Goal: Transaction & Acquisition: Purchase product/service

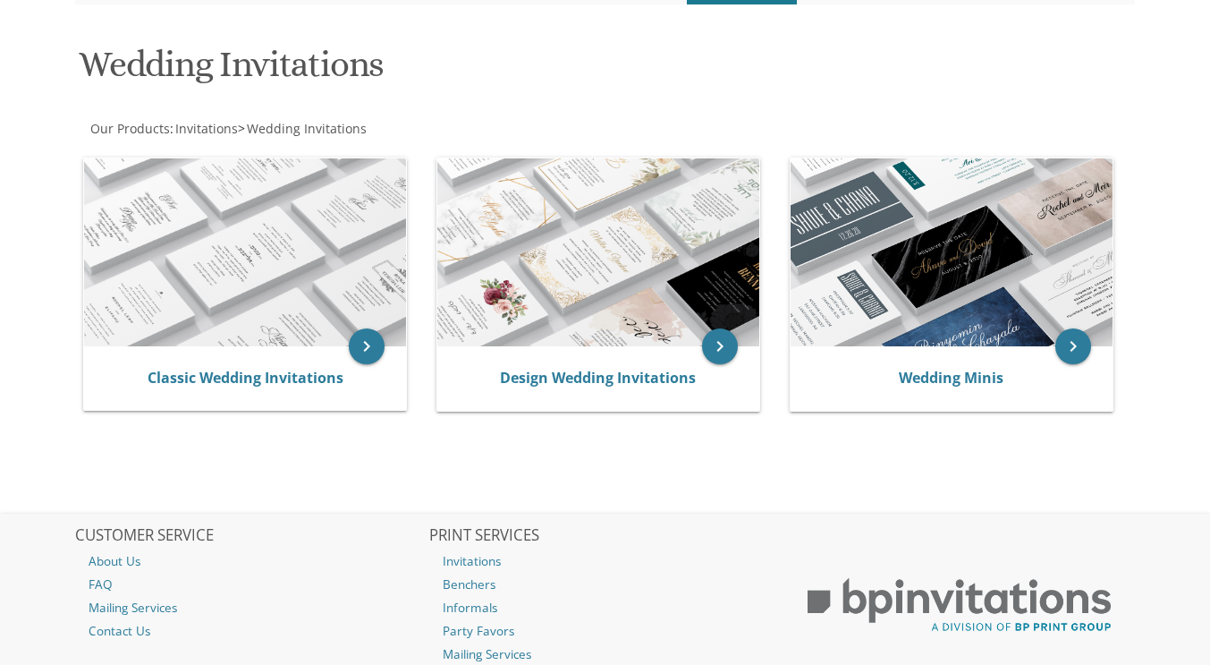
scroll to position [243, 0]
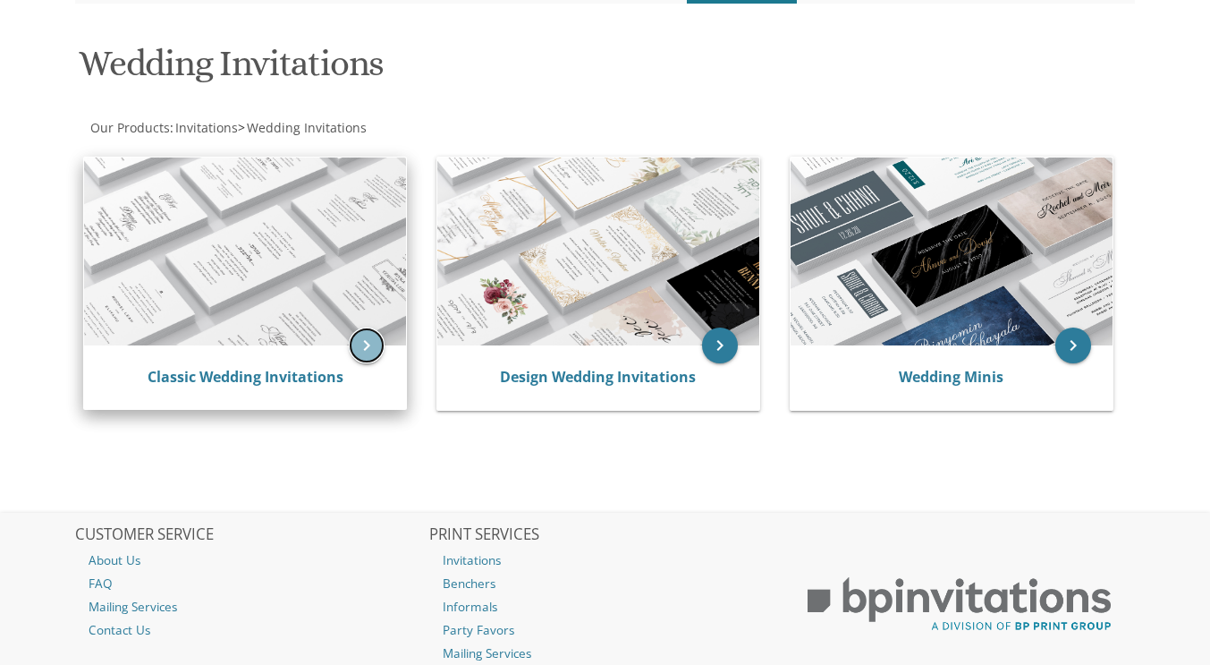
click at [367, 340] on icon "keyboard_arrow_right" at bounding box center [367, 345] width 36 height 36
click at [262, 372] on link "Classic Wedding Invitations" at bounding box center [246, 377] width 196 height 20
click at [214, 373] on link "Classic Wedding Invitations" at bounding box center [246, 377] width 196 height 20
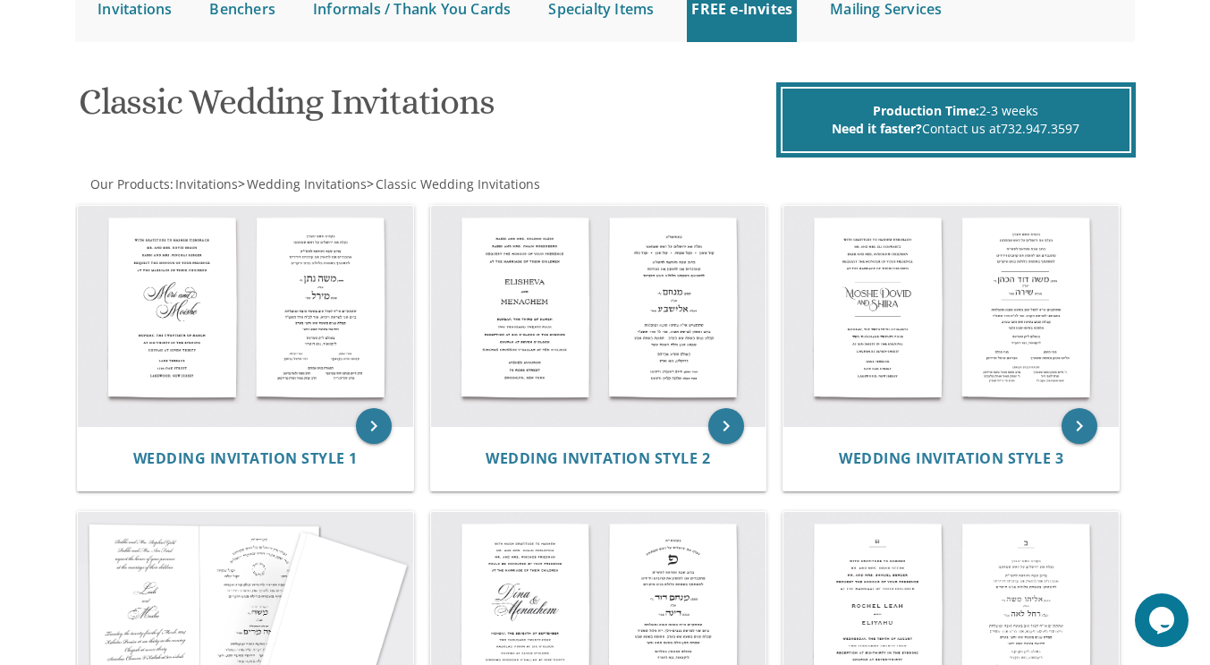
scroll to position [206, 0]
drag, startPoint x: 574, startPoint y: 279, endPoint x: 14, endPoint y: 470, distance: 591.7
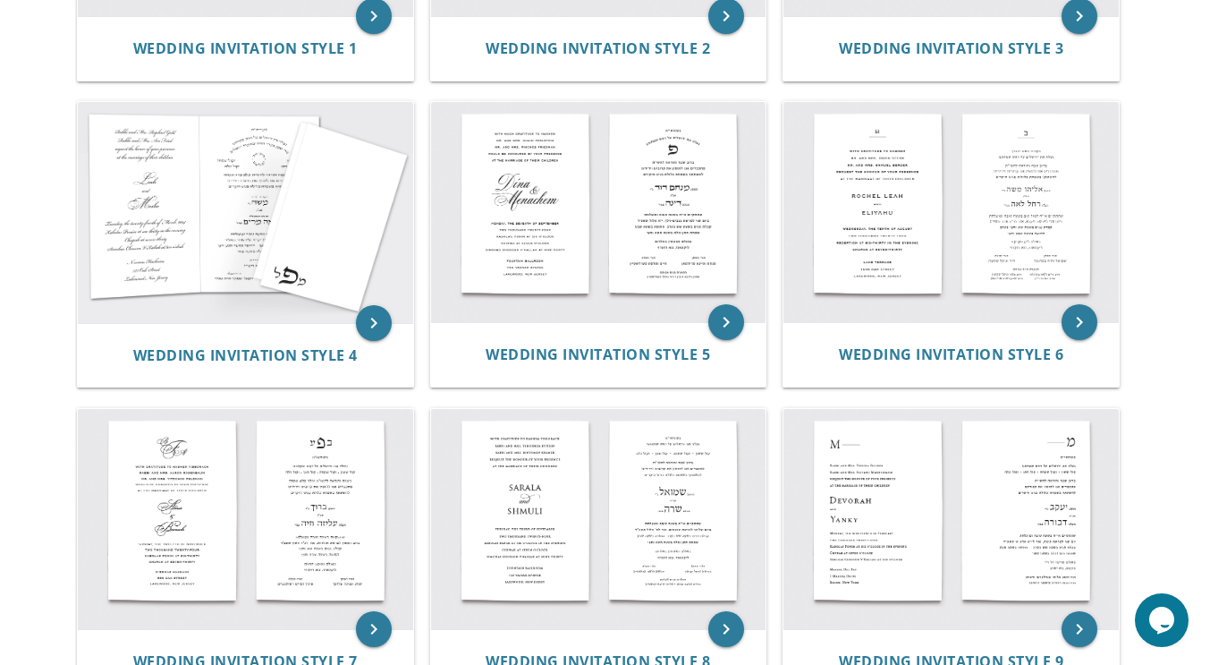
scroll to position [614, 0]
click at [528, 545] on img at bounding box center [598, 520] width 335 height 220
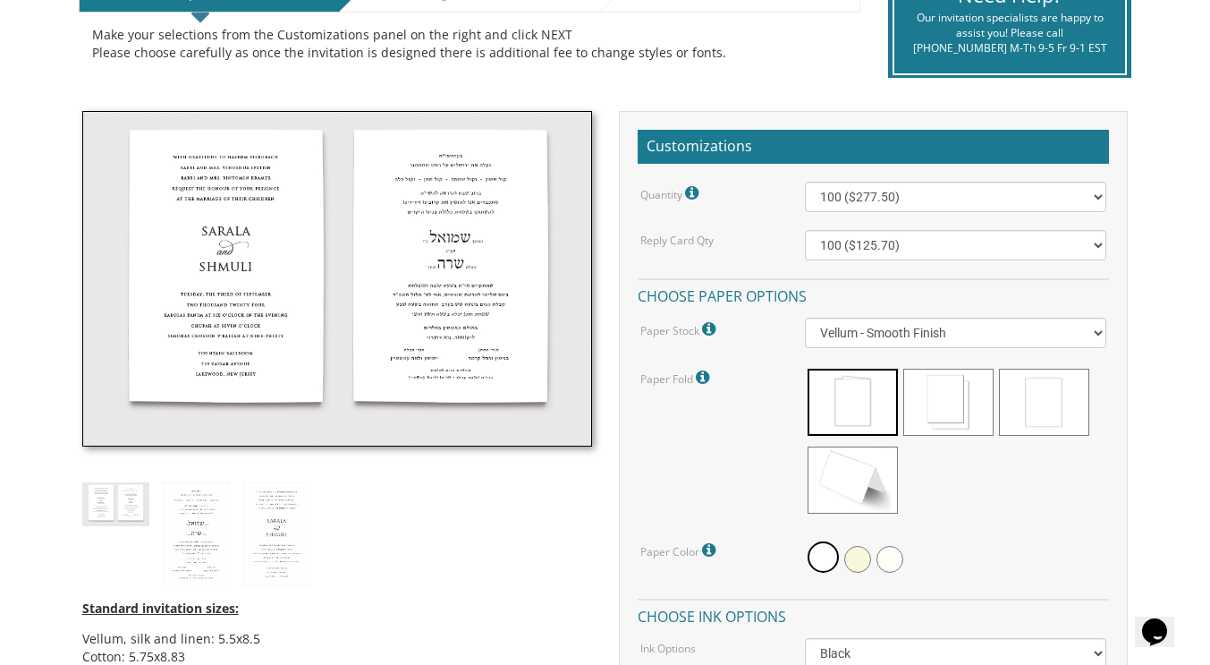
scroll to position [423, 0]
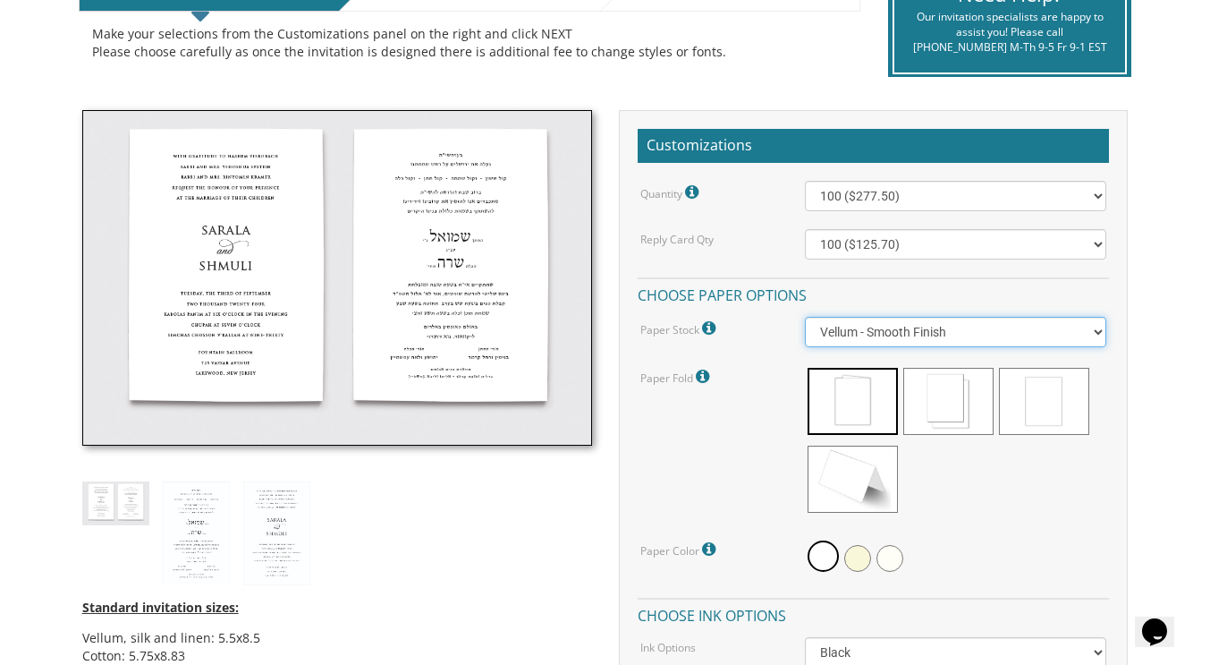
click at [863, 329] on select "Vellum - Smooth Finish Linen - Subtle Embossed Crosshatch Texture Silk - Soft, …" at bounding box center [955, 332] width 301 height 30
select select "Linen"
click at [805, 317] on select "Vellum - Smooth Finish Linen - Subtle Embossed Crosshatch Texture Silk - Soft, …" at bounding box center [955, 332] width 301 height 30
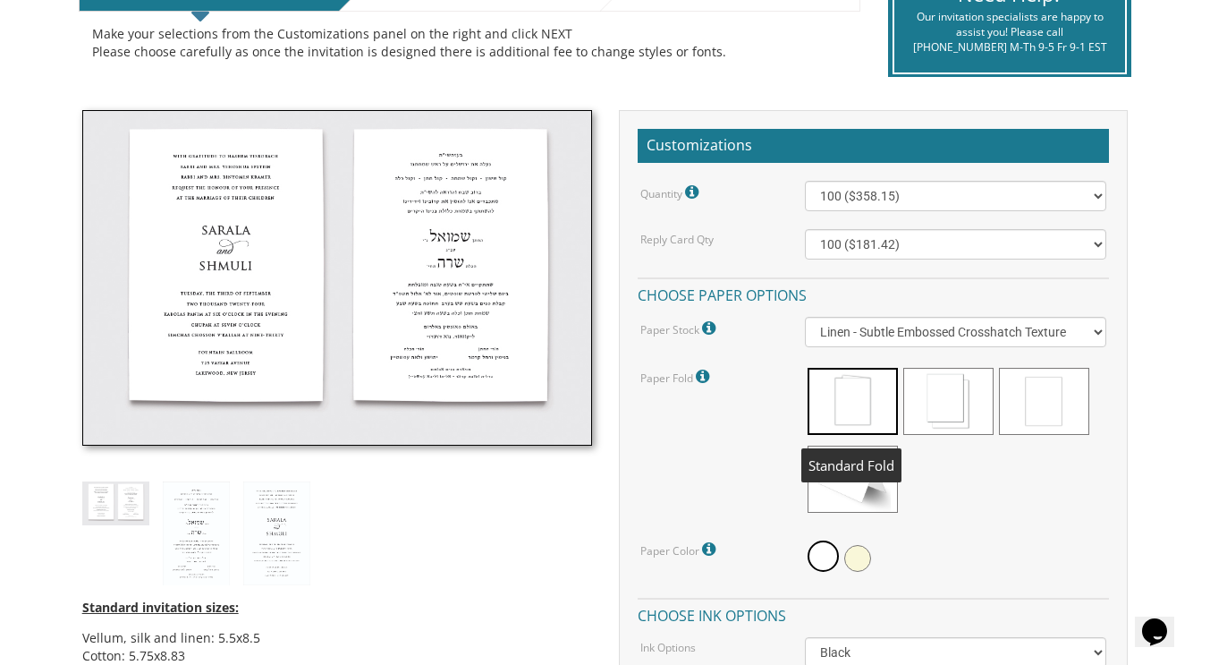
click at [830, 409] on span at bounding box center [853, 401] width 90 height 67
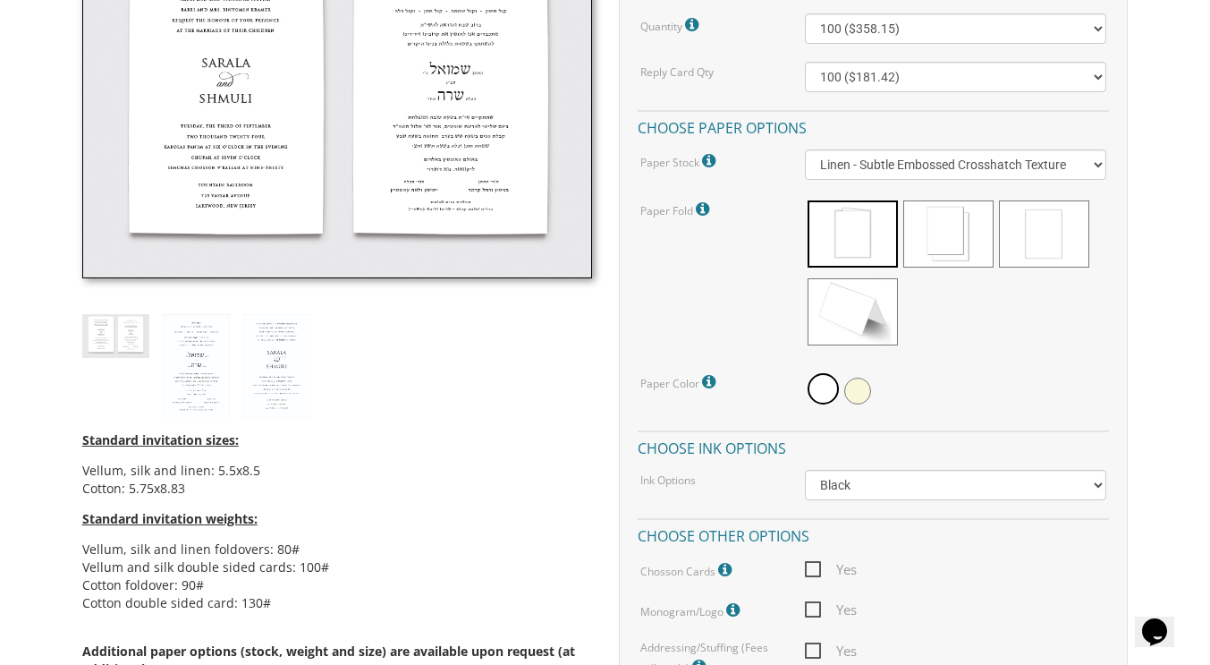
scroll to position [592, 0]
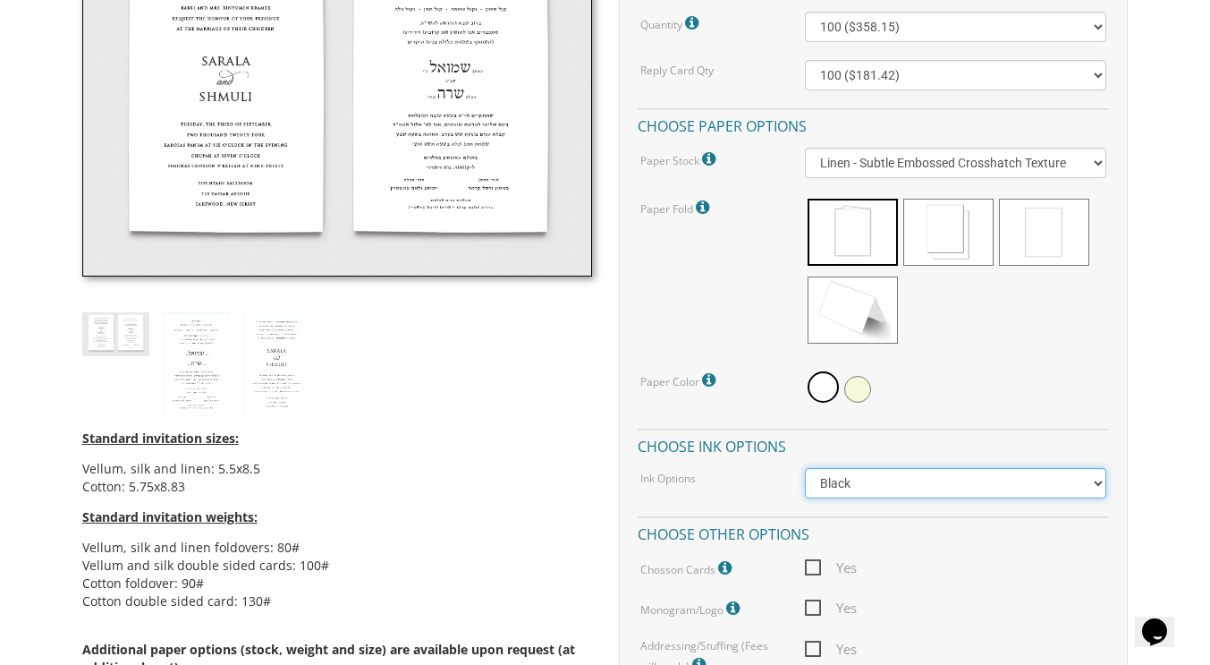
click at [856, 480] on select "Black Colored Ink ($65.00) Black + One Color ($211.00) Two Colors ($265.00)" at bounding box center [955, 483] width 301 height 30
select select "Standard"
click at [805, 468] on select "Black Colored Ink ($65.00) Black + One Color ($211.00) Two Colors ($265.00)" at bounding box center [955, 483] width 301 height 30
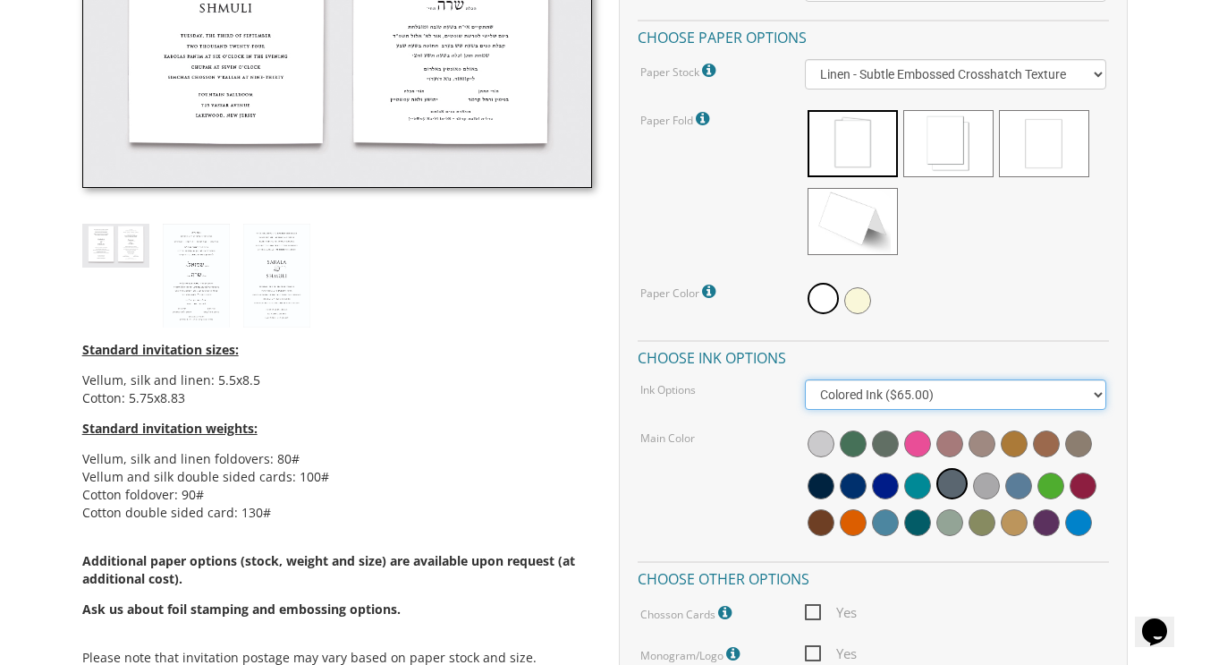
scroll to position [682, 0]
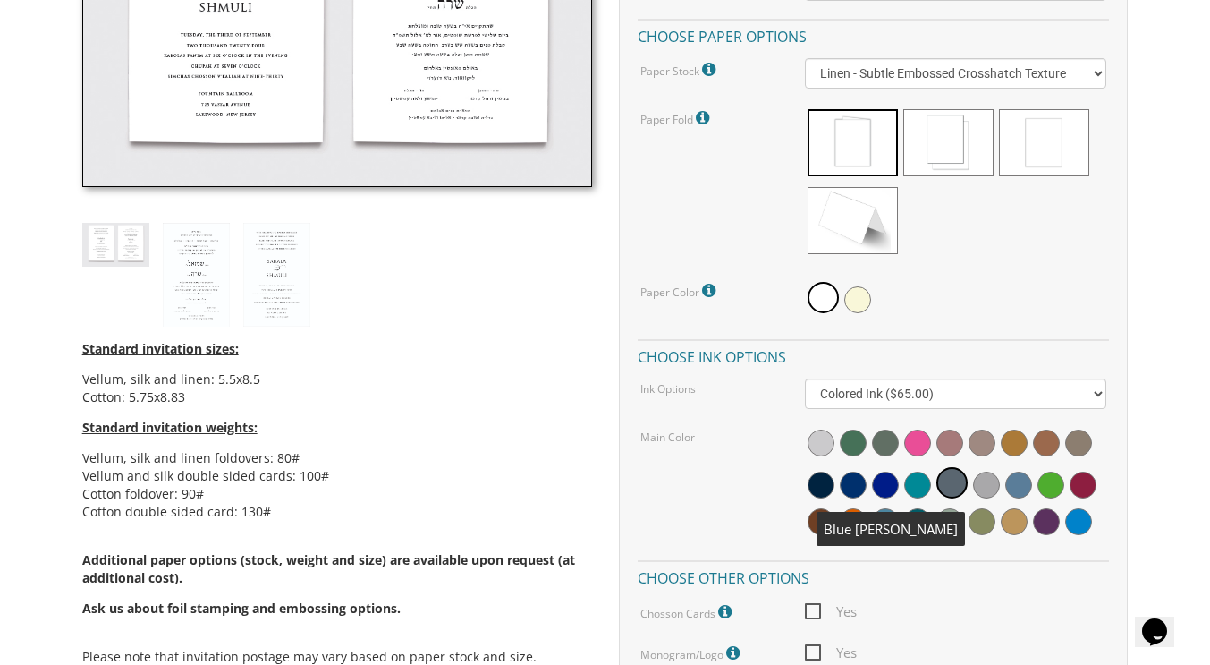
click at [856, 483] on span at bounding box center [853, 484] width 27 height 27
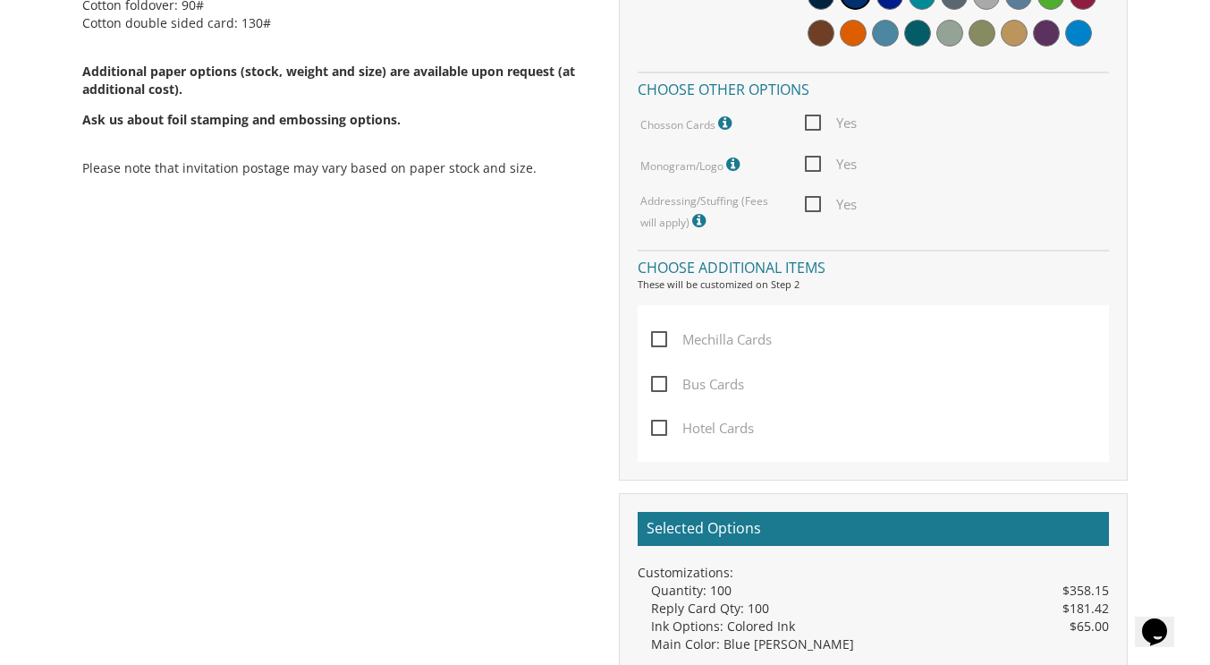
scroll to position [1169, 0]
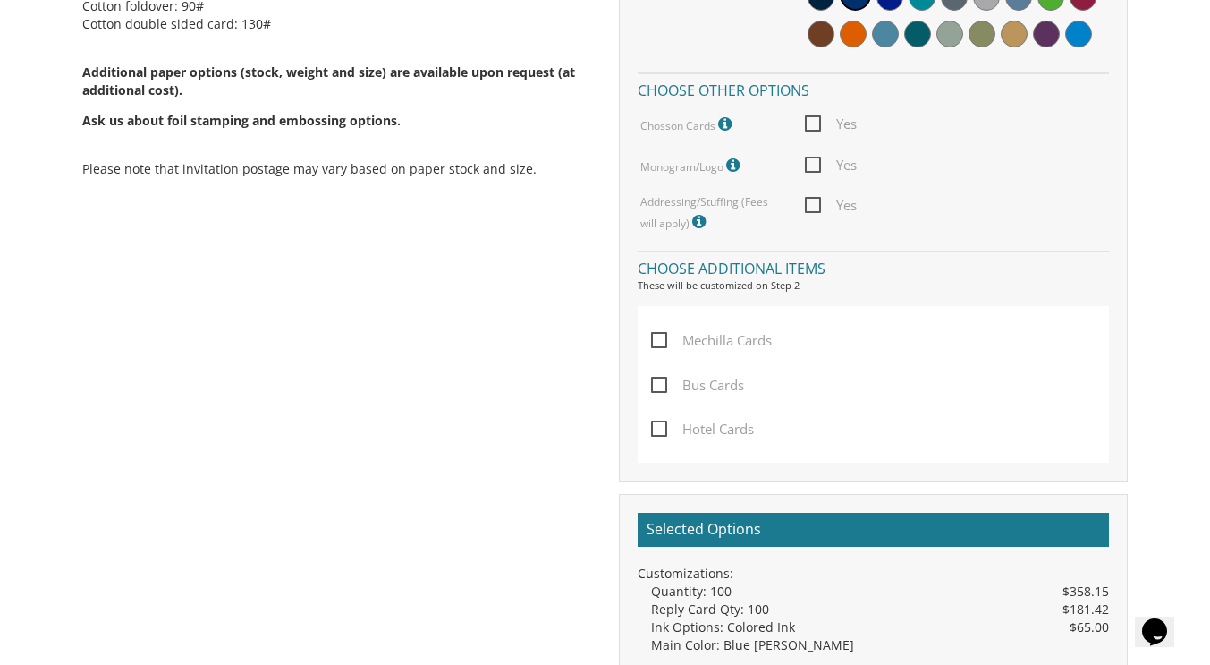
click at [662, 335] on span "Mechilla Cards" at bounding box center [711, 340] width 121 height 22
click at [662, 335] on input "Mechilla Cards" at bounding box center [657, 339] width 12 height 12
checkbox input "true"
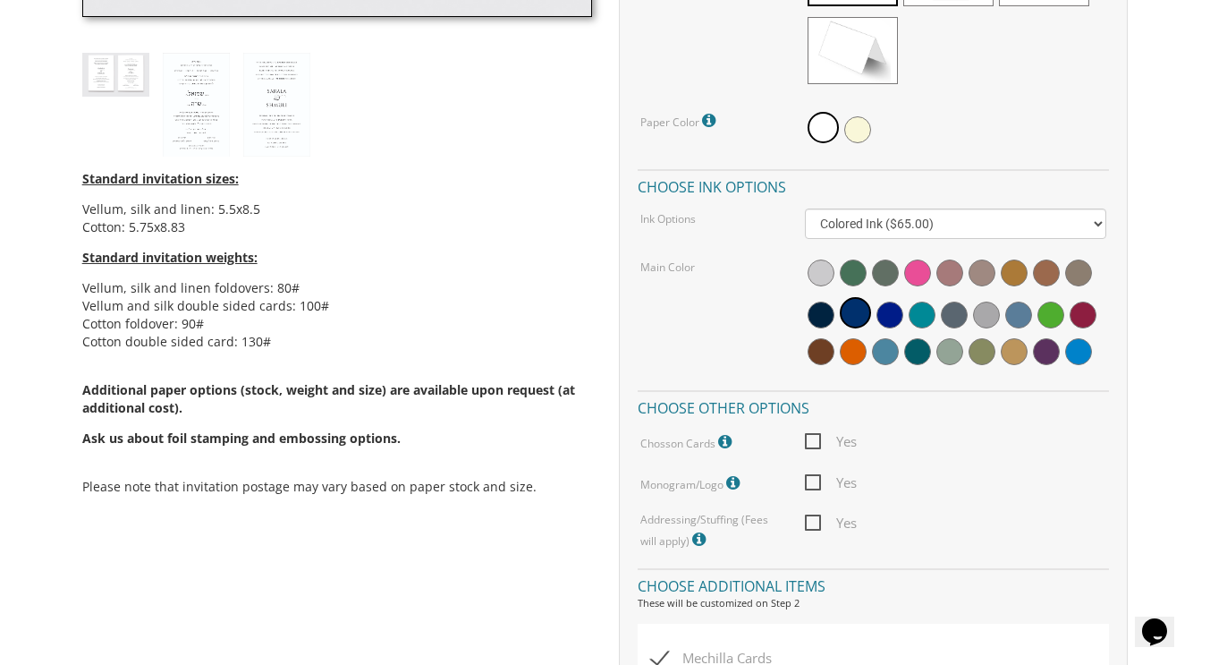
scroll to position [850, 0]
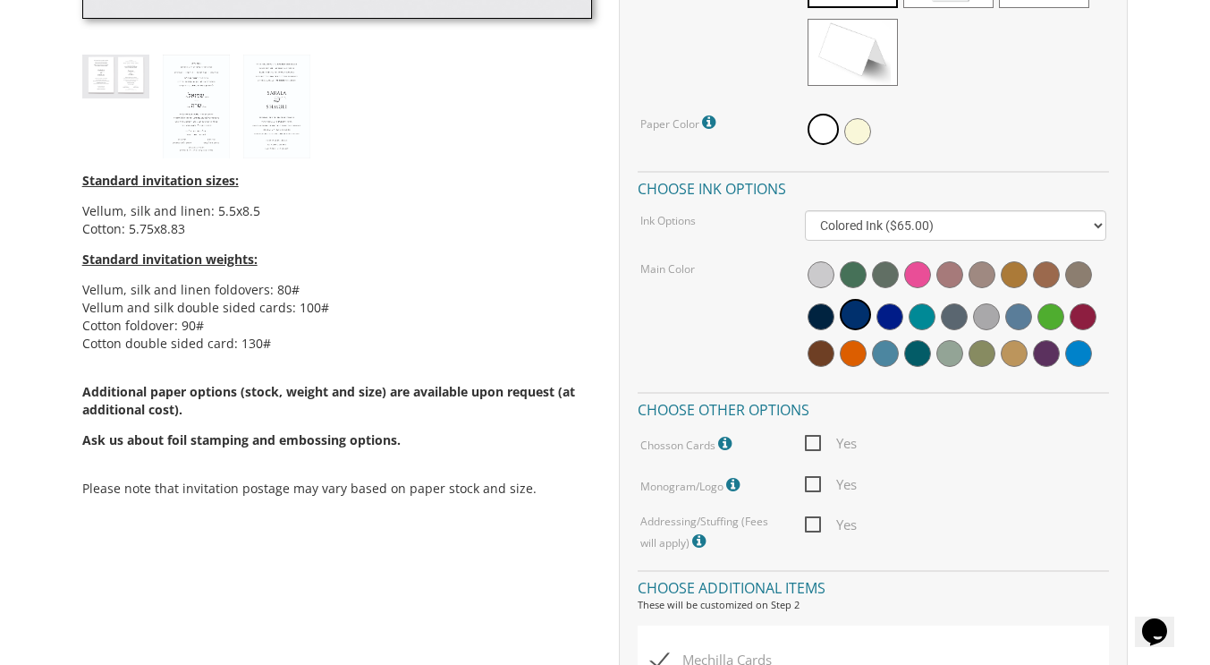
click at [809, 482] on span "Yes" at bounding box center [831, 484] width 52 height 22
click at [809, 482] on input "Yes" at bounding box center [811, 483] width 12 height 12
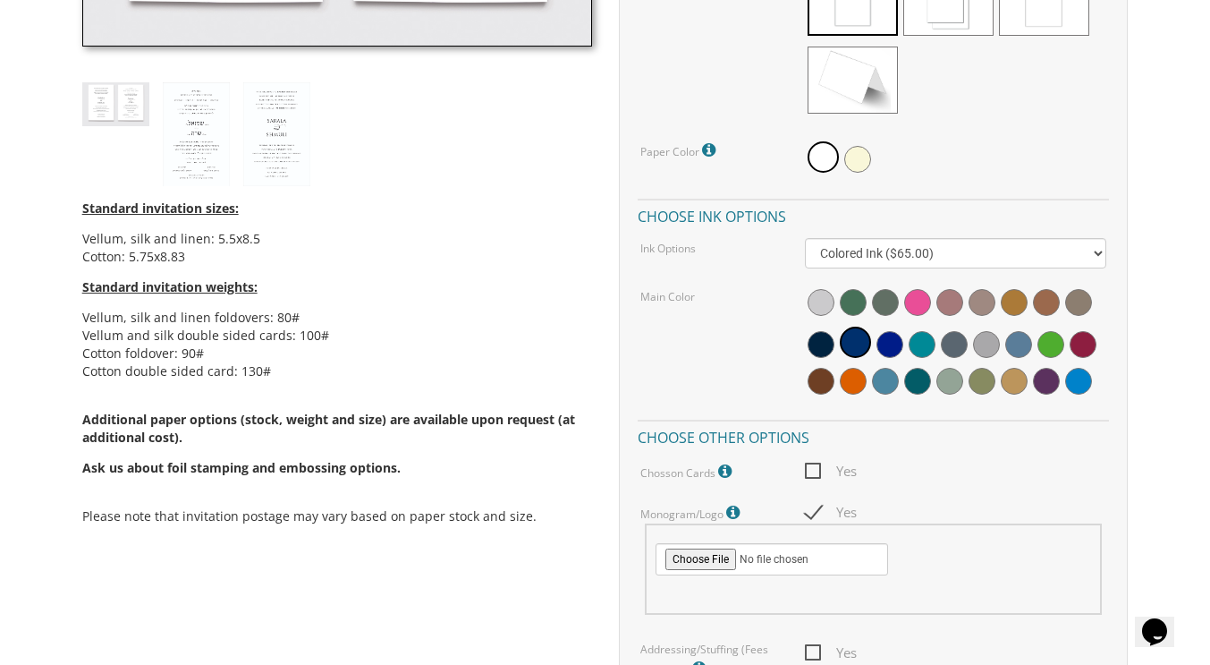
scroll to position [901, 0]
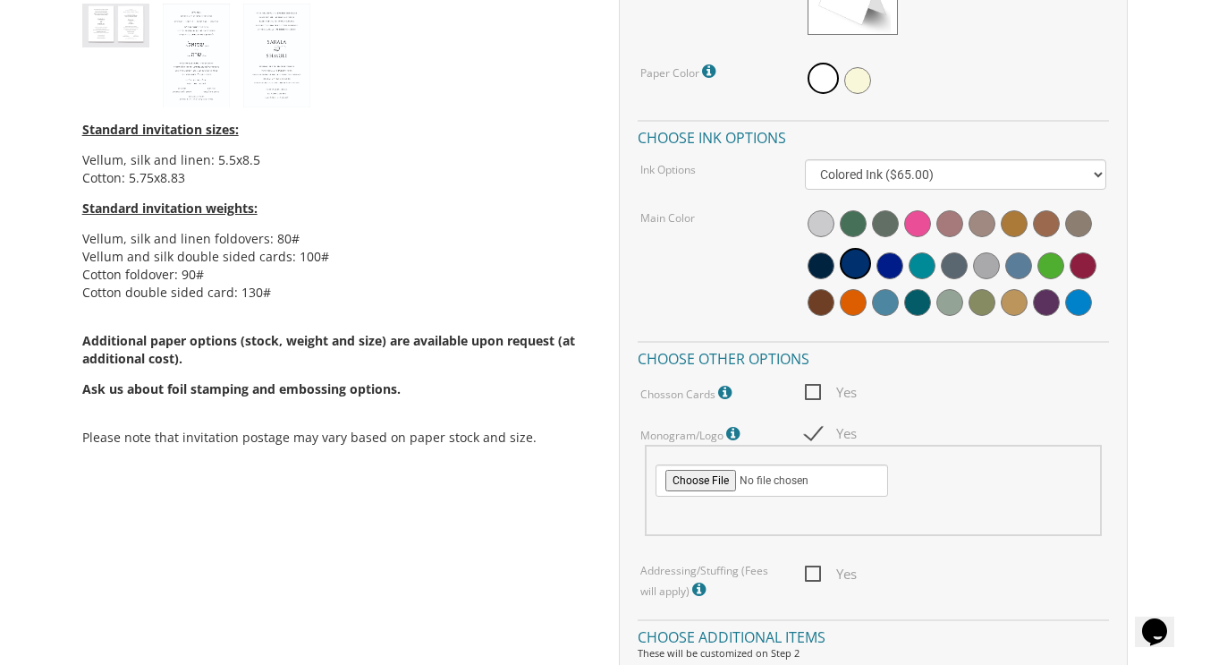
click at [810, 428] on span "Yes" at bounding box center [831, 433] width 52 height 22
click at [810, 428] on input "Yes" at bounding box center [811, 432] width 12 height 12
checkbox input "false"
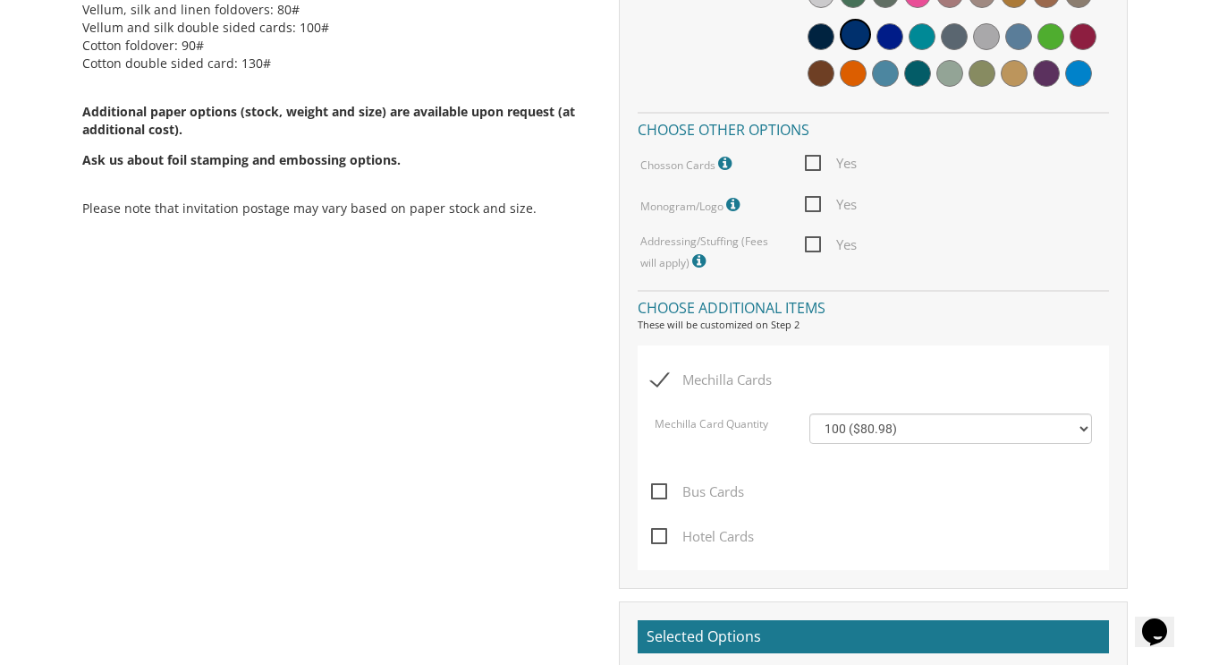
scroll to position [1131, 0]
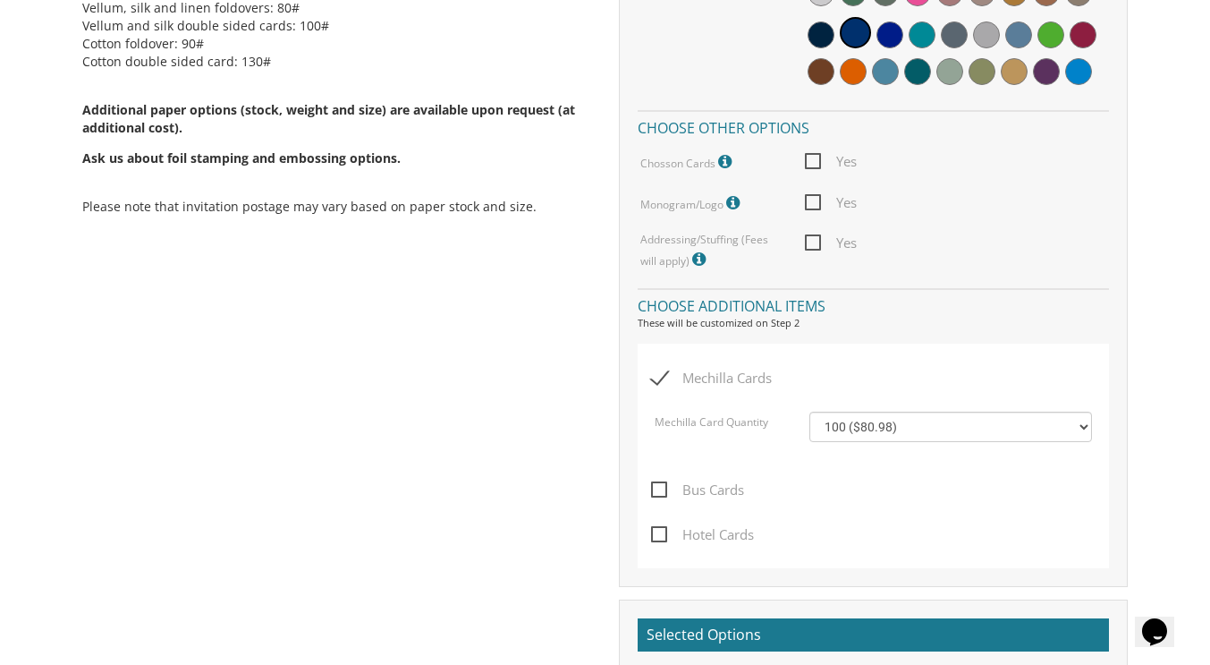
click at [900, 447] on div "100 ($80.98) 200 ($82.48) 300 ($82.48) 400 ($83.98) 500 ($83.98)" at bounding box center [950, 435] width 309 height 49
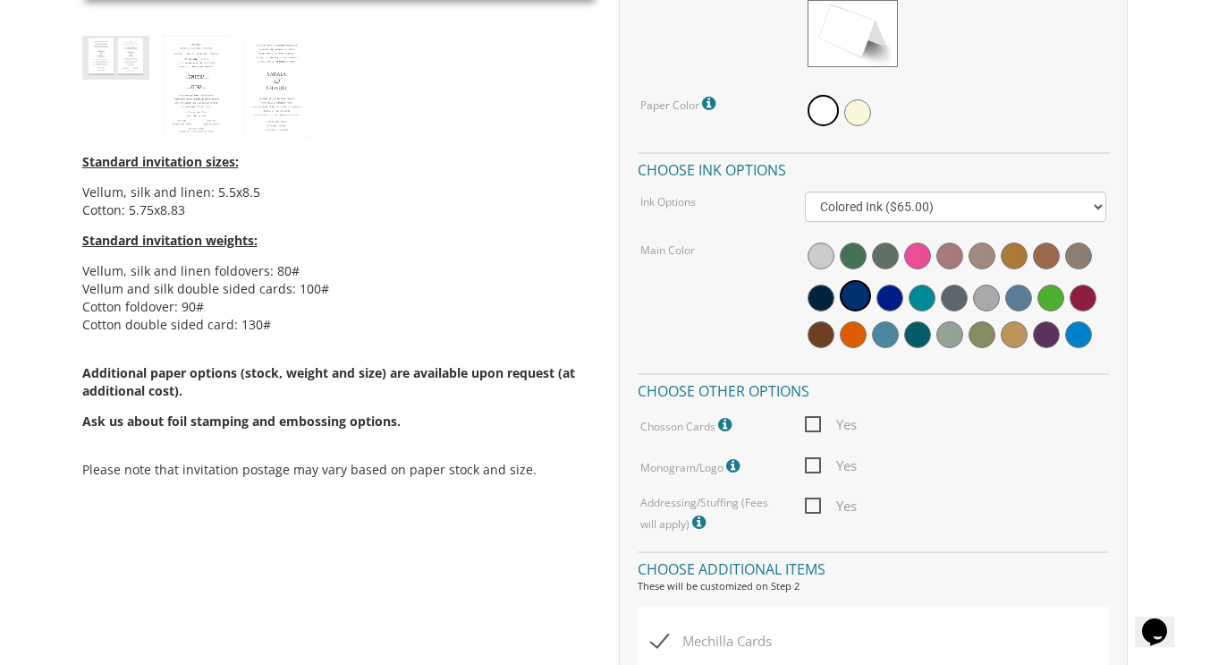
scroll to position [868, 0]
click at [371, 428] on span "Ask us about foil stamping and embossing options." at bounding box center [241, 421] width 318 height 17
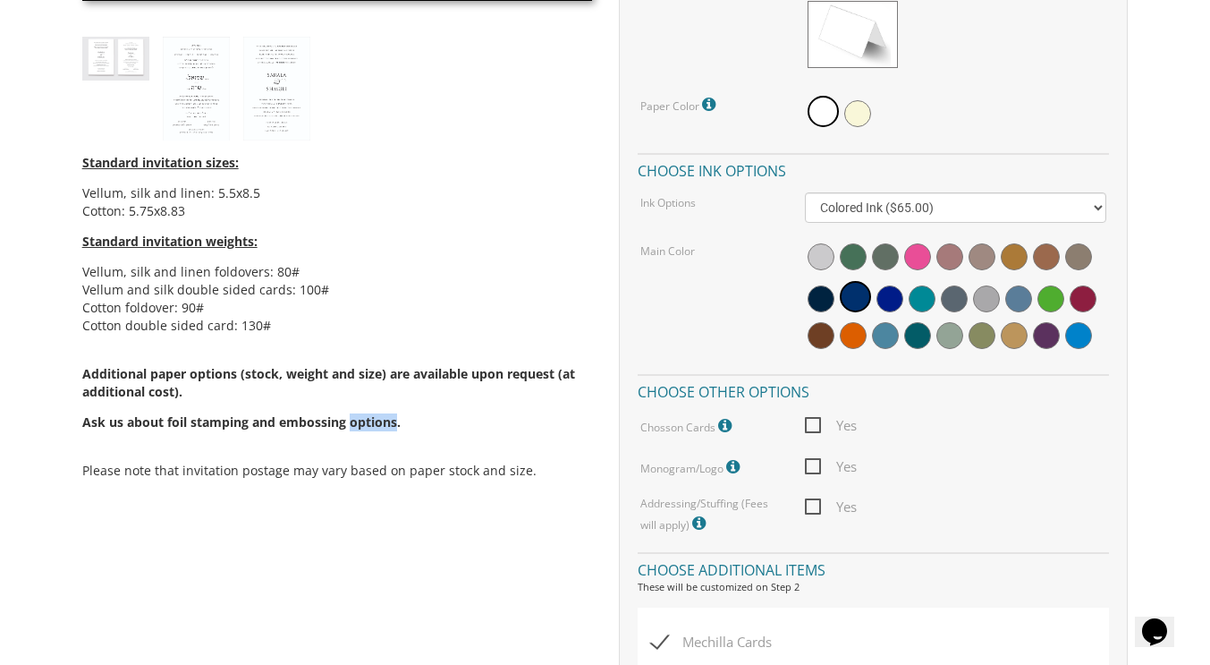
click at [371, 428] on span "Ask us about foil stamping and embossing options." at bounding box center [241, 421] width 318 height 17
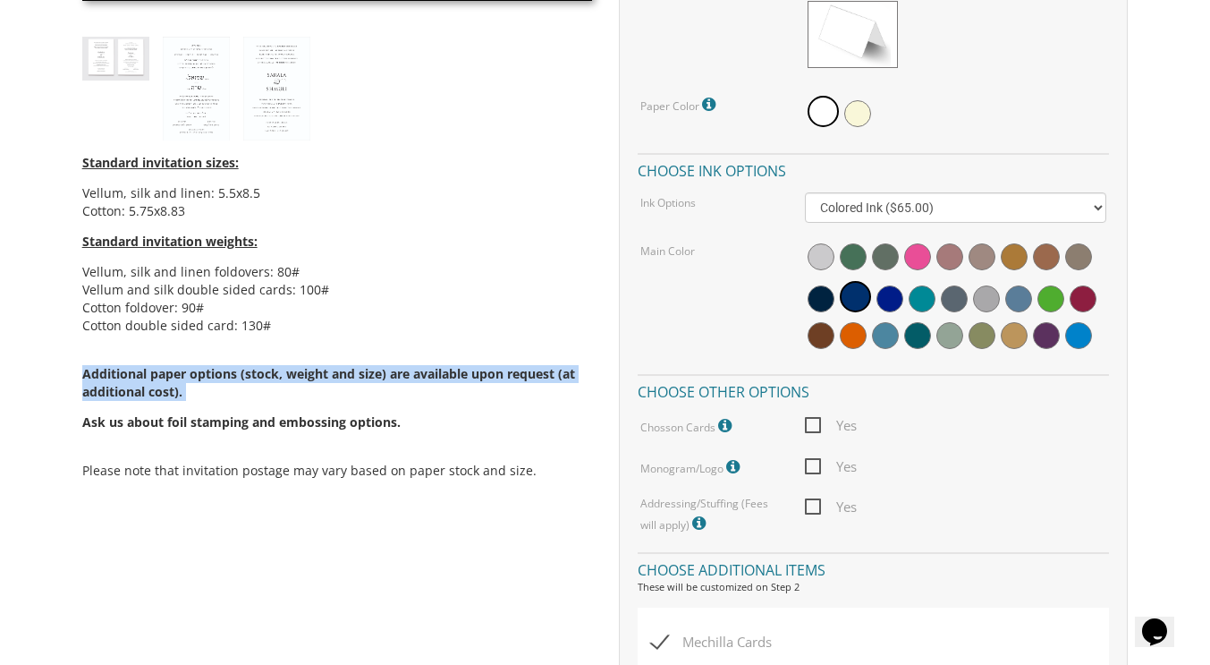
click at [371, 428] on span "Ask us about foil stamping and embossing options." at bounding box center [241, 421] width 318 height 17
click at [391, 419] on span "Ask us about foil stamping and embossing options." at bounding box center [241, 421] width 318 height 17
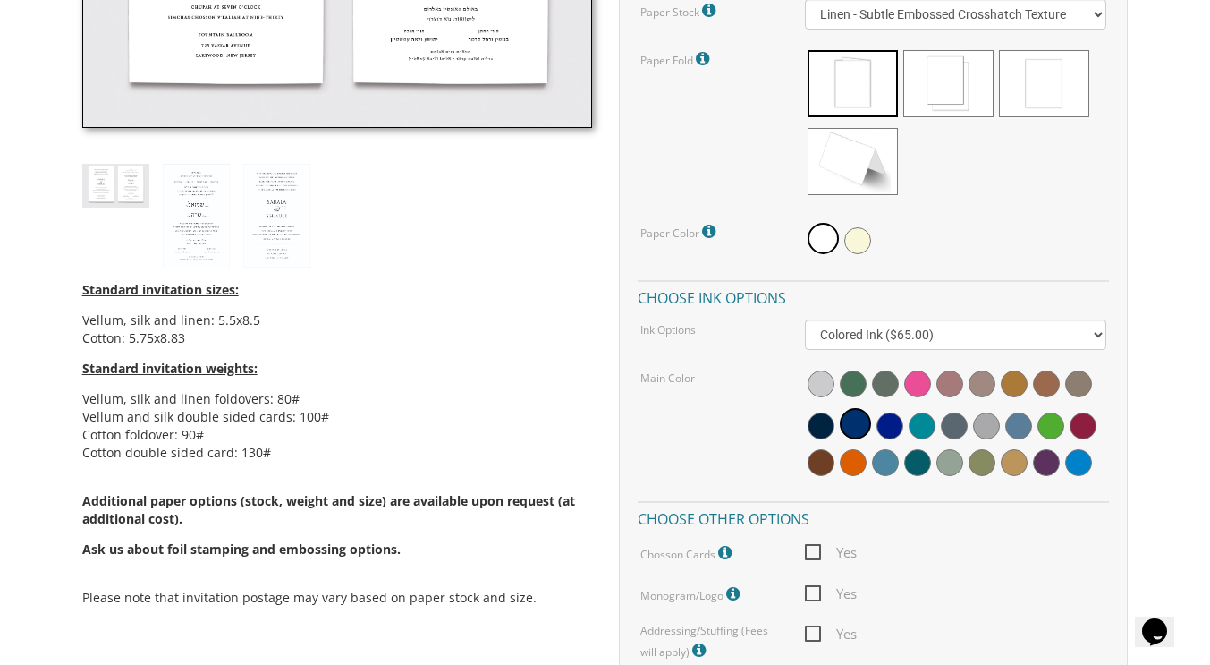
scroll to position [740, 0]
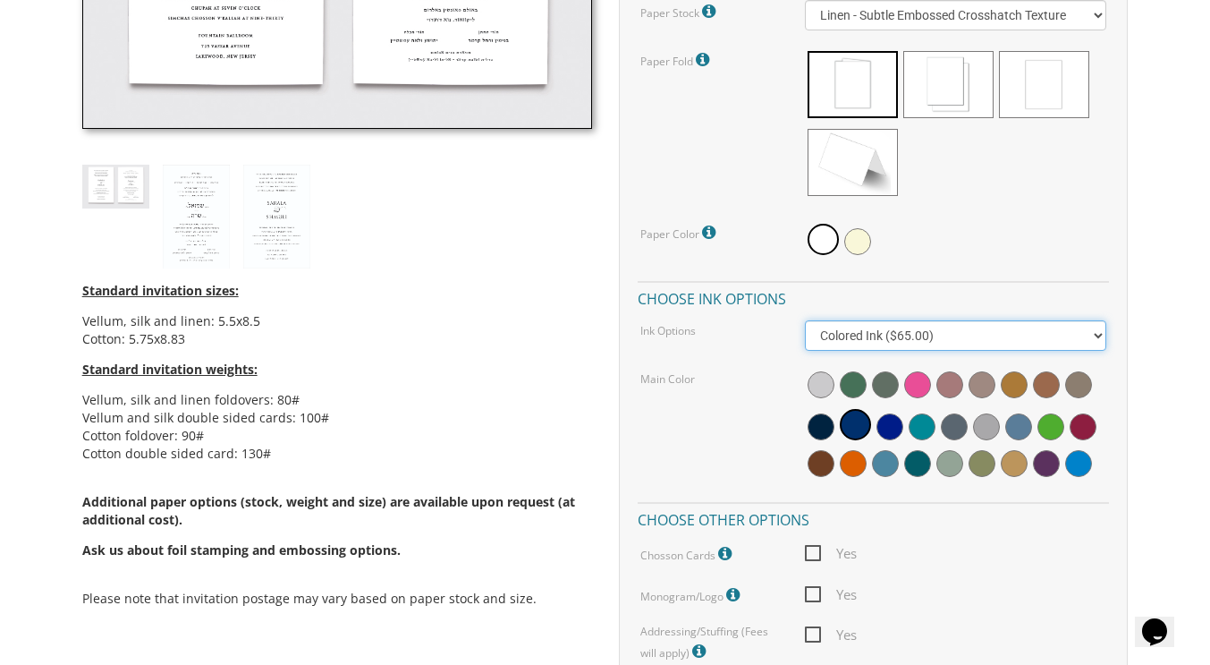
click at [927, 332] on select "Black Colored Ink ($65.00) Black + One Color ($211.00) Two Colors ($265.00)" at bounding box center [955, 335] width 301 height 30
click at [961, 327] on select "Black Colored Ink ($65.00) Black + One Color ($211.00) Two Colors ($265.00)" at bounding box center [955, 335] width 301 height 30
click at [805, 320] on select "Black Colored Ink ($65.00) Black + One Color ($211.00) Two Colors ($265.00)" at bounding box center [955, 335] width 301 height 30
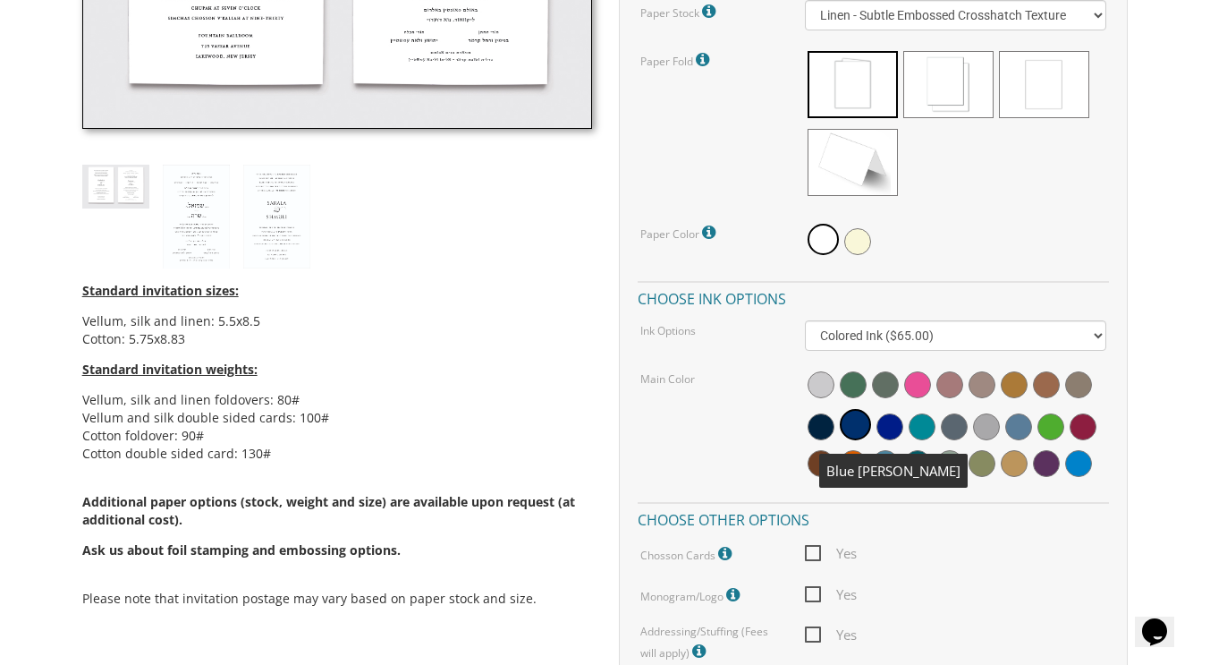
click at [855, 424] on span at bounding box center [855, 424] width 31 height 31
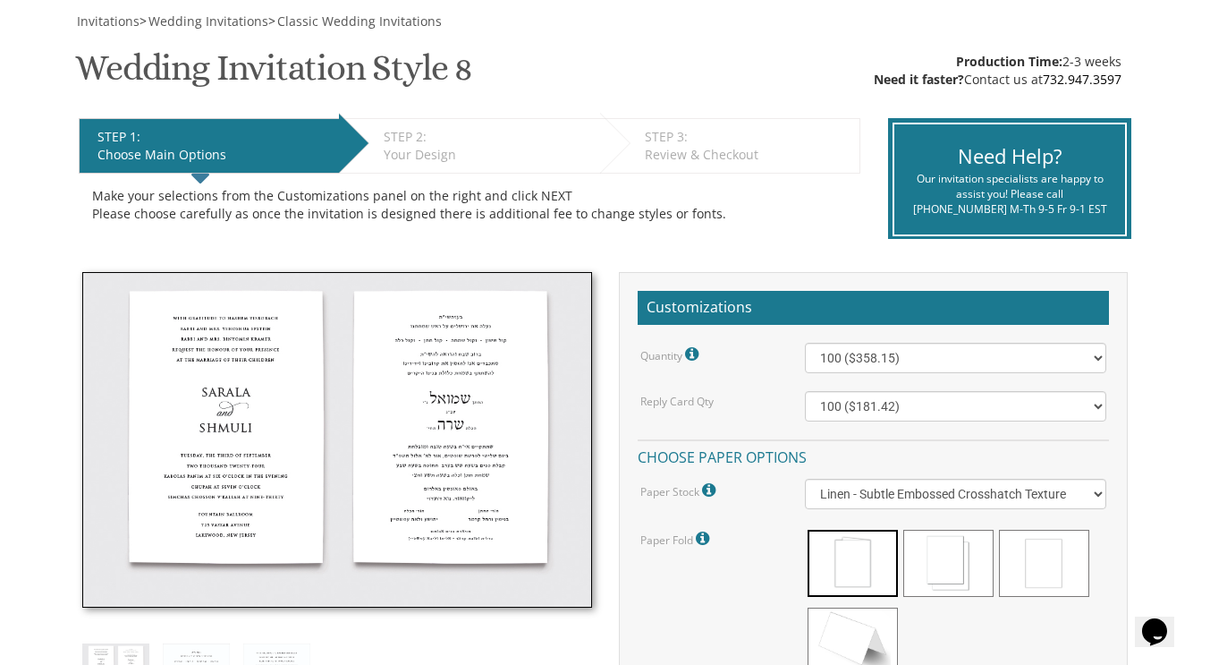
scroll to position [250, 0]
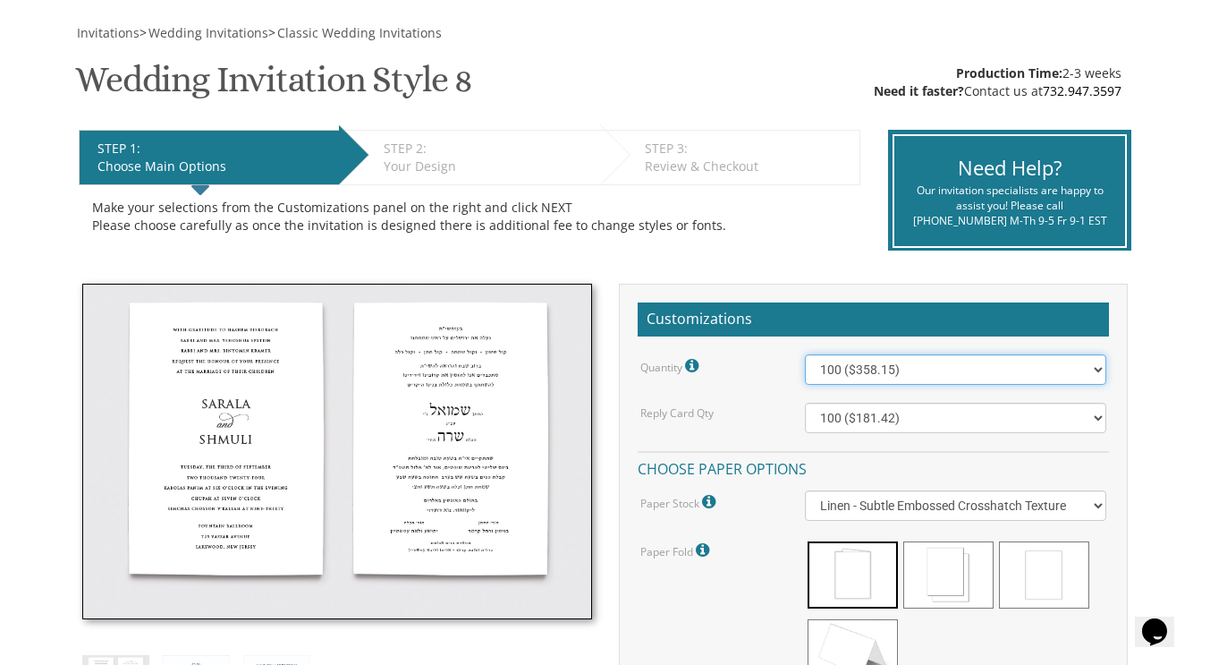
click at [904, 363] on select "100 ($358.15) 200 ($372.55) 300 ($547.25) 400 ($561.65) 500 ($736.40) 600 ($750…" at bounding box center [955, 369] width 301 height 30
select select "2000"
click at [805, 354] on select "100 ($358.15) 200 ($372.55) 300 ($547.25) 400 ($561.65) 500 ($736.40) 600 ($750…" at bounding box center [955, 369] width 301 height 30
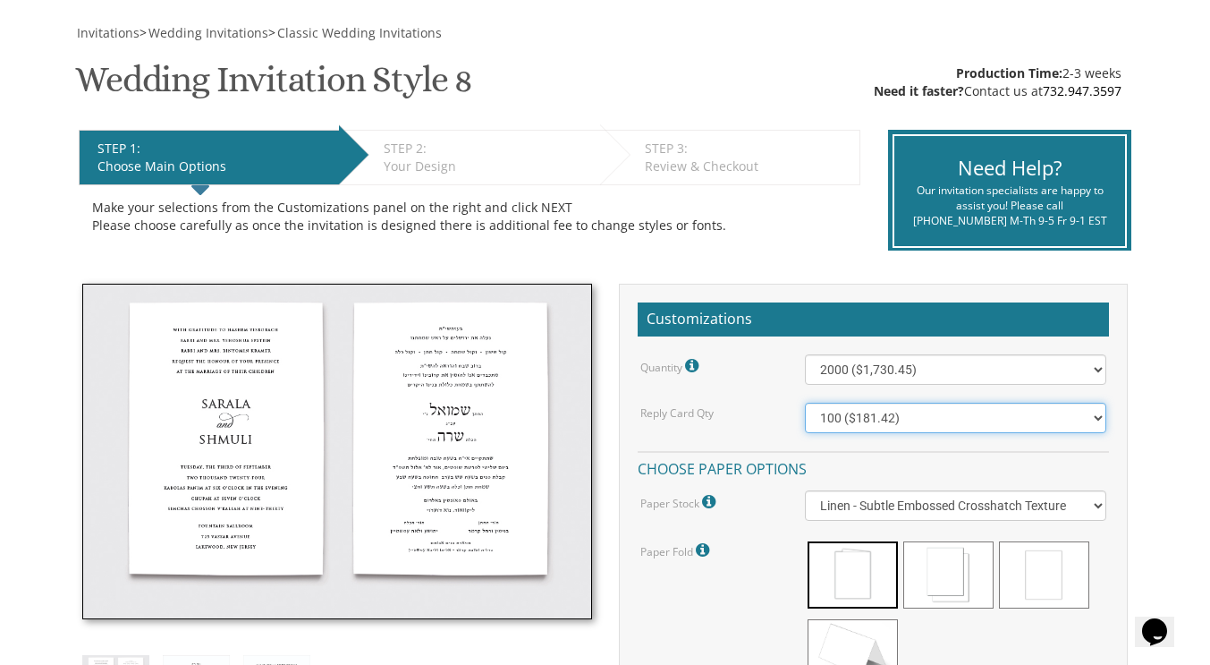
click at [901, 416] on select "100 ($181.42) 200 ($185.92) 300 ($193.42) 400 ($196.42) 500 ($254.30) 600 ($258…" at bounding box center [955, 418] width 301 height 30
select select "2000"
click at [805, 403] on select "100 ($181.42) 200 ($185.92) 300 ($193.42) 400 ($196.42) 500 ($254.30) 600 ($258…" at bounding box center [955, 418] width 301 height 30
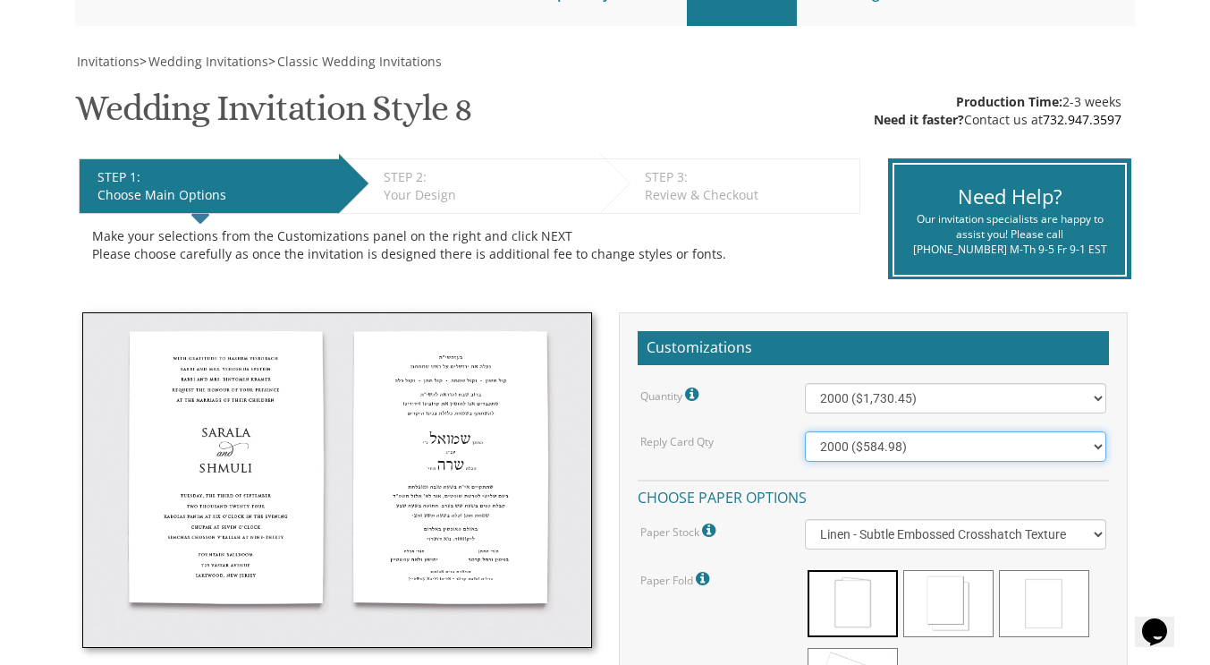
scroll to position [220, 0]
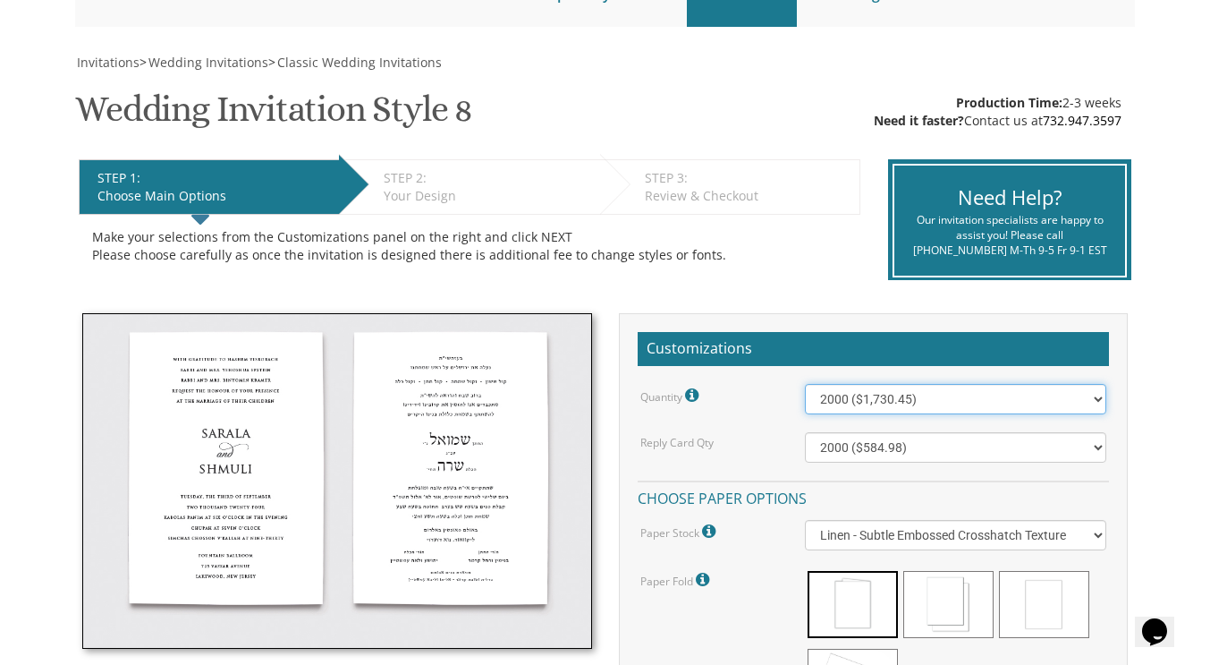
click at [928, 394] on select "100 ($358.15) 200 ($372.55) 300 ($547.25) 400 ($561.65) 500 ($736.40) 600 ($750…" at bounding box center [955, 399] width 301 height 30
select select "400"
click at [805, 384] on select "100 ($358.15) 200 ($372.55) 300 ($547.25) 400 ($561.65) 500 ($736.40) 600 ($750…" at bounding box center [955, 399] width 301 height 30
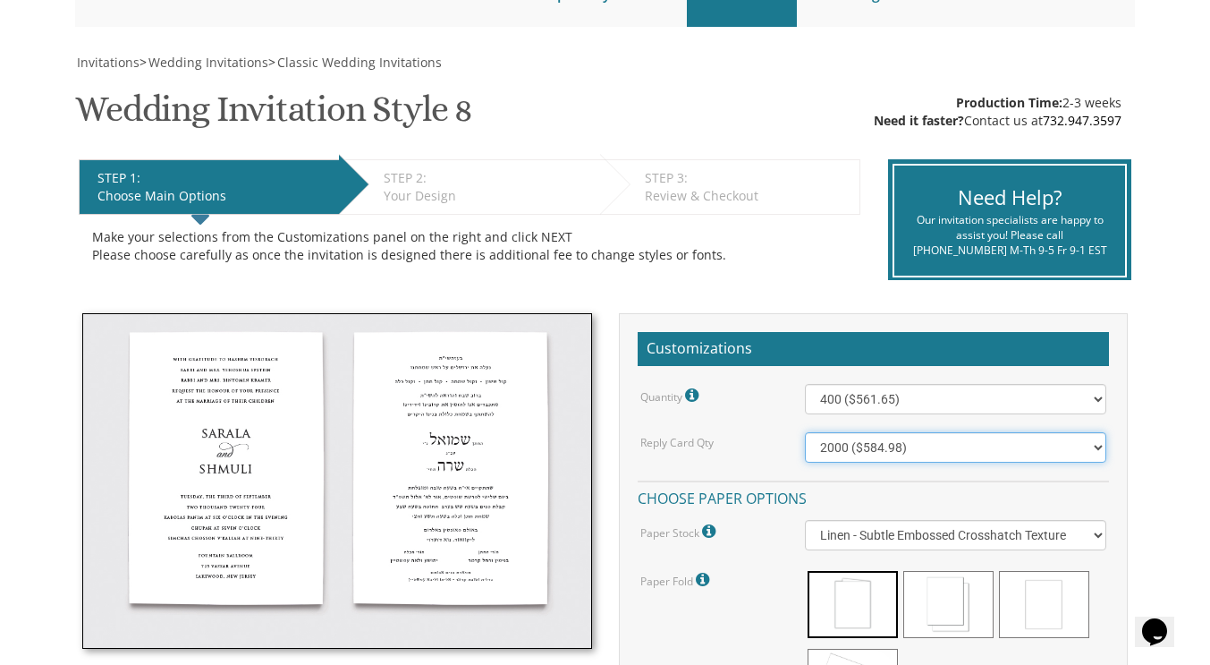
click at [997, 443] on select "100 ($181.42) 200 ($185.92) 300 ($193.42) 400 ($196.42) 500 ($254.30) 600 ($258…" at bounding box center [955, 447] width 301 height 30
select select "400"
click at [805, 432] on select "100 ($181.42) 200 ($185.92) 300 ($193.42) 400 ($196.42) 500 ($254.30) 600 ($258…" at bounding box center [955, 447] width 301 height 30
click at [869, 443] on select "100 ($181.42) 200 ($185.92) 300 ($193.42) 400 ($196.42) 500 ($254.30) 600 ($258…" at bounding box center [955, 447] width 301 height 30
click at [805, 432] on select "100 ($181.42) 200 ($185.92) 300 ($193.42) 400 ($196.42) 500 ($254.30) 600 ($258…" at bounding box center [955, 447] width 301 height 30
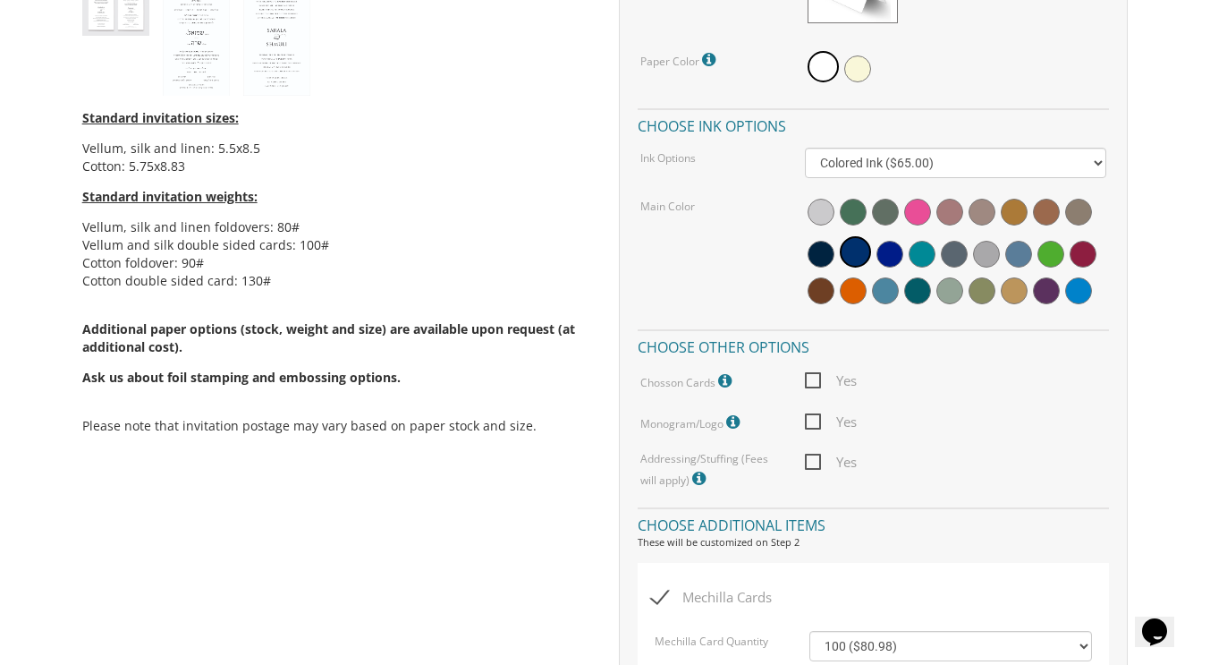
scroll to position [916, 0]
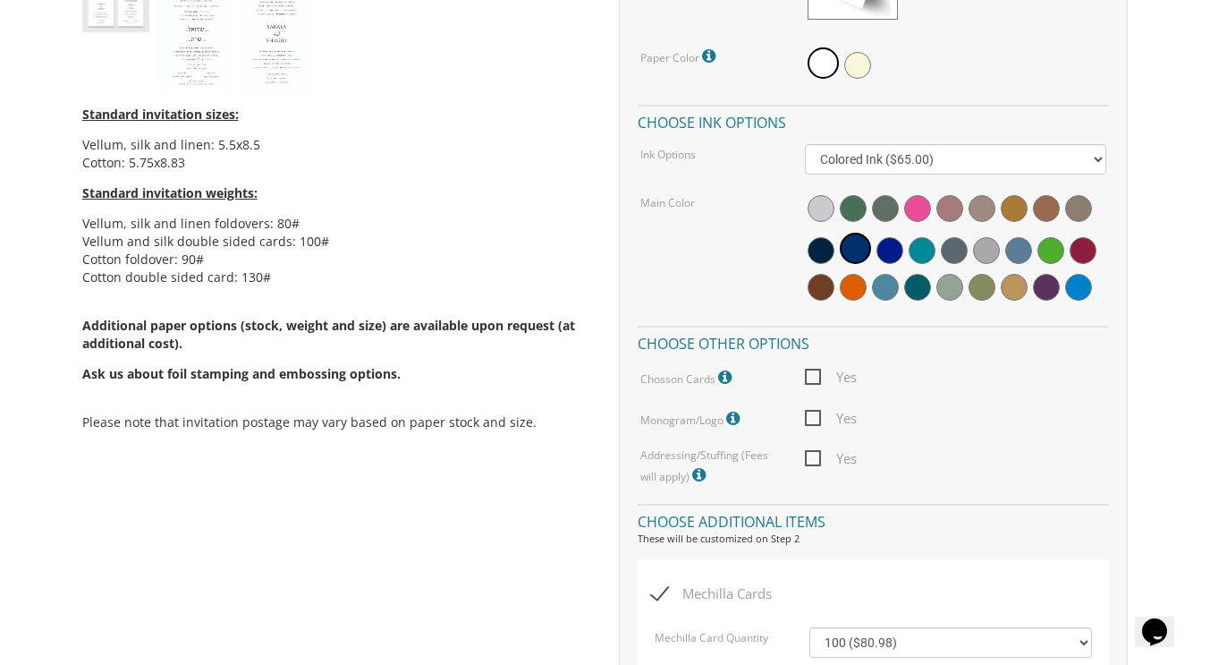
click at [814, 421] on span "Yes" at bounding box center [831, 418] width 52 height 22
click at [814, 421] on input "Yes" at bounding box center [811, 417] width 12 height 12
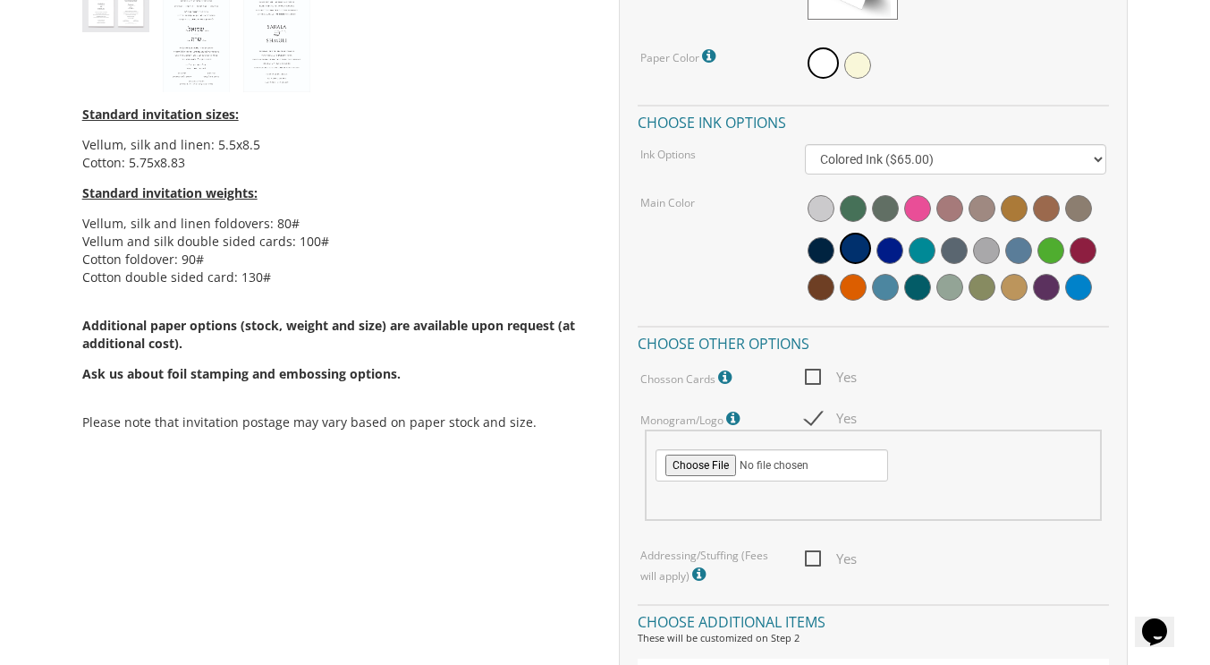
click at [814, 421] on span "Yes" at bounding box center [831, 418] width 52 height 22
click at [814, 421] on input "Yes" at bounding box center [811, 417] width 12 height 12
checkbox input "false"
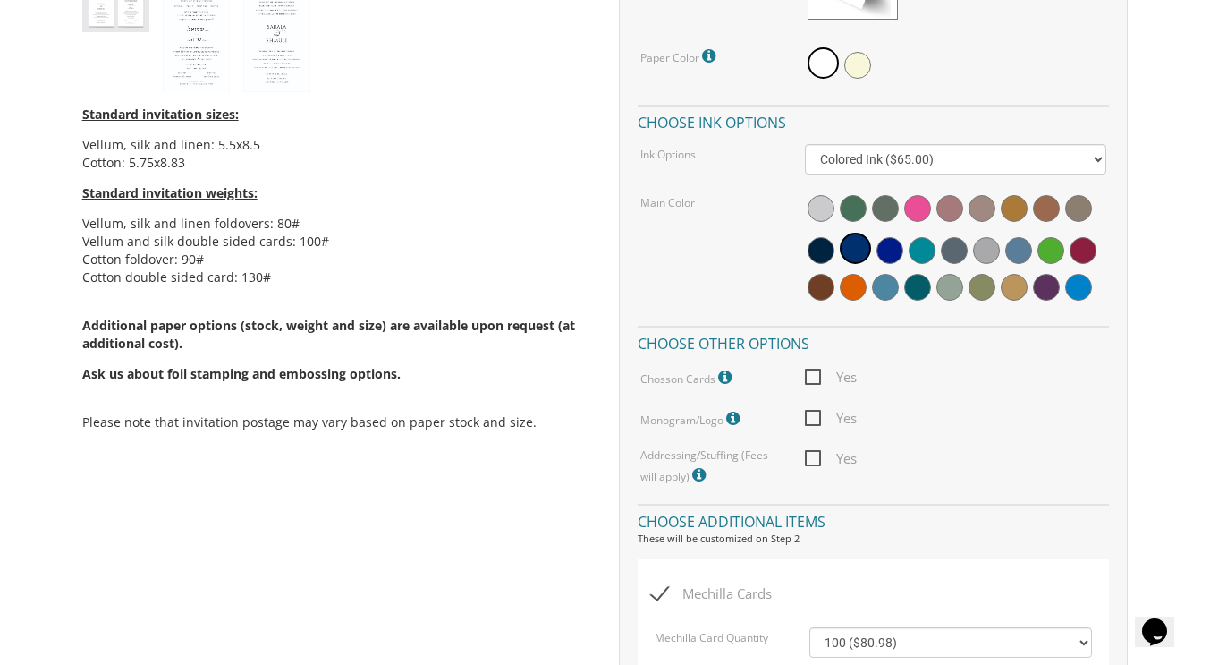
click at [819, 460] on span "Yes" at bounding box center [831, 458] width 52 height 22
click at [817, 460] on input "Yes" at bounding box center [811, 457] width 12 height 12
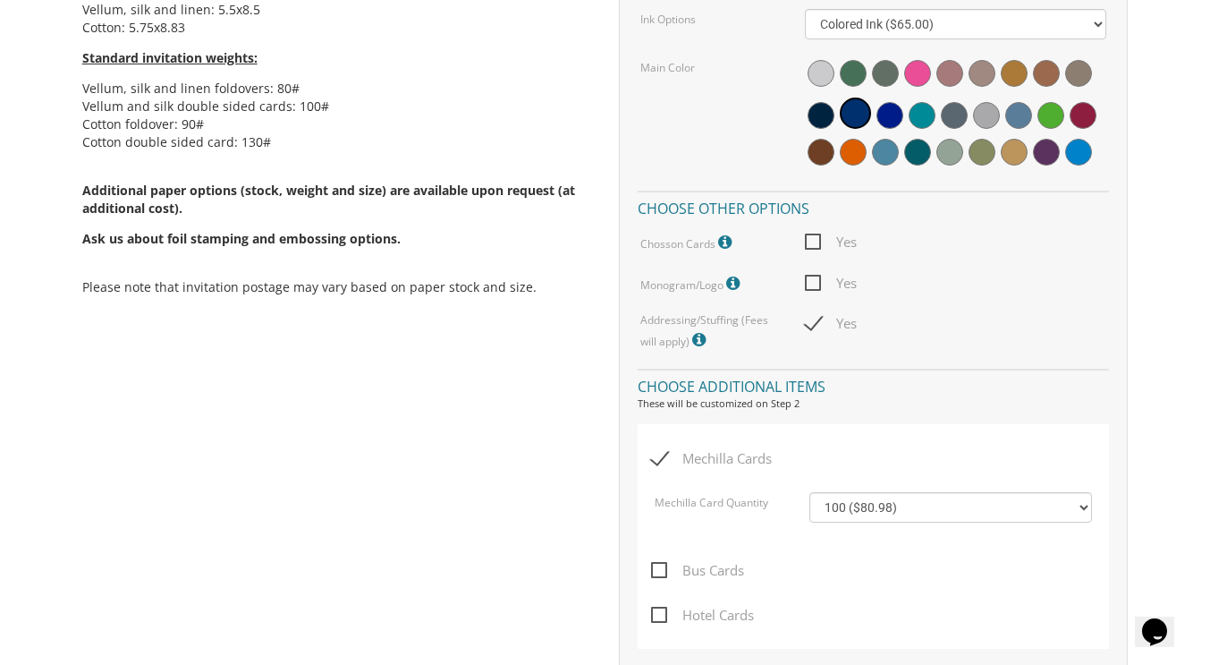
scroll to position [1052, 0]
click at [813, 326] on span "Yes" at bounding box center [831, 322] width 52 height 22
click at [813, 326] on input "Yes" at bounding box center [811, 321] width 12 height 12
checkbox input "false"
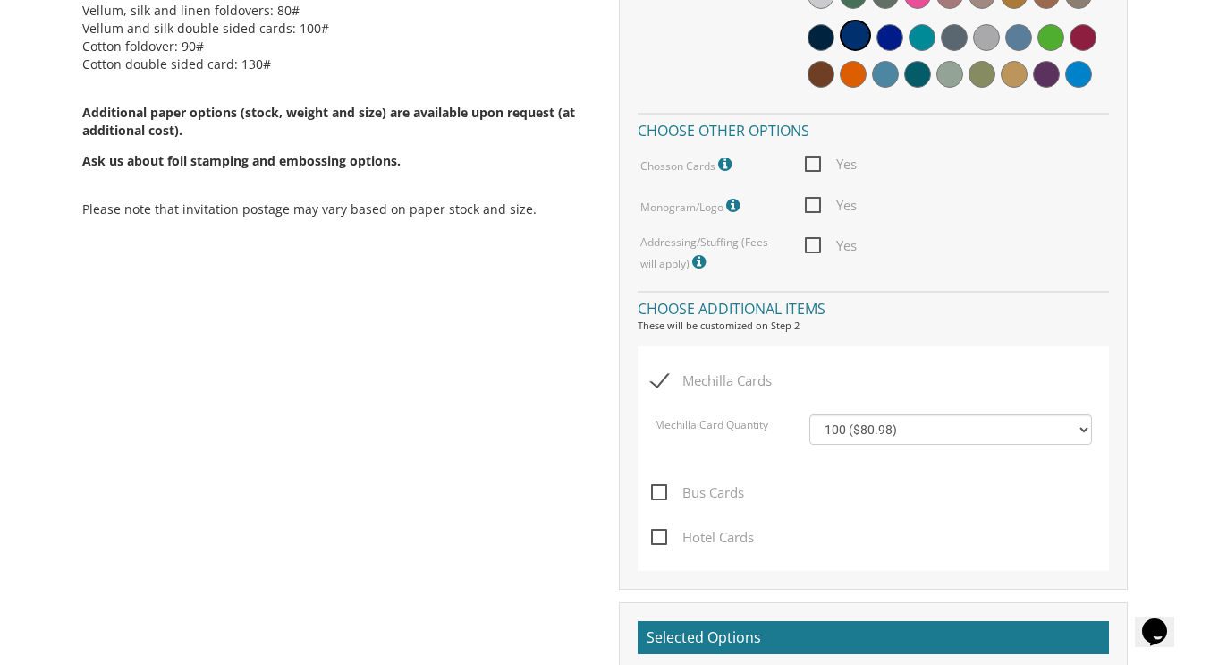
scroll to position [1131, 0]
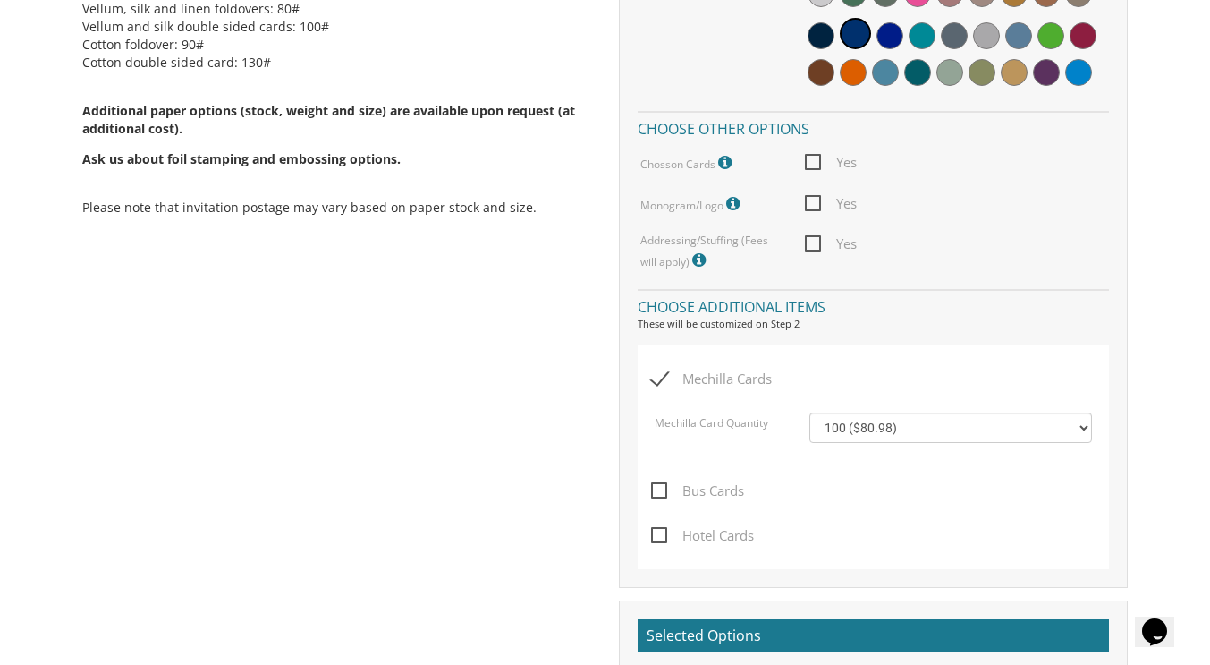
click at [753, 384] on span "Mechilla Cards" at bounding box center [711, 379] width 121 height 22
click at [663, 383] on input "Mechilla Cards" at bounding box center [657, 377] width 12 height 12
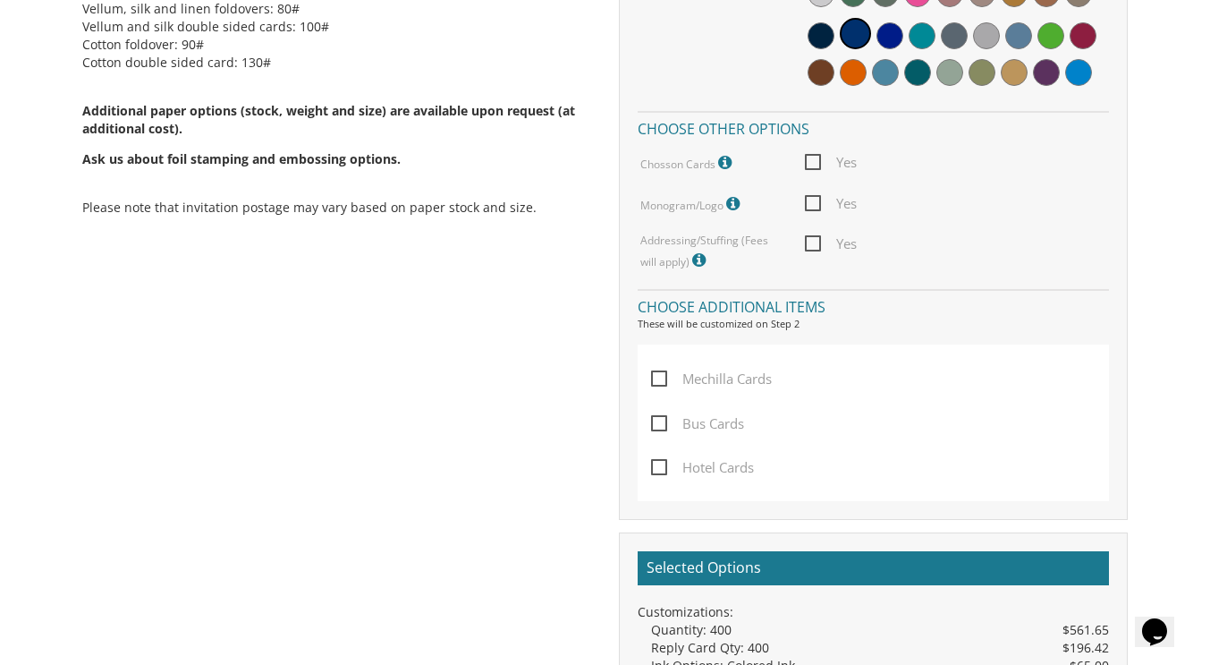
click at [753, 384] on span "Mechilla Cards" at bounding box center [711, 379] width 121 height 22
click at [663, 383] on input "Mechilla Cards" at bounding box center [657, 377] width 12 height 12
checkbox input "true"
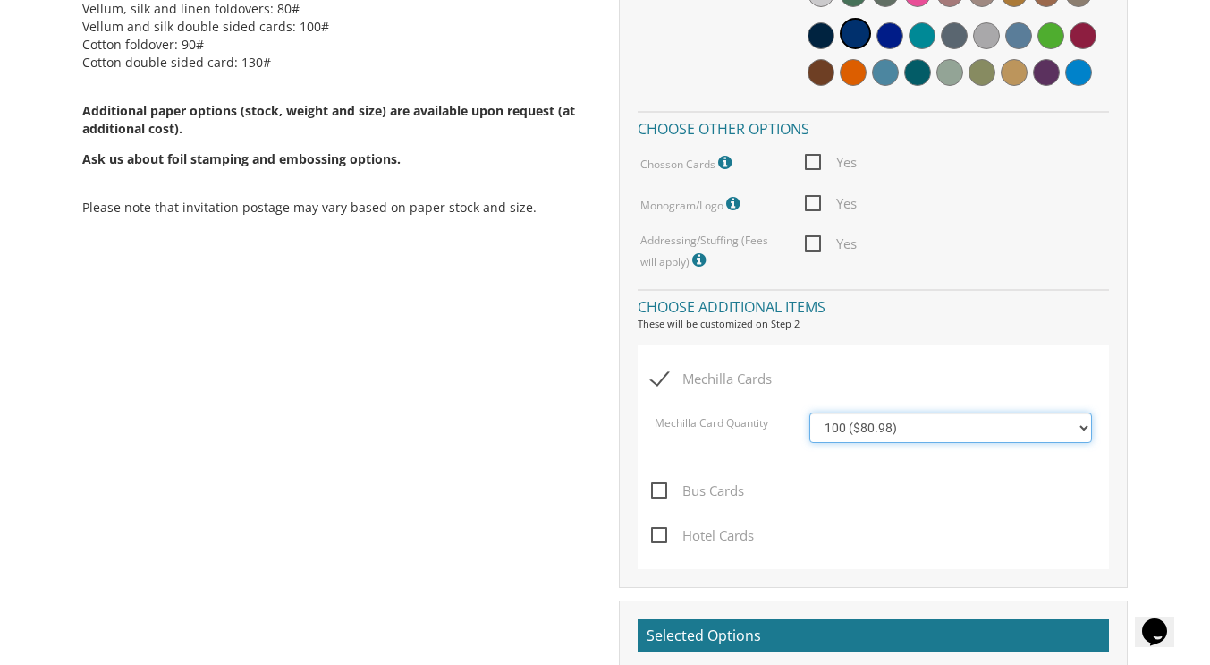
click at [895, 426] on select "100 ($80.98) 200 ($82.48) 300 ($82.48) 400 ($83.98) 500 ($83.98)" at bounding box center [950, 427] width 283 height 30
click at [809, 412] on select "100 ($80.98) 200 ($82.48) 300 ($82.48) 400 ($83.98) 500 ($83.98)" at bounding box center [950, 427] width 283 height 30
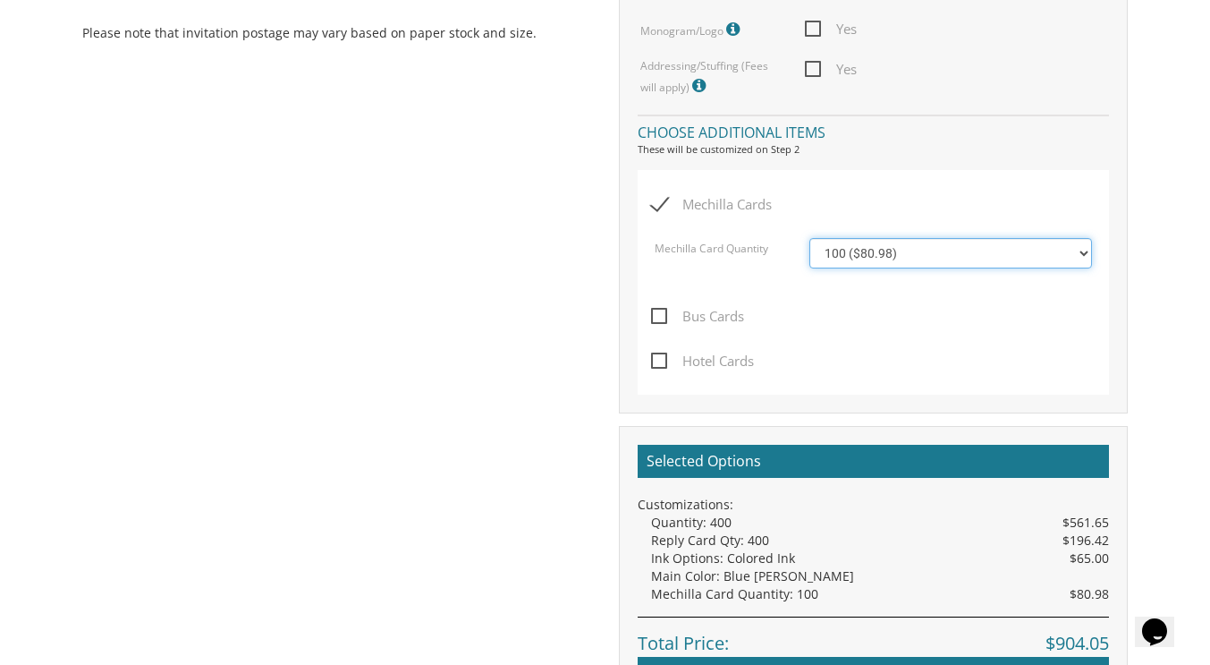
scroll to position [1309, 0]
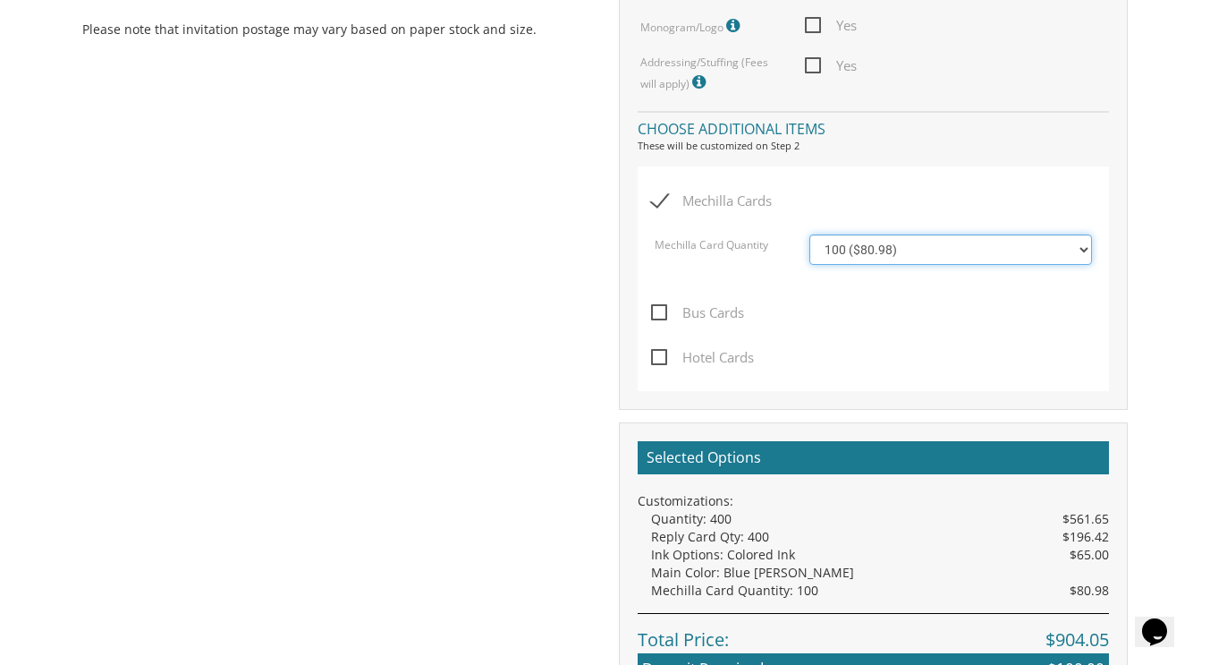
click at [937, 256] on select "100 ($80.98) 200 ($82.48) 300 ($82.48) 400 ($83.98) 500 ($83.98)" at bounding box center [950, 249] width 283 height 30
select select "300"
click at [809, 234] on select "100 ($80.98) 200 ($82.48) 300 ($82.48) 400 ($83.98) 500 ($83.98)" at bounding box center [950, 249] width 283 height 30
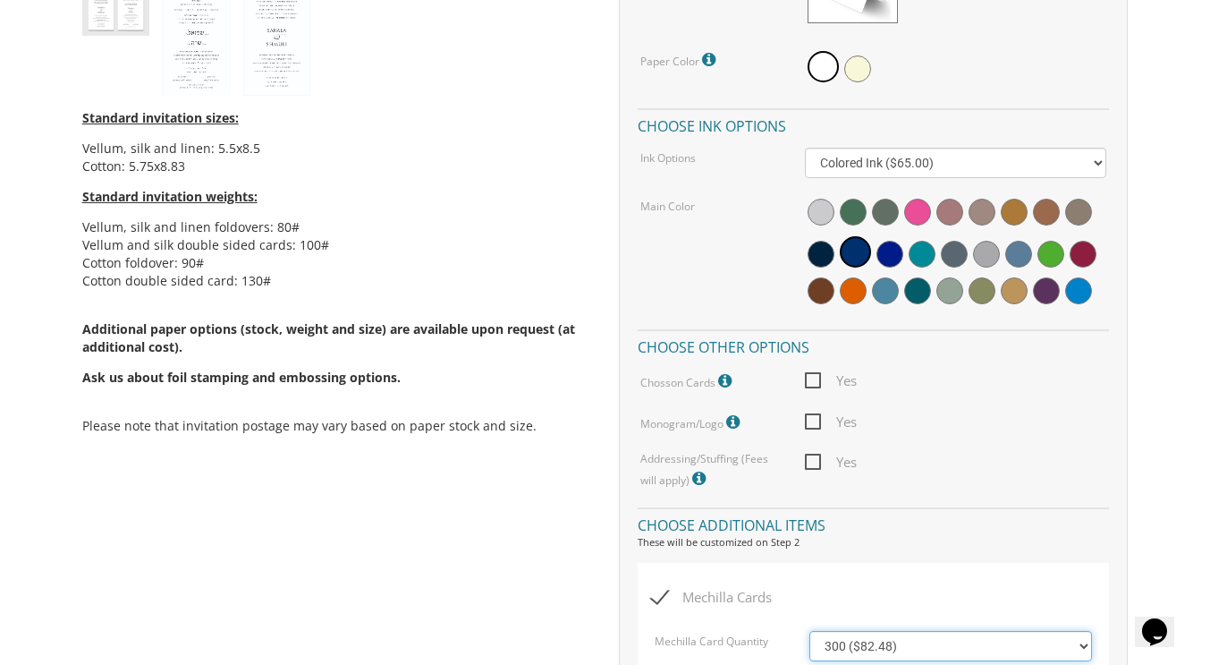
scroll to position [906, 0]
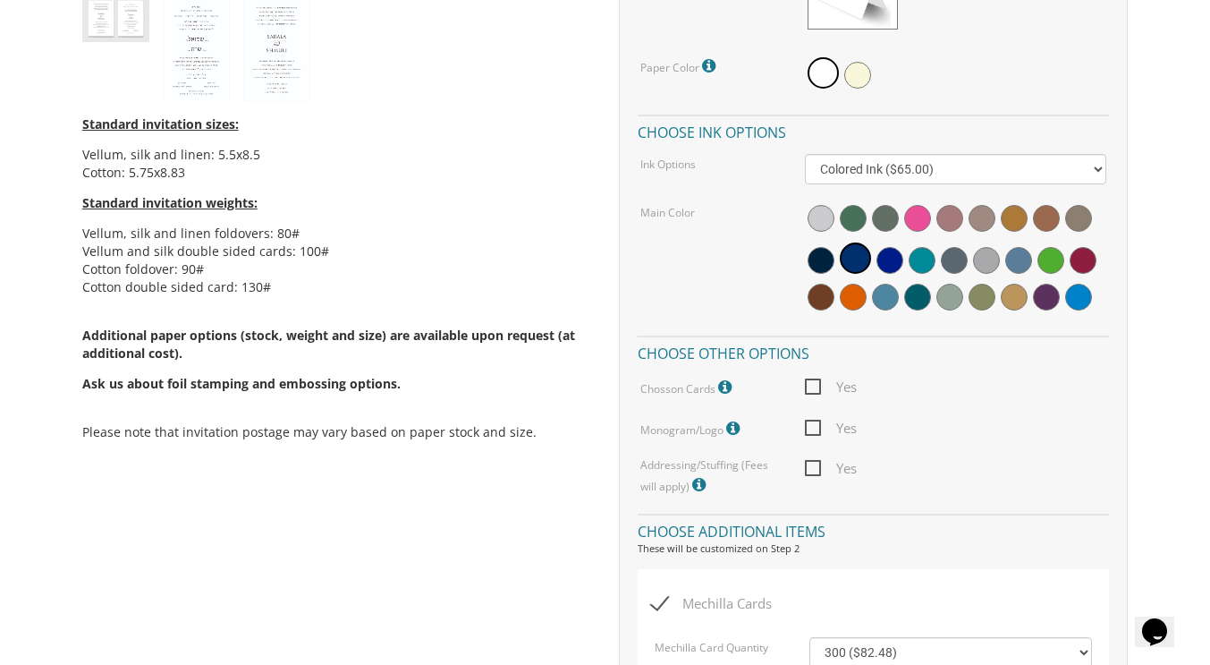
click at [369, 342] on span "Additional paper options (stock, weight and size) are available upon request (a…" at bounding box center [337, 359] width 510 height 66
click at [295, 386] on span "Ask us about foil stamping and embossing options." at bounding box center [241, 383] width 318 height 17
click at [269, 386] on span "Ask us about foil stamping and embossing options." at bounding box center [241, 383] width 318 height 17
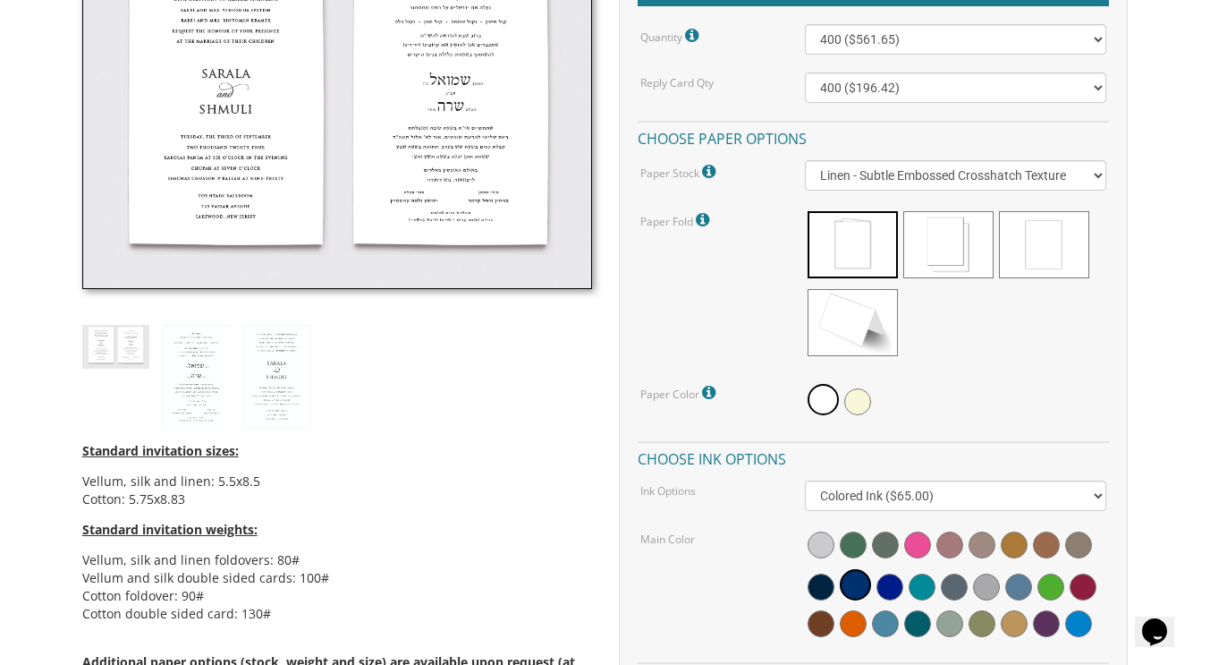
scroll to position [579, 0]
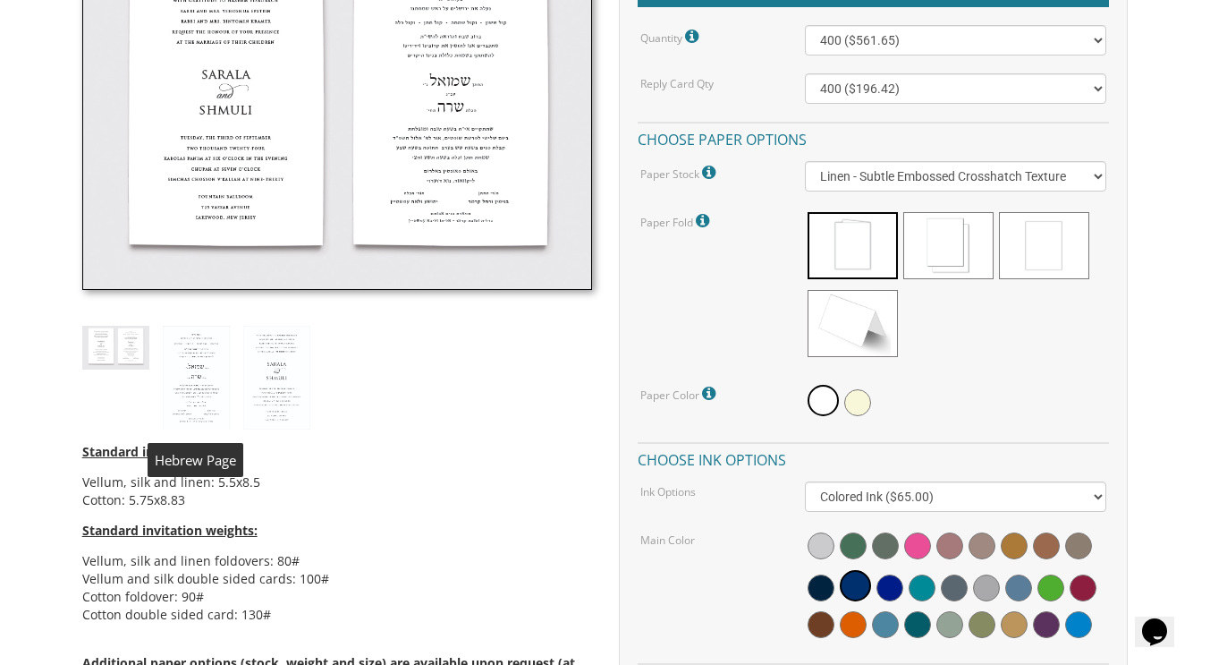
click at [202, 371] on img at bounding box center [196, 378] width 67 height 104
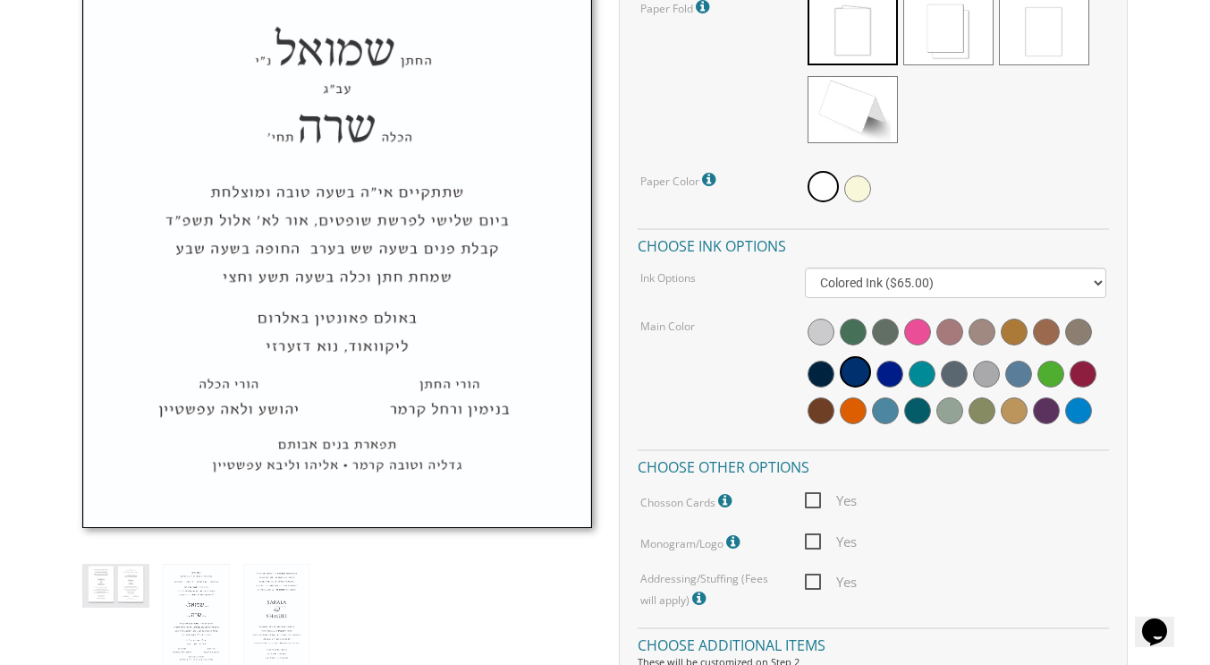
scroll to position [793, 0]
click at [125, 578] on img at bounding box center [115, 585] width 67 height 44
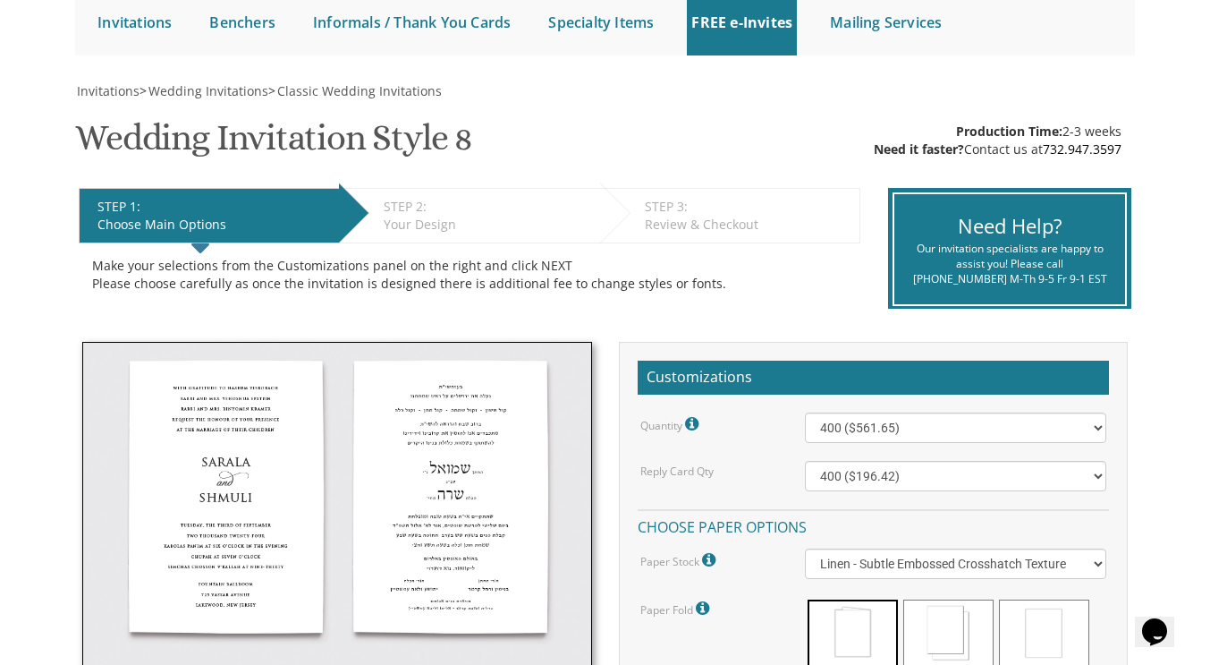
scroll to position [191, 0]
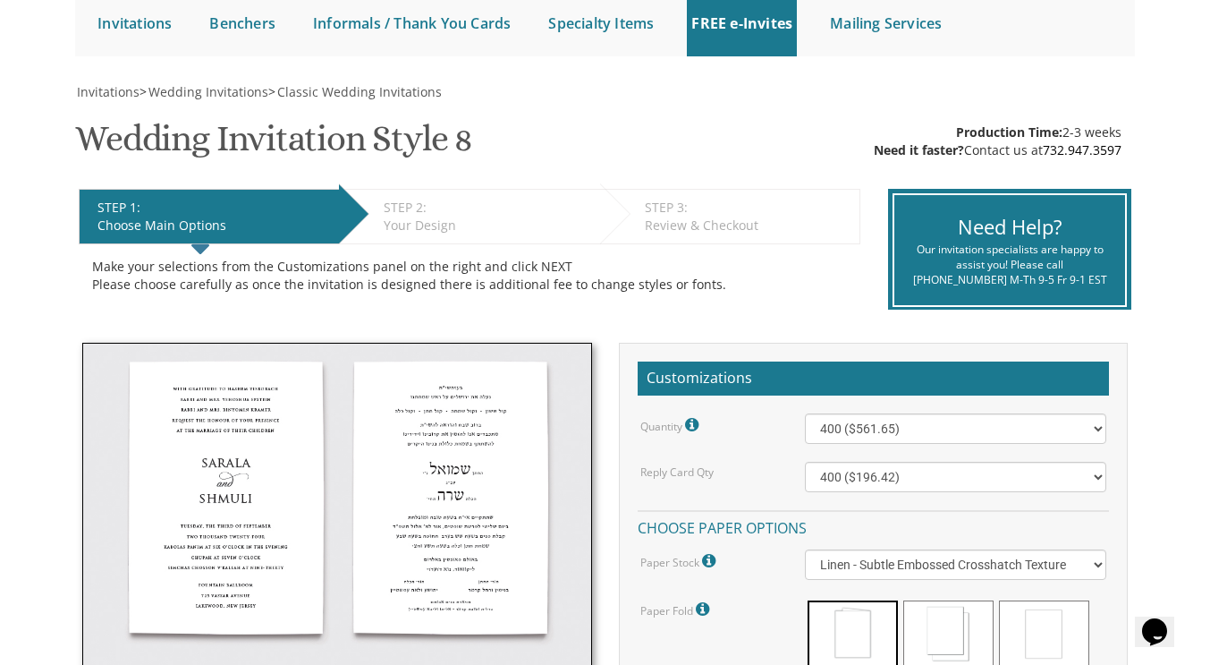
click at [414, 219] on div "Your Design" at bounding box center [488, 225] width 208 height 18
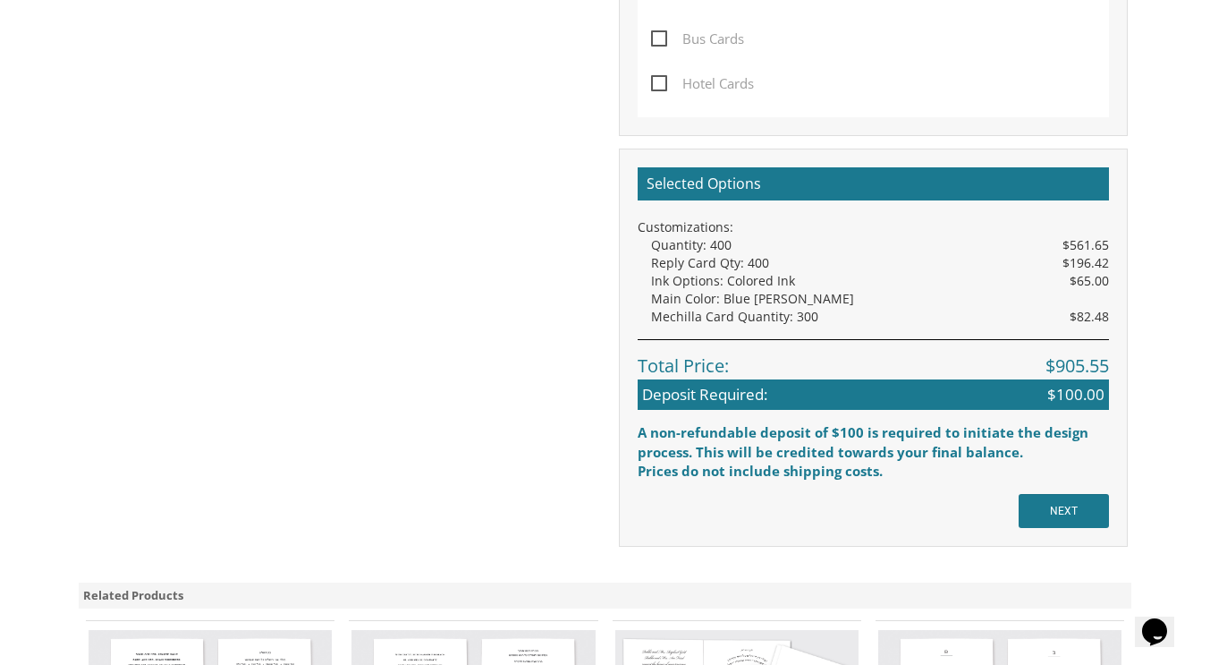
scroll to position [1665, 0]
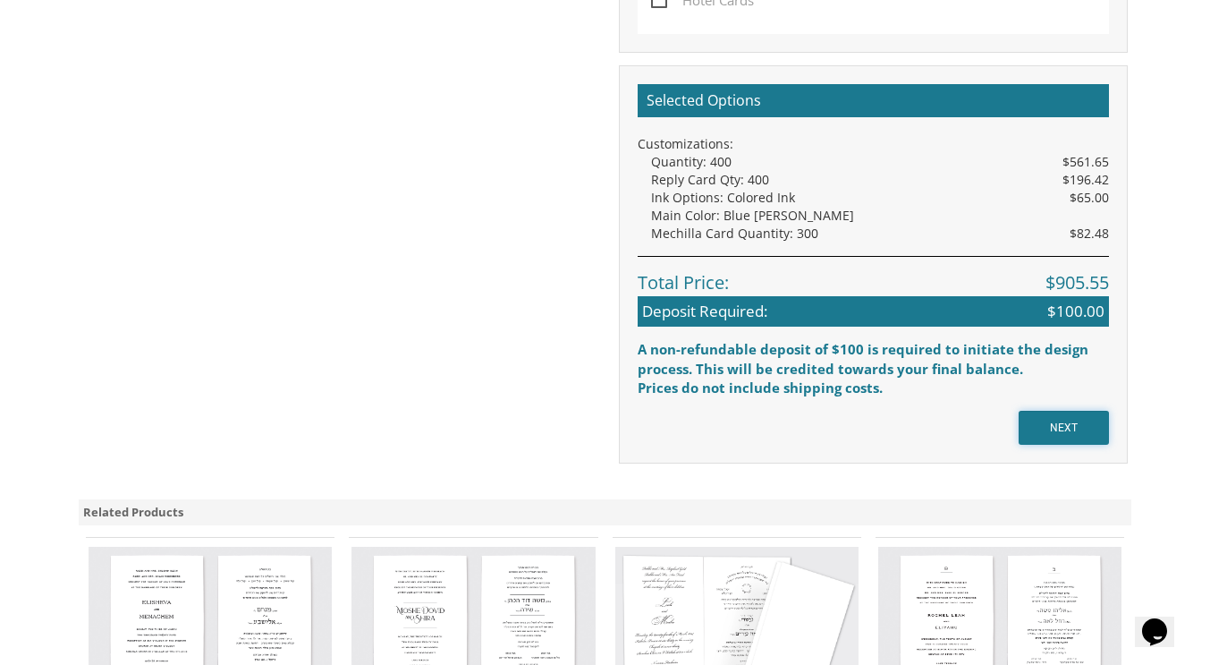
click at [1048, 428] on input "NEXT" at bounding box center [1064, 428] width 90 height 34
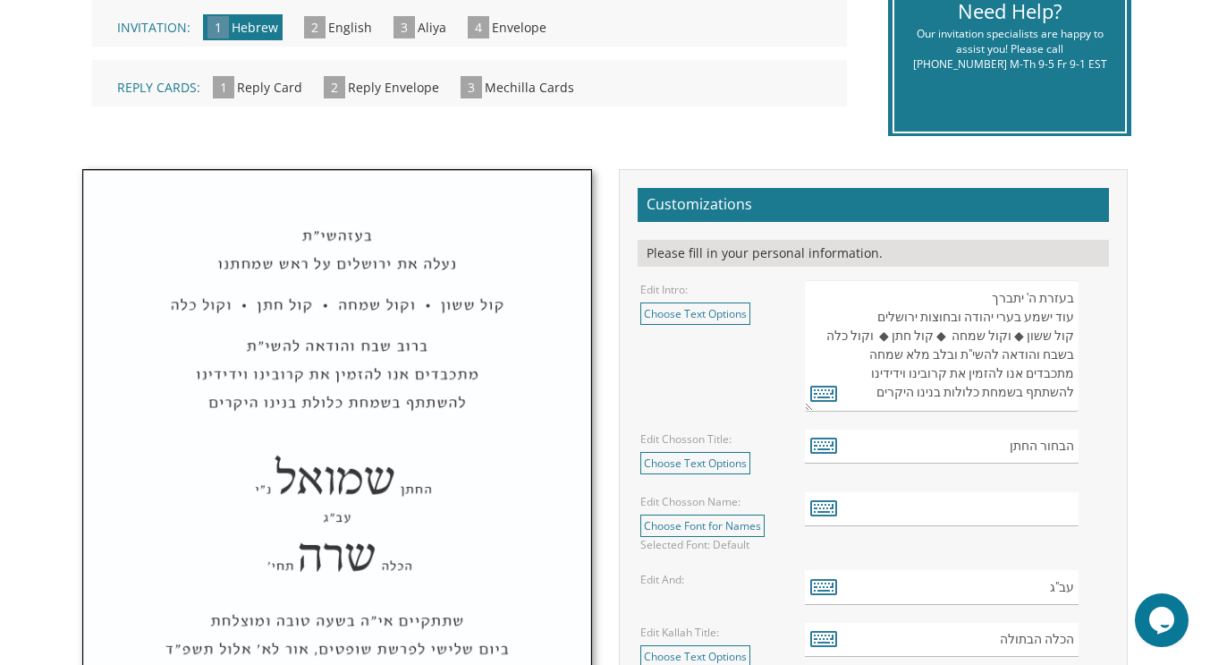
scroll to position [547, 0]
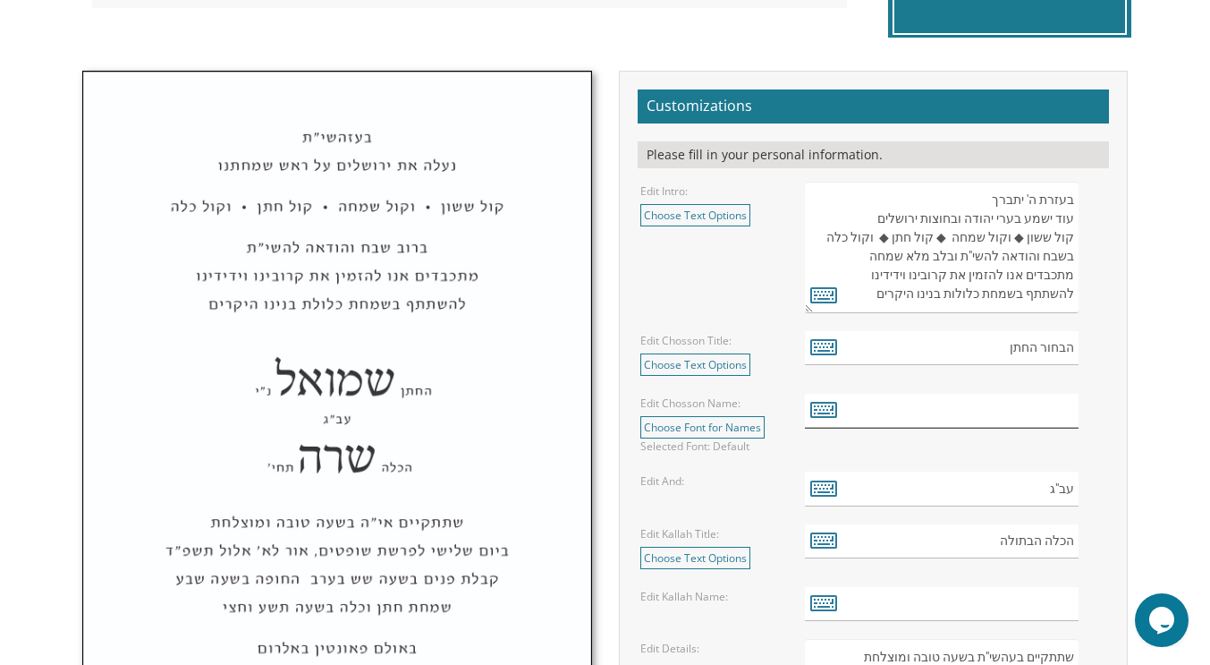
click at [962, 406] on input "text" at bounding box center [942, 411] width 274 height 35
click at [815, 403] on icon at bounding box center [823, 408] width 27 height 25
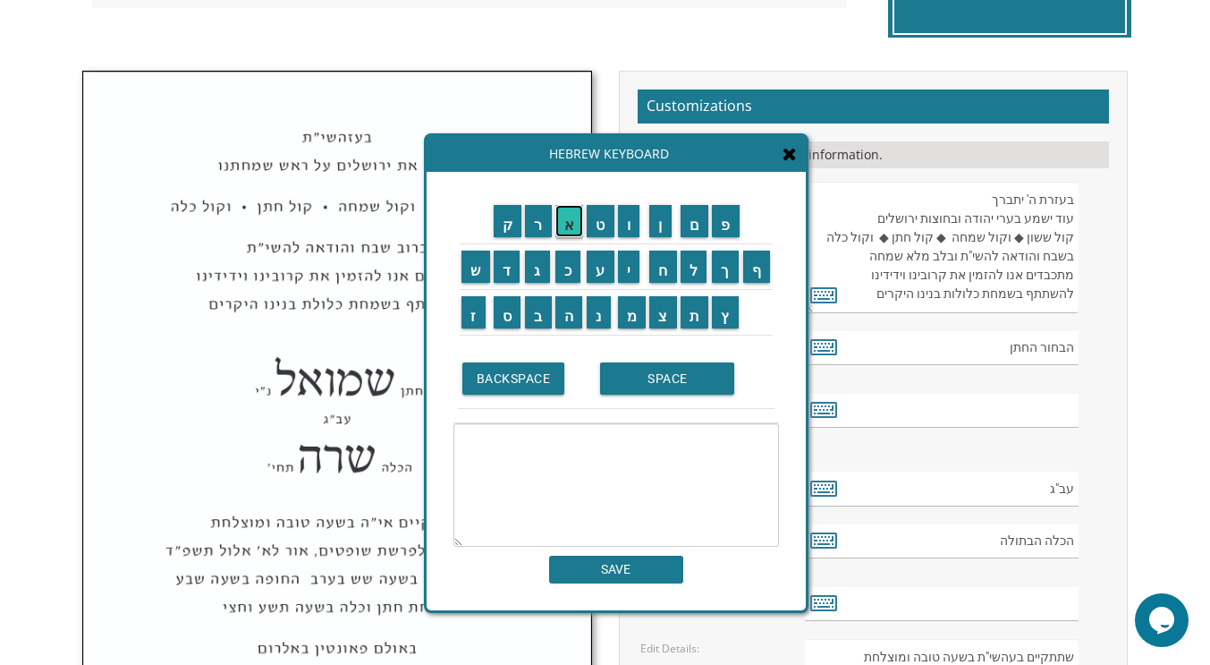
click at [565, 210] on input "א" at bounding box center [569, 221] width 29 height 32
click at [537, 319] on input "ב" at bounding box center [538, 312] width 27 height 32
click at [538, 226] on input "ר" at bounding box center [538, 221] width 27 height 32
click at [570, 314] on input "ה" at bounding box center [569, 312] width 28 height 32
click at [699, 226] on input "ם" at bounding box center [695, 221] width 29 height 32
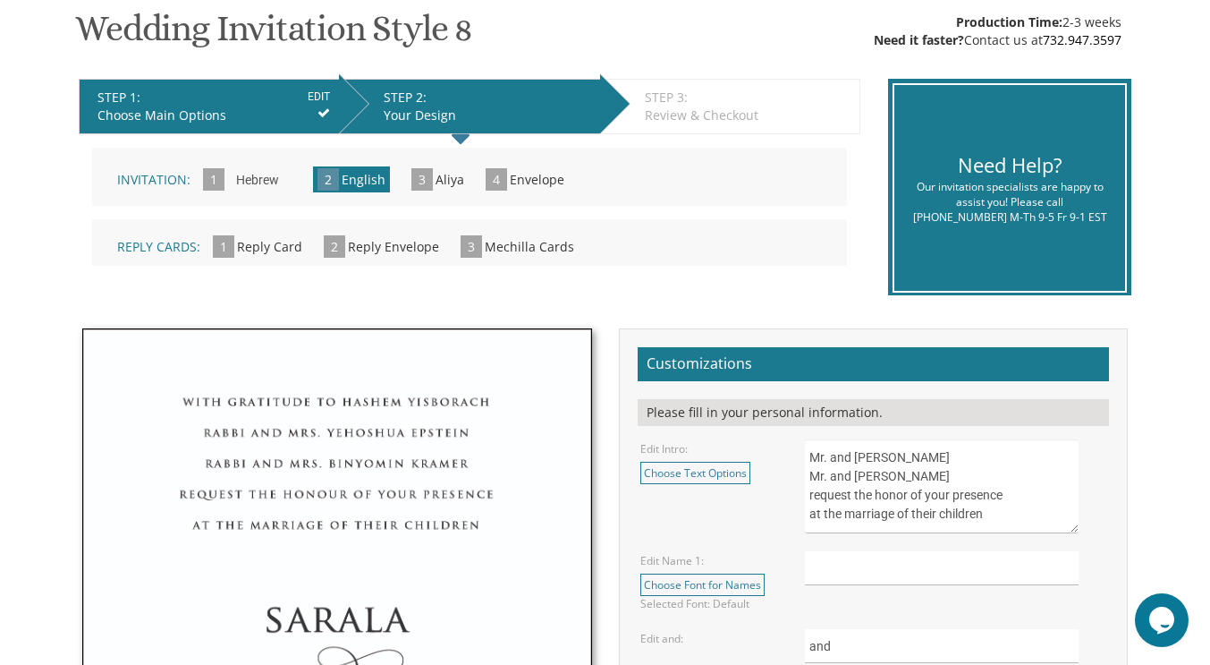
scroll to position [300, 0]
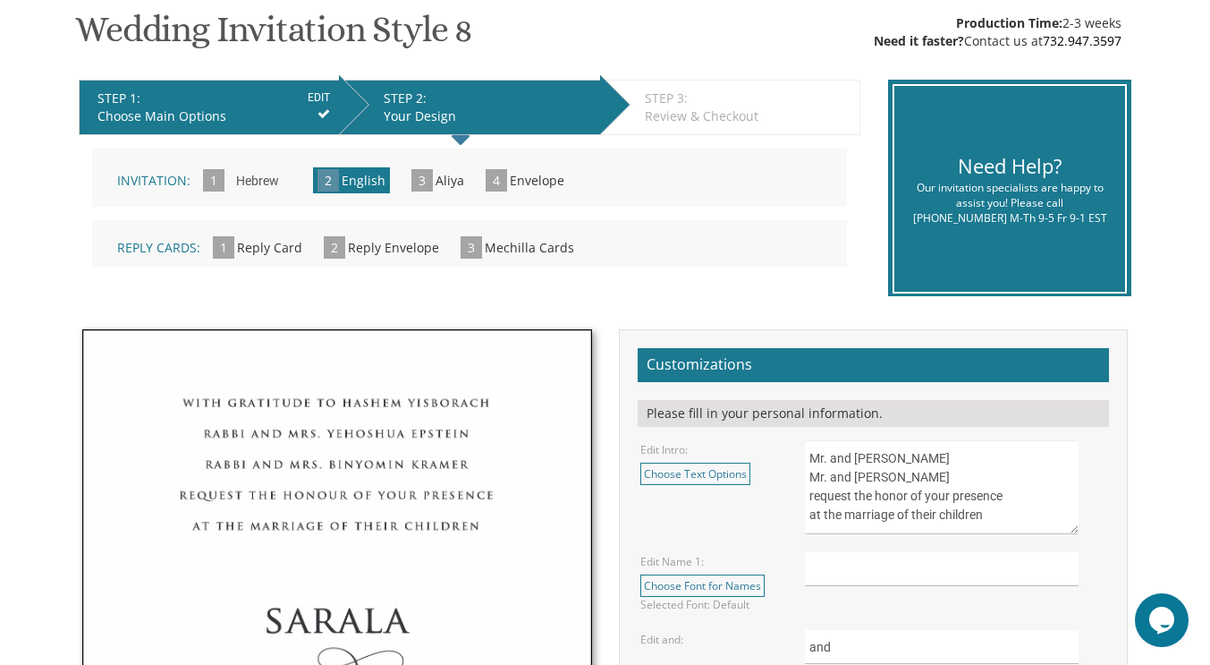
click at [250, 182] on input "Hebrew" at bounding box center [257, 181] width 61 height 49
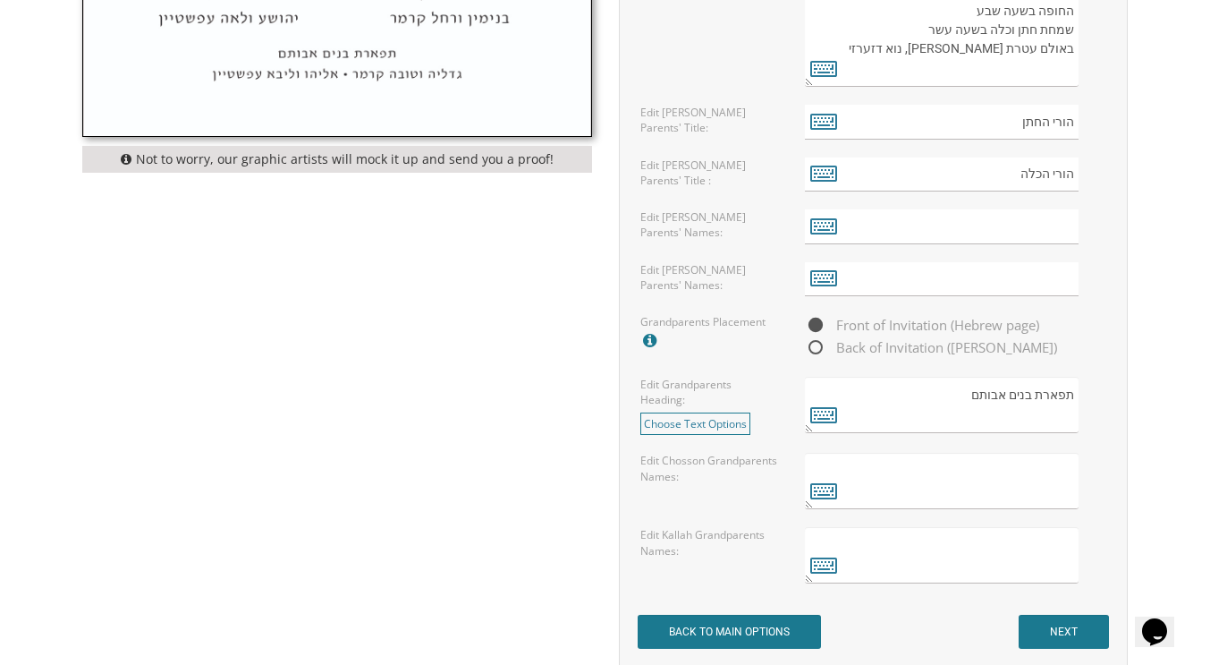
scroll to position [1280, 0]
click at [811, 341] on span "Back of Invitation ([PERSON_NAME])" at bounding box center [931, 346] width 252 height 22
click at [811, 342] on input "Back of Invitation ([PERSON_NAME])" at bounding box center [811, 348] width 12 height 12
radio input "true"
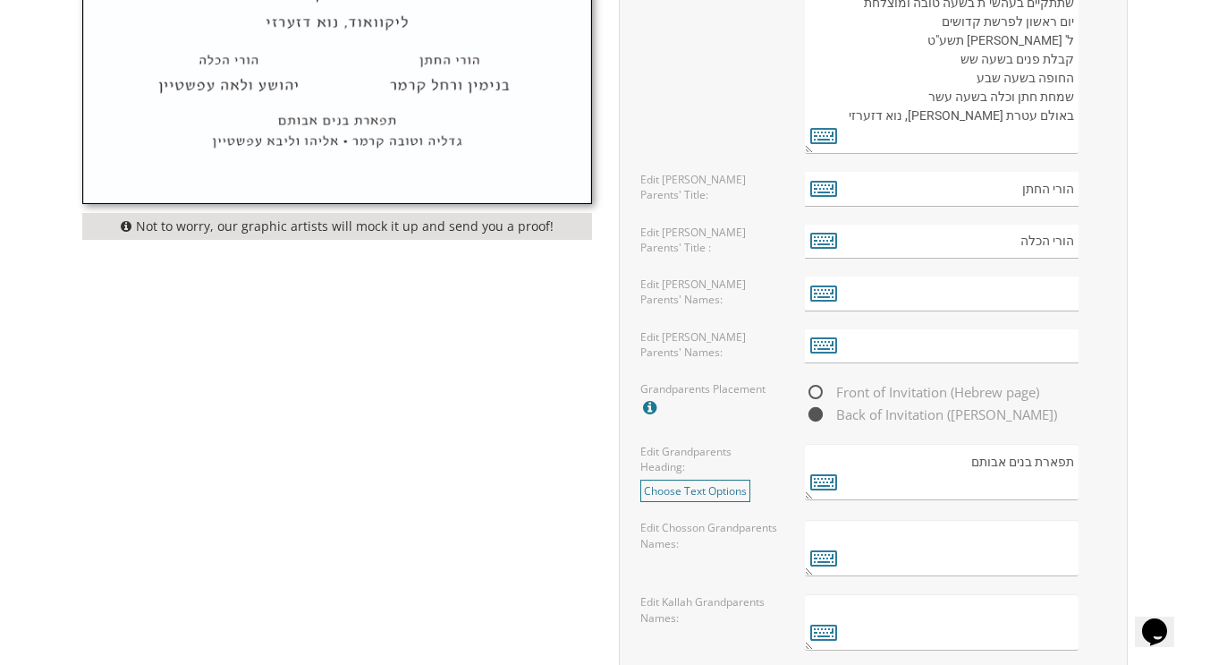
scroll to position [1213, 0]
click at [809, 383] on span "Front of Invitation (Hebrew page)" at bounding box center [922, 391] width 234 height 22
click at [809, 386] on input "Front of Invitation (Hebrew page)" at bounding box center [811, 392] width 12 height 12
radio input "true"
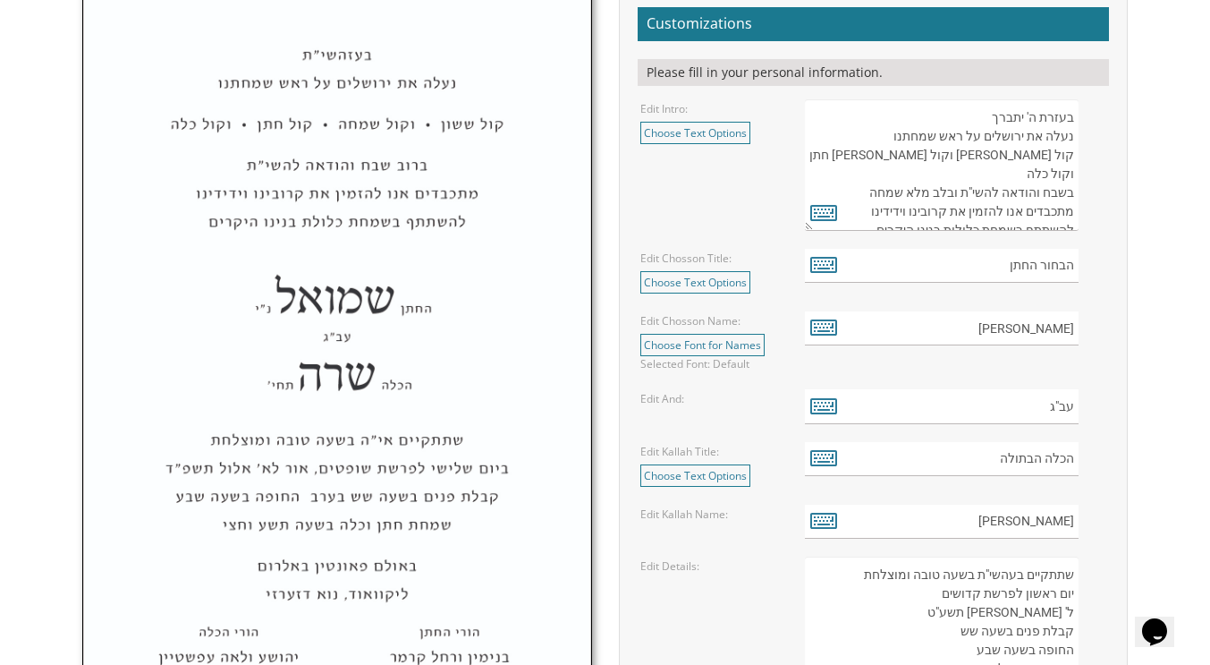
scroll to position [640, 0]
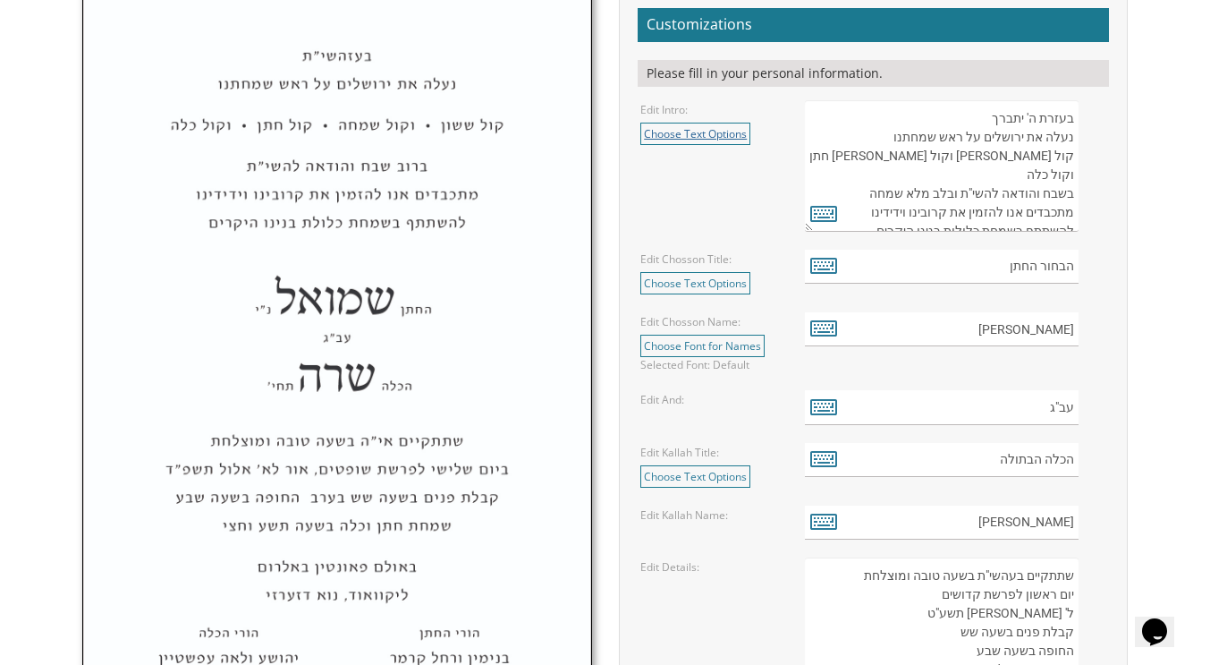
click at [711, 137] on link "Choose Text Options" at bounding box center [695, 134] width 110 height 22
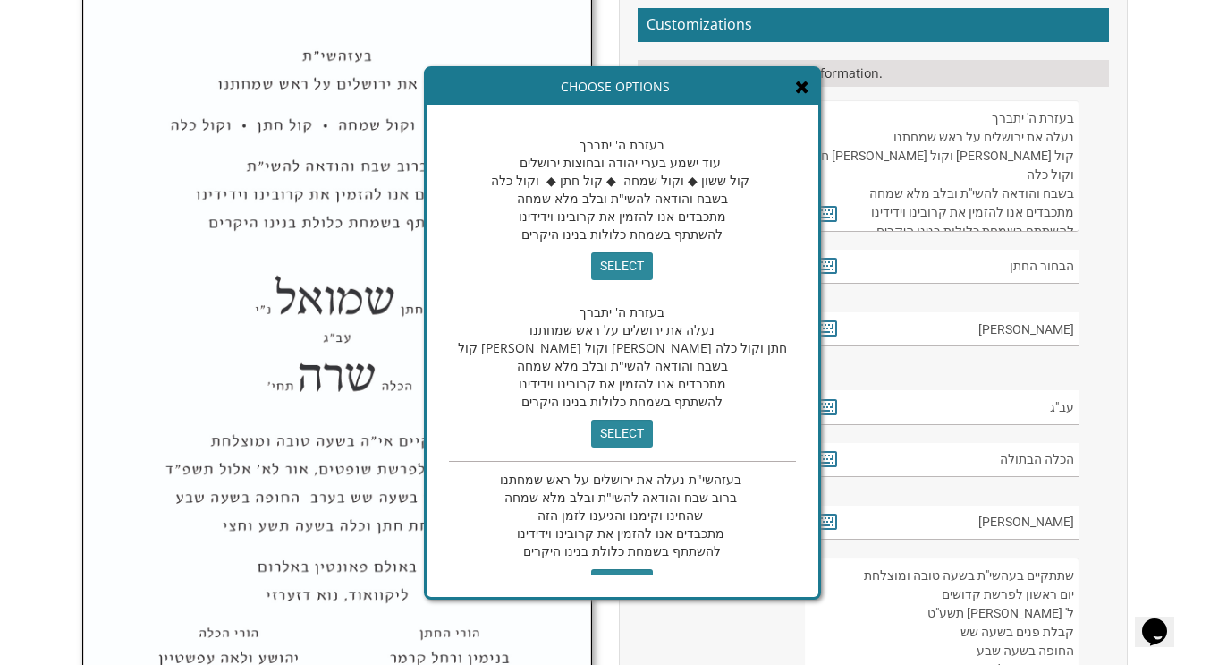
scroll to position [37, 0]
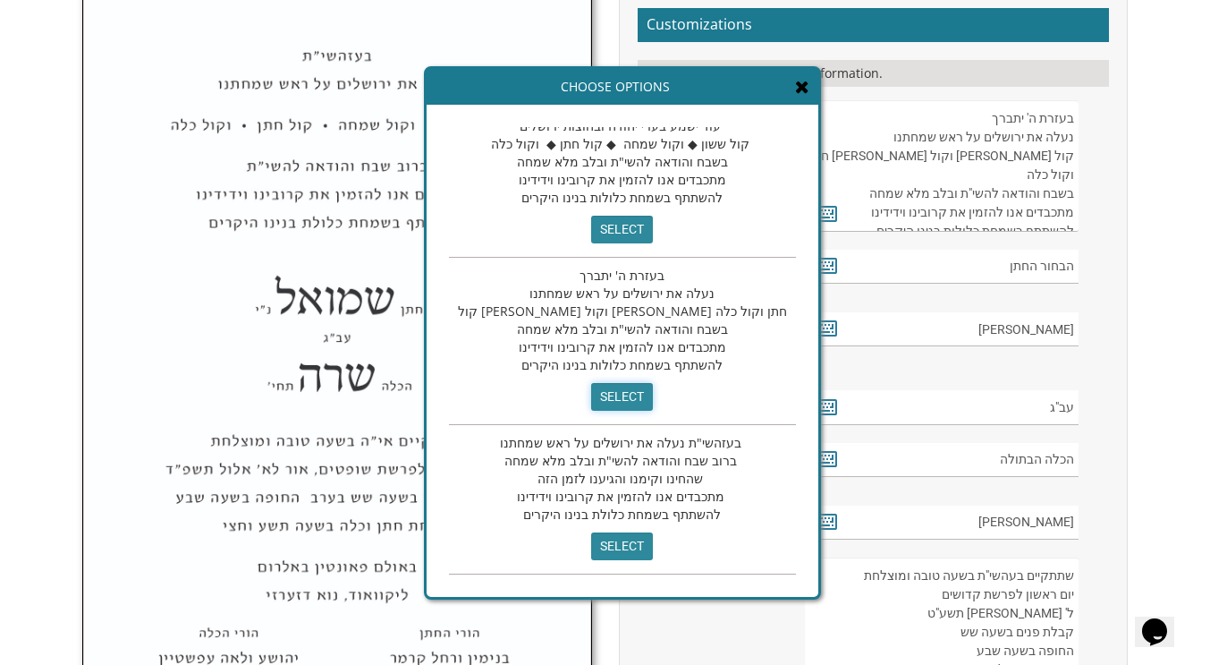
click at [591, 398] on input "select" at bounding box center [622, 397] width 62 height 28
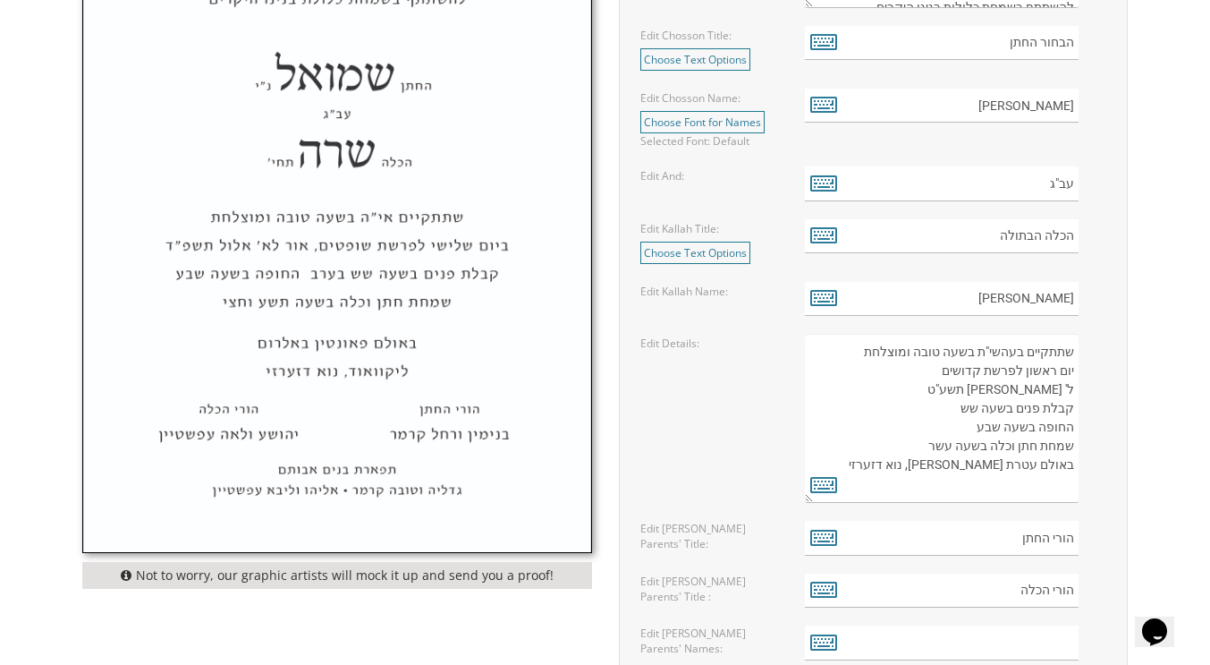
scroll to position [865, 0]
click at [660, 344] on label "Edit Details:" at bounding box center [669, 341] width 59 height 15
click at [1018, 396] on textarea "שתתקיים בעהשי"ת בשעה טובה ומוצלחת יום ראשון לפרשת קדושים ל' [PERSON_NAME] תשע"ט…" at bounding box center [942, 416] width 275 height 169
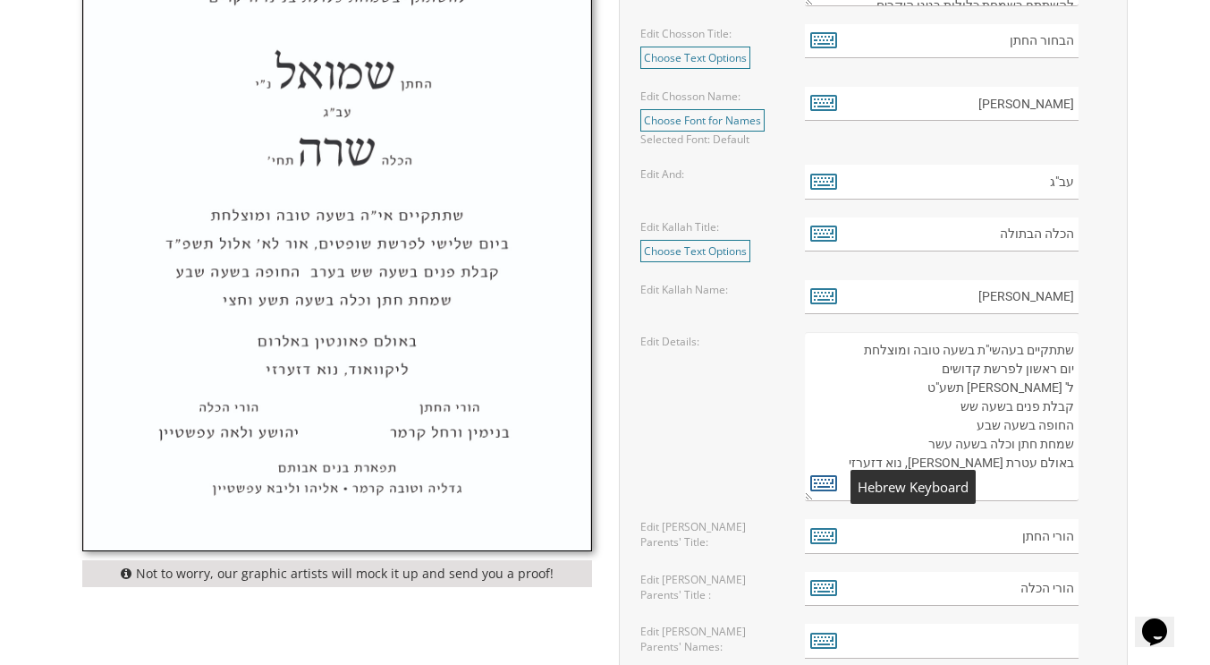
click at [823, 483] on icon at bounding box center [823, 482] width 27 height 25
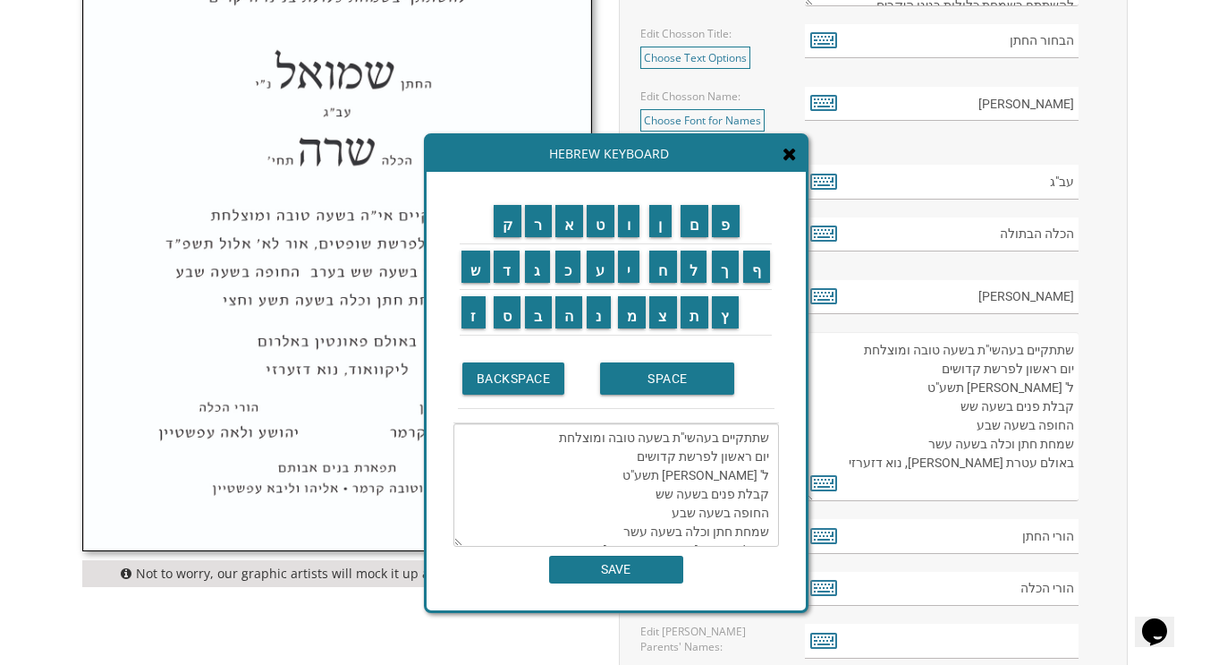
click at [720, 454] on textarea "שתתקיים בעהשי"ת בשעה טובה ומוצלחת יום ראשון לפרשת קדושים ל' [PERSON_NAME] תשע"ט…" at bounding box center [616, 484] width 326 height 123
drag, startPoint x: 719, startPoint y: 455, endPoint x: 749, endPoint y: 455, distance: 29.5
click at [749, 455] on textarea "שתתקיים בעהשי"ת בשעה טובה ומוצלחת יום ראשון לפרשת קדושים ל' [PERSON_NAME] תשע"ט…" at bounding box center [616, 484] width 326 height 123
click at [472, 267] on input "ש" at bounding box center [476, 266] width 29 height 32
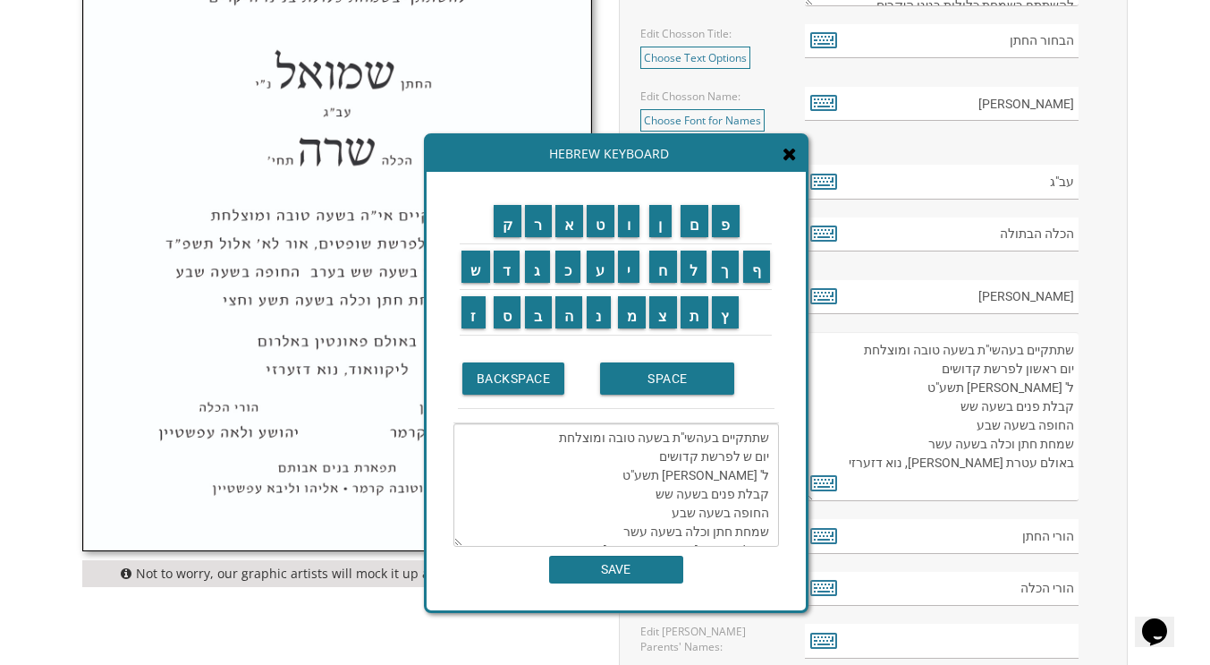
click at [738, 455] on textarea "שתתקיים בעהשי"ת בשעה טובה ומוצלחת יום ש לפרשת קדושים ל' ניסן תשע"ט קבלת פנים בש…" at bounding box center [616, 484] width 326 height 123
click at [701, 264] on input "ל" at bounding box center [694, 266] width 27 height 32
click at [627, 254] on input "י" at bounding box center [629, 266] width 22 height 32
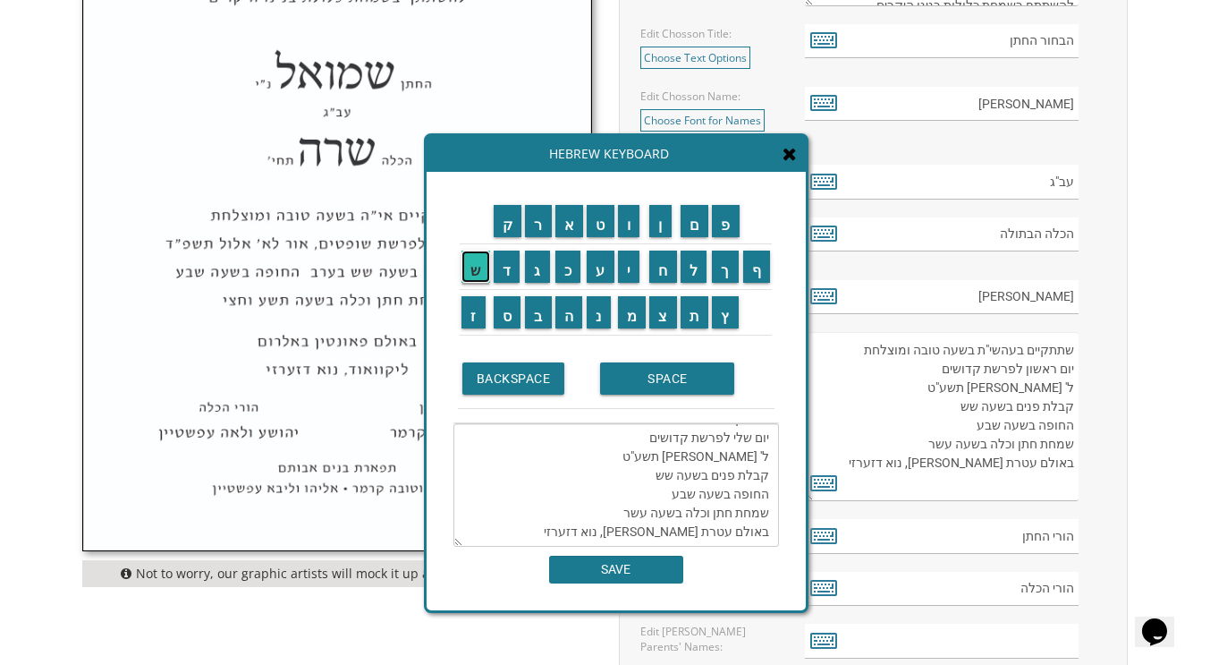
click at [470, 269] on input "ש" at bounding box center [476, 266] width 29 height 32
click at [628, 266] on input "י" at bounding box center [629, 266] width 22 height 32
click at [633, 457] on textarea "שתתקיים בעהשי"ת בשעה טובה ומוצלחת יום שלישי לפרשת קדושים ל' ניסן תשע"ט קבלת פני…" at bounding box center [616, 484] width 326 height 123
drag, startPoint x: 630, startPoint y: 454, endPoint x: 667, endPoint y: 452, distance: 37.7
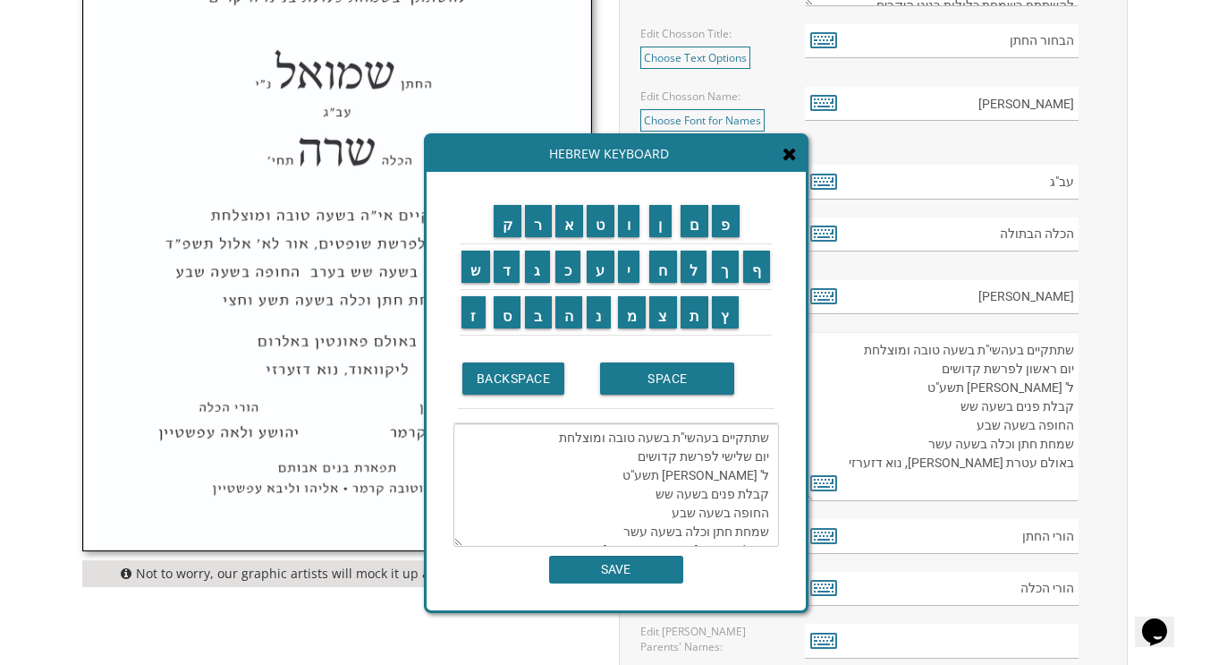
click at [667, 452] on textarea "שתתקיים בעהשי"ת בשעה טובה ומוצלחת יום שלישי לפרשת קדושים ל' ניסן תשע"ט קבלת פני…" at bounding box center [616, 484] width 326 height 123
click at [632, 225] on input "ו" at bounding box center [629, 221] width 22 height 32
click at [626, 257] on input "י" at bounding box center [629, 266] width 22 height 32
click at [473, 264] on input "ש" at bounding box center [476, 266] width 29 height 32
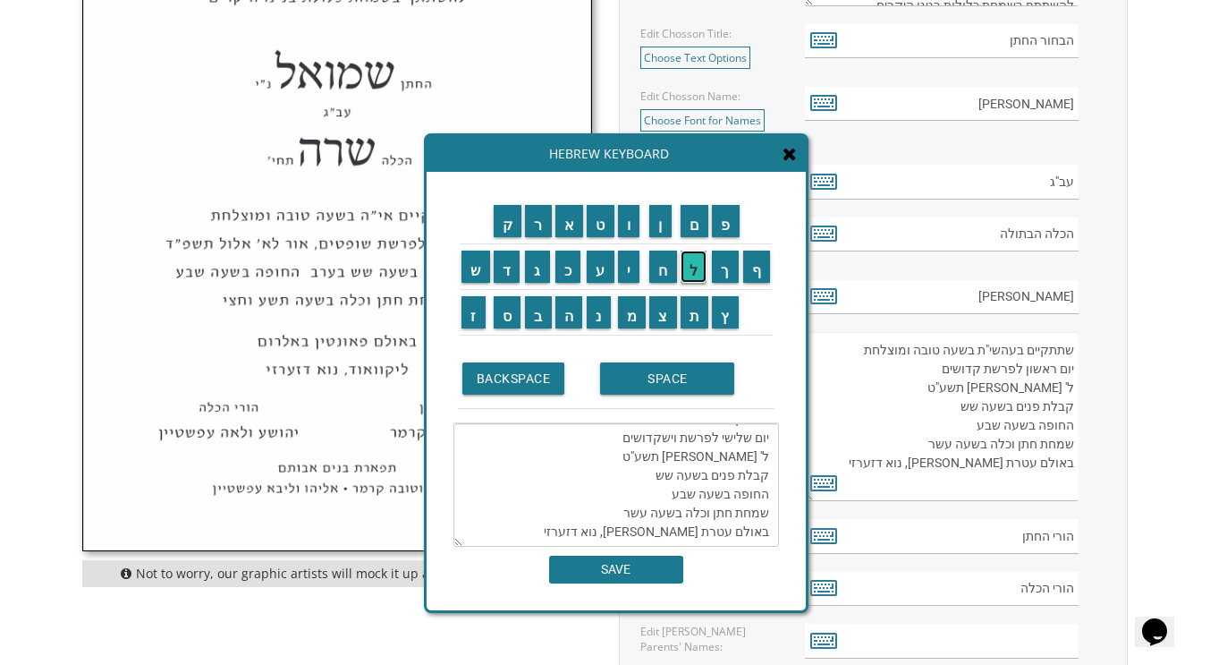
click at [691, 267] on input "ל" at bounding box center [694, 266] width 27 height 32
click at [659, 267] on input "ח" at bounding box center [663, 266] width 28 height 32
drag, startPoint x: 596, startPoint y: 453, endPoint x: 631, endPoint y: 453, distance: 34.9
click at [631, 453] on textarea "שתתקיים בעהשי"ת בשעה טובה ומוצלחת יום שלישי לפרשת וישלח קדושים ל' ניסן תשע"ט קב…" at bounding box center [616, 484] width 326 height 123
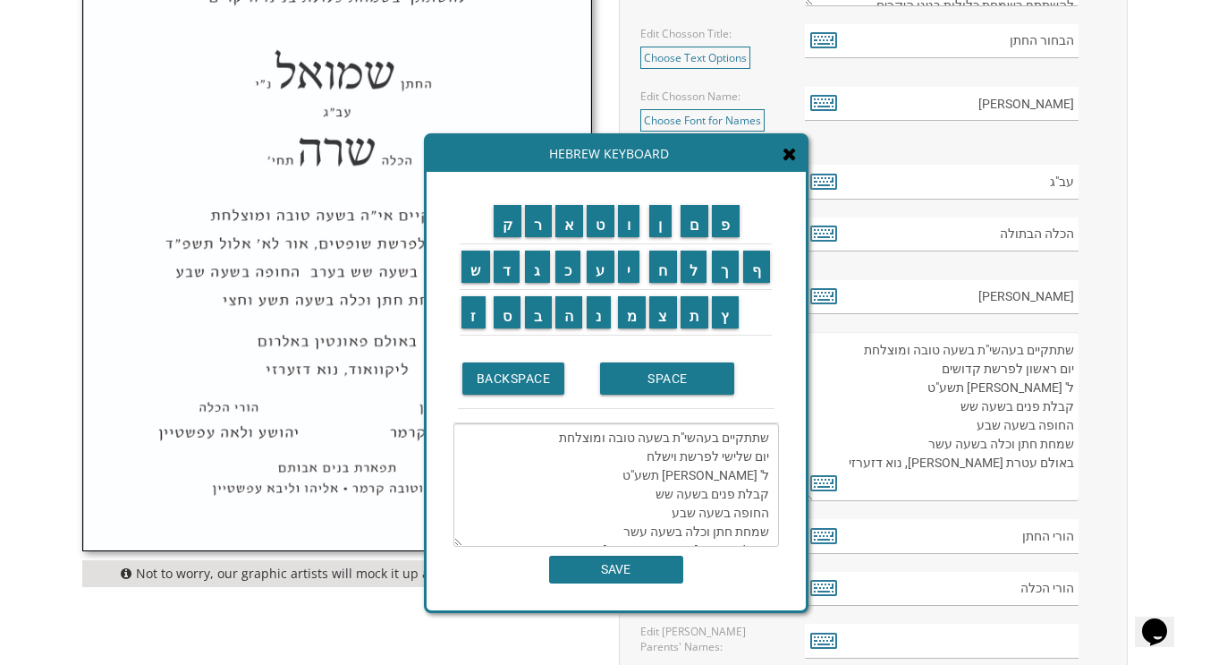
click at [769, 475] on textarea "שתתקיים בעהשי"ת בשעה טובה ומוצלחת יום שלישי לפרשת וישלח ל' ניסן תשע"ט קבלת פנים…" at bounding box center [616, 484] width 326 height 123
click at [762, 475] on textarea "שתתקיים בעהשי"ת בשעה טובה ומוצלחת יום שלישי לפרשת וישלח ל' ניסן תשע"ט קבלת פנים…" at bounding box center [616, 484] width 326 height 123
click at [758, 473] on textarea "שתתקיים בעהשי"ת בשעה טובה ומוצלחת יום שלישי לפרשת וישלח ל' ניסן תשע"ט קבלת פנים…" at bounding box center [616, 484] width 326 height 123
click at [621, 260] on input "י" at bounding box center [629, 266] width 22 height 32
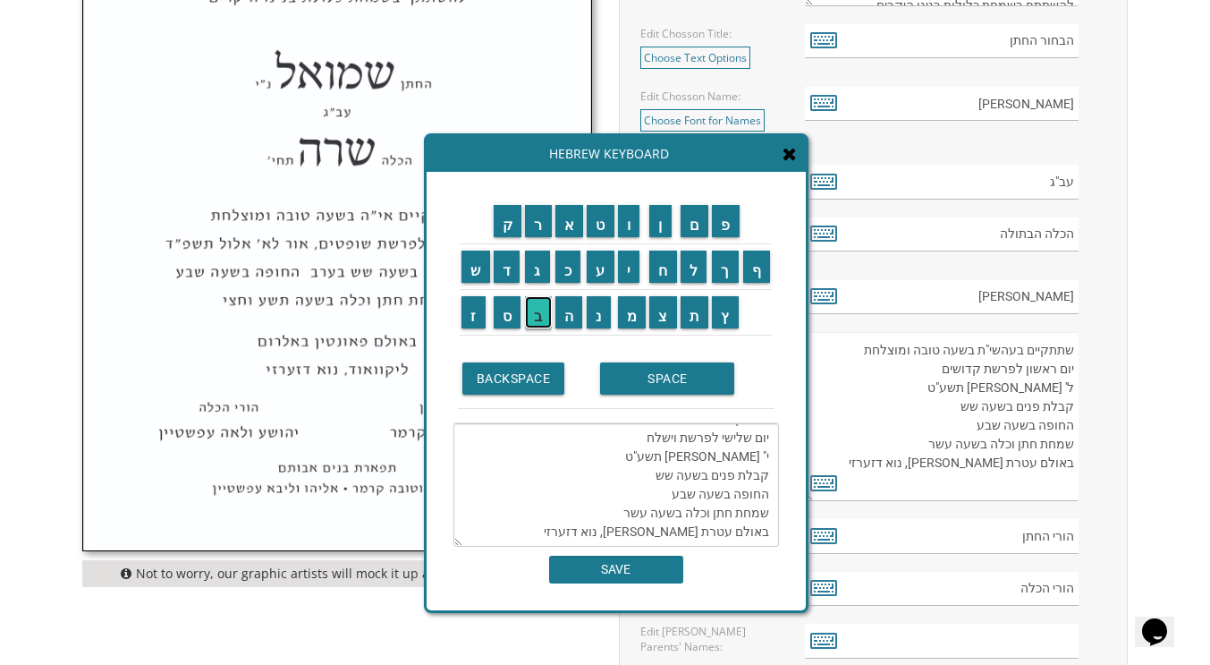
click at [537, 316] on input "ב" at bounding box center [538, 312] width 27 height 32
click at [683, 436] on textarea "שתתקיים בעהשי"ת בשעה טובה ומוצלחת יום שלישי לפרשת וישלח י"ב ניסן תשע"ט קבלת פני…" at bounding box center [616, 484] width 326 height 123
drag, startPoint x: 729, startPoint y: 436, endPoint x: 750, endPoint y: 436, distance: 20.6
click at [750, 436] on textarea "שתתקיים בעהשי"ת בשעה טובה ומוצלחת יום שלישי לפרשת וישלח י"ב ניסן תשע"ט קבלת פני…" at bounding box center [616, 484] width 326 height 123
click at [558, 275] on input "כ" at bounding box center [568, 266] width 26 height 32
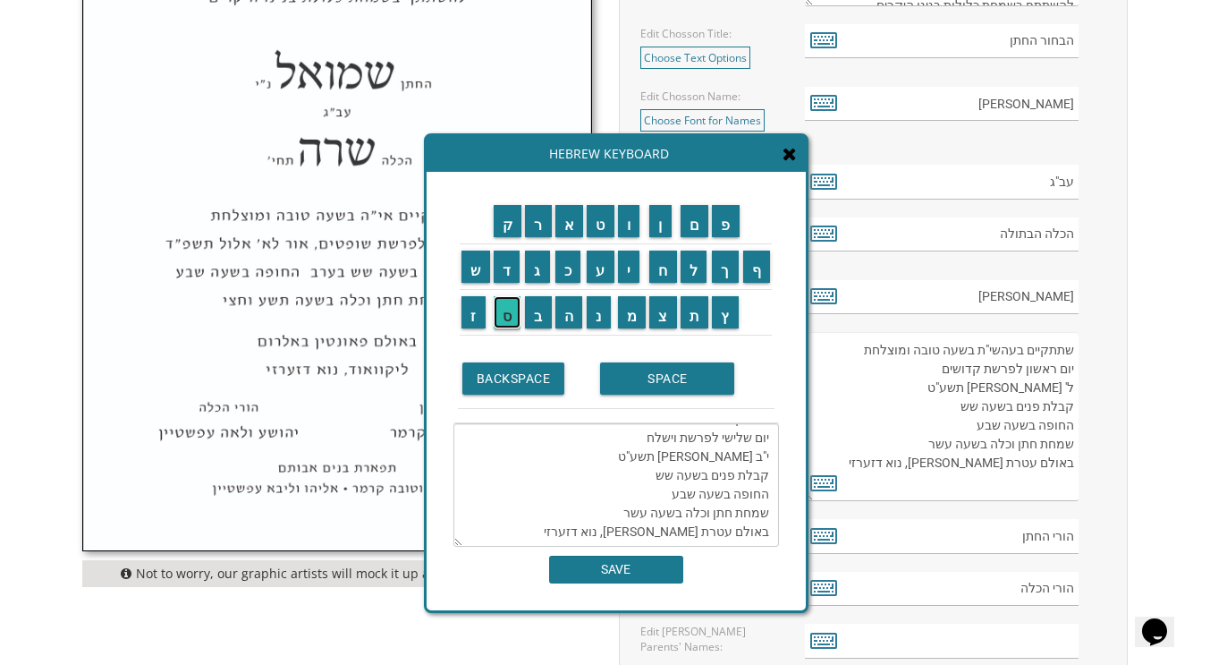
click at [508, 309] on input "ס" at bounding box center [508, 312] width 28 height 32
click at [697, 271] on input "ל" at bounding box center [694, 266] width 27 height 32
click at [627, 223] on input "ו" at bounding box center [629, 221] width 22 height 32
drag, startPoint x: 699, startPoint y: 441, endPoint x: 719, endPoint y: 441, distance: 20.6
click at [719, 441] on textarea "שתתקיים בעהשי"ת בשעה טובה ומוצלחת יום שלישי לפרשת וישלח י"ב כסלו ניסן תשע"ט קבל…" at bounding box center [616, 484] width 326 height 123
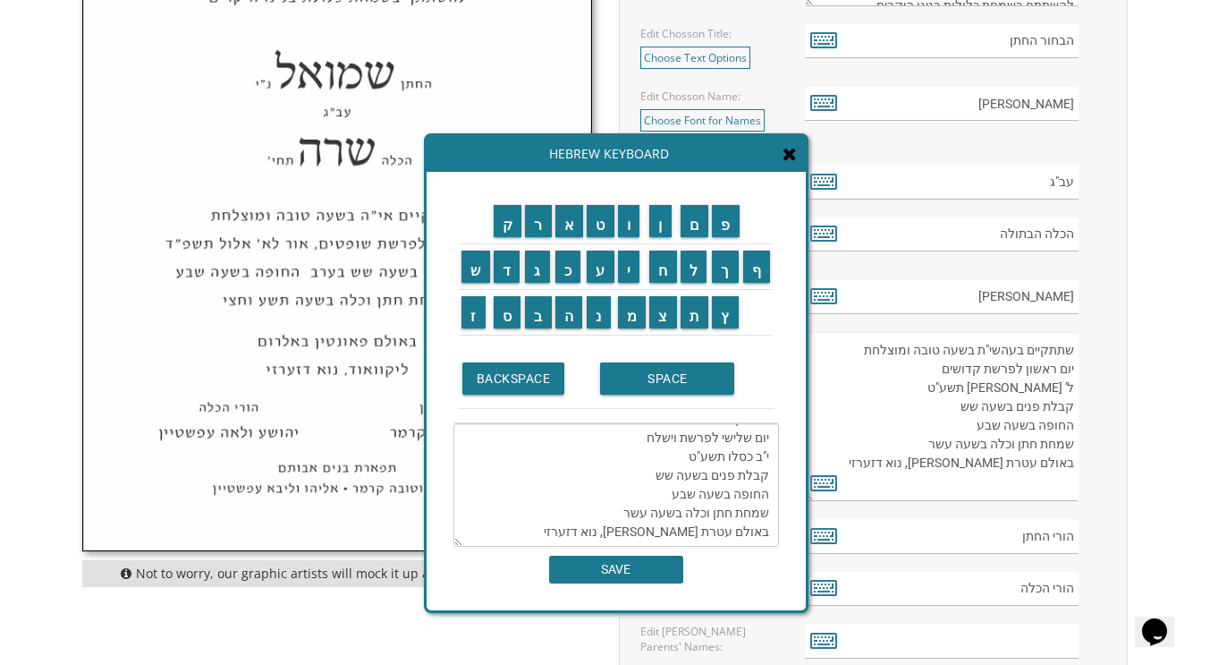
drag, startPoint x: 682, startPoint y: 438, endPoint x: 699, endPoint y: 436, distance: 17.1
click at [699, 436] on textarea "שתתקיים בעהשי"ת בשעה טובה ומוצלחת יום שלישי לפרשת וישלח י"ב כסלו תשע"ט קבלת פני…" at bounding box center [616, 484] width 326 height 123
click at [718, 216] on input "פ" at bounding box center [726, 221] width 28 height 32
click at [679, 439] on textarea "שתתקיים בעהשי"ת בשעה טובה ומוצלחת יום שלישי לפרשת וישלח י"ב כסלו תשפ"ט קבלת פני…" at bounding box center [616, 484] width 326 height 123
click at [628, 215] on input "ו" at bounding box center [629, 221] width 22 height 32
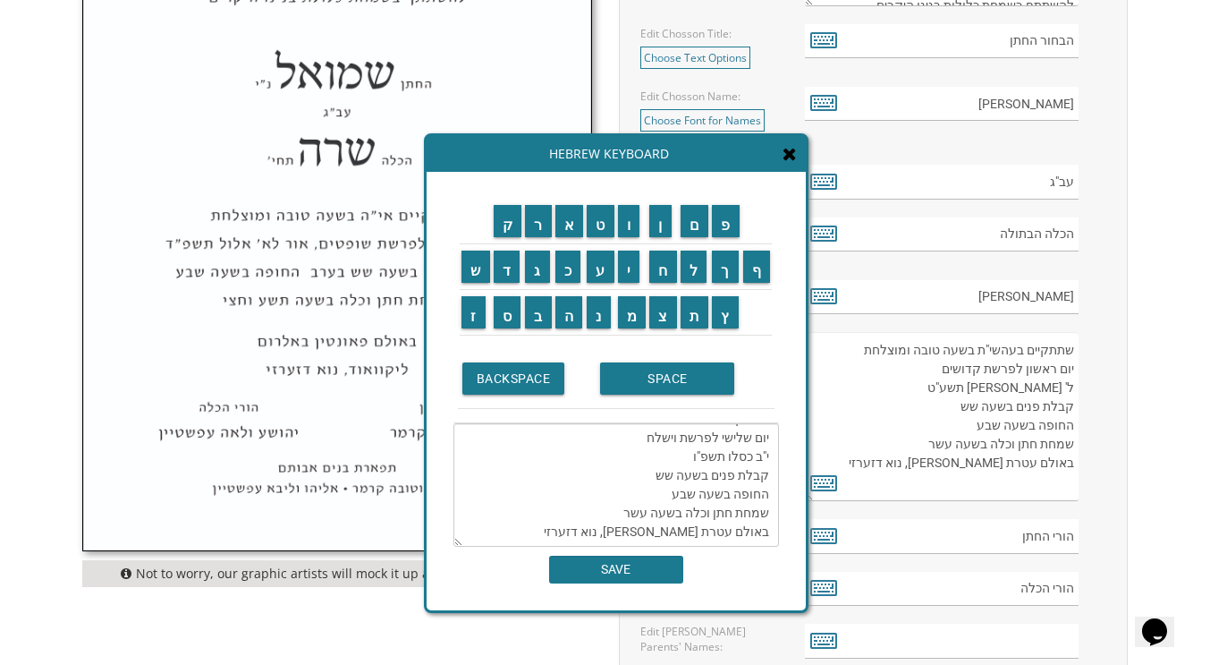
click at [641, 502] on textarea "שתתקיים בעהשי"ת בשעה טובה ומוצלחת יום שלישי לפרשת וישלח י"ב כסלו תשפ"ו קבלת פני…" at bounding box center [616, 484] width 326 height 123
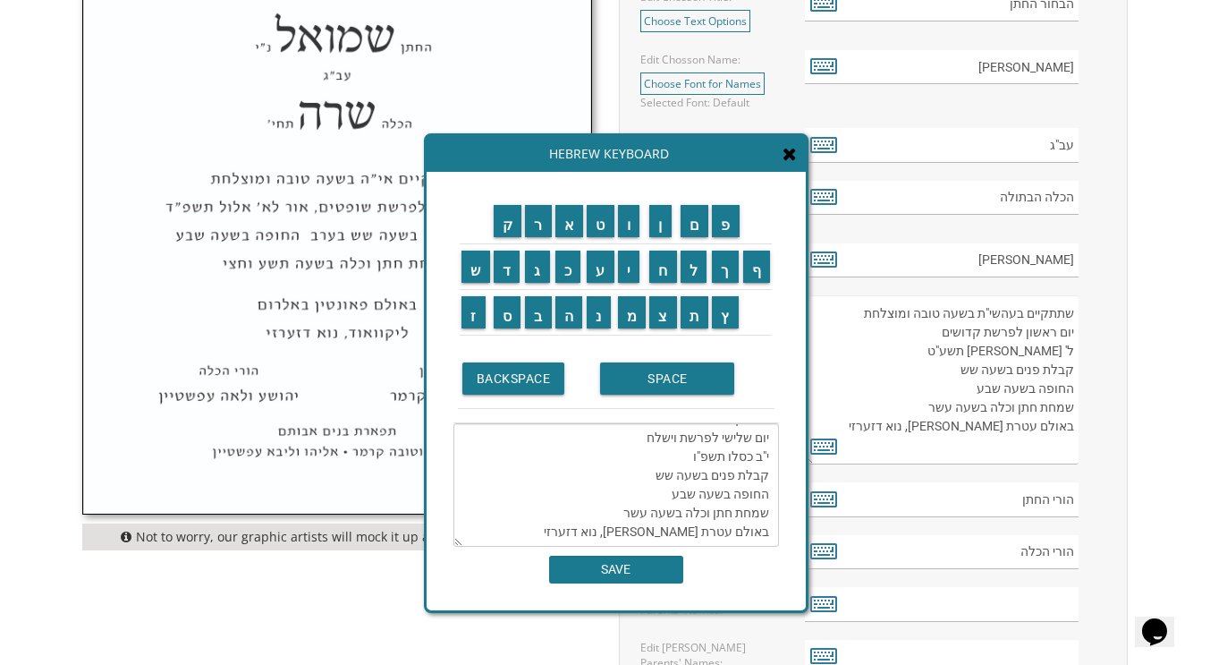
scroll to position [904, 0]
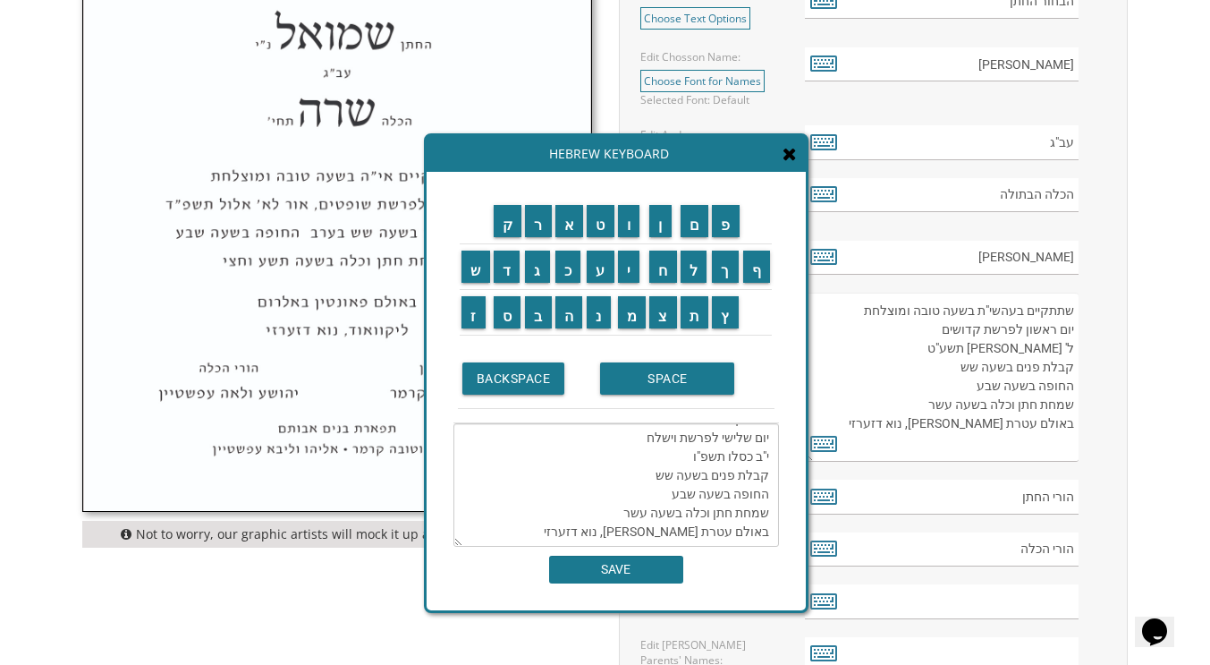
drag, startPoint x: 674, startPoint y: 512, endPoint x: 728, endPoint y: 509, distance: 54.6
click at [728, 509] on textarea "שתתקיים בעהשי"ת בשעה טובה ומוצלחת יום שלישי לפרשת וישלח י"ב כסלו תשפ"ו קבלת פני…" at bounding box center [616, 484] width 326 height 123
click at [599, 262] on input "ע" at bounding box center [601, 266] width 28 height 32
click at [597, 232] on input "ט" at bounding box center [601, 221] width 28 height 32
click at [538, 220] on input "ר" at bounding box center [538, 221] width 27 height 32
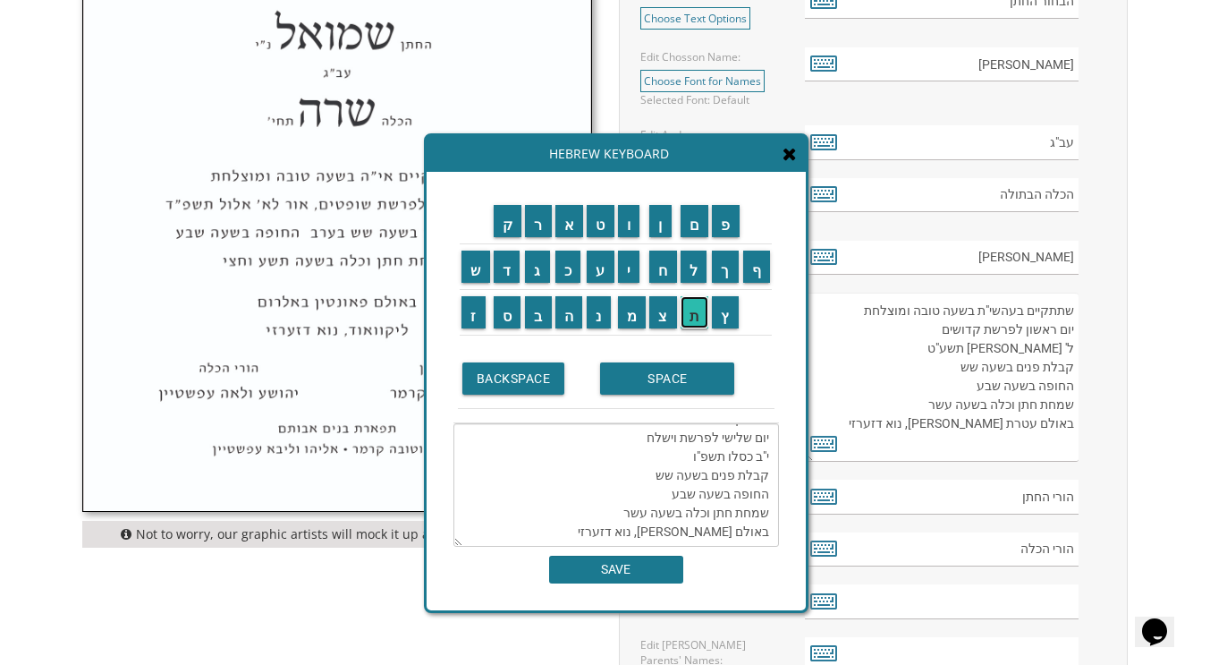
click at [694, 306] on input "ת" at bounding box center [695, 312] width 29 height 32
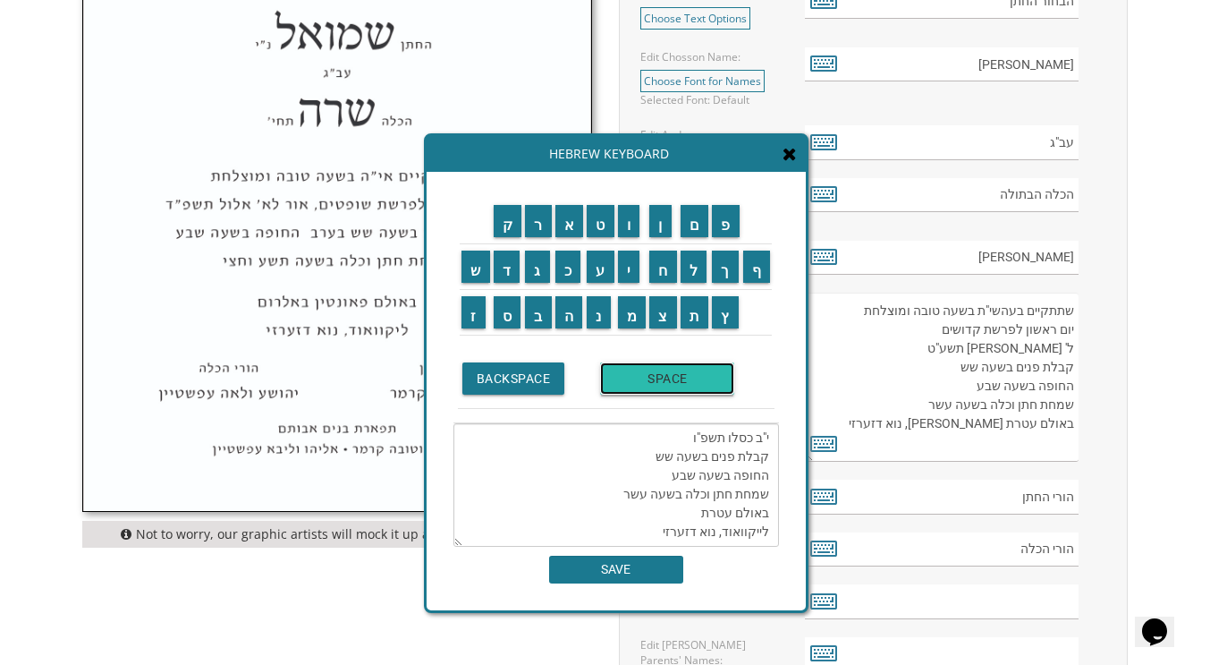
click at [648, 381] on input "SPACE" at bounding box center [667, 378] width 134 height 32
click at [540, 223] on input "ר" at bounding box center [538, 221] width 27 height 32
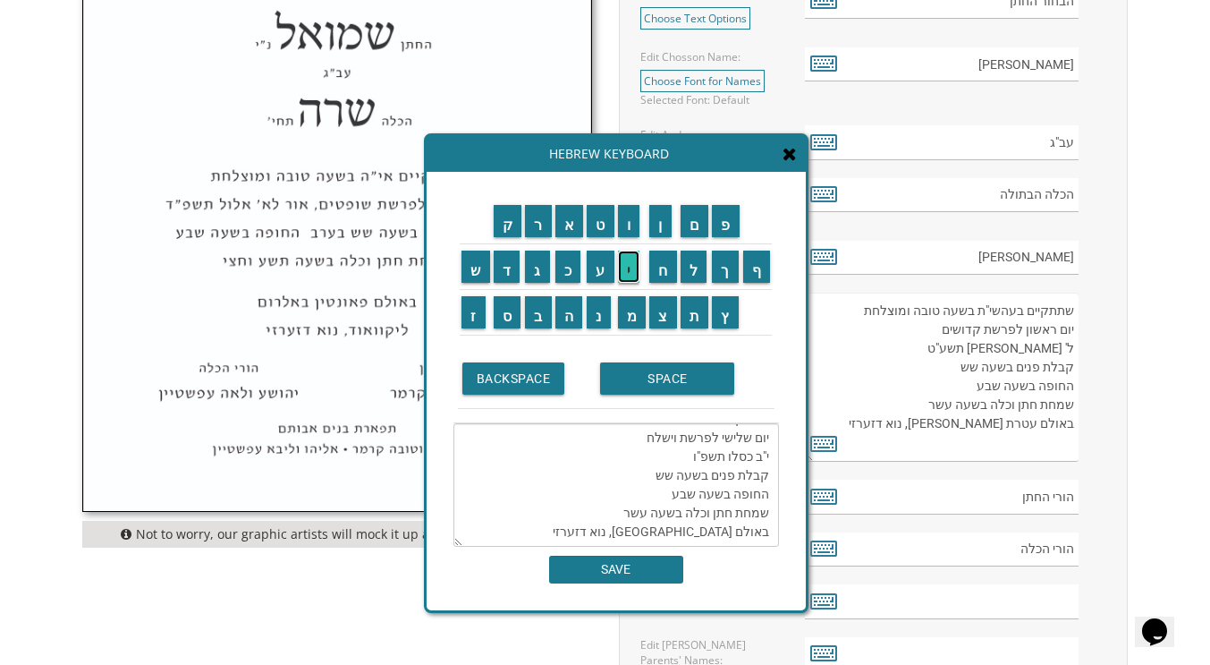
click at [624, 259] on input "י" at bounding box center [629, 266] width 22 height 32
click at [541, 318] on input "ב" at bounding box center [538, 312] width 27 height 32
click at [572, 309] on input "ה" at bounding box center [569, 312] width 28 height 32
type textarea "שתתקיים בעהשי"ת בשעה טובה ומוצלחת יום שלישי לפרשת וישלח י"ב כסלו תשפ"ו קבלת פני…"
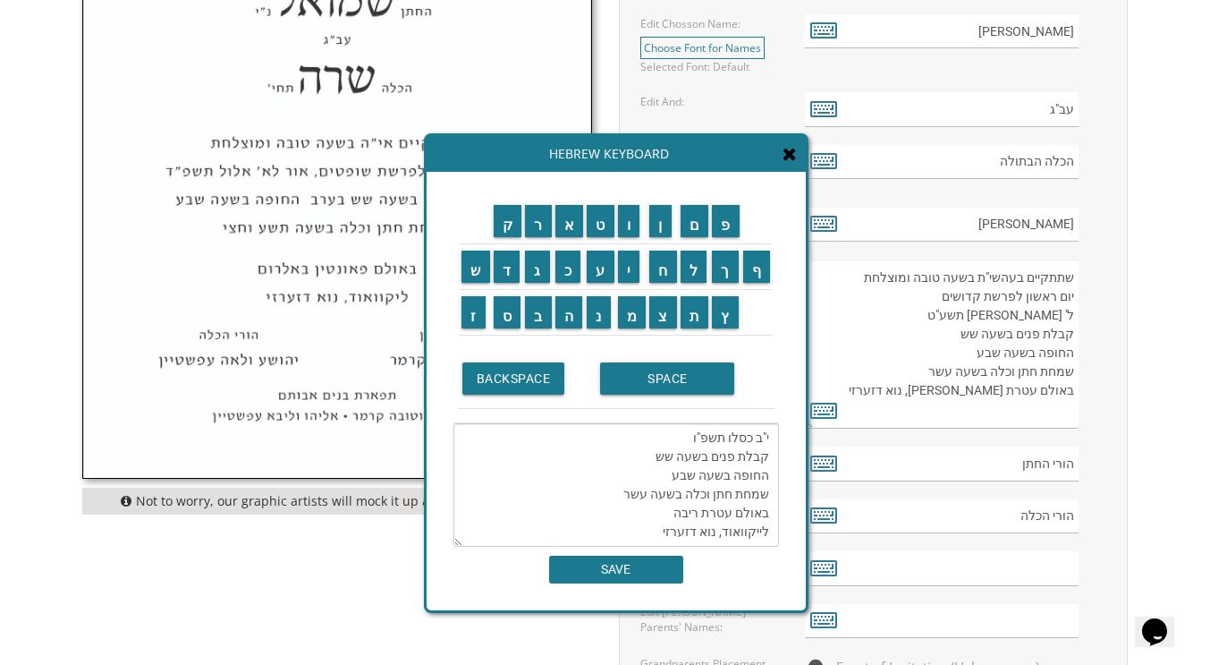
scroll to position [931, 0]
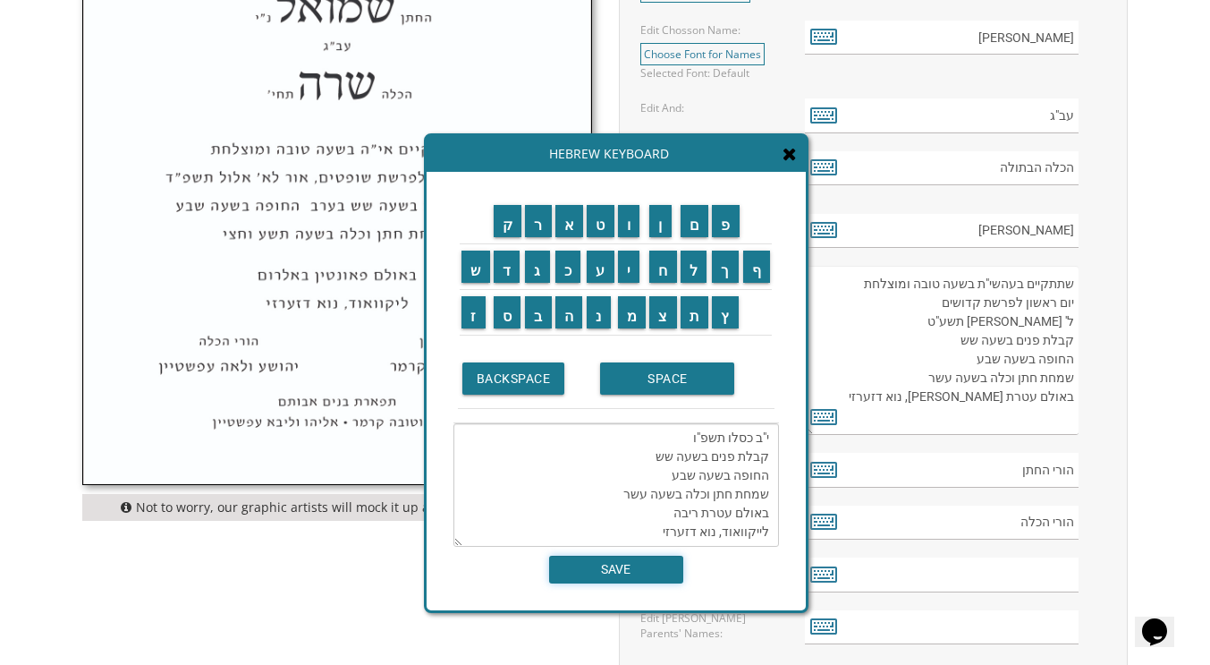
click at [605, 564] on input "SAVE" at bounding box center [616, 569] width 134 height 28
type textarea "שתתקיים בעהשי"ת בשעה טובה ומוצלחת יום שלישי לפרשת וישלח י"ב כסלו תשפ"ו קבלת פני…"
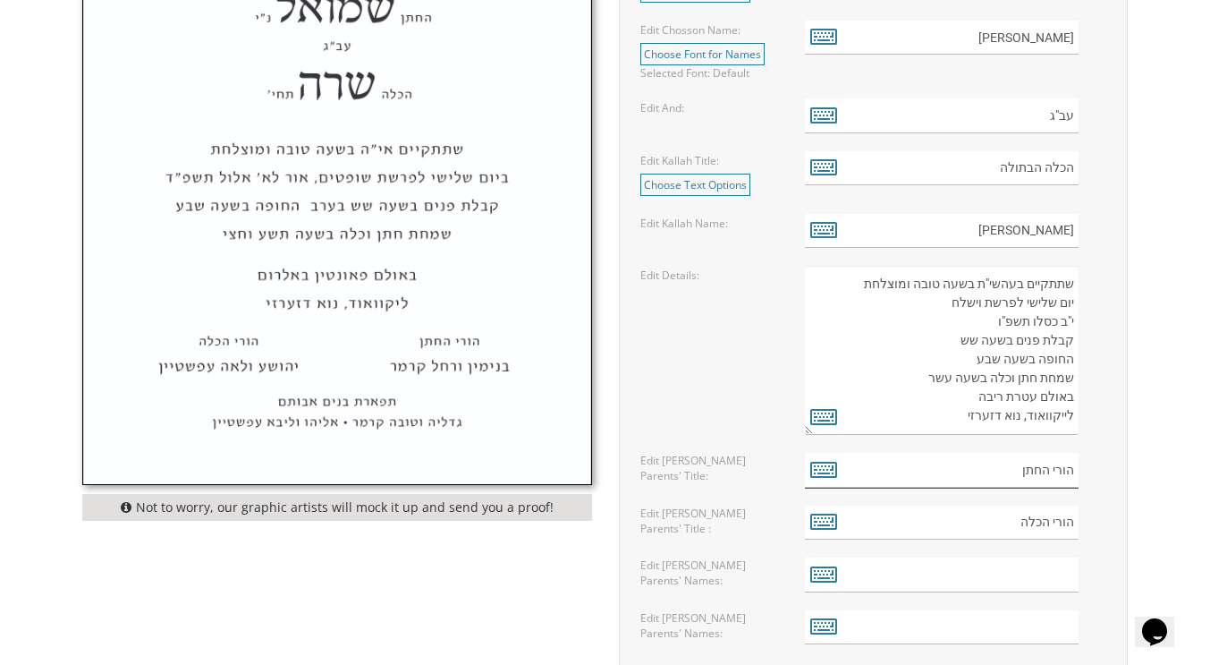
click at [947, 475] on input "הורי החתן" at bounding box center [942, 470] width 274 height 35
type input "הורי החתן"
click at [823, 472] on icon at bounding box center [823, 468] width 27 height 25
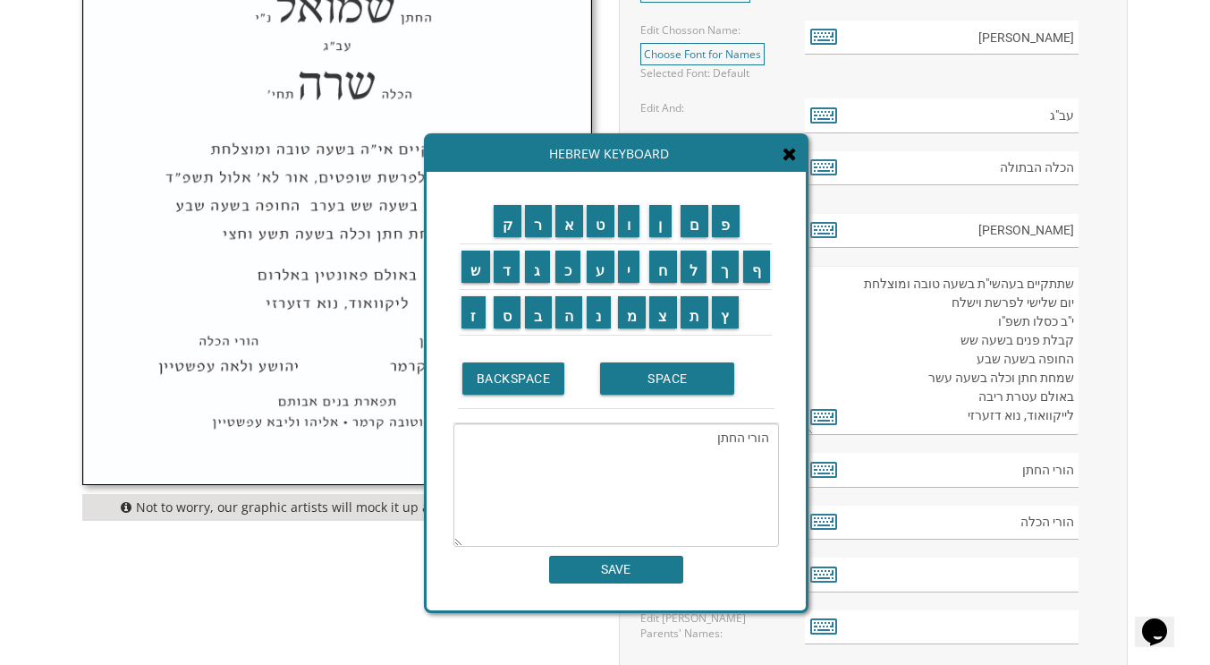
click at [677, 434] on textarea "הורי החתן" at bounding box center [616, 484] width 326 height 123
click at [602, 317] on input "נ" at bounding box center [599, 312] width 24 height 32
click at [662, 270] on input "ח" at bounding box center [663, 266] width 28 height 32
click at [627, 225] on input "ו" at bounding box center [629, 221] width 22 height 32
click at [695, 225] on input "ם" at bounding box center [695, 221] width 29 height 32
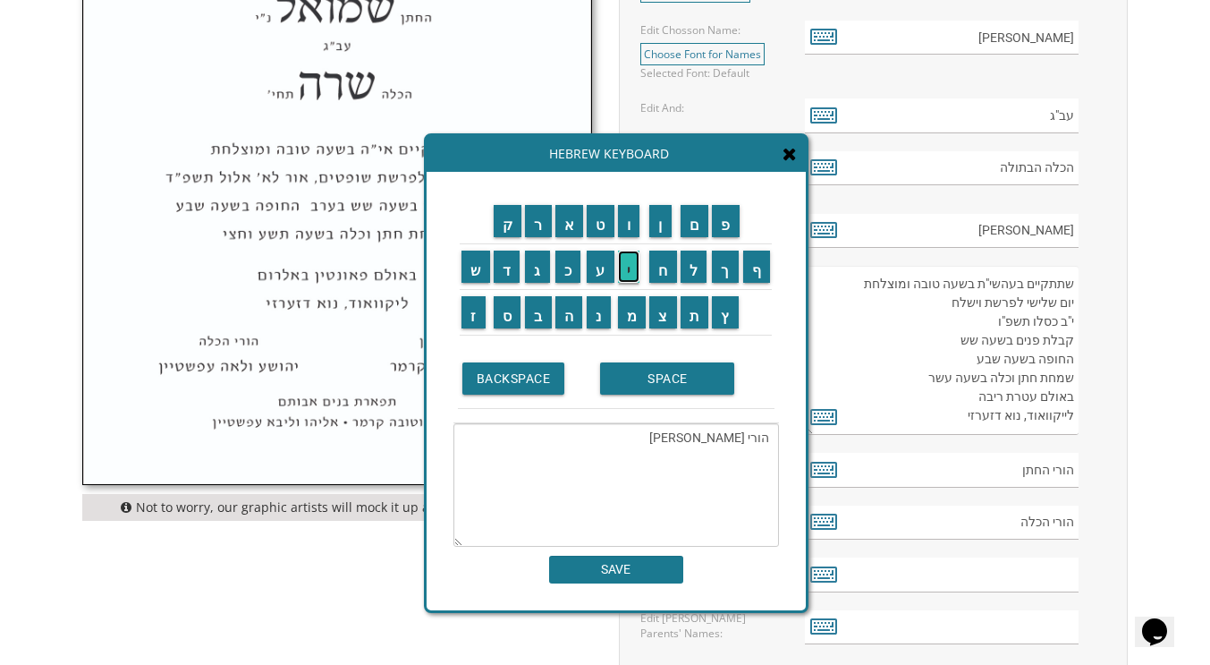
click at [631, 262] on input "י" at bounding box center [629, 266] width 22 height 32
click at [631, 233] on input "ו" at bounding box center [629, 221] width 22 height 32
click at [509, 317] on input "ס" at bounding box center [508, 312] width 28 height 32
click at [759, 267] on input "ף" at bounding box center [757, 266] width 28 height 32
click at [481, 263] on input "ש" at bounding box center [476, 266] width 29 height 32
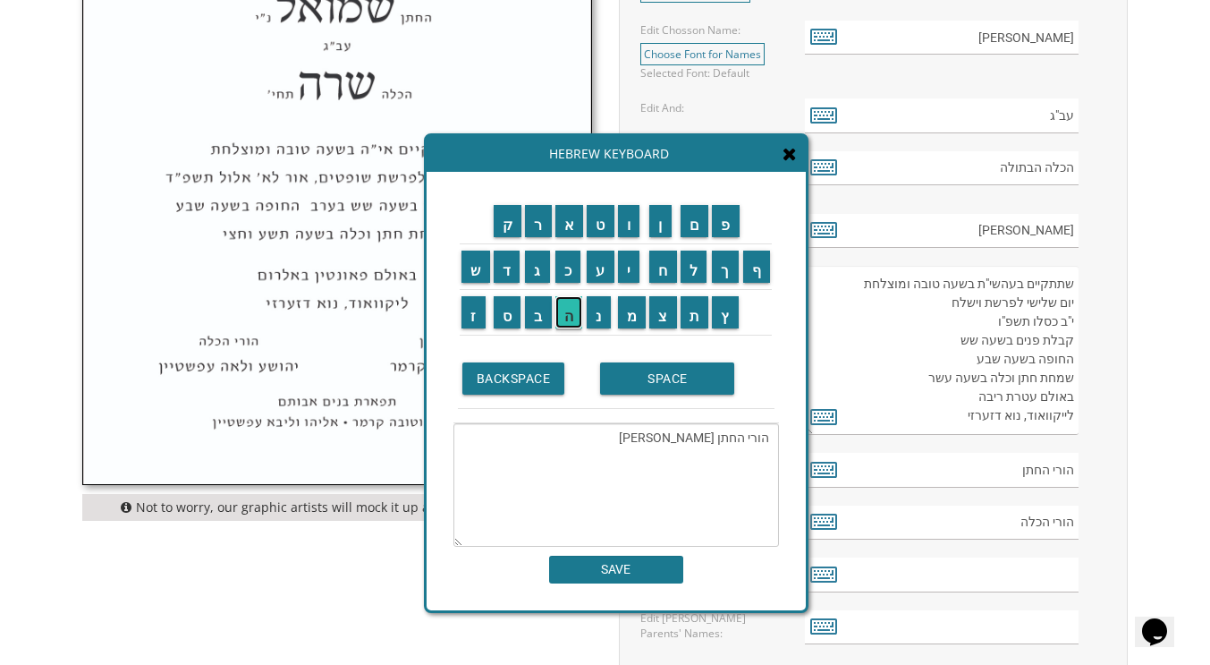
click at [567, 309] on input "ה" at bounding box center [569, 312] width 28 height 32
click at [699, 223] on input "ם" at bounding box center [695, 221] width 29 height 32
click at [634, 225] on input "ו" at bounding box center [629, 221] width 22 height 32
click at [541, 216] on input "ר" at bounding box center [538, 221] width 27 height 32
click at [597, 270] on input "ע" at bounding box center [601, 266] width 28 height 32
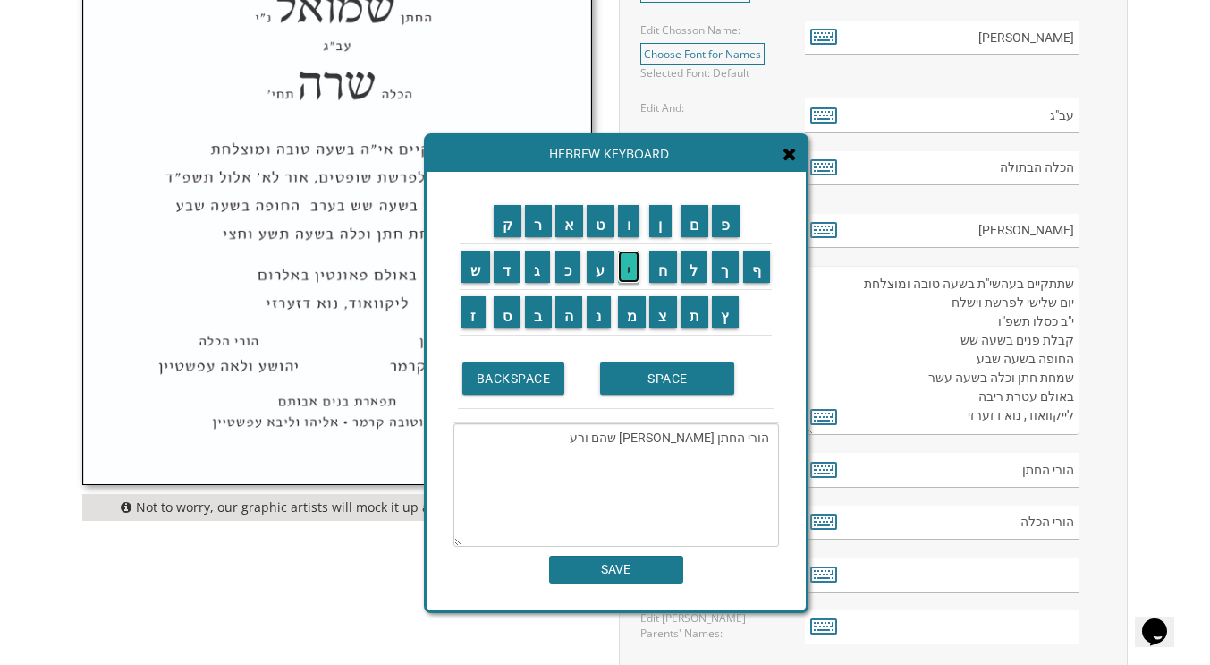
click at [629, 267] on input "י" at bounding box center [629, 266] width 22 height 32
click at [699, 310] on input "ת" at bounding box center [695, 312] width 29 height 32
click at [632, 221] on input "ו" at bounding box center [629, 221] width 22 height 32
type textarea "הורי החתן נחום יוסף שהם ורעיתו"
click at [599, 576] on input "SAVE" at bounding box center [616, 569] width 134 height 28
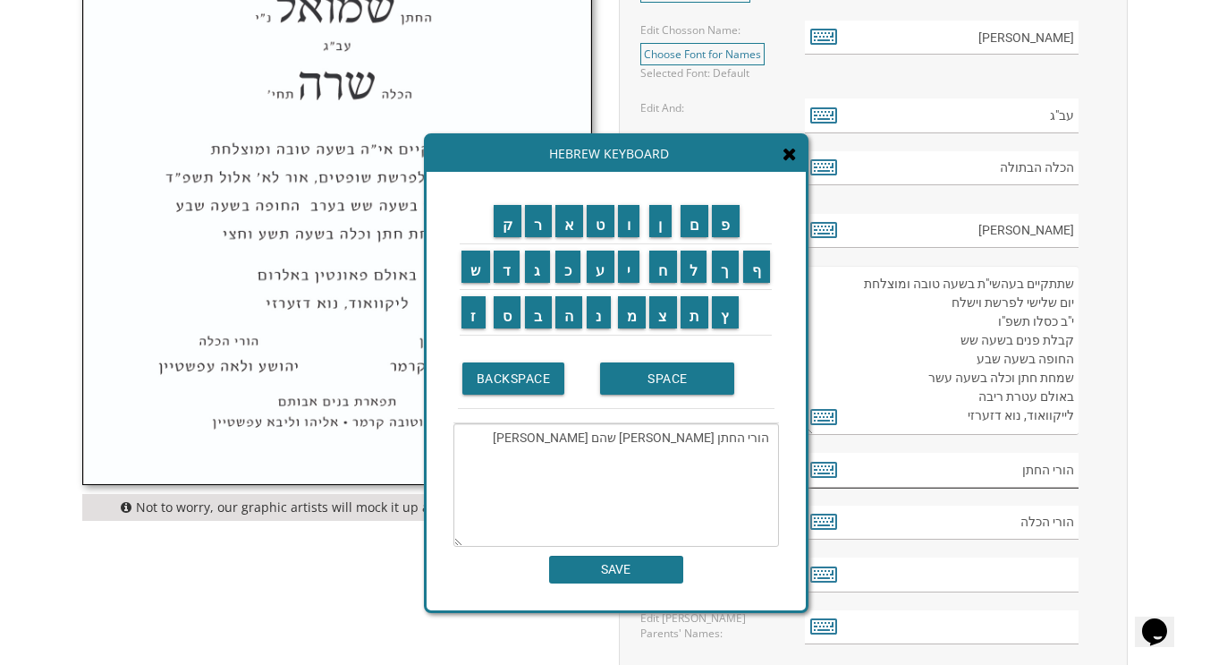
type input "הורי החתן נחום יוסף שהם ורעיתו"
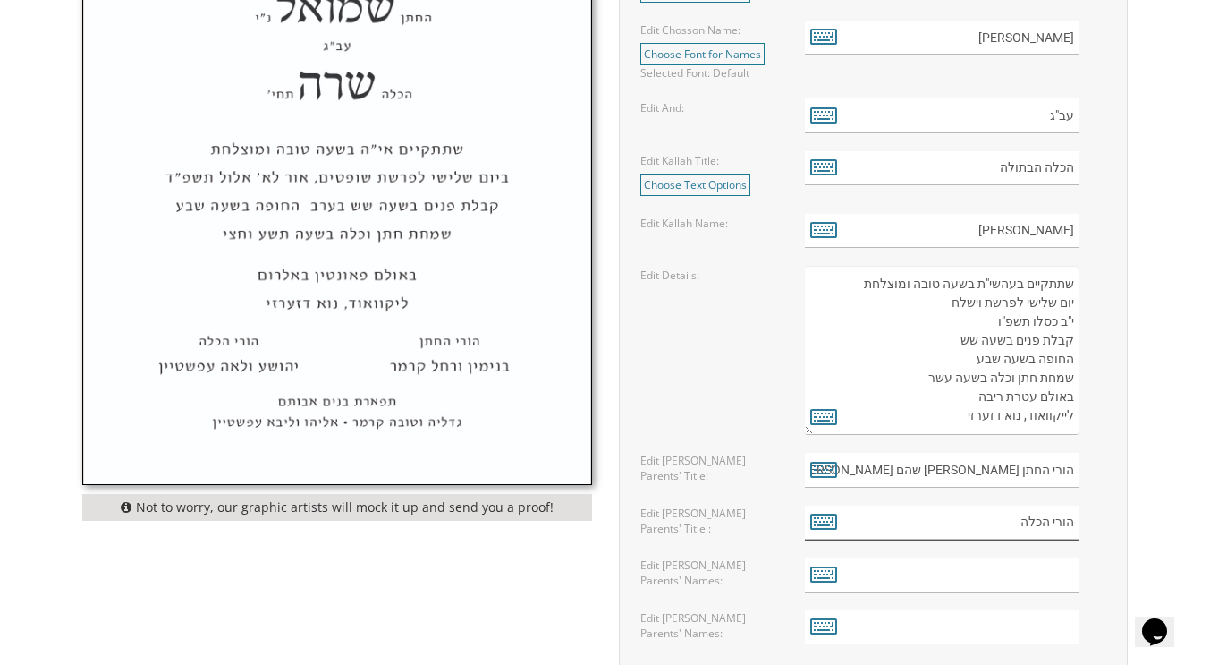
click at [987, 517] on input "הורי הכלה" at bounding box center [942, 522] width 274 height 35
type input "הורי הכלה"
click at [817, 521] on icon at bounding box center [823, 520] width 27 height 25
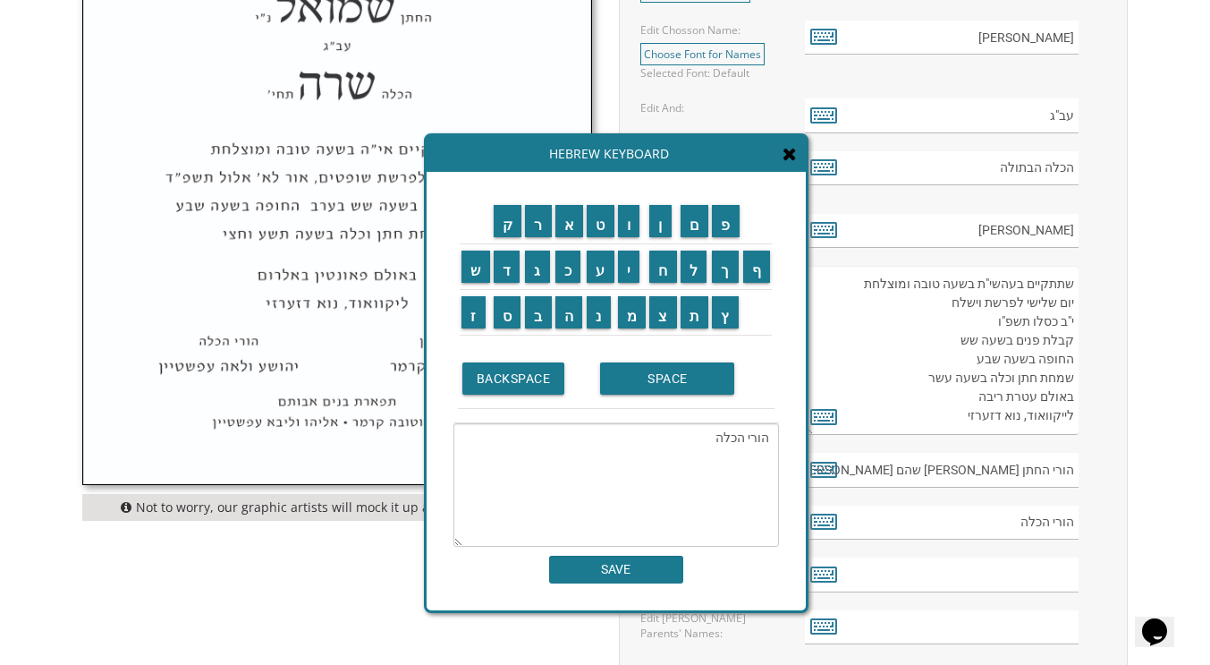
click at [665, 440] on textarea "הורי הכלה" at bounding box center [616, 484] width 326 height 123
click at [538, 309] on input "ב" at bounding box center [538, 312] width 27 height 32
click at [599, 318] on input "נ" at bounding box center [599, 312] width 24 height 32
click at [628, 273] on input "י" at bounding box center [629, 266] width 22 height 32
click at [632, 313] on input "מ" at bounding box center [632, 312] width 29 height 32
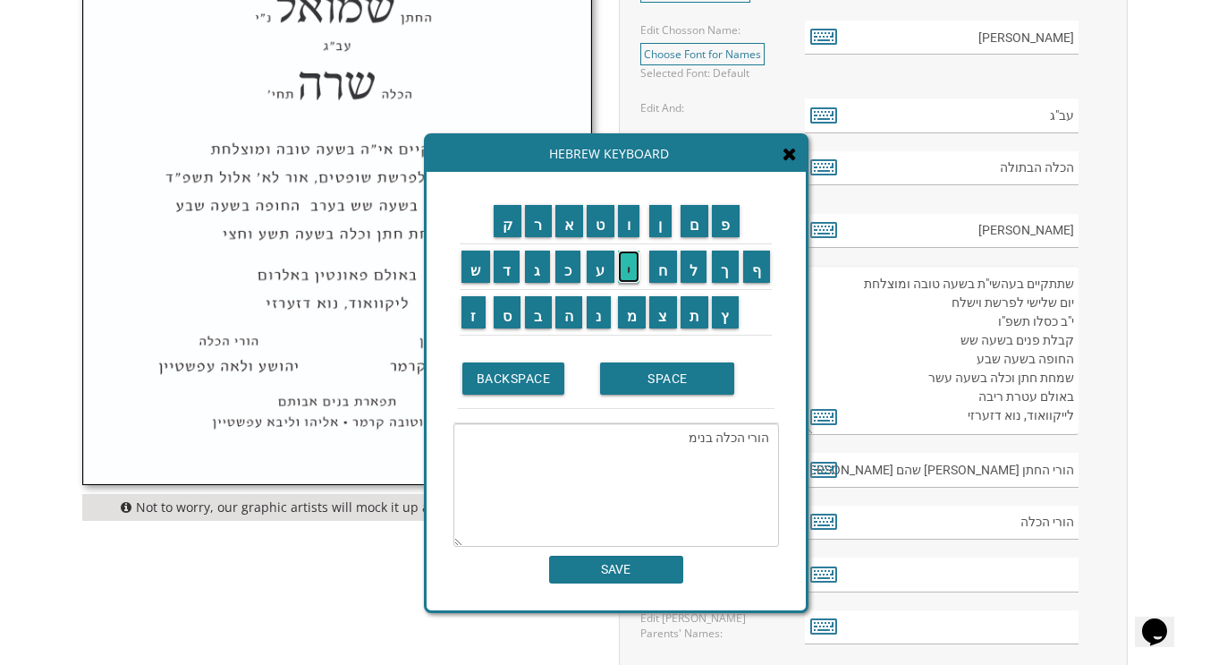
click at [630, 260] on input "י" at bounding box center [629, 266] width 22 height 32
click at [662, 223] on input "ן" at bounding box center [660, 221] width 22 height 32
click at [645, 369] on input "SPACE" at bounding box center [667, 378] width 134 height 32
click at [566, 226] on input "א" at bounding box center [569, 221] width 29 height 32
click at [632, 209] on input "ו" at bounding box center [629, 221] width 22 height 32
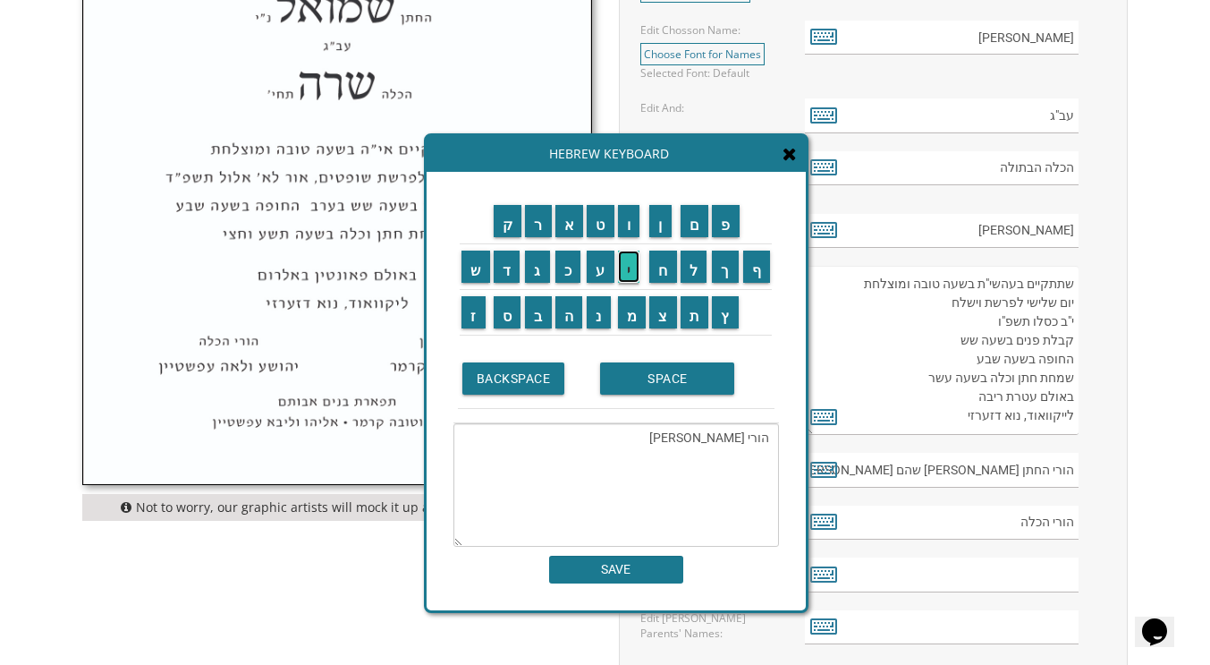
click at [631, 255] on input "י" at bounding box center [629, 266] width 22 height 32
click at [597, 261] on input "ע" at bounding box center [601, 266] width 28 height 32
click at [546, 231] on input "ר" at bounding box center [538, 221] width 27 height 32
click at [538, 310] on input "ב" at bounding box center [538, 312] width 27 height 32
click at [568, 218] on input "א" at bounding box center [569, 221] width 29 height 32
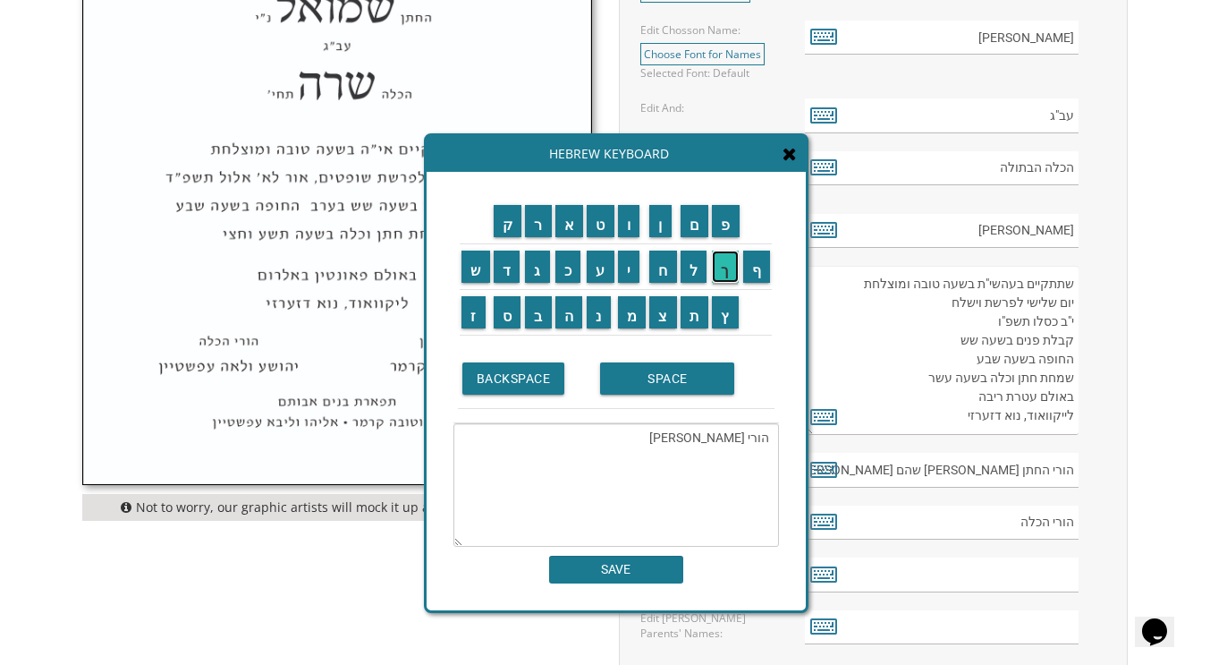
click at [728, 267] on input "ך" at bounding box center [725, 266] width 27 height 32
click at [636, 377] on input "SPACE" at bounding box center [667, 378] width 134 height 32
click at [675, 441] on textarea "הורי הכלה בנימין אויערבאך" at bounding box center [616, 484] width 326 height 123
click at [626, 216] on input "ו" at bounding box center [629, 221] width 22 height 32
click at [664, 266] on input "ח" at bounding box center [663, 266] width 28 height 32
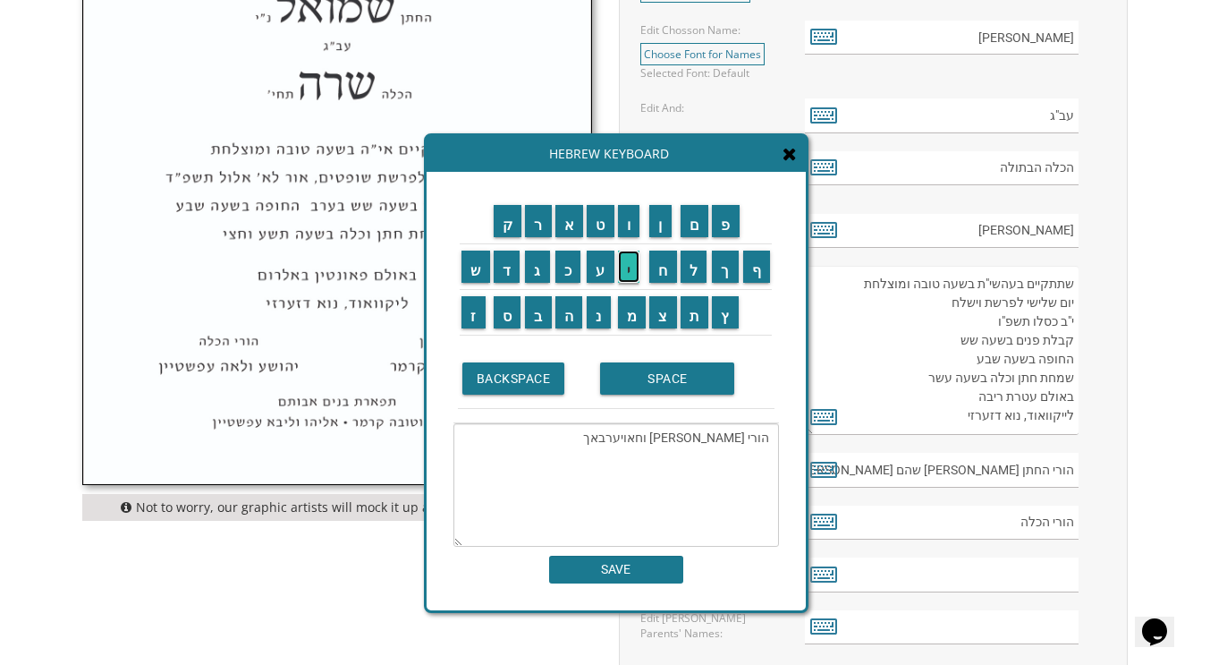
click at [625, 267] on input "י" at bounding box center [629, 266] width 22 height 32
click at [573, 318] on input "ה" at bounding box center [569, 312] width 28 height 32
click at [623, 369] on input "SPACE" at bounding box center [667, 378] width 134 height 32
click at [481, 271] on input "ש" at bounding box center [476, 266] width 29 height 32
click at [533, 221] on input "ר" at bounding box center [538, 221] width 27 height 32
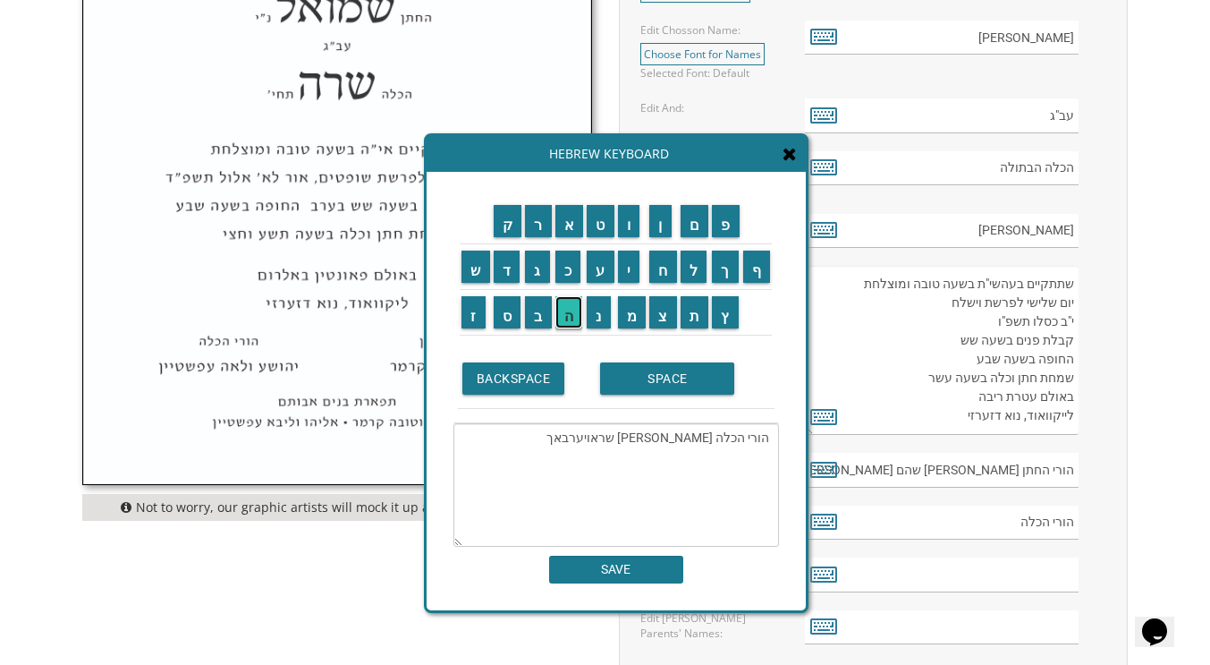
click at [564, 309] on input "ה" at bounding box center [569, 312] width 28 height 32
click at [641, 381] on input "SPACE" at bounding box center [667, 378] width 134 height 32
type textarea "הורי הכלה בנימין וחיה שרה אויערבאך"
click at [615, 572] on input "SAVE" at bounding box center [616, 569] width 134 height 28
type input "הורי הכלה בנימין וחיה שרה אויערבאך"
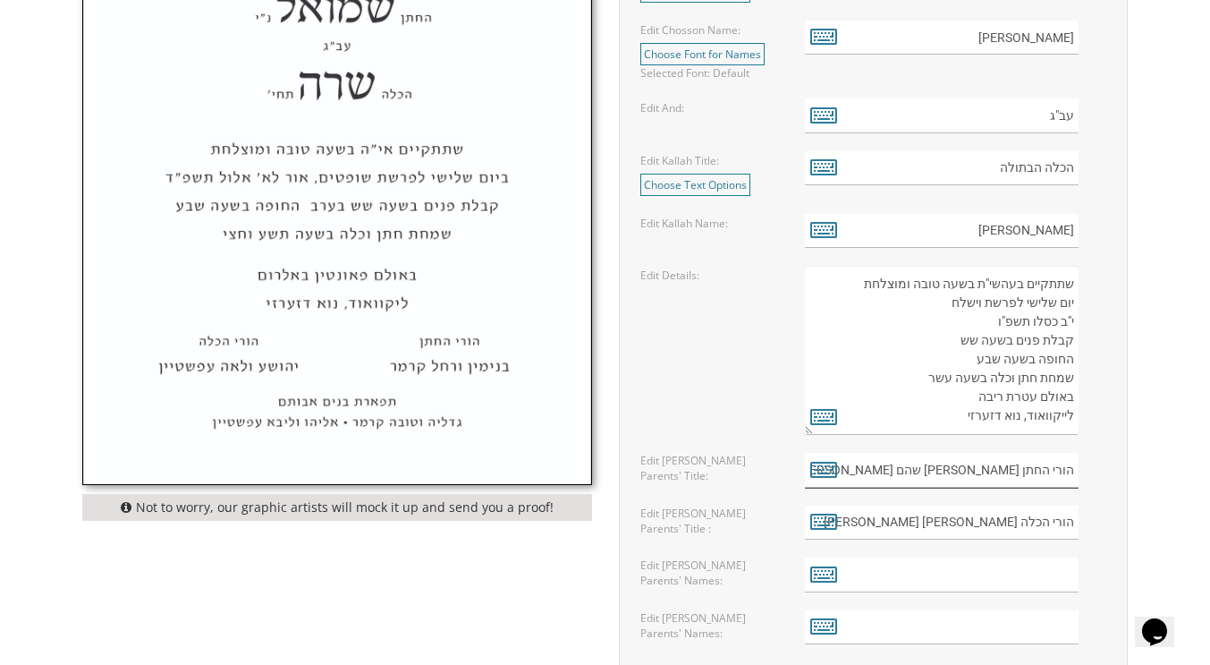
click at [989, 471] on input "הורי החתן נחום יוסף שהם ורעיתו" at bounding box center [942, 470] width 274 height 35
click at [825, 473] on icon at bounding box center [823, 468] width 27 height 25
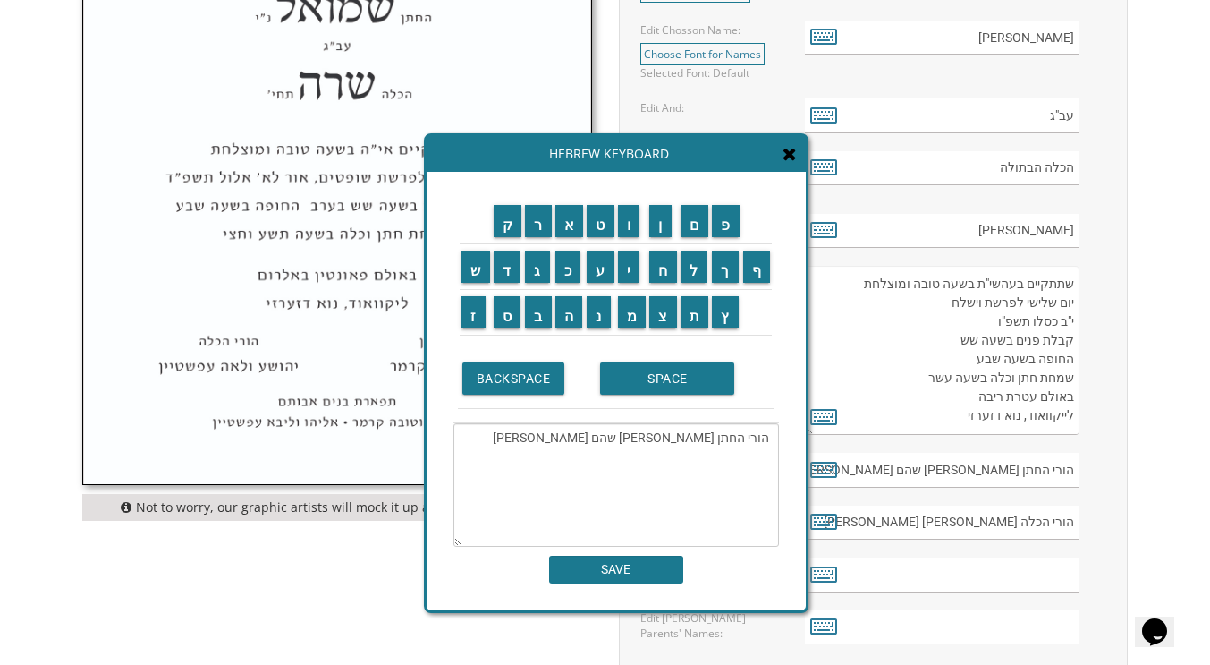
drag, startPoint x: 624, startPoint y: 436, endPoint x: 580, endPoint y: 438, distance: 44.8
click at [580, 438] on textarea "הורי החתן נחום יוסף שהם ורעיתו" at bounding box center [616, 484] width 326 height 123
click at [660, 437] on textarea "הורי החתן נחום יוסף שהם" at bounding box center [616, 484] width 326 height 123
click at [632, 222] on input "ו" at bounding box center [629, 221] width 22 height 32
click at [628, 222] on input "ו" at bounding box center [629, 221] width 22 height 32
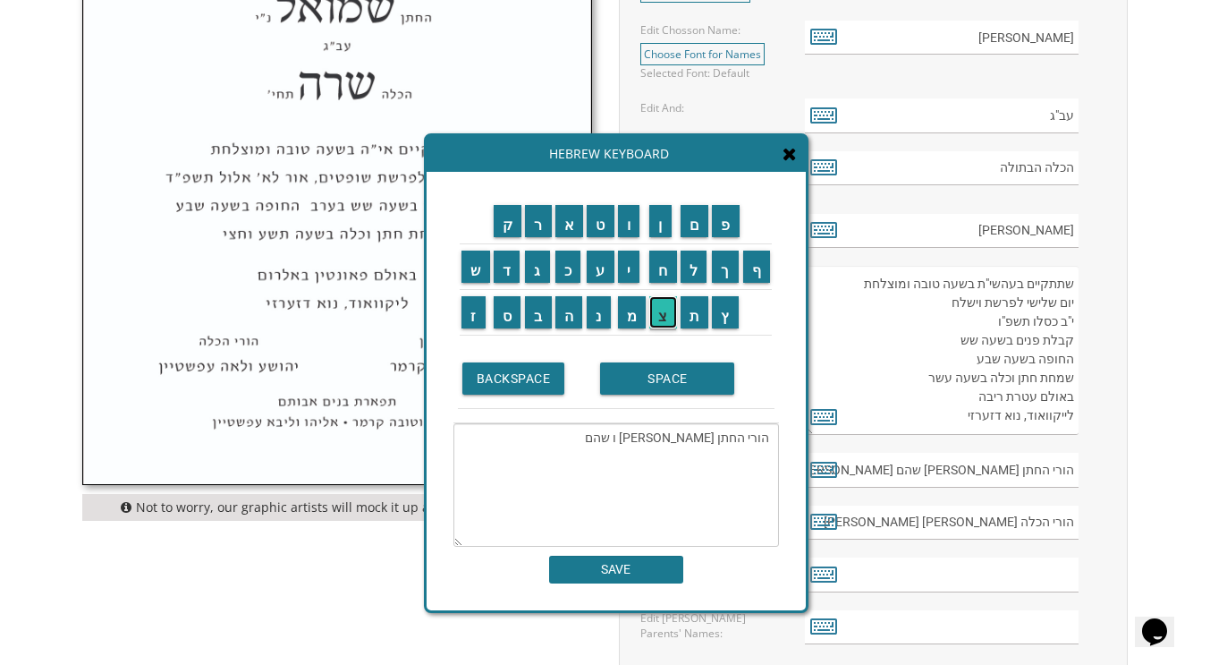
click at [664, 319] on input "צ" at bounding box center [663, 312] width 28 height 32
click at [633, 272] on input "י" at bounding box center [629, 266] width 22 height 32
click at [722, 219] on input "פ" at bounding box center [726, 221] width 28 height 32
click at [631, 227] on input "ו" at bounding box center [629, 221] width 22 height 32
click at [540, 216] on input "ר" at bounding box center [538, 221] width 27 height 32
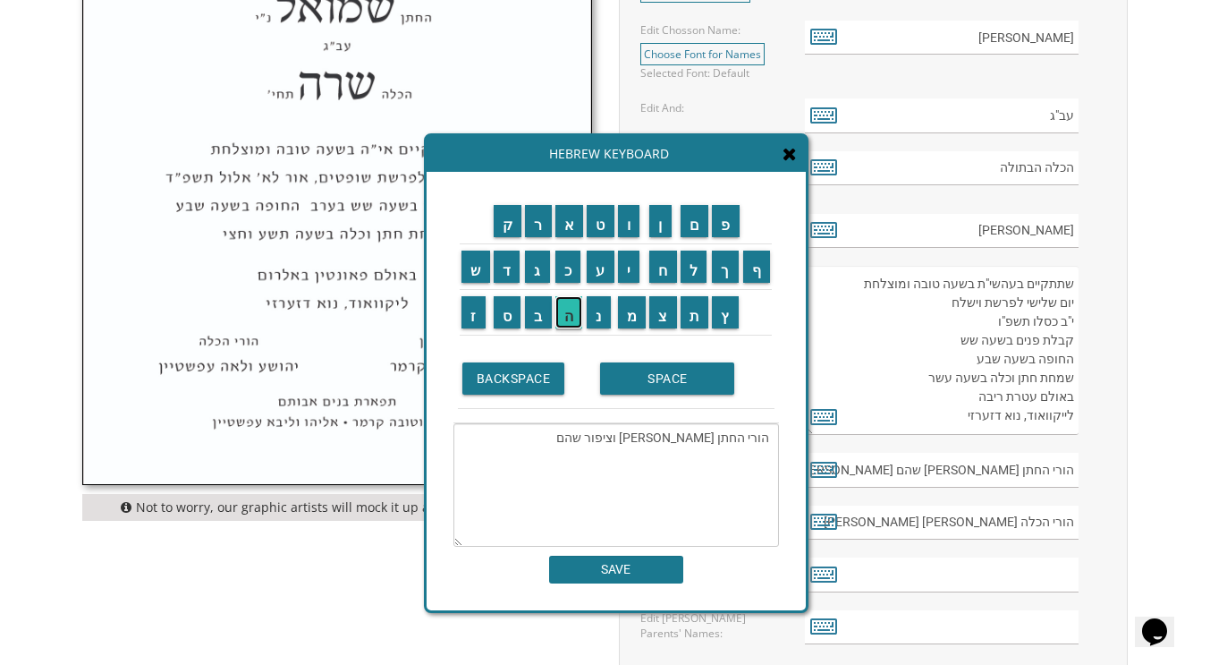
click at [566, 316] on input "ה" at bounding box center [569, 312] width 28 height 32
click at [724, 230] on input "פ" at bounding box center [726, 221] width 28 height 32
type textarea "הורי החתן נחום יוסף וציפורה שהם"
click at [609, 576] on input "SAVE" at bounding box center [616, 569] width 134 height 28
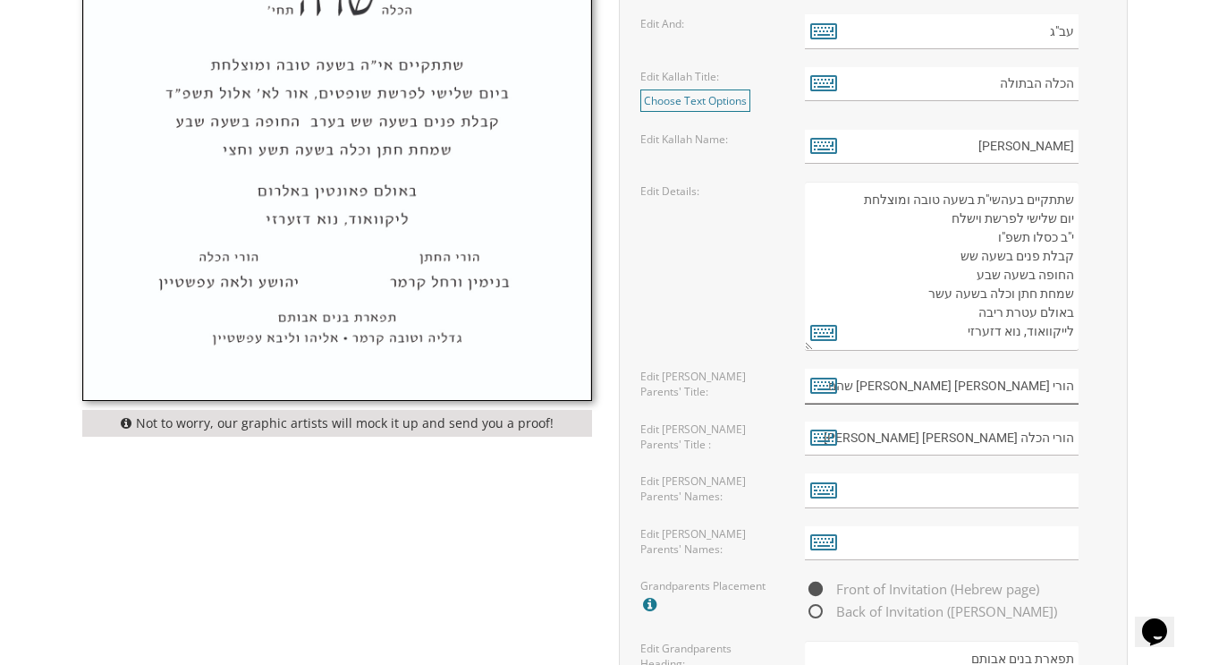
scroll to position [1016, 0]
drag, startPoint x: 889, startPoint y: 381, endPoint x: 1016, endPoint y: 380, distance: 127.0
click at [1016, 380] on input "הורי החתן נחום יוסף וציפורה שהם" at bounding box center [942, 385] width 274 height 35
type input "הורי החתן"
click at [998, 492] on input "text" at bounding box center [942, 489] width 274 height 35
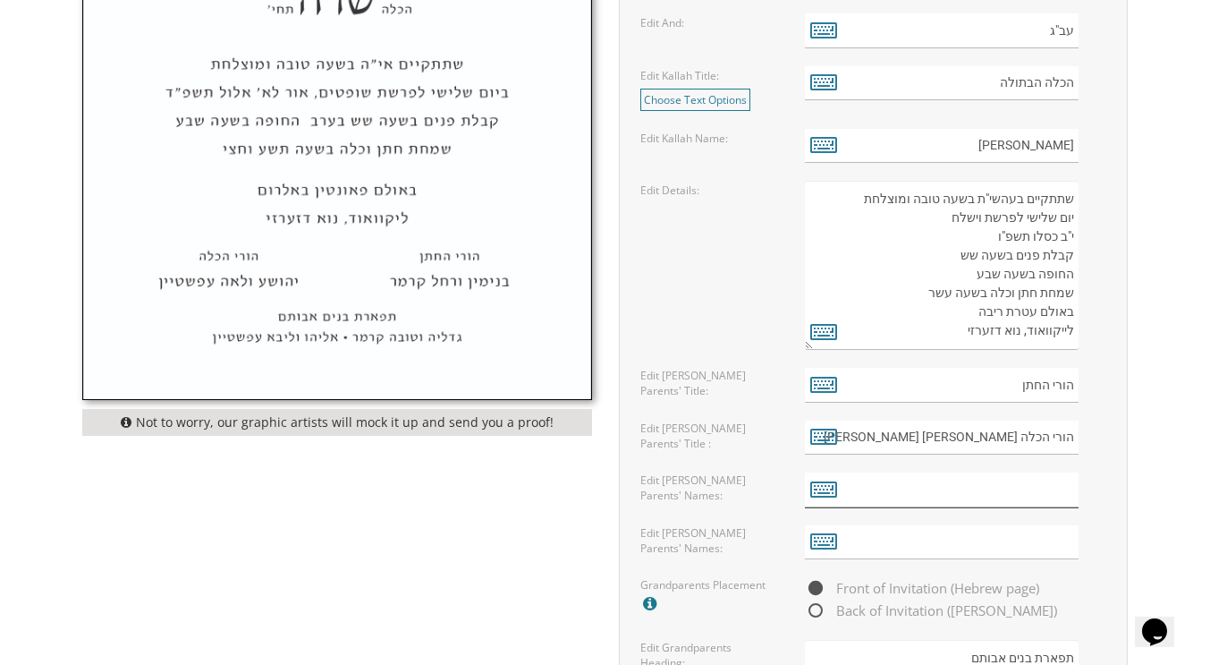
paste input "[PERSON_NAME] שהם"
type input "[PERSON_NAME] שהם"
click at [875, 438] on input "הורי הכלה בנימין וחיה שרה אויערבאך" at bounding box center [942, 437] width 274 height 35
drag, startPoint x: 875, startPoint y: 438, endPoint x: 1014, endPoint y: 433, distance: 139.6
click at [1014, 433] on input "הורי הכלה בנימין וחיה שרה אויערבאך" at bounding box center [942, 437] width 274 height 35
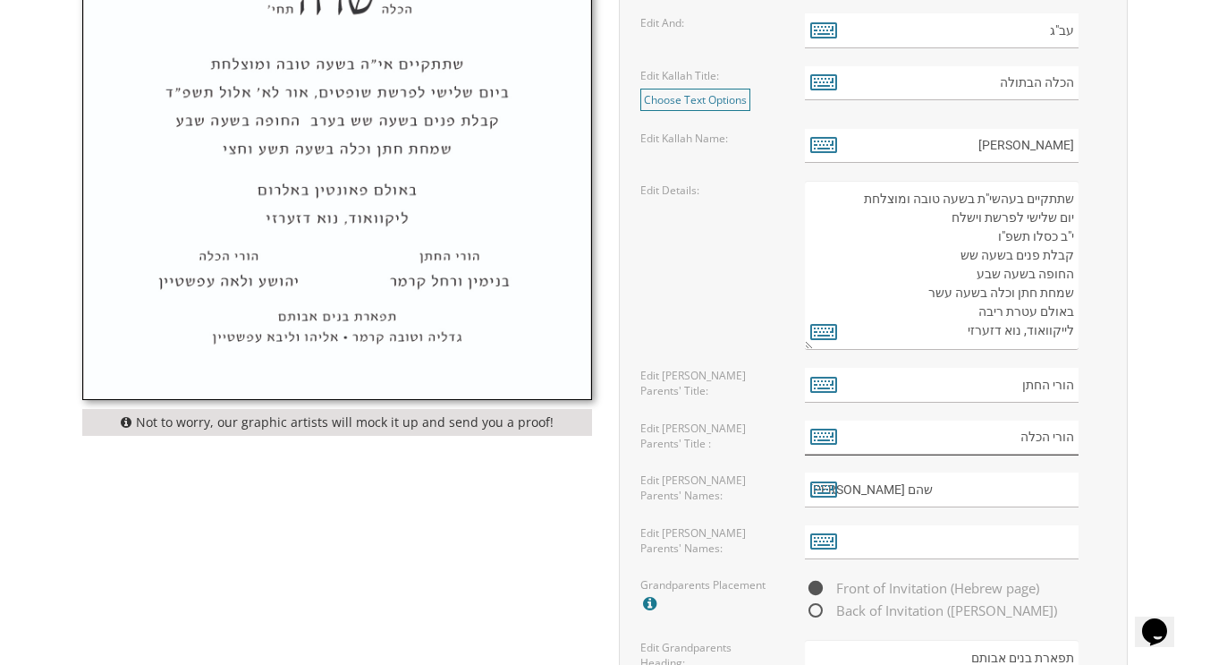
type input "הורי הכלה"
click at [987, 541] on input "text" at bounding box center [942, 542] width 274 height 35
click at [1038, 542] on input "text" at bounding box center [942, 542] width 274 height 35
paste input "[PERSON_NAME] [PERSON_NAME]"
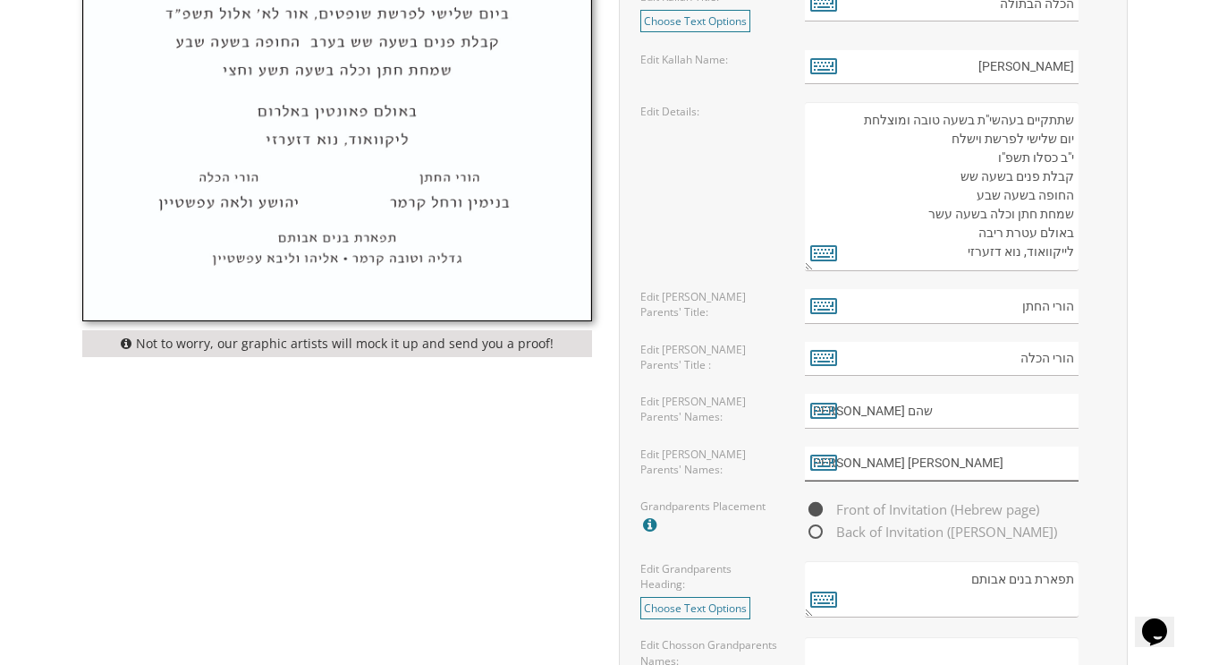
scroll to position [1097, 0]
type input "[PERSON_NAME] [PERSON_NAME]"
click at [818, 501] on span "Front of Invitation (Hebrew page)" at bounding box center [922, 507] width 234 height 22
click at [817, 503] on input "Front of Invitation (Hebrew page)" at bounding box center [811, 509] width 12 height 12
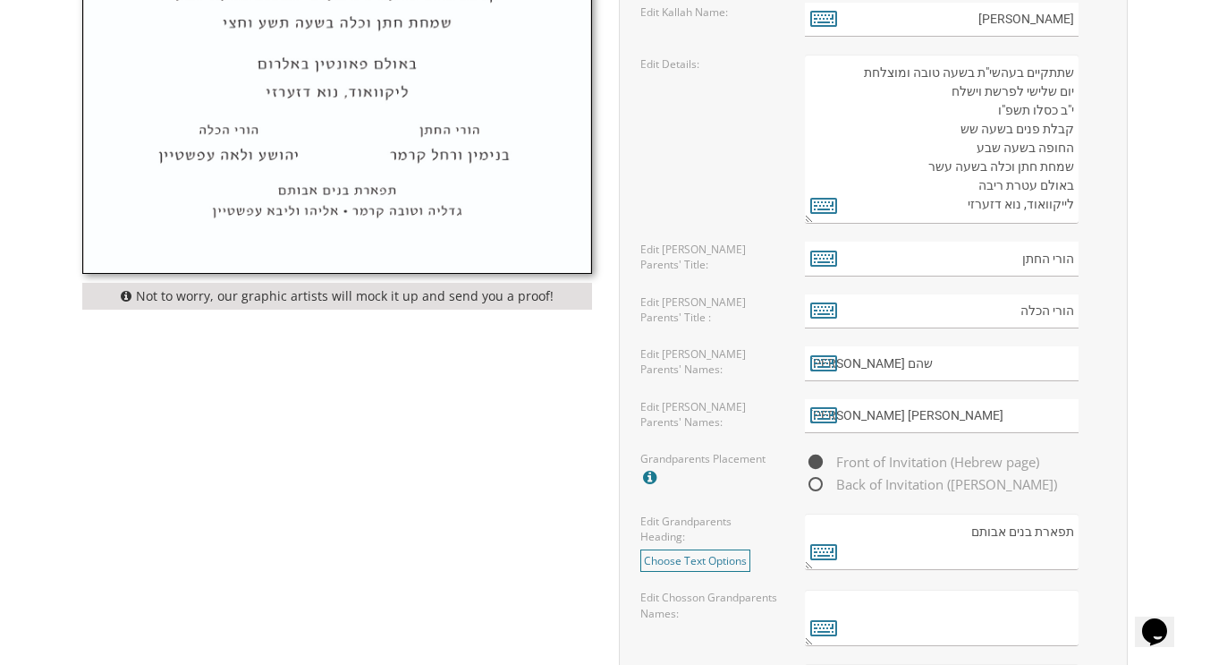
scroll to position [1155, 0]
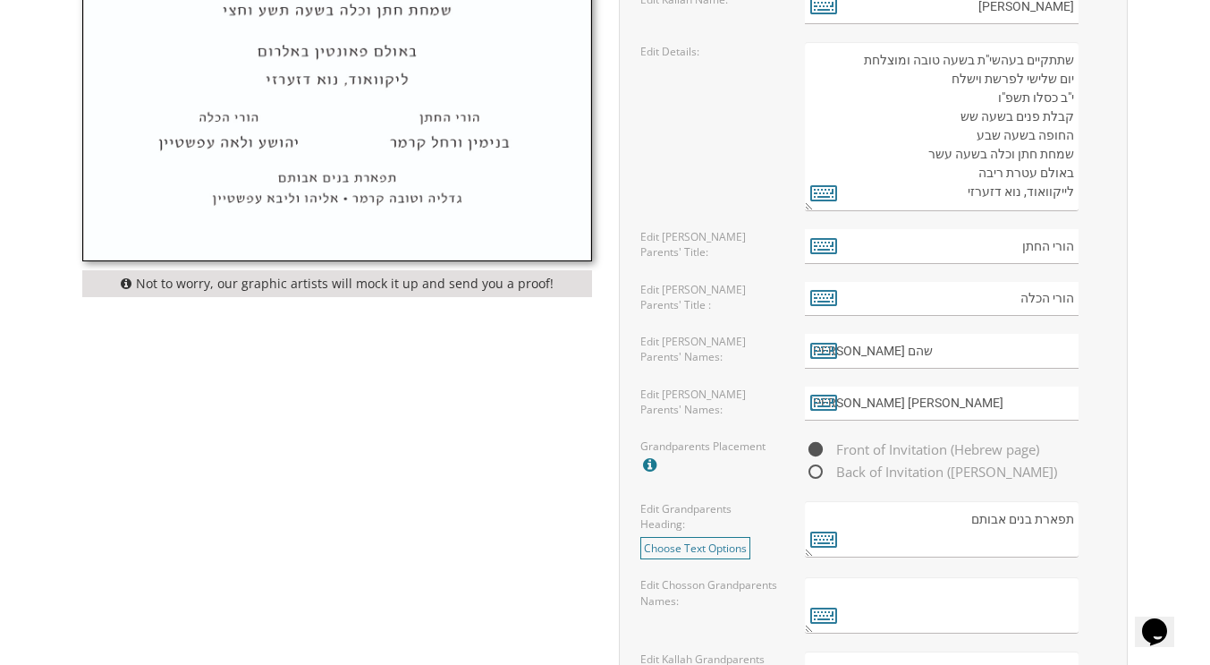
click at [996, 547] on textarea "תפארת בנים אבותם" at bounding box center [942, 529] width 275 height 56
click at [990, 600] on textarea at bounding box center [942, 605] width 275 height 56
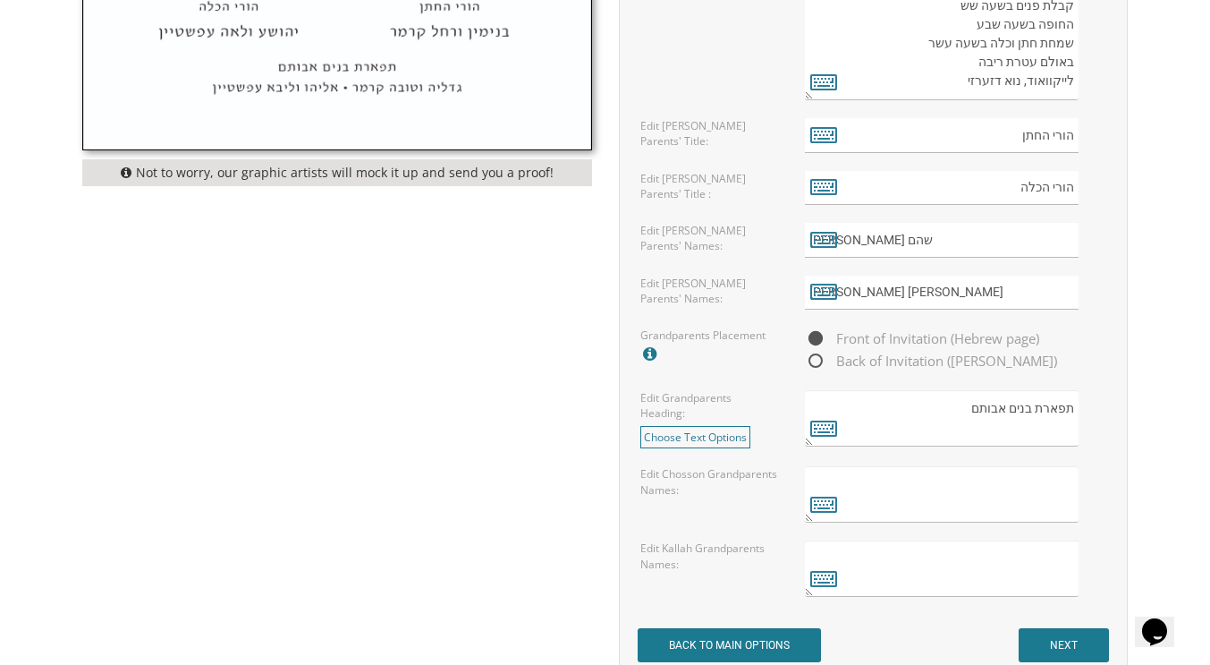
scroll to position [1272, 0]
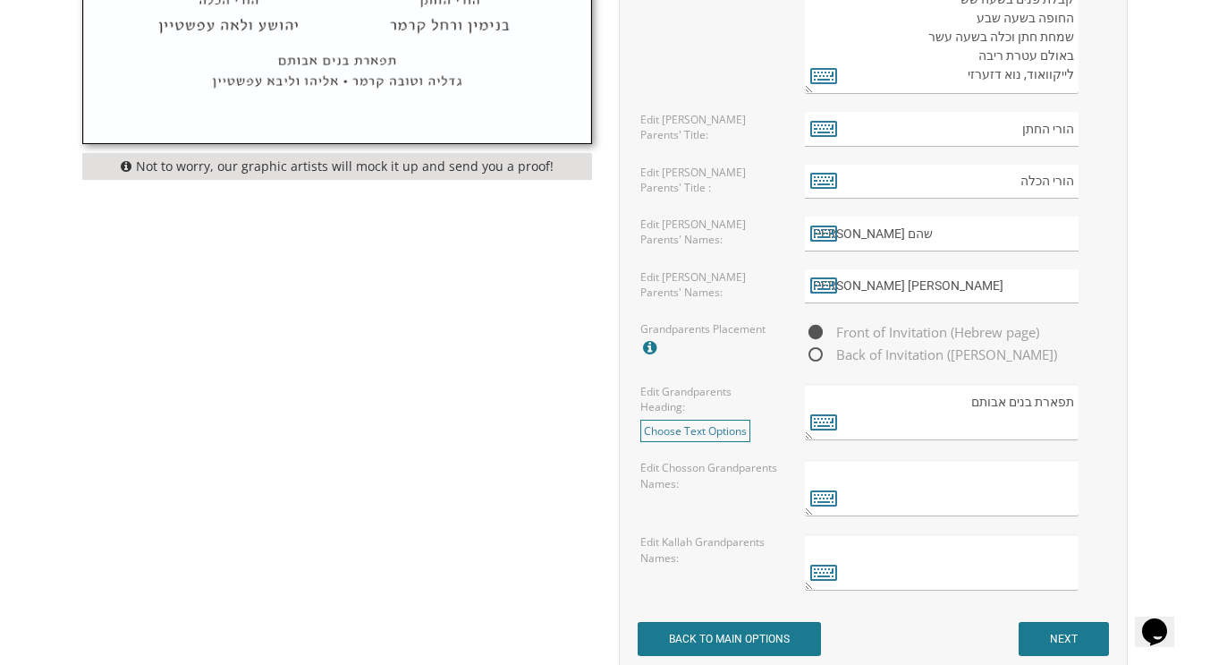
click at [990, 600] on form "Customizations Please fill in your personal information. Edit Intro: Choose Tex…" at bounding box center [874, 16] width 472 height 1280
click at [821, 497] on icon at bounding box center [823, 497] width 27 height 25
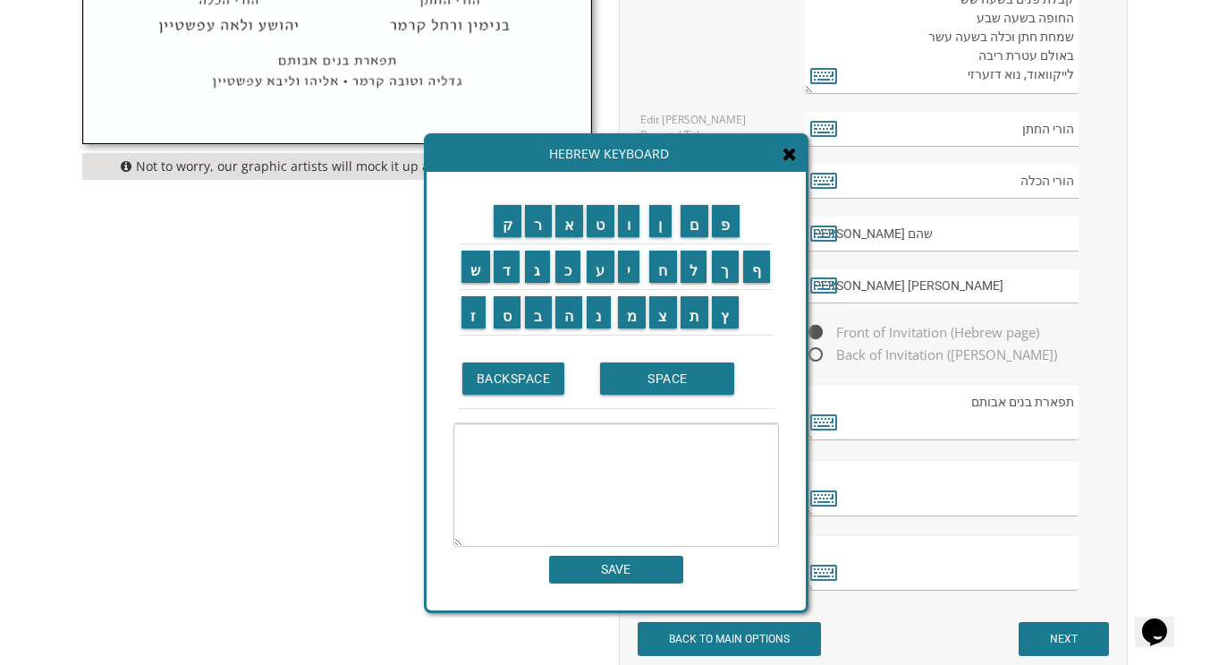
click at [685, 465] on textarea at bounding box center [616, 484] width 326 height 123
click at [526, 218] on input "ר" at bounding box center [538, 221] width 27 height 32
click at [650, 393] on input "SPACE" at bounding box center [667, 378] width 134 height 32
click at [478, 264] on input "ש" at bounding box center [476, 266] width 29 height 32
click at [690, 263] on input "ל" at bounding box center [694, 266] width 27 height 32
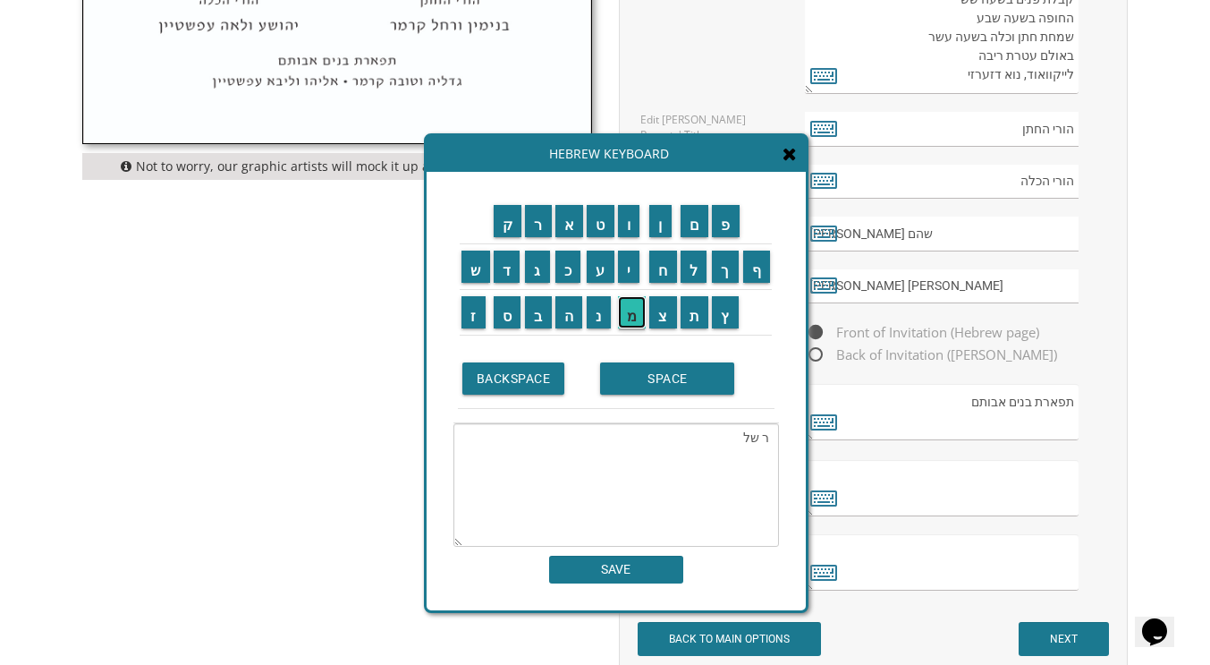
click at [629, 309] on input "מ" at bounding box center [632, 312] width 29 height 32
click at [572, 310] on input "ה" at bounding box center [569, 312] width 28 height 32
click at [570, 311] on input "ה" at bounding box center [569, 312] width 28 height 32
click at [692, 270] on input "ל" at bounding box center [694, 266] width 27 height 32
click at [628, 229] on input "ו" at bounding box center [629, 221] width 22 height 32
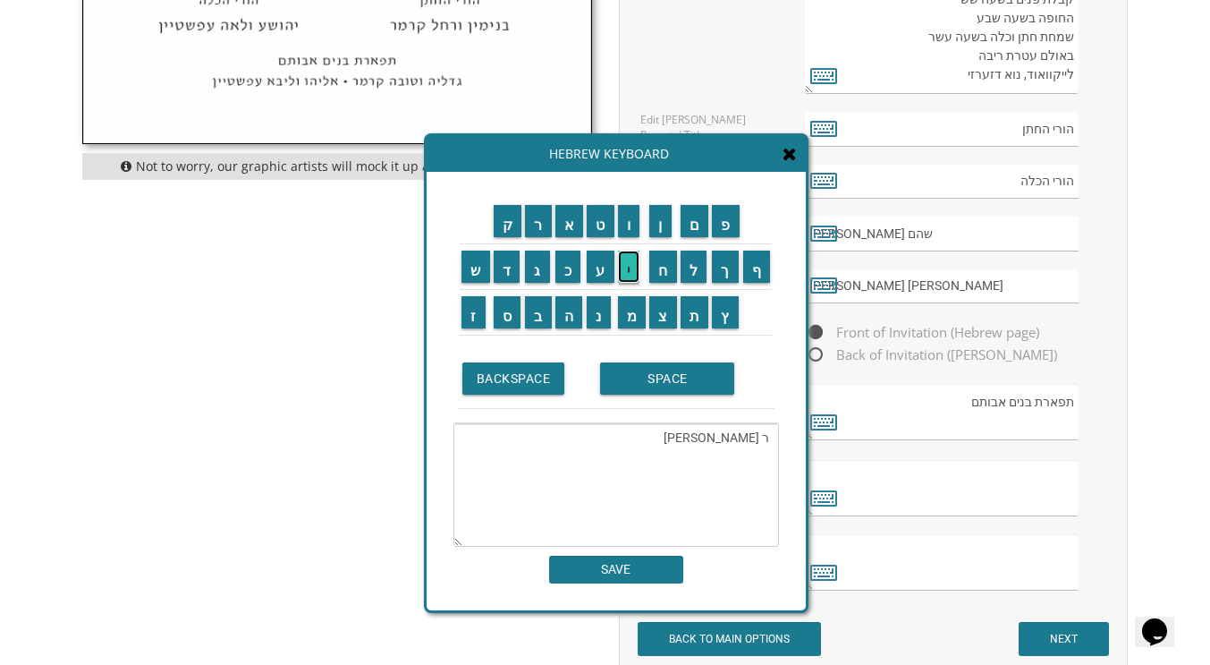
click at [629, 264] on input "י" at bounding box center [629, 266] width 22 height 32
click at [509, 229] on input "ק" at bounding box center [508, 221] width 29 height 32
click at [573, 227] on input "א" at bounding box center [569, 221] width 29 height 32
click at [722, 230] on input "פ" at bounding box center [726, 221] width 28 height 32
click at [572, 215] on input "א" at bounding box center [569, 221] width 29 height 32
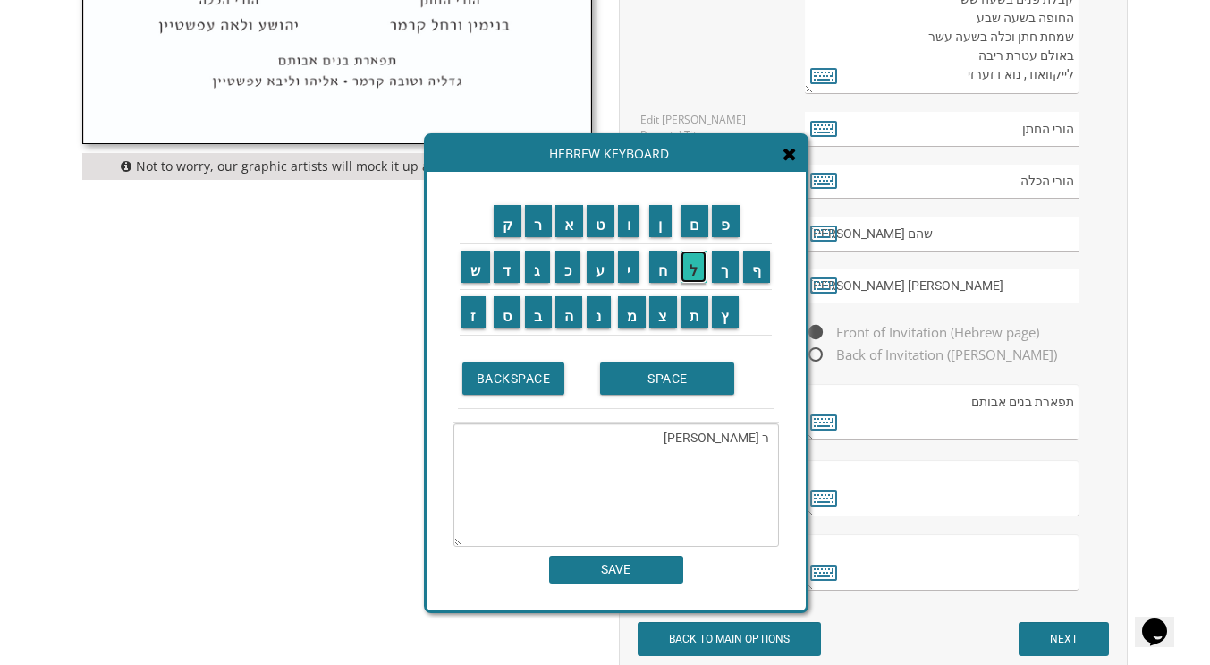
click at [694, 258] on input "ל" at bounding box center [694, 266] width 27 height 32
click at [570, 217] on input "א" at bounding box center [569, 221] width 29 height 32
click at [630, 231] on input "ו" at bounding box center [629, 221] width 22 height 32
click at [633, 262] on input "י" at bounding box center [629, 266] width 22 height 32
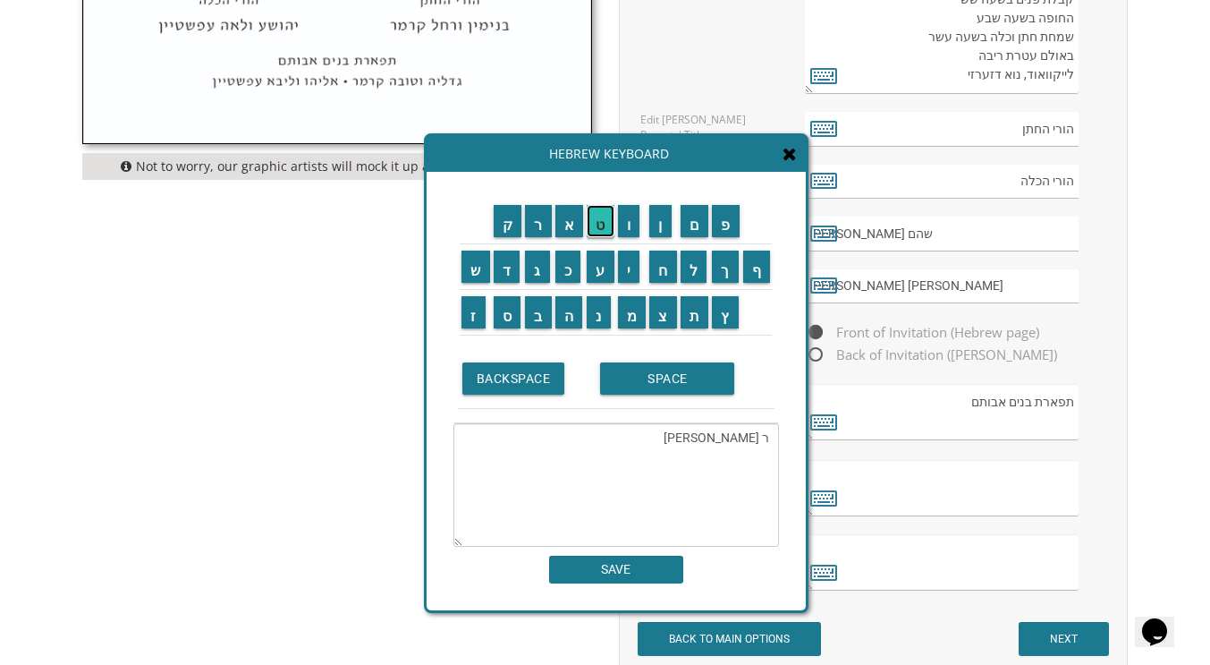
click at [596, 231] on input "ט" at bounding box center [601, 221] width 28 height 32
click at [470, 263] on input "ש" at bounding box center [476, 266] width 29 height 32
type textarea "ר [PERSON_NAME]"
click at [614, 565] on input "SAVE" at bounding box center [616, 569] width 134 height 28
type textarea "ר [PERSON_NAME]"
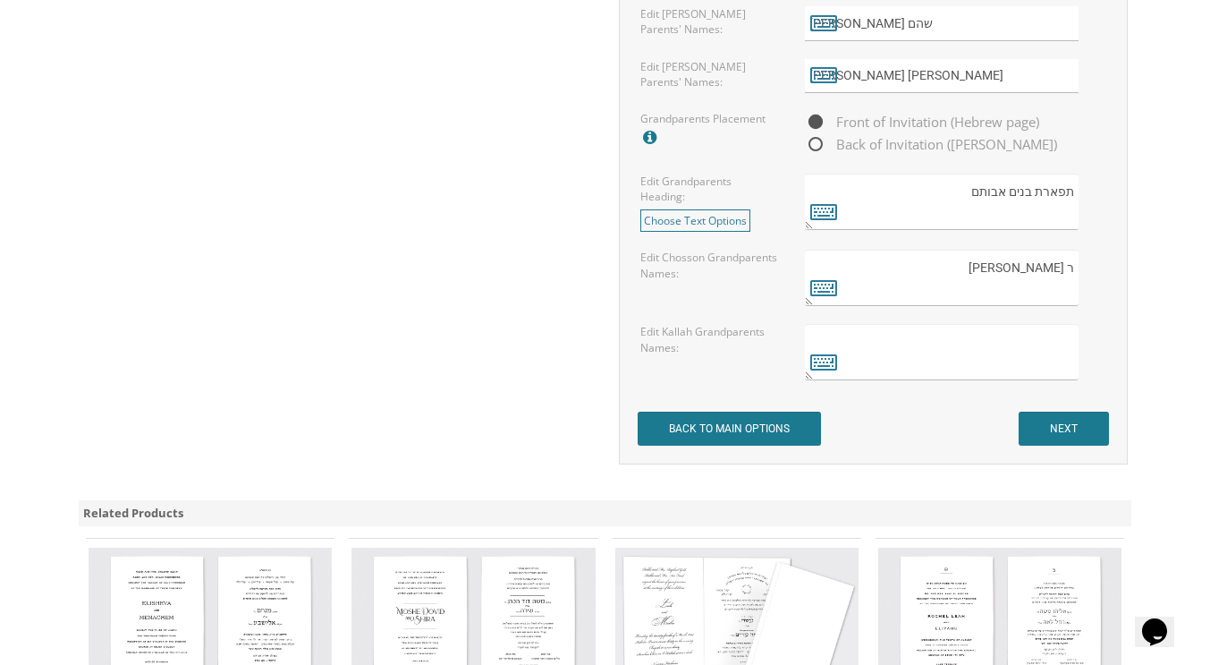
scroll to position [1479, 0]
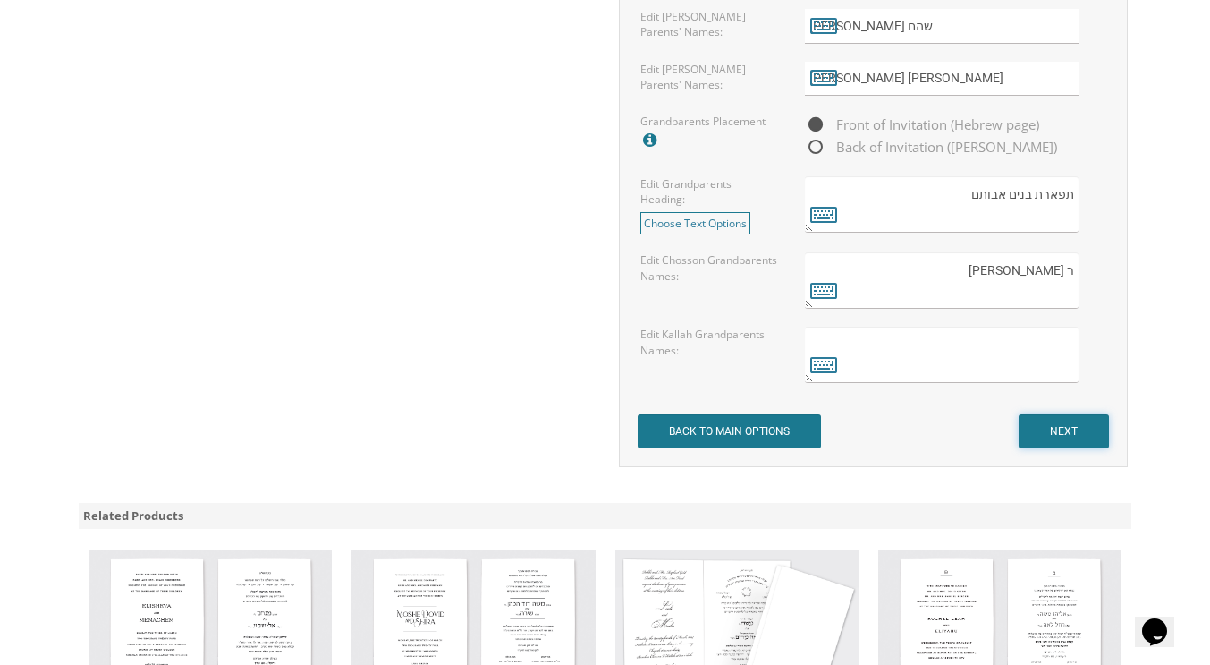
click at [1055, 427] on input "NEXT" at bounding box center [1064, 431] width 90 height 34
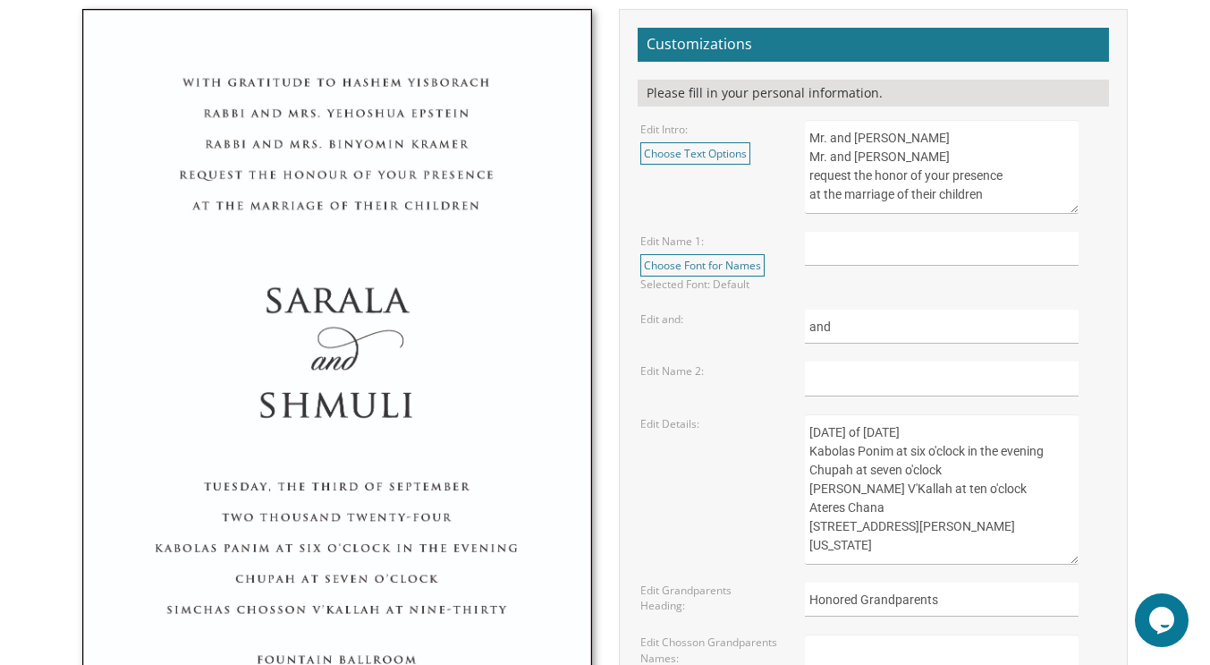
scroll to position [617, 0]
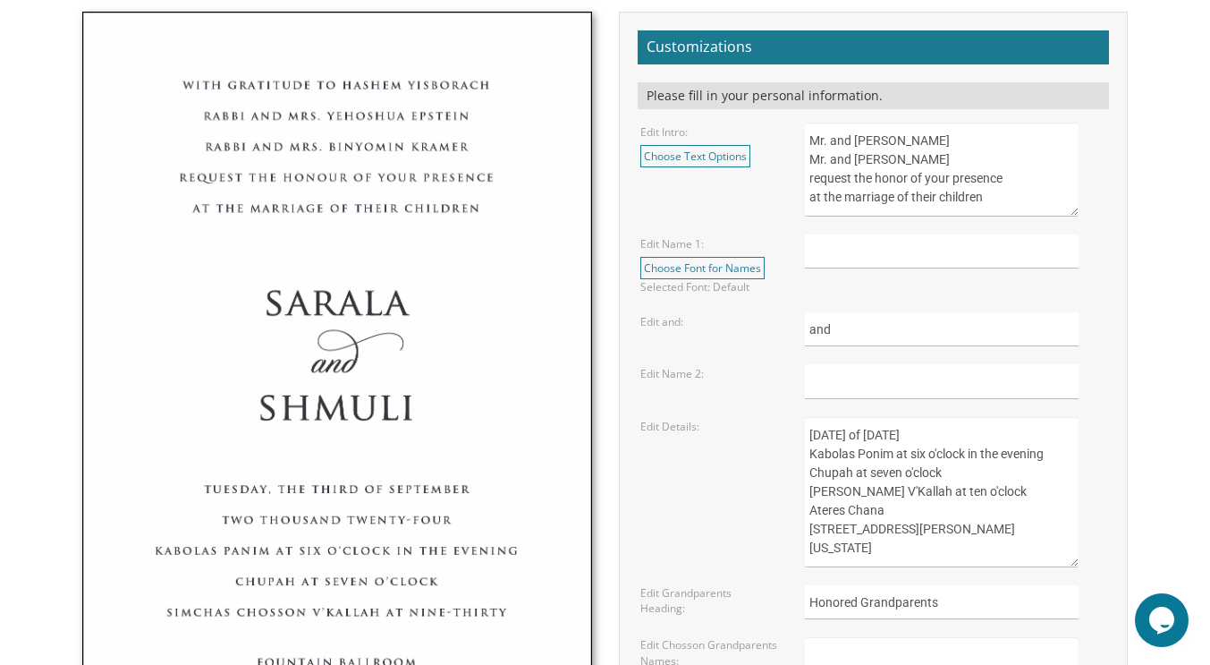
click at [915, 139] on textarea "Mr. and [PERSON_NAME] Mr. and [PERSON_NAME] request the honor of your presence …" at bounding box center [942, 170] width 275 height 94
click at [957, 133] on textarea "Mr. and [PERSON_NAME] Mr. and [PERSON_NAME] request the honor of your presence …" at bounding box center [942, 170] width 275 height 94
click at [982, 164] on textarea "Mr. and [PERSON_NAME] Mr. and [PERSON_NAME] request the honor of your presence …" at bounding box center [942, 170] width 275 height 94
click at [961, 162] on textarea "Mr. and [PERSON_NAME] Mr. and [PERSON_NAME] request the honor of your presence …" at bounding box center [942, 170] width 275 height 94
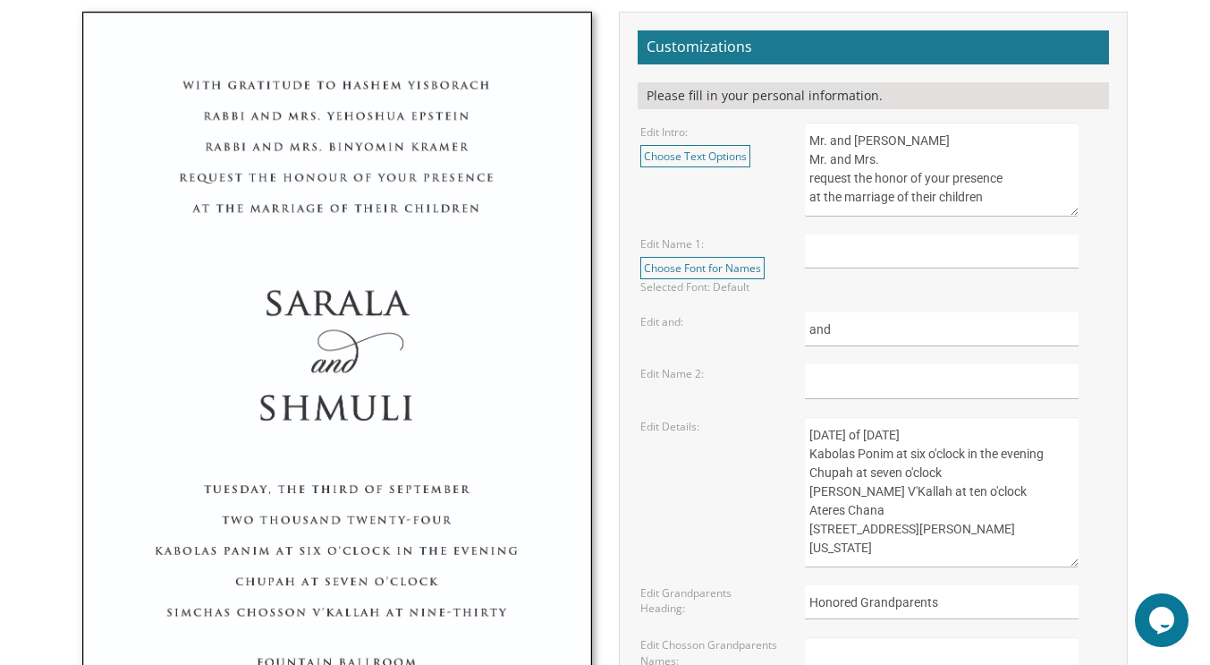
click at [945, 170] on textarea "Mr. and [PERSON_NAME] Mr. and [PERSON_NAME] request the honor of your presence …" at bounding box center [942, 170] width 275 height 94
click at [896, 165] on textarea "Mr. and [PERSON_NAME] Mr. and [PERSON_NAME] request the honor of your presence …" at bounding box center [942, 170] width 275 height 94
click at [1020, 175] on textarea "Mr. and [PERSON_NAME] Mr. and [PERSON_NAME] request the honor of your presence …" at bounding box center [942, 170] width 275 height 94
type textarea "Mr. and [PERSON_NAME] Mr. and [PERSON_NAME] request the honor of your presence …"
click at [883, 250] on input "text" at bounding box center [942, 251] width 274 height 35
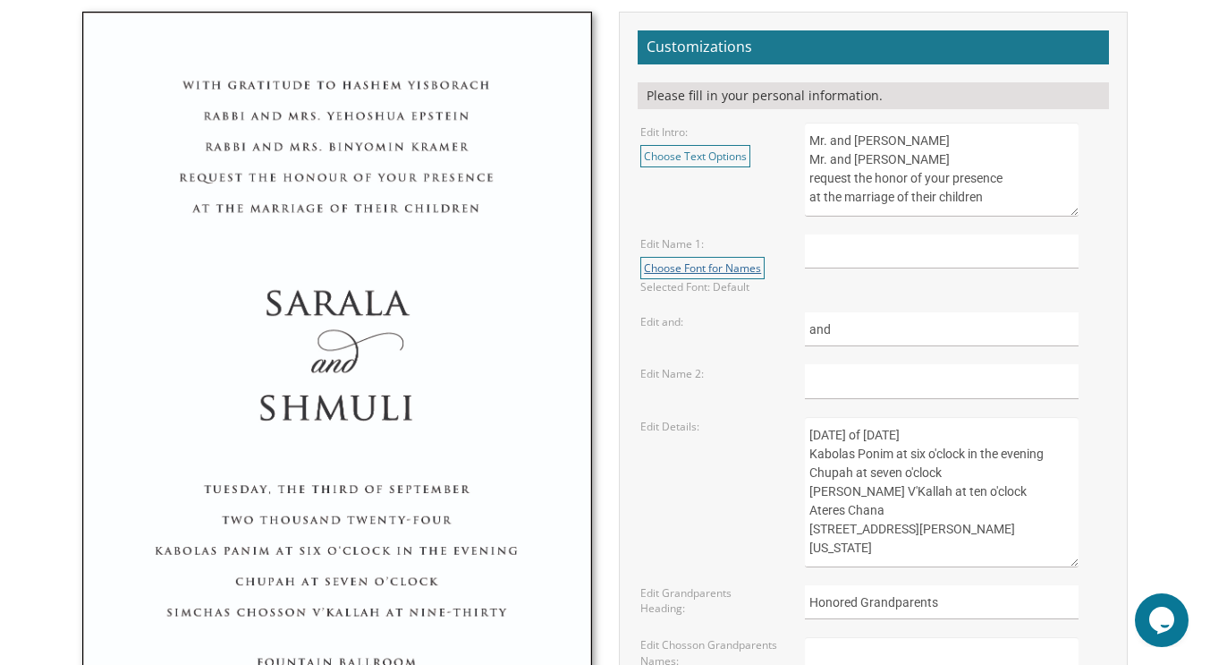
click at [731, 268] on link "Choose Font for Names" at bounding box center [702, 268] width 124 height 22
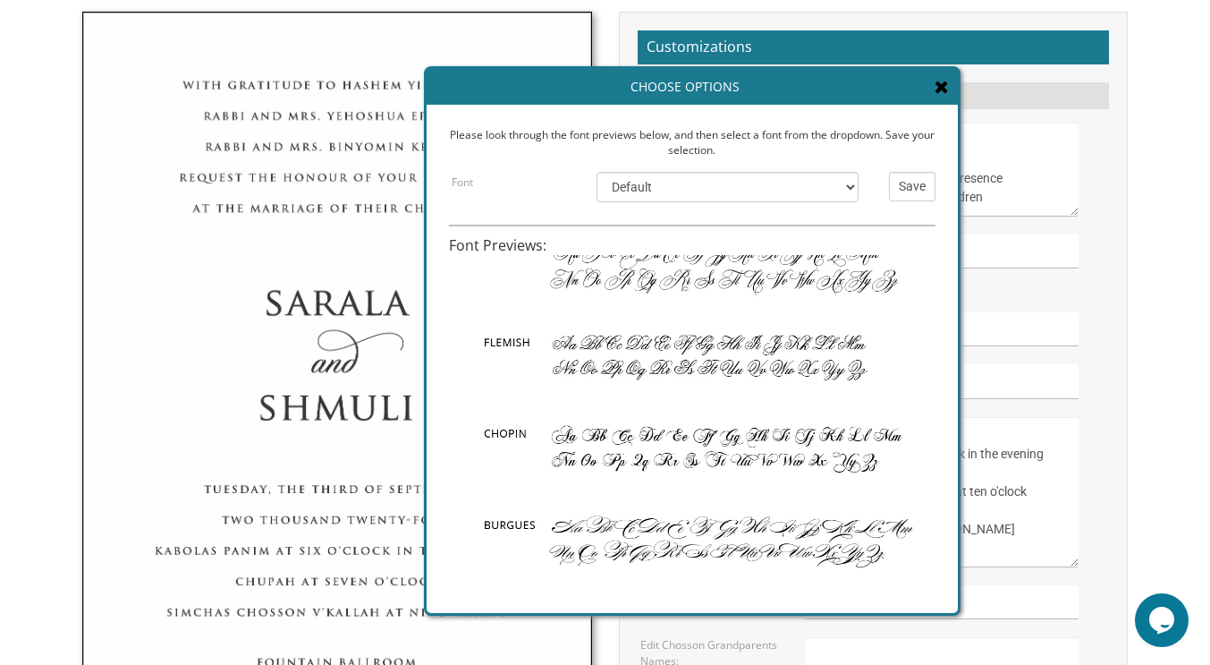
scroll to position [275, 0]
click at [703, 420] on img at bounding box center [692, 447] width 487 height 91
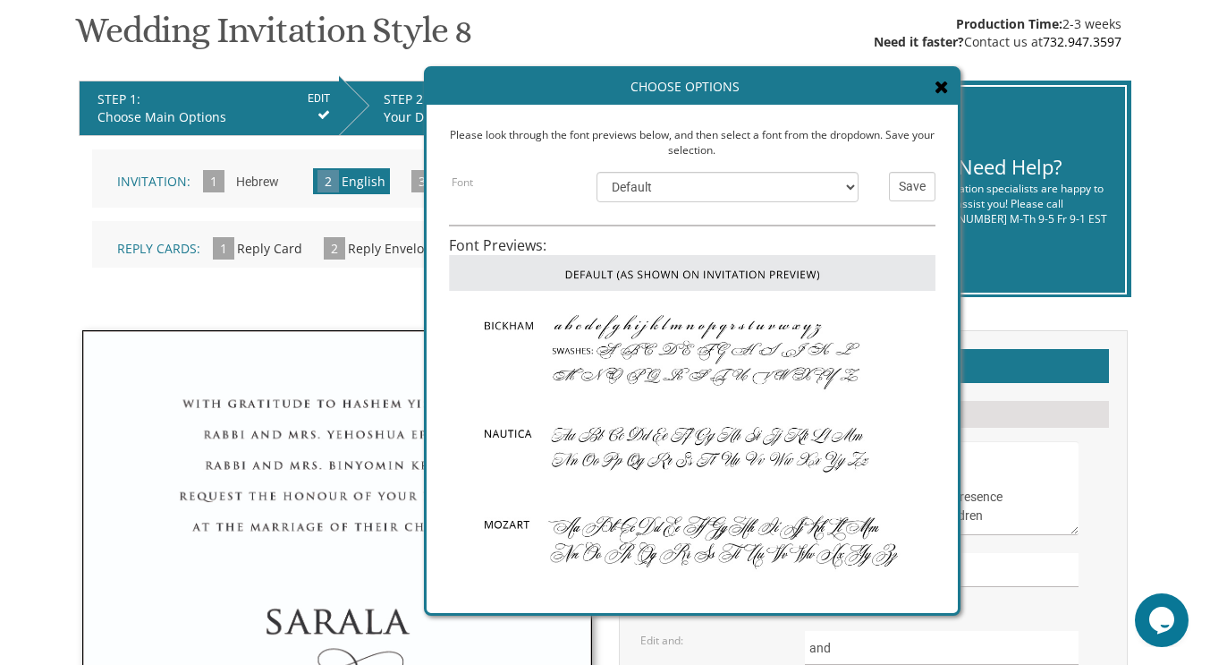
scroll to position [251, 0]
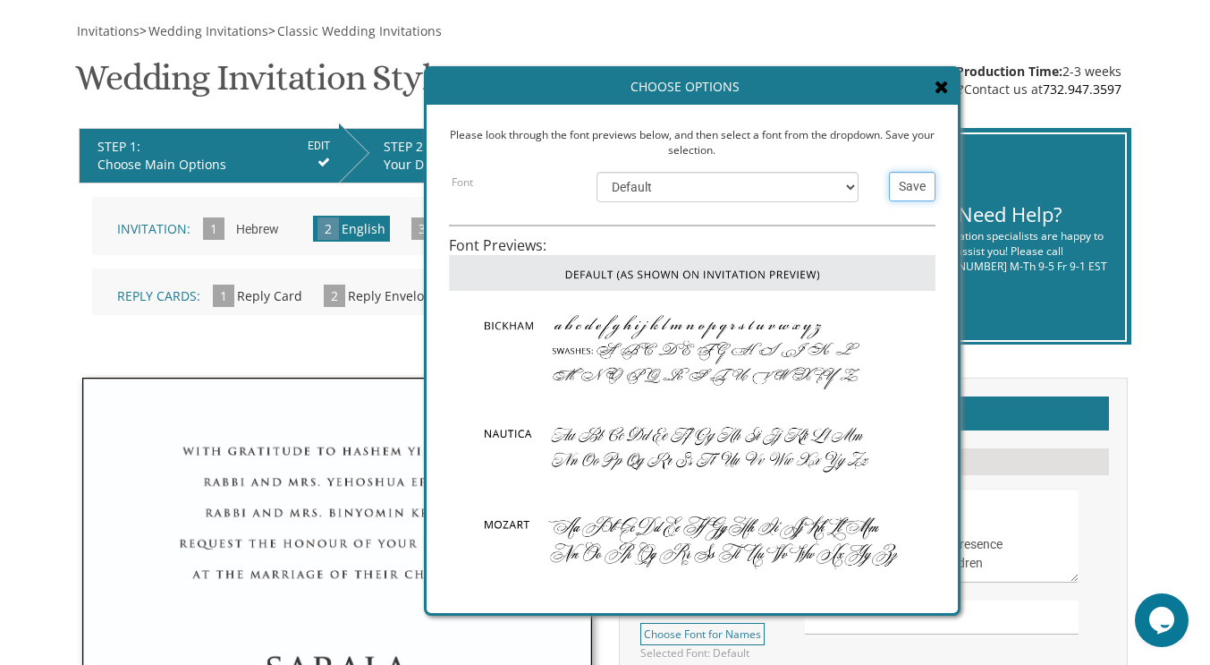
click at [906, 176] on input "Save" at bounding box center [912, 187] width 47 height 30
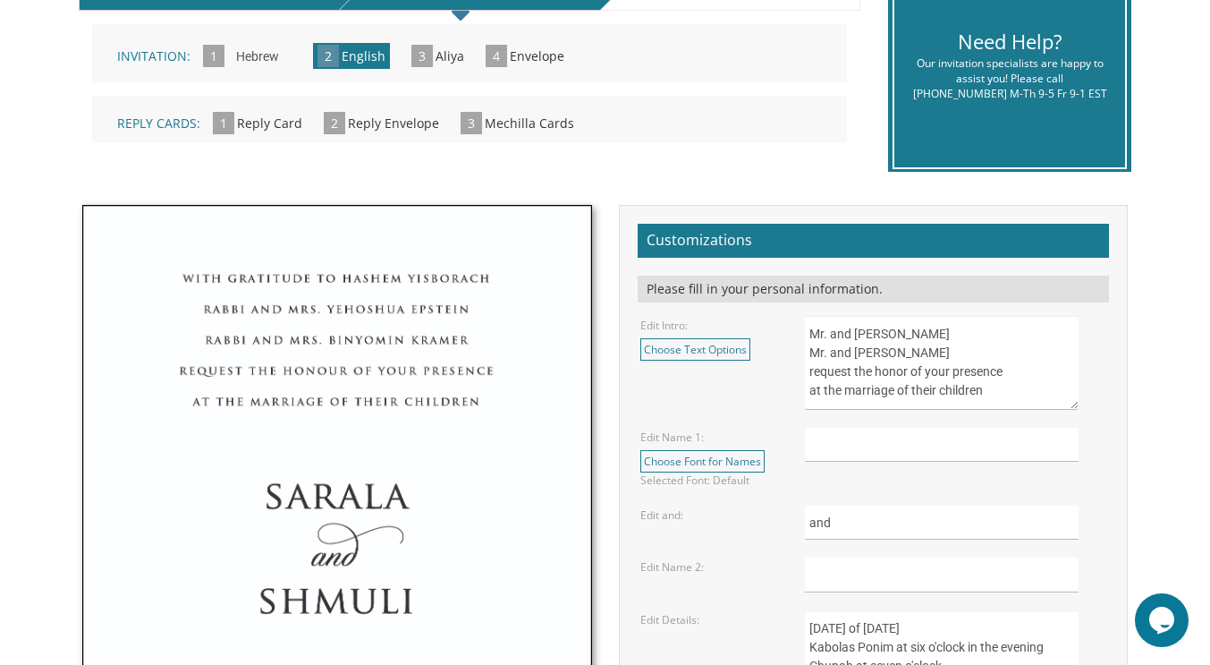
scroll to position [426, 0]
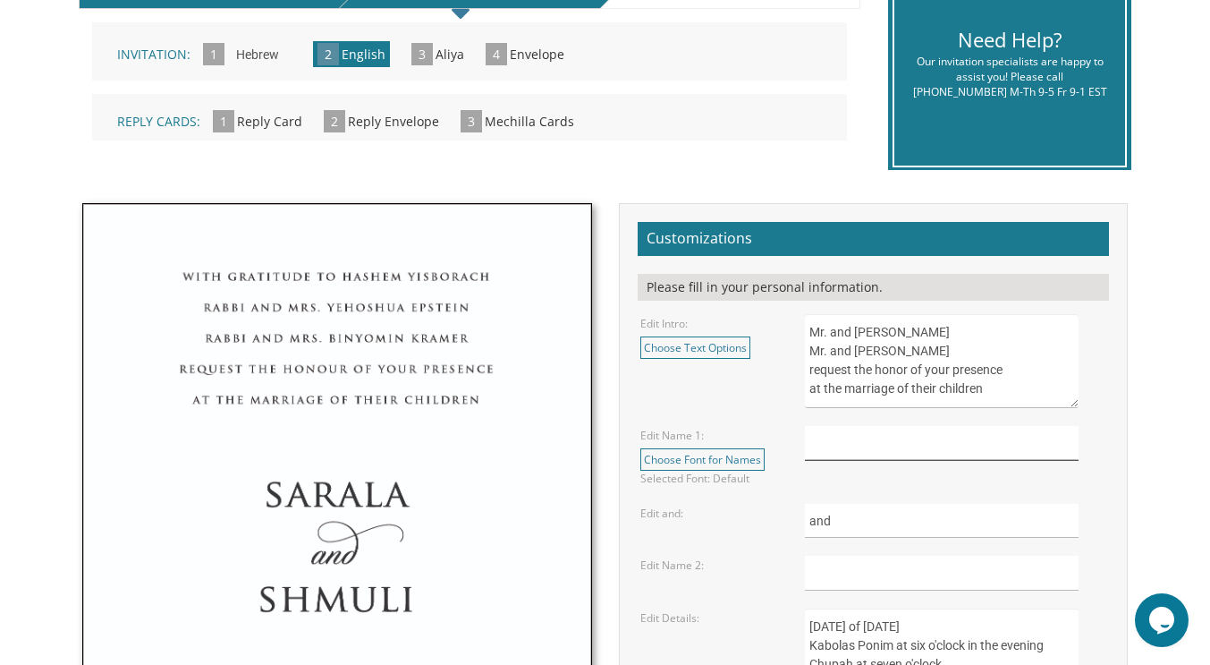
click at [824, 445] on input "text" at bounding box center [942, 443] width 274 height 35
type input "[PERSON_NAME]"
click at [833, 566] on input "text" at bounding box center [942, 572] width 274 height 35
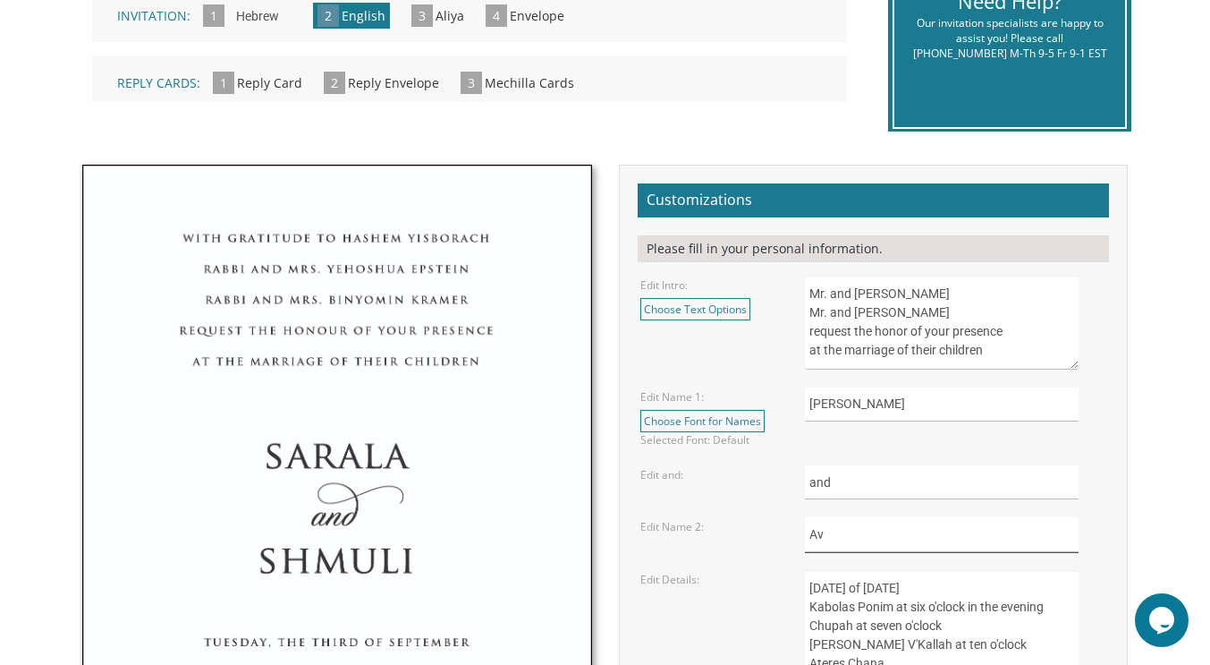
scroll to position [463, 0]
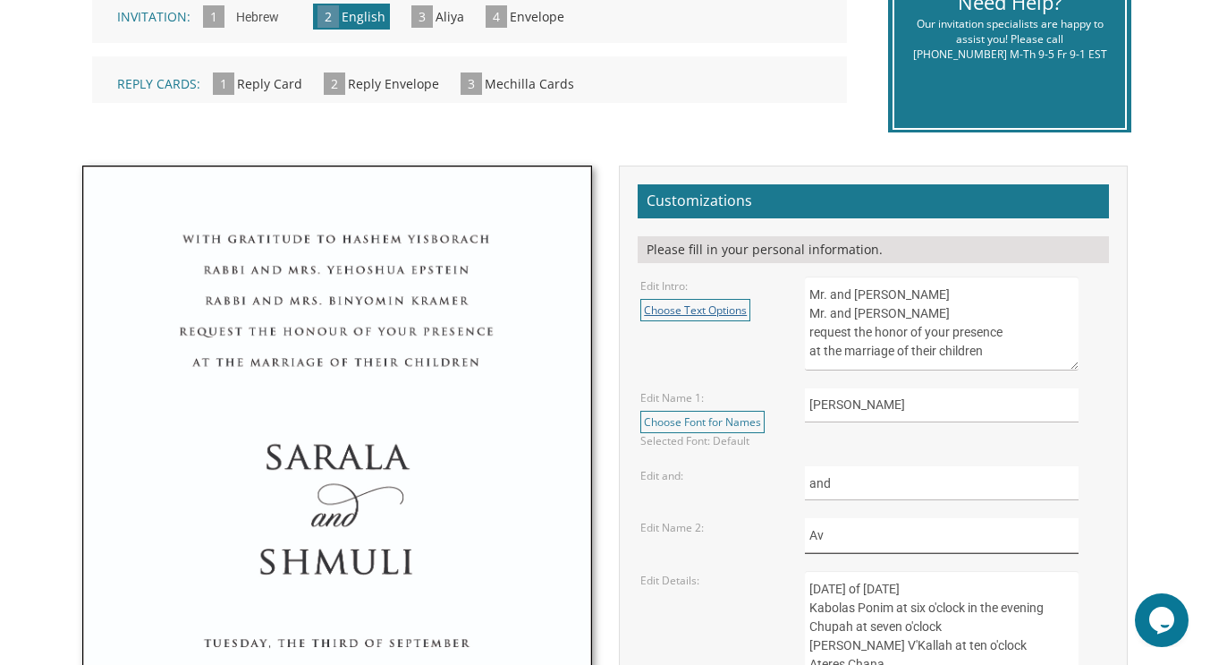
type input "Av"
click at [682, 302] on link "Choose Text Options" at bounding box center [695, 310] width 110 height 22
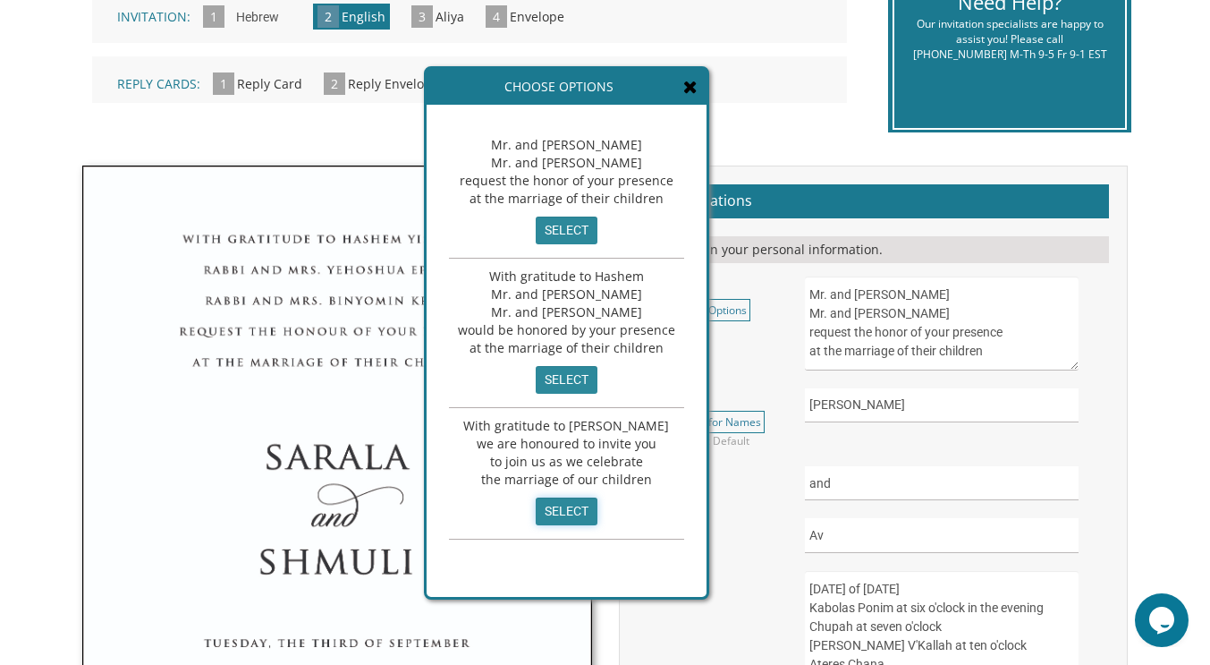
click at [561, 502] on input "select" at bounding box center [567, 511] width 62 height 28
type textarea "With gratitude to [PERSON_NAME] we are honoured to invite you to join us as we …"
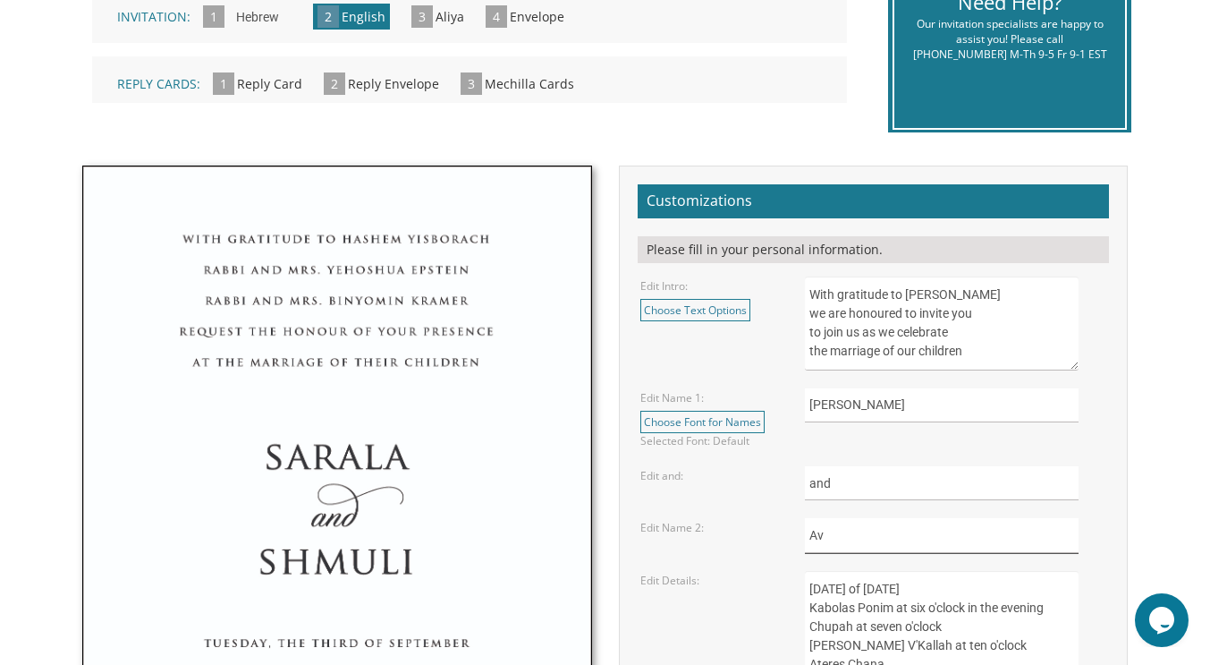
click at [842, 530] on input "Av" at bounding box center [942, 535] width 274 height 35
type input "[PERSON_NAME]"
click at [696, 303] on link "Choose Text Options" at bounding box center [695, 310] width 110 height 22
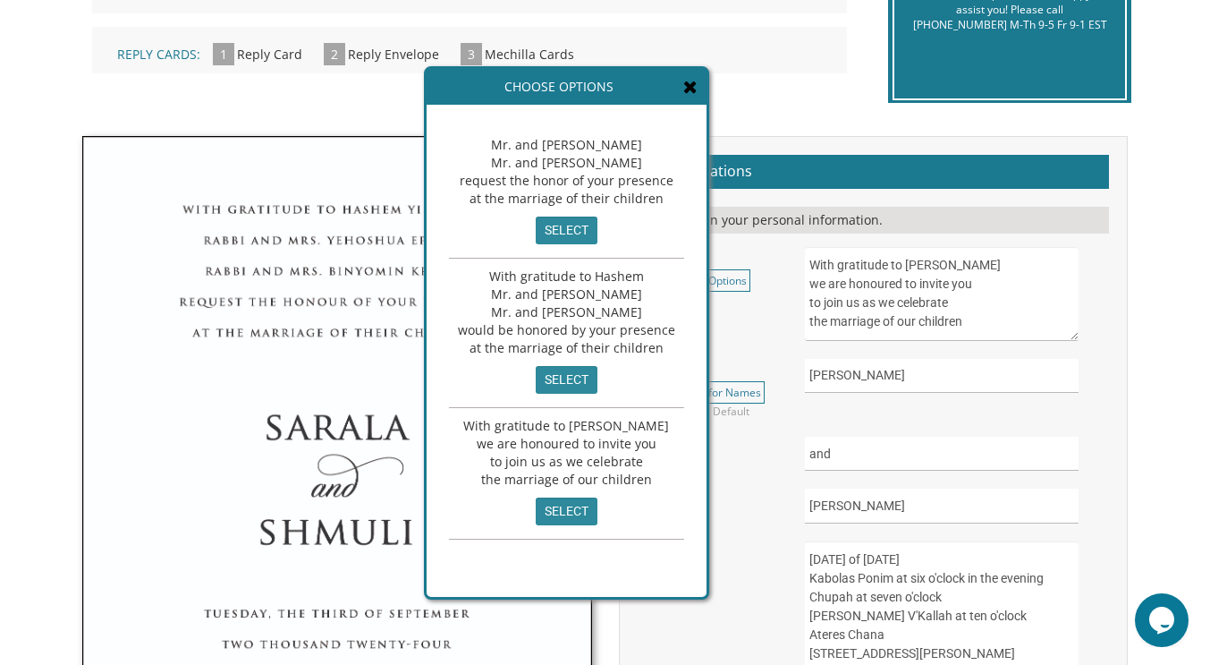
scroll to position [492, 0]
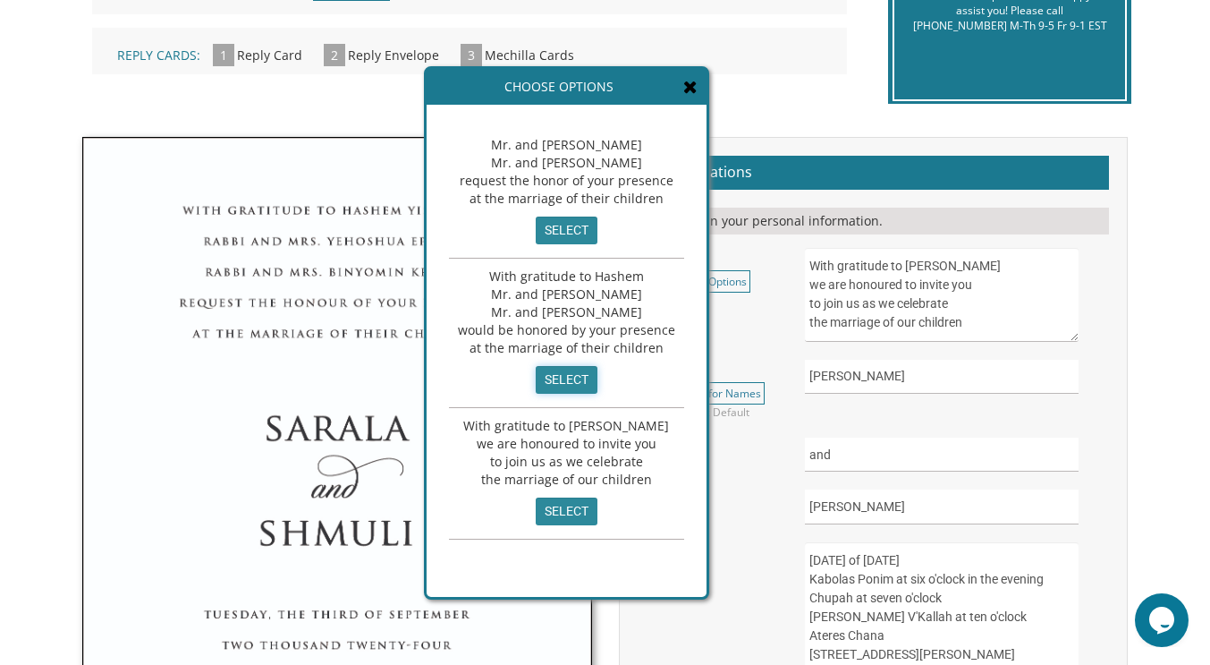
click at [563, 377] on input "select" at bounding box center [567, 380] width 62 height 28
type textarea "With gratitude to Hashem Mr. and [PERSON_NAME] Mr. and [PERSON_NAME] would be h…"
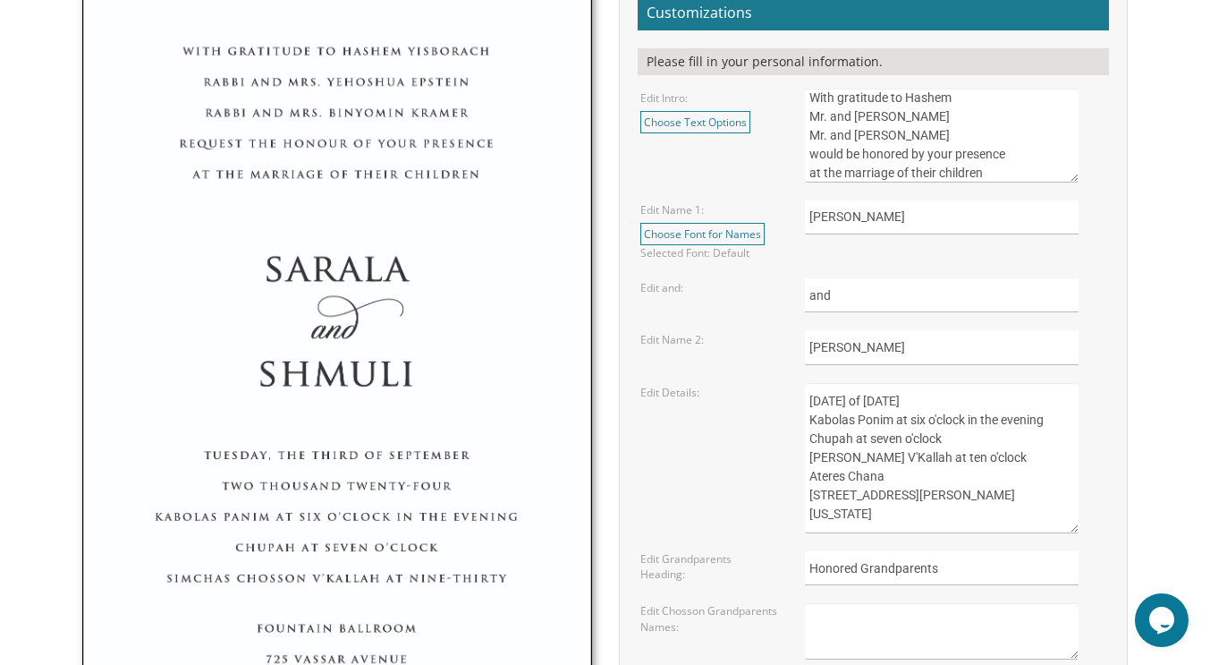
scroll to position [657, 0]
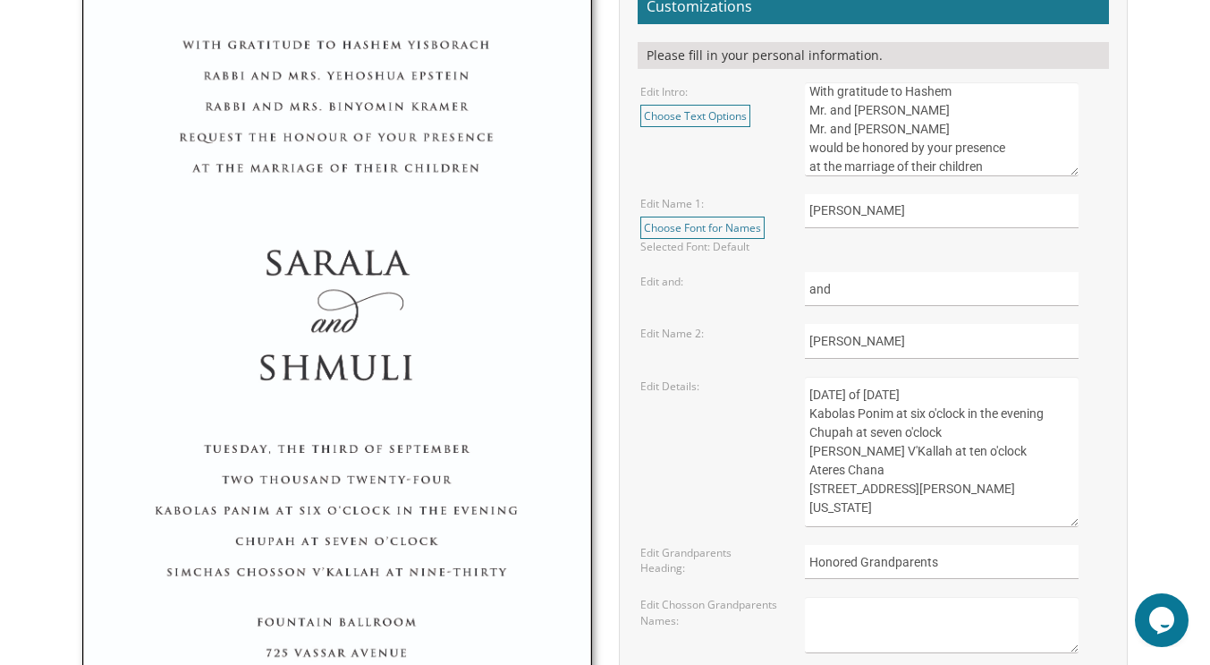
click at [877, 395] on textarea "[DATE] of [DATE] Kabolas Ponim at six o'clock in the evening Chupah at seven o'…" at bounding box center [942, 452] width 275 height 150
click at [882, 473] on textarea "[DATE] of [DATE] Kabolas Ponim at six o'clock in the evening Chupah at seven o'…" at bounding box center [942, 452] width 275 height 150
click at [876, 622] on textarea at bounding box center [942, 625] width 275 height 56
click at [912, 490] on textarea "[DATE] of [DATE] Kabolas Ponim at six o'clock in the evening Chupah at seven o'…" at bounding box center [942, 452] width 275 height 150
type textarea "[DATE] of [DATE] Kabolas Ponim at six o'clock in the evening Chupah at seven o'…"
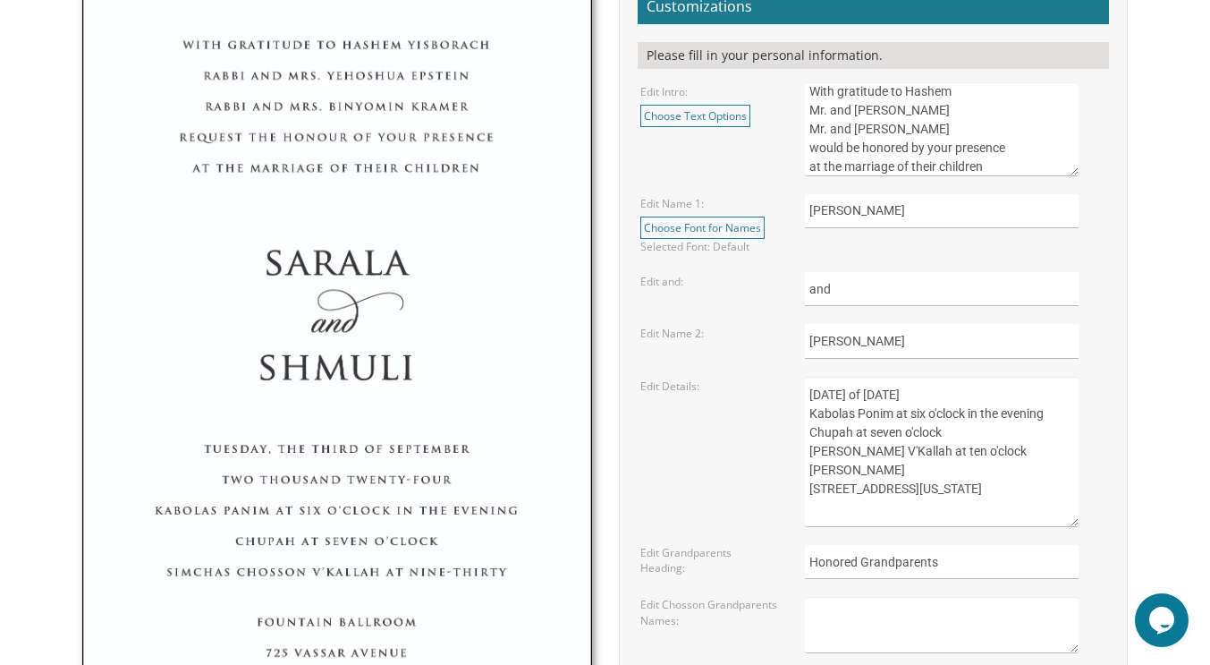
click at [902, 616] on textarea at bounding box center [942, 625] width 275 height 56
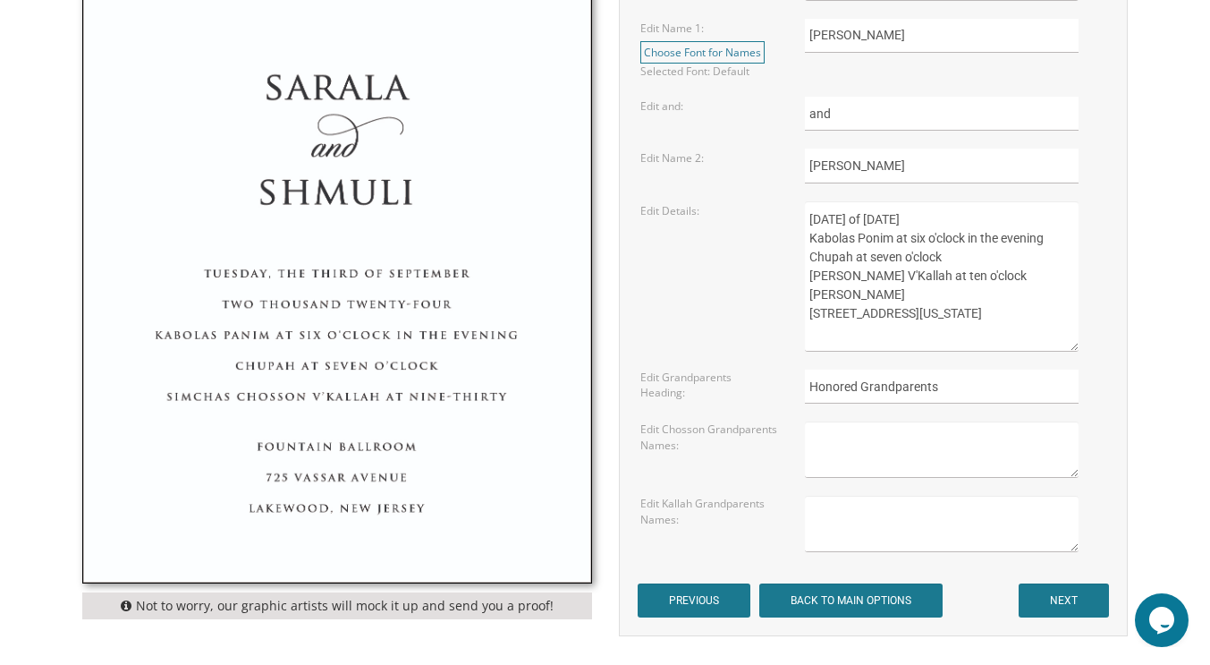
scroll to position [834, 0]
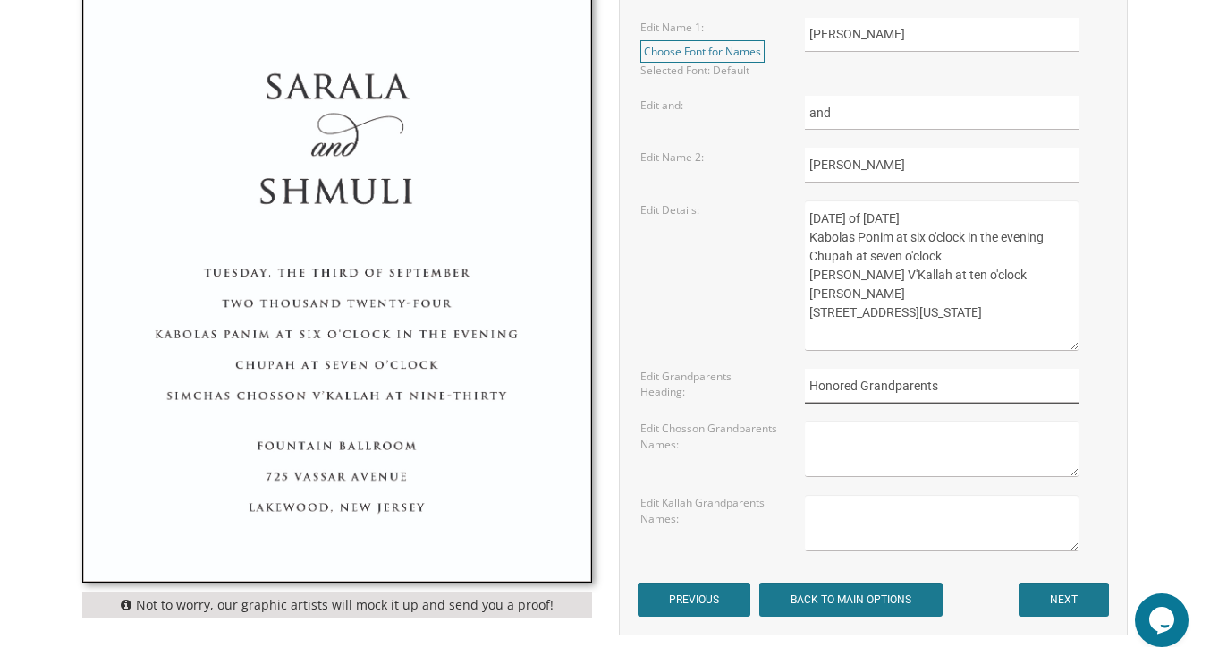
click at [885, 378] on input "Honored Grandparents" at bounding box center [942, 386] width 274 height 35
click at [957, 386] on input "Honored Grandparents" at bounding box center [942, 386] width 274 height 35
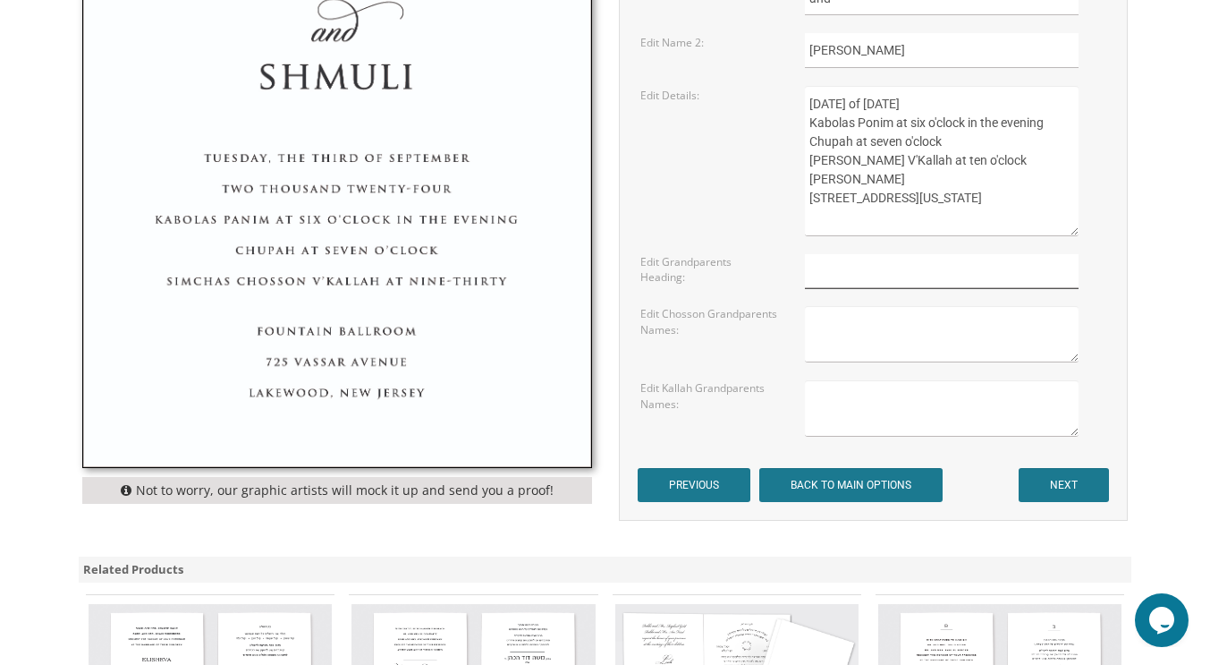
scroll to position [949, 0]
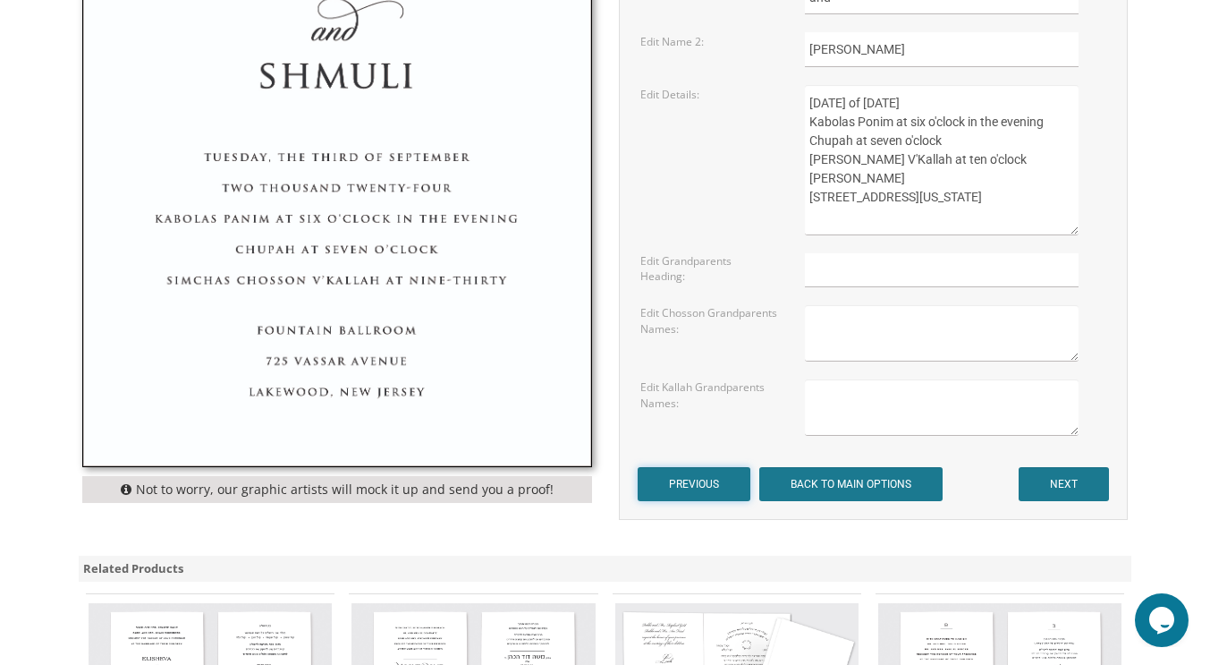
click at [682, 485] on input "PREVIOUS" at bounding box center [694, 484] width 113 height 34
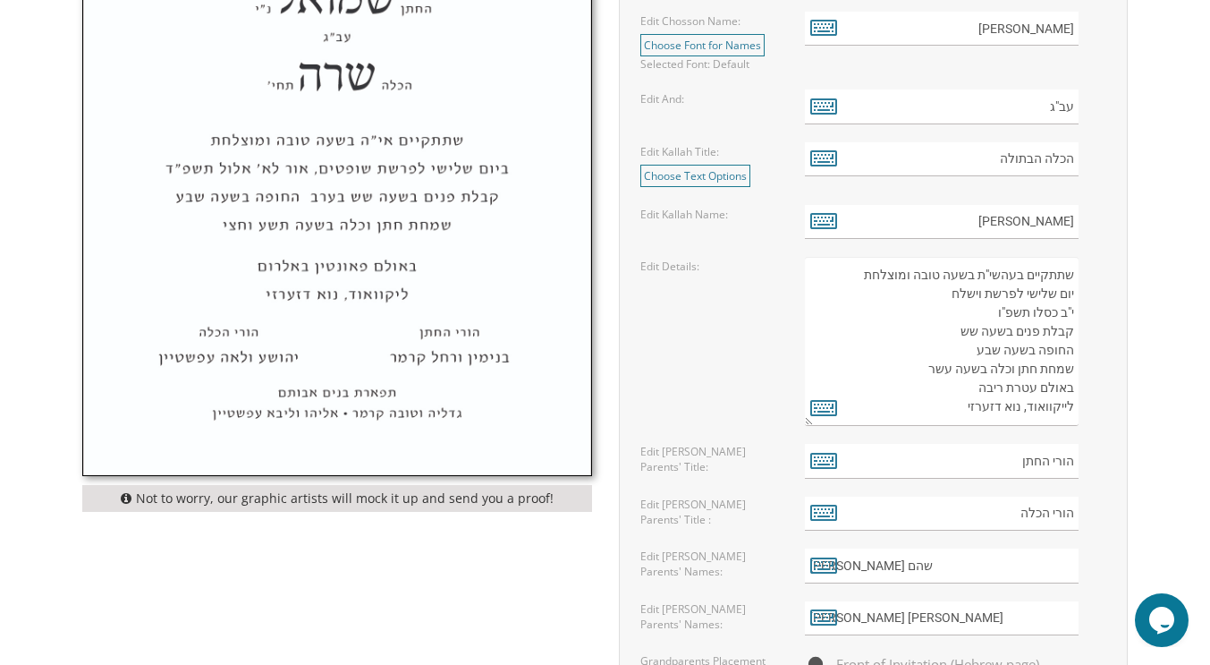
scroll to position [942, 0]
click at [1072, 311] on textarea "שתתקיים בעהשי"ת בשעה טובה ומוצלחת יום שלישי לפרשת וישלח י"ב כסלו תשפ"ו קבלת פני…" at bounding box center [942, 339] width 275 height 169
click at [1075, 310] on textarea "שתתקיים בעהשי"ת בשעה טובה ומוצלחת יום שלישי לפרשת וישלח י"ב כסלו תשפ"ו קבלת פני…" at bounding box center [942, 339] width 275 height 169
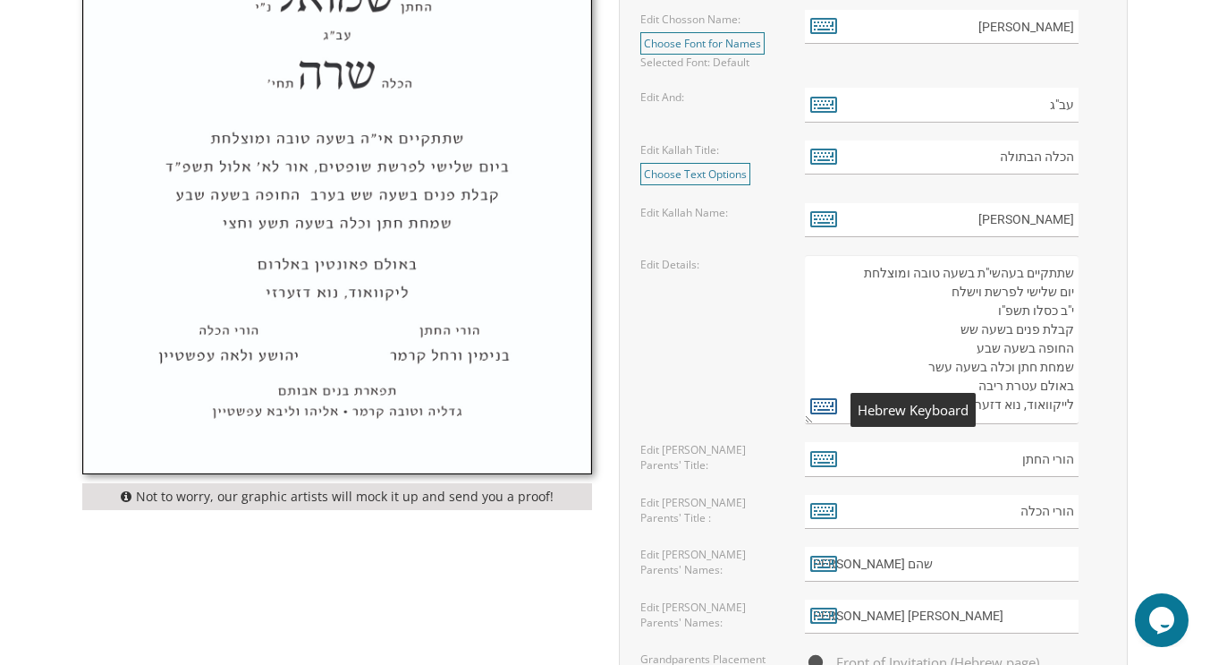
click at [819, 403] on icon at bounding box center [823, 405] width 27 height 25
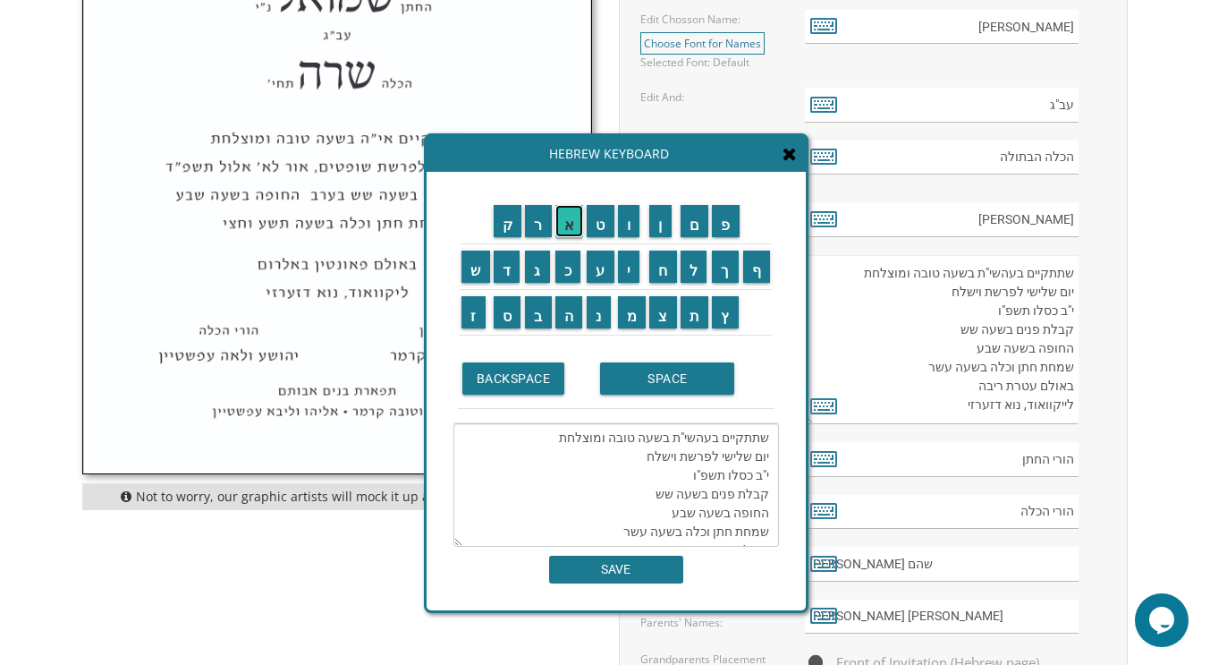
click at [561, 220] on input "א" at bounding box center [569, 221] width 29 height 32
click at [773, 471] on textarea "שתתקיים בעהשי"ת בשעה טובה ומוצלחת יום שלישי לפרשת וישלח י"ב כסלו תשפ"ו קבלת פני…" at bounding box center [616, 484] width 326 height 123
click at [564, 219] on input "א" at bounding box center [569, 221] width 29 height 32
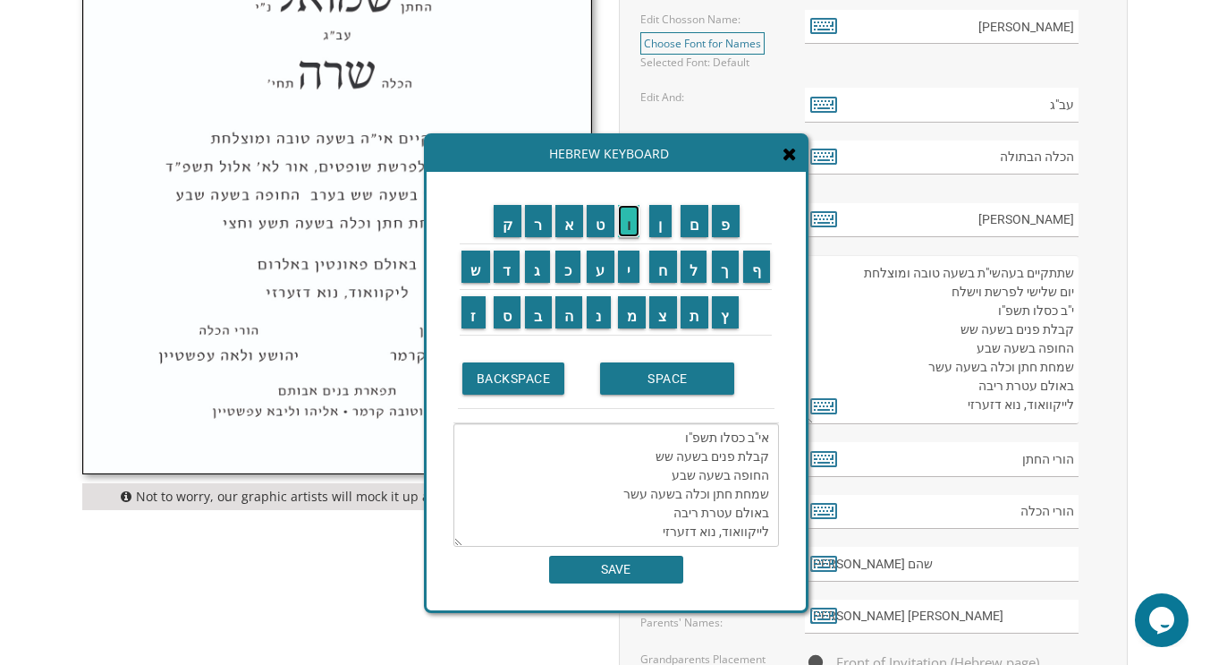
click at [634, 217] on input "ו" at bounding box center [629, 221] width 22 height 32
click at [529, 227] on input "ר" at bounding box center [538, 221] width 27 height 32
click at [630, 371] on input "SPACE" at bounding box center [667, 378] width 134 height 32
click at [686, 276] on input "ל" at bounding box center [694, 266] width 27 height 32
type textarea "שתתקיים בעהשי"ת בשעה טובה ומוצלחת יום שלישי לפרשת וישלח [PERSON_NAME] [PERSON_N…"
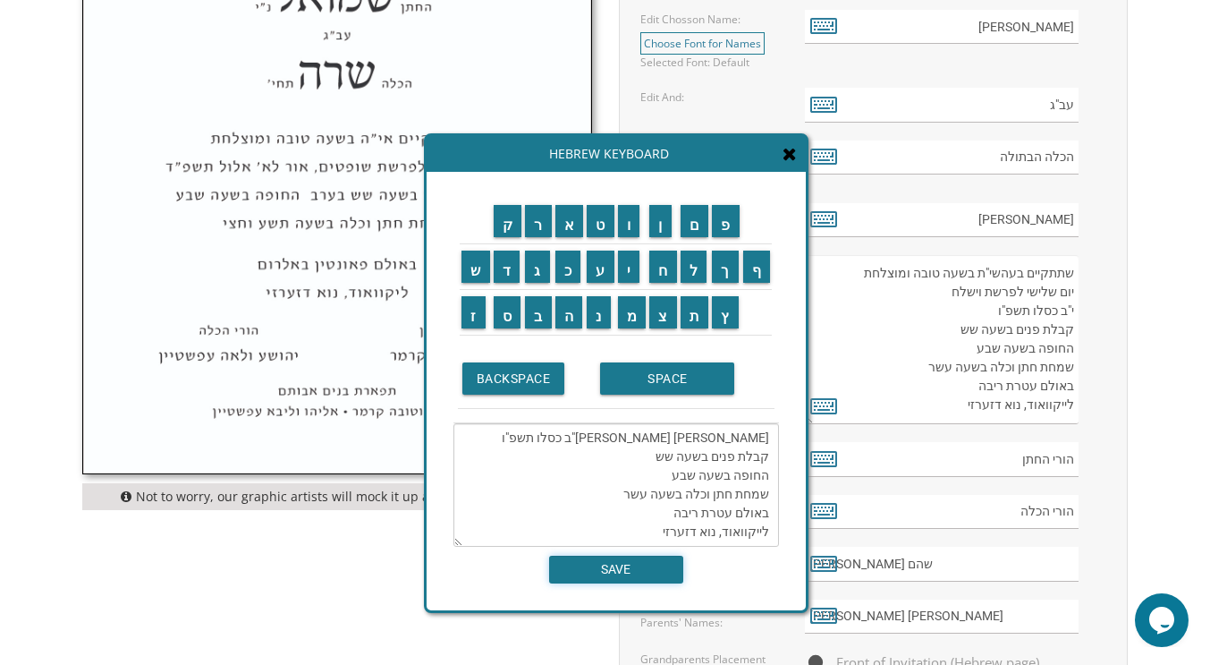
click at [611, 580] on input "SAVE" at bounding box center [616, 569] width 134 height 28
type textarea "שתתקיים בעהשי"ת בשעה טובה ומוצלחת יום שלישי לפרשת וישלח [PERSON_NAME] [PERSON_N…"
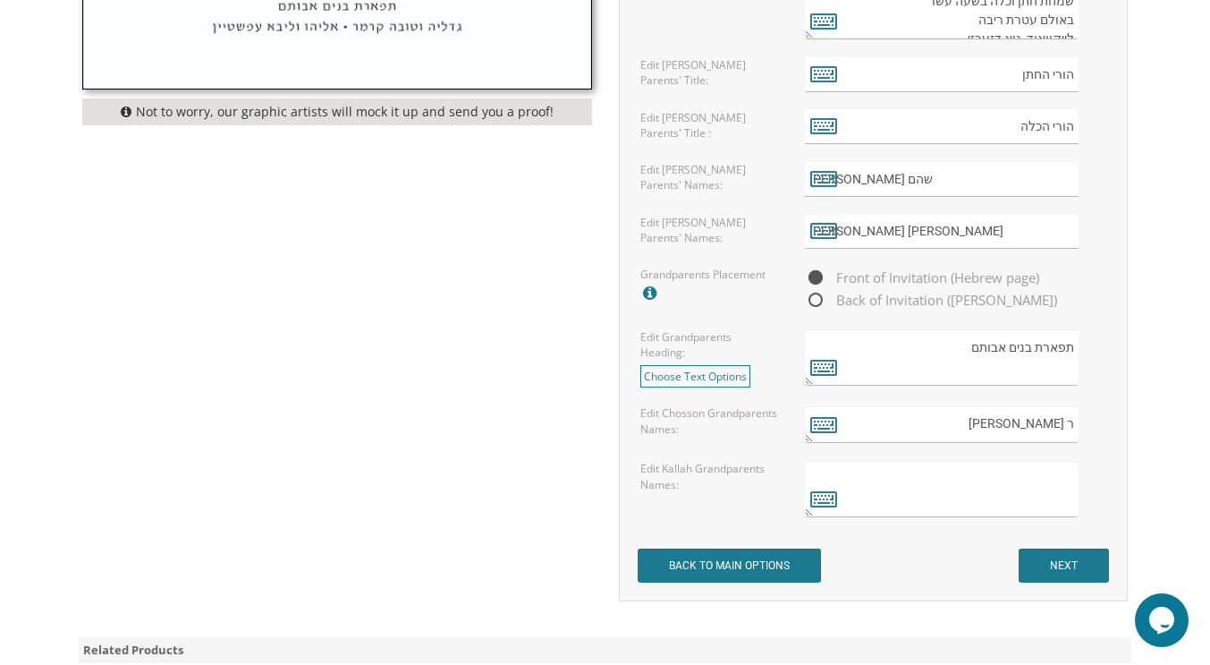
scroll to position [1333, 0]
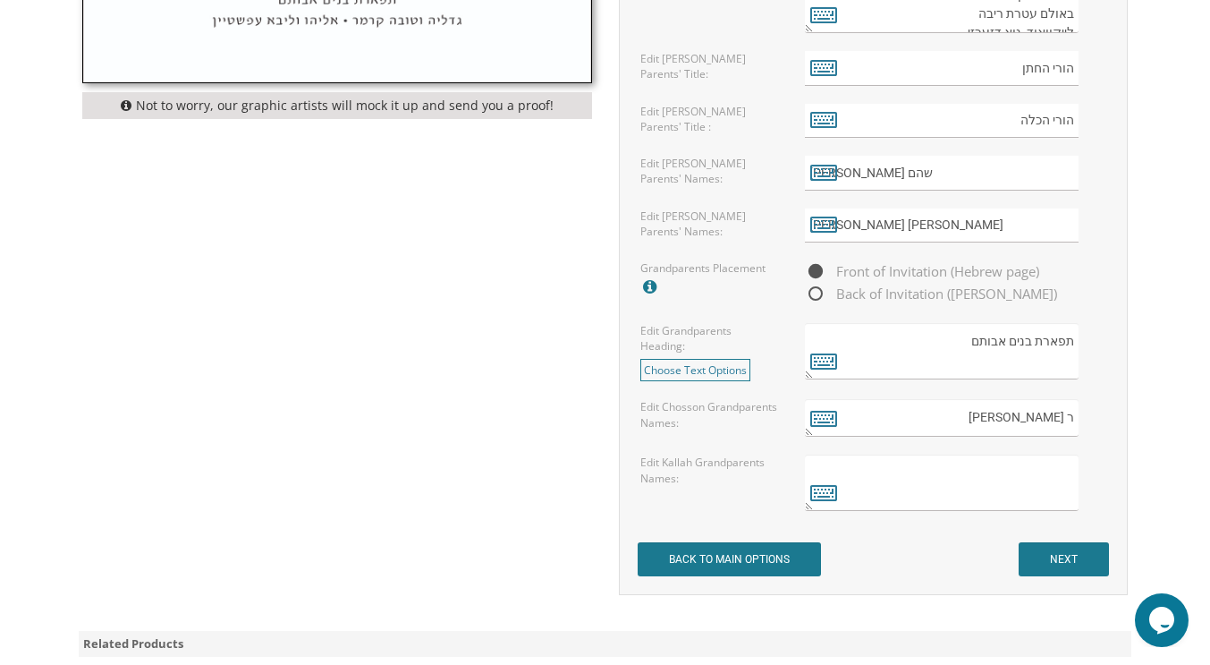
click at [911, 410] on textarea "ר [PERSON_NAME]" at bounding box center [942, 418] width 275 height 38
type textarea "ר [PERSON_NAME]"
click at [827, 421] on icon at bounding box center [823, 417] width 27 height 25
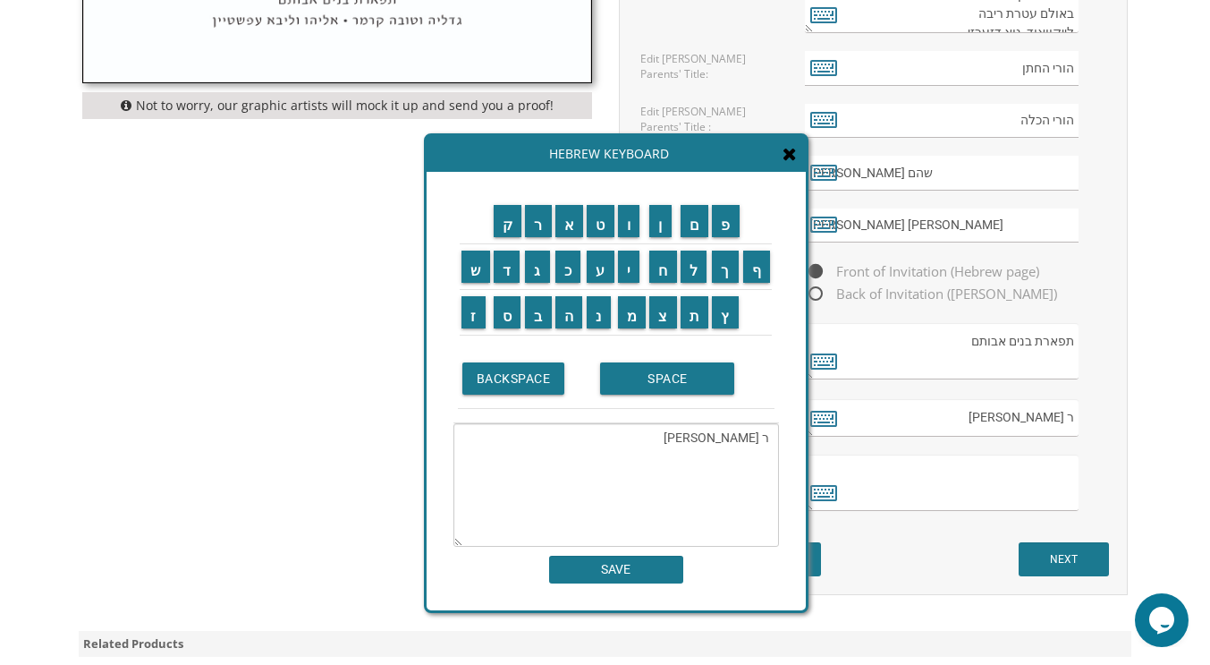
click at [722, 468] on textarea "ר [PERSON_NAME]" at bounding box center [616, 484] width 326 height 123
click at [535, 221] on input "ר" at bounding box center [538, 221] width 27 height 32
click at [663, 378] on input "SPACE" at bounding box center [667, 378] width 134 height 32
click at [722, 229] on input "פ" at bounding box center [726, 221] width 28 height 32
click at [603, 314] on input "נ" at bounding box center [599, 312] width 24 height 32
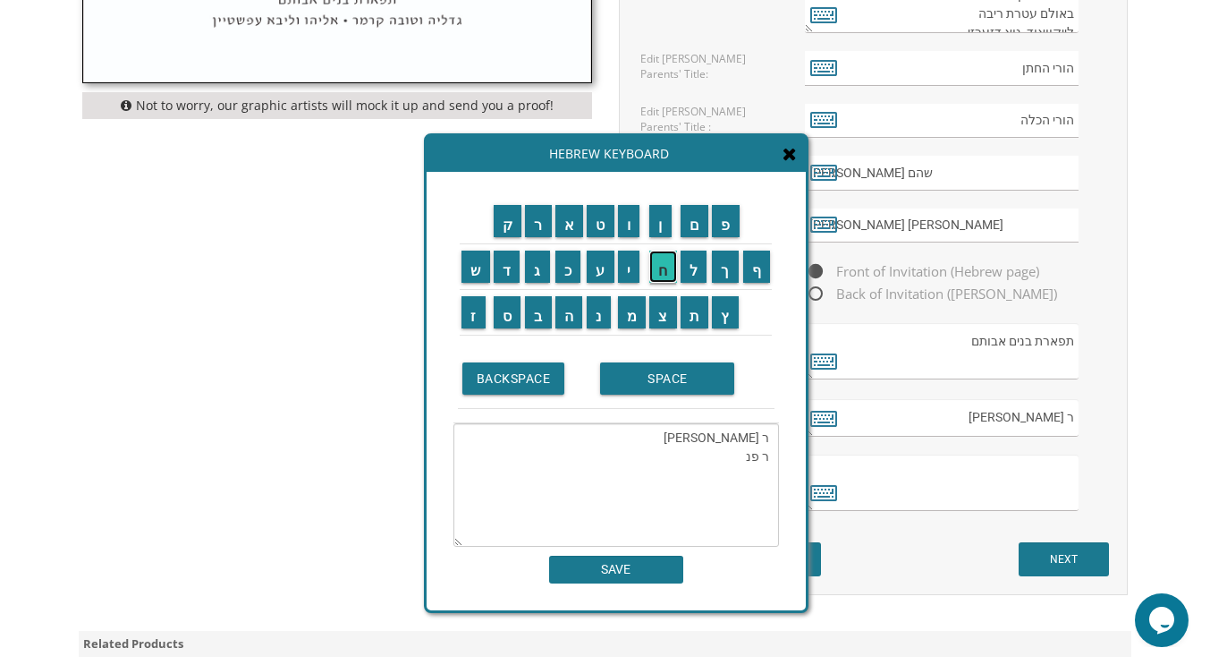
click at [664, 270] on input "ח" at bounding box center [663, 266] width 28 height 32
click at [511, 317] on input "ס" at bounding box center [508, 312] width 28 height 32
click at [633, 370] on input "SPACE" at bounding box center [667, 378] width 134 height 32
click at [634, 310] on input "מ" at bounding box center [632, 312] width 29 height 32
click at [539, 221] on input "ר" at bounding box center [538, 221] width 27 height 32
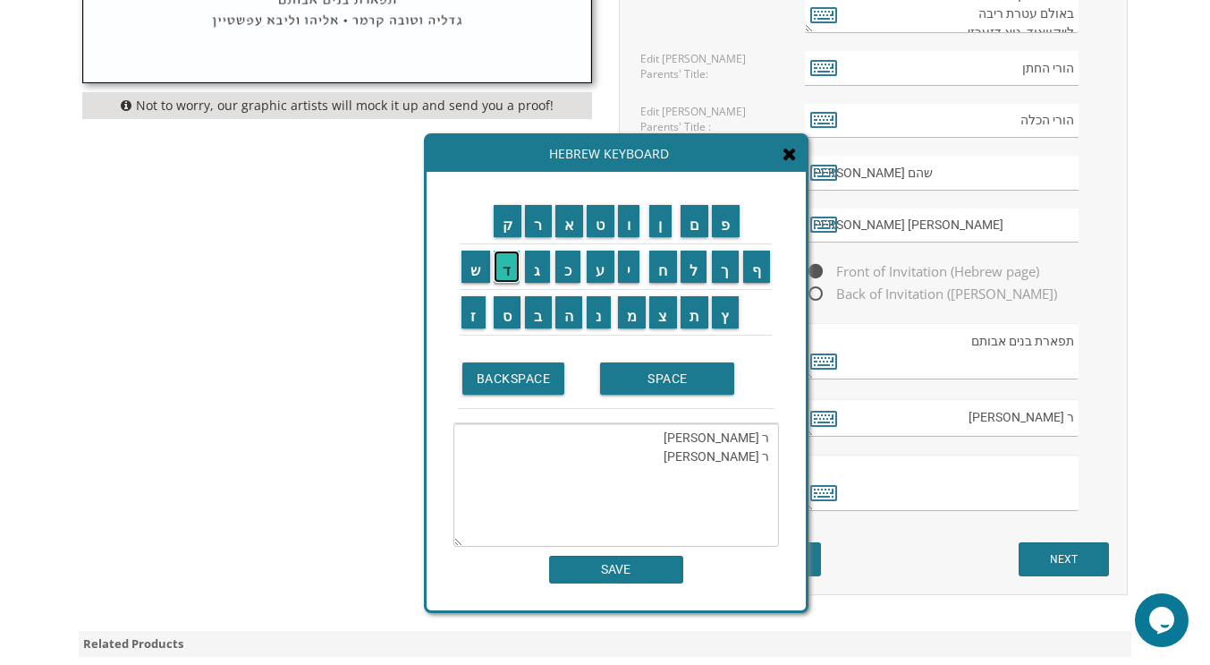
click at [507, 264] on input "ד" at bounding box center [507, 266] width 27 height 32
click at [558, 268] on input "כ" at bounding box center [568, 266] width 26 height 32
click at [634, 261] on input "י" at bounding box center [629, 266] width 22 height 32
click at [639, 384] on input "SPACE" at bounding box center [667, 378] width 134 height 32
click at [467, 272] on input "ש" at bounding box center [476, 266] width 29 height 32
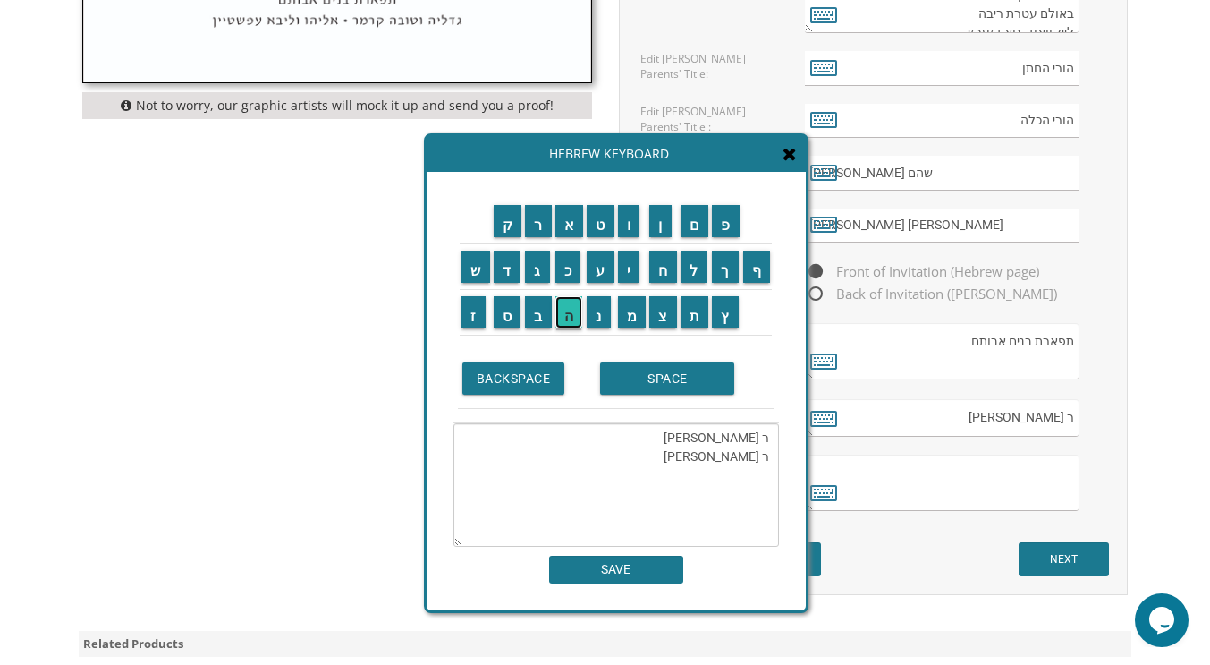
click at [563, 310] on input "ה" at bounding box center [569, 312] width 28 height 32
click at [693, 223] on input "ם" at bounding box center [695, 221] width 29 height 32
click at [651, 376] on input "SPACE" at bounding box center [667, 378] width 134 height 32
click at [606, 435] on textarea "ר [PERSON_NAME] ר [PERSON_NAME]" at bounding box center [616, 484] width 326 height 123
click at [630, 218] on input "ו" at bounding box center [629, 221] width 22 height 32
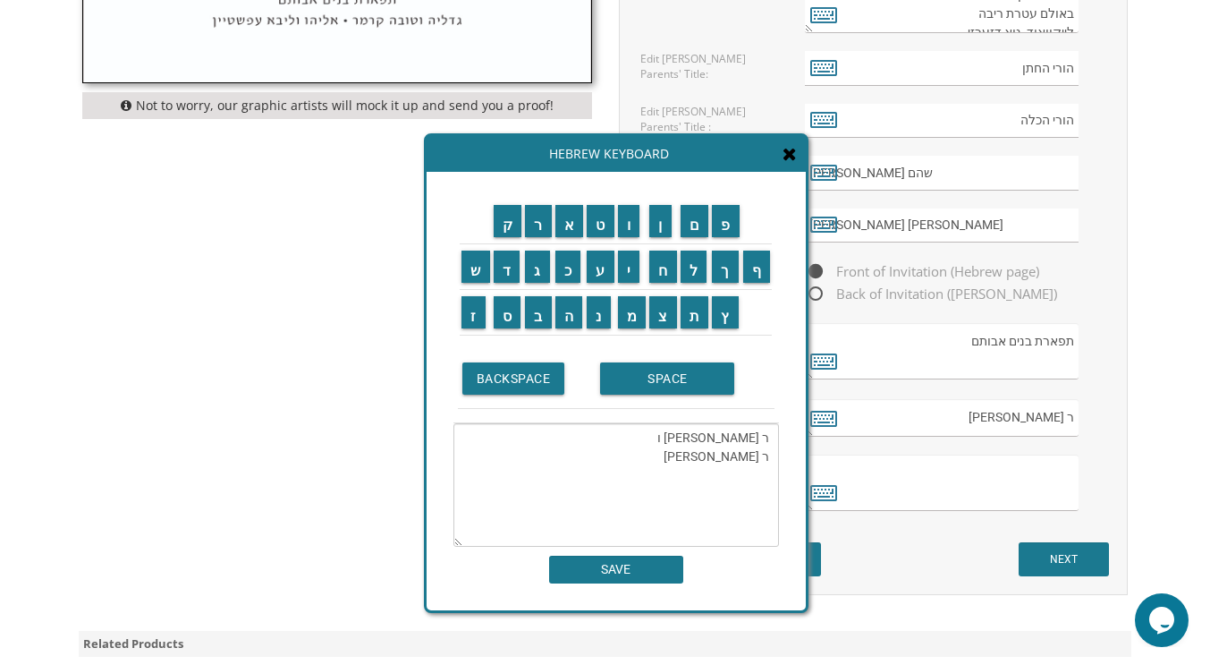
click at [521, 219] on td "ק" at bounding box center [508, 222] width 32 height 46
click at [606, 432] on textarea "ר [PERSON_NAME] ו ר [PERSON_NAME]" at bounding box center [616, 484] width 326 height 123
click at [535, 228] on input "ר" at bounding box center [538, 221] width 27 height 32
click at [591, 265] on input "ע" at bounding box center [601, 266] width 28 height 32
click at [617, 266] on td "י" at bounding box center [632, 266] width 32 height 46
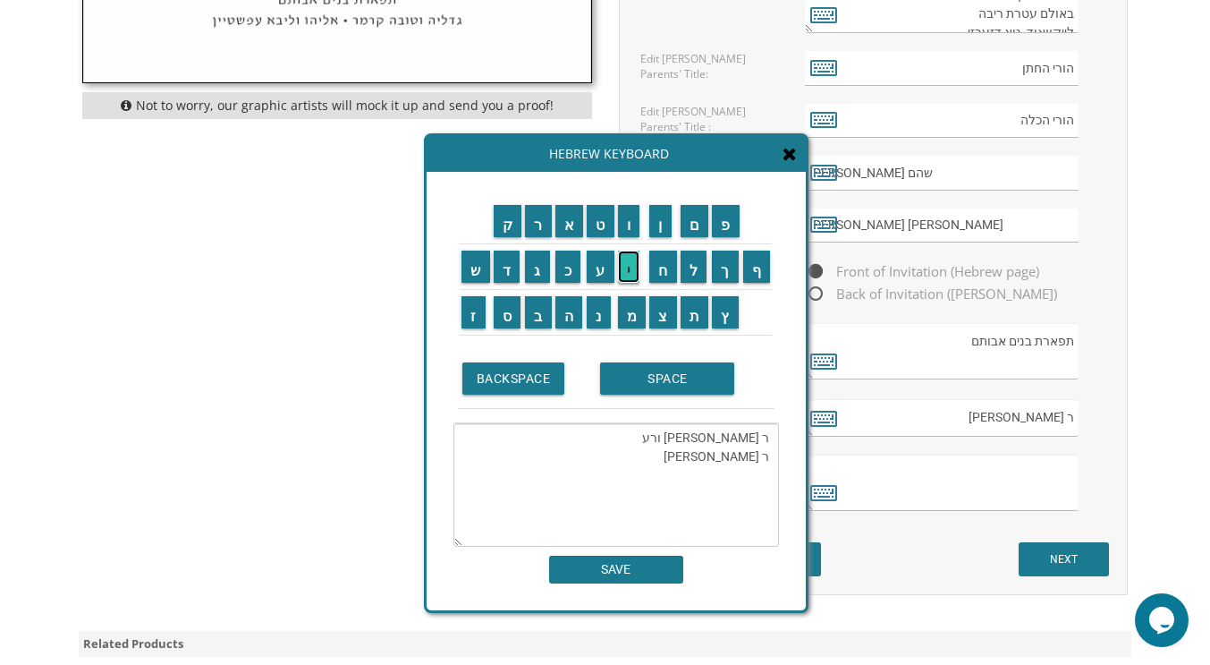
click at [631, 271] on input "י" at bounding box center [629, 266] width 22 height 32
click at [691, 309] on input "ת" at bounding box center [695, 312] width 29 height 32
click at [627, 231] on input "ו" at bounding box center [629, 221] width 22 height 32
click at [640, 462] on textarea "ר [PERSON_NAME] [PERSON_NAME] ר [PERSON_NAME]" at bounding box center [616, 484] width 326 height 123
click at [621, 229] on input "ו" at bounding box center [629, 221] width 22 height 32
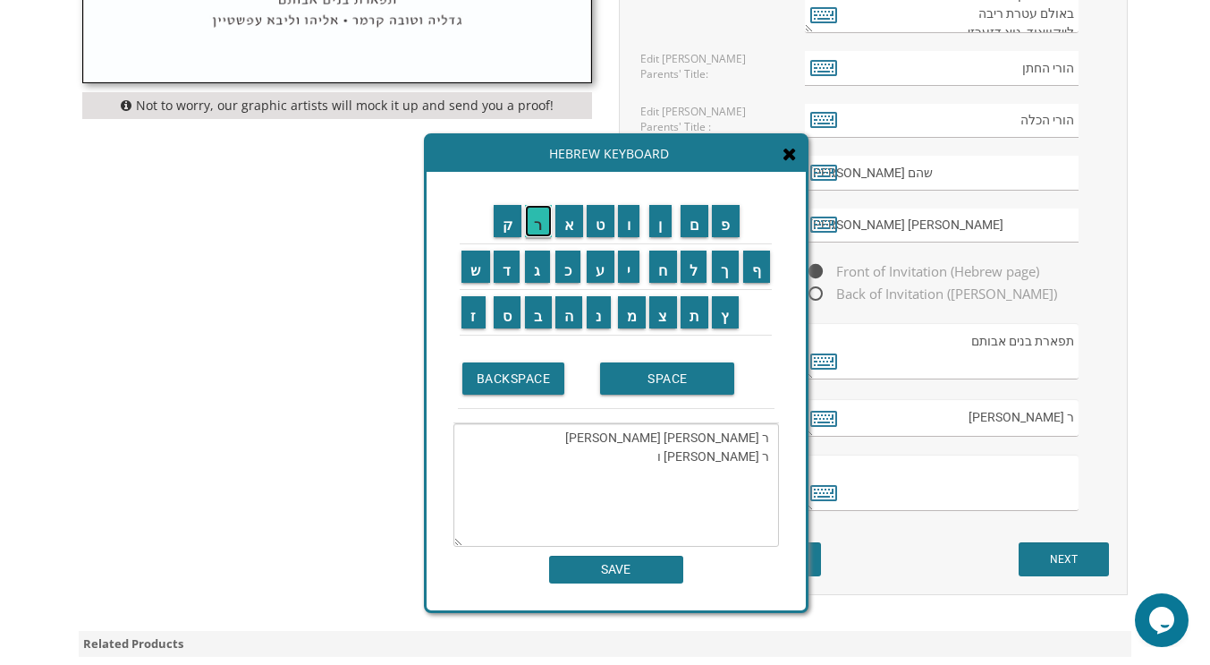
click at [539, 228] on input "ר" at bounding box center [538, 221] width 27 height 32
click at [598, 263] on input "ע" at bounding box center [601, 266] width 28 height 32
click at [628, 263] on input "י" at bounding box center [629, 266] width 22 height 32
click at [705, 320] on input "ת" at bounding box center [695, 312] width 29 height 32
click at [625, 233] on input "ו" at bounding box center [629, 221] width 22 height 32
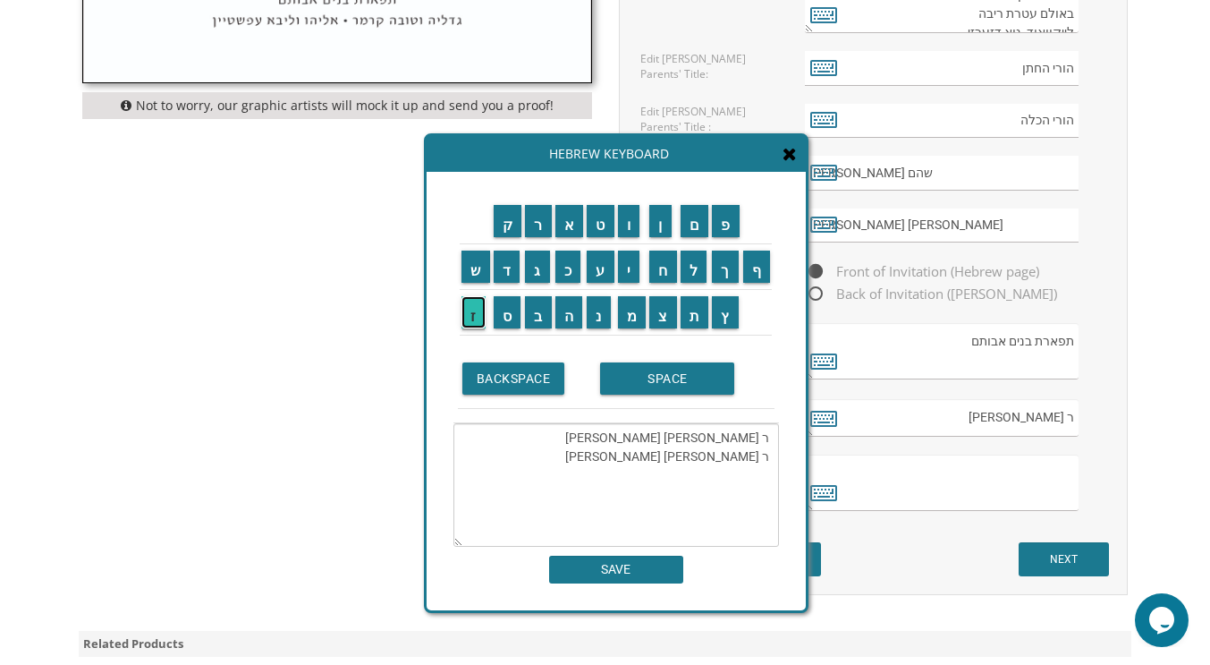
click at [471, 309] on input "ז" at bounding box center [474, 312] width 24 height 32
click at [690, 266] on input "ל" at bounding box center [694, 266] width 27 height 32
type textarea "ר [PERSON_NAME] [PERSON_NAME] ר [PERSON_NAME] [PERSON_NAME] ז"ל"
click at [656, 489] on textarea "ר [PERSON_NAME] [PERSON_NAME] ר [PERSON_NAME] [PERSON_NAME] ז"ל" at bounding box center [616, 484] width 326 height 123
click at [738, 512] on textarea "ר [PERSON_NAME] [PERSON_NAME] ר [PERSON_NAME] [PERSON_NAME] ז"ל" at bounding box center [616, 484] width 326 height 123
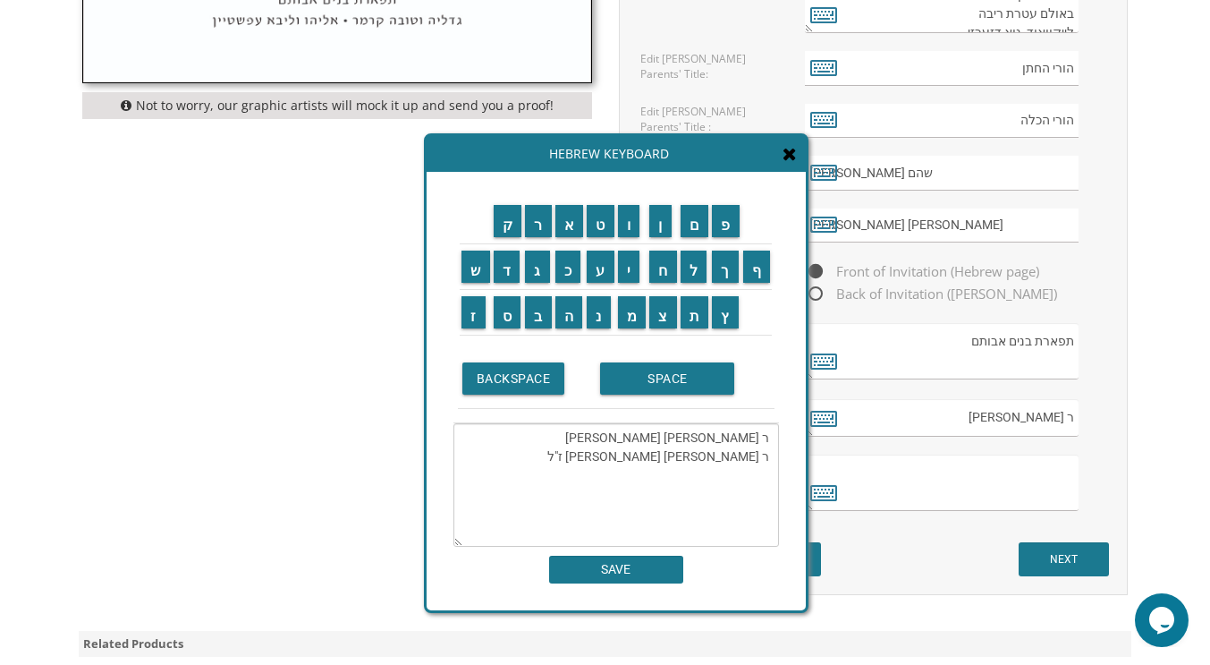
click at [759, 493] on textarea "ר [PERSON_NAME] [PERSON_NAME] ר [PERSON_NAME] [PERSON_NAME] ז"ל" at bounding box center [616, 484] width 326 height 123
click at [618, 565] on input "SAVE" at bounding box center [616, 569] width 134 height 28
type textarea "ר [PERSON_NAME] [PERSON_NAME] ר [PERSON_NAME] [PERSON_NAME] ז"ל"
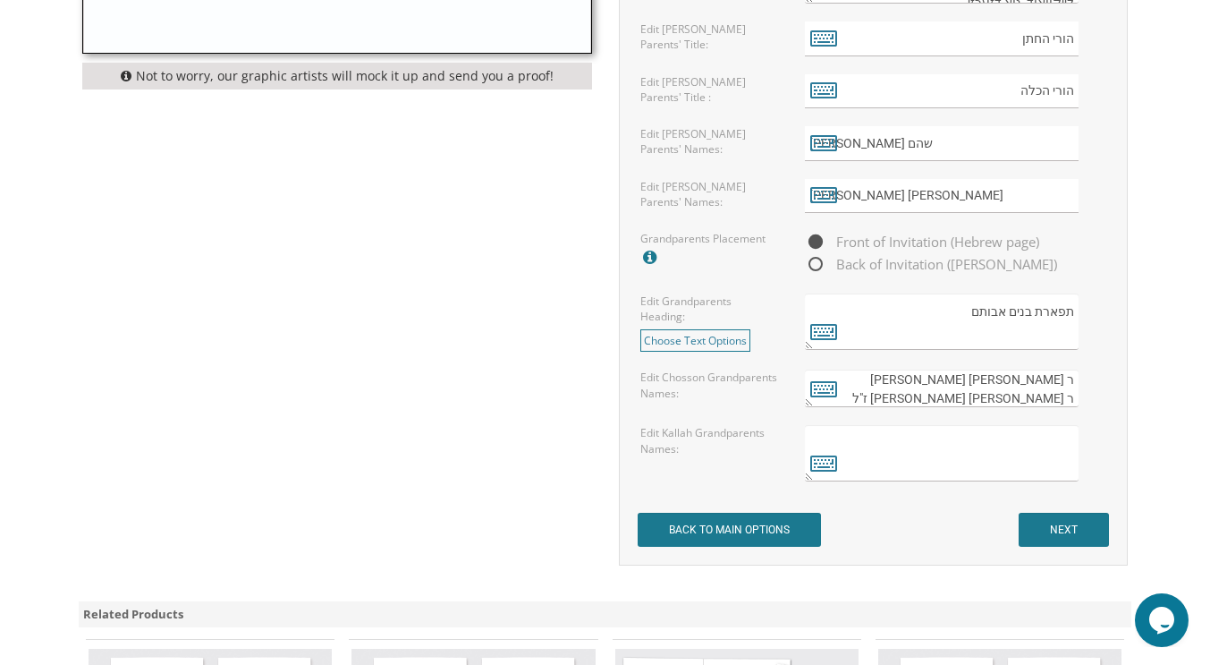
scroll to position [1363, 0]
click at [1047, 445] on textarea at bounding box center [942, 452] width 275 height 56
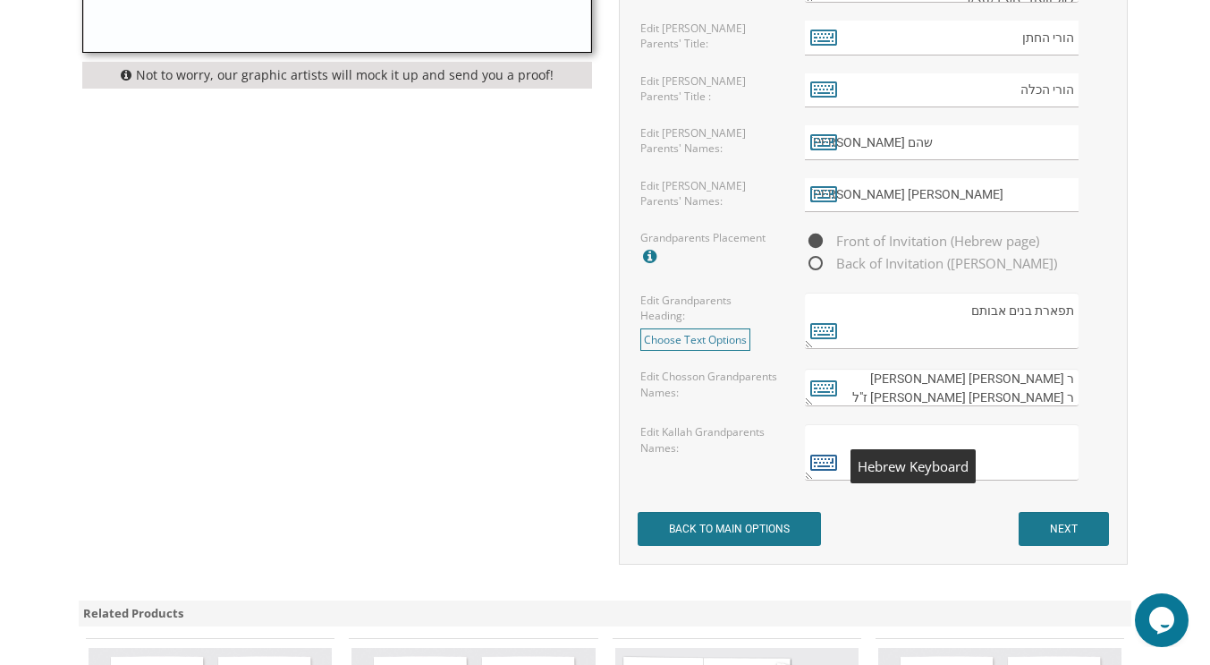
click at [825, 464] on icon at bounding box center [823, 461] width 27 height 25
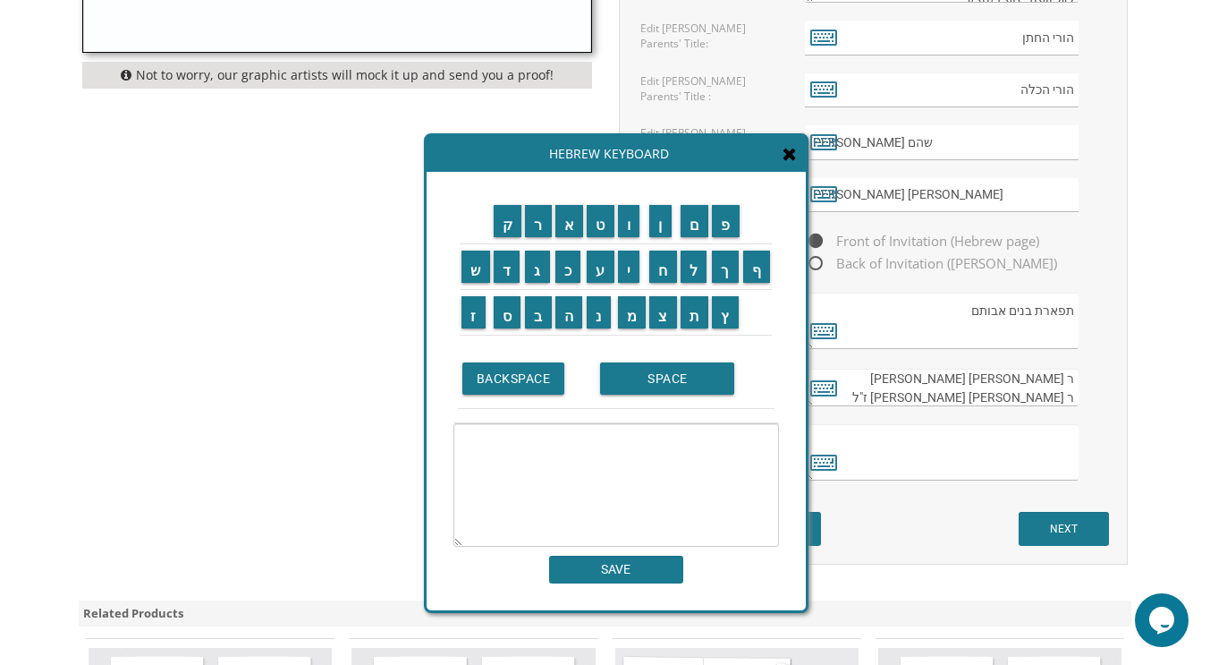
click at [879, 376] on textarea "ר [PERSON_NAME]" at bounding box center [942, 388] width 275 height 38
click at [895, 468] on textarea at bounding box center [942, 452] width 275 height 56
click at [886, 385] on textarea "ר [PERSON_NAME]" at bounding box center [942, 388] width 275 height 38
click at [787, 157] on icon at bounding box center [790, 154] width 14 height 18
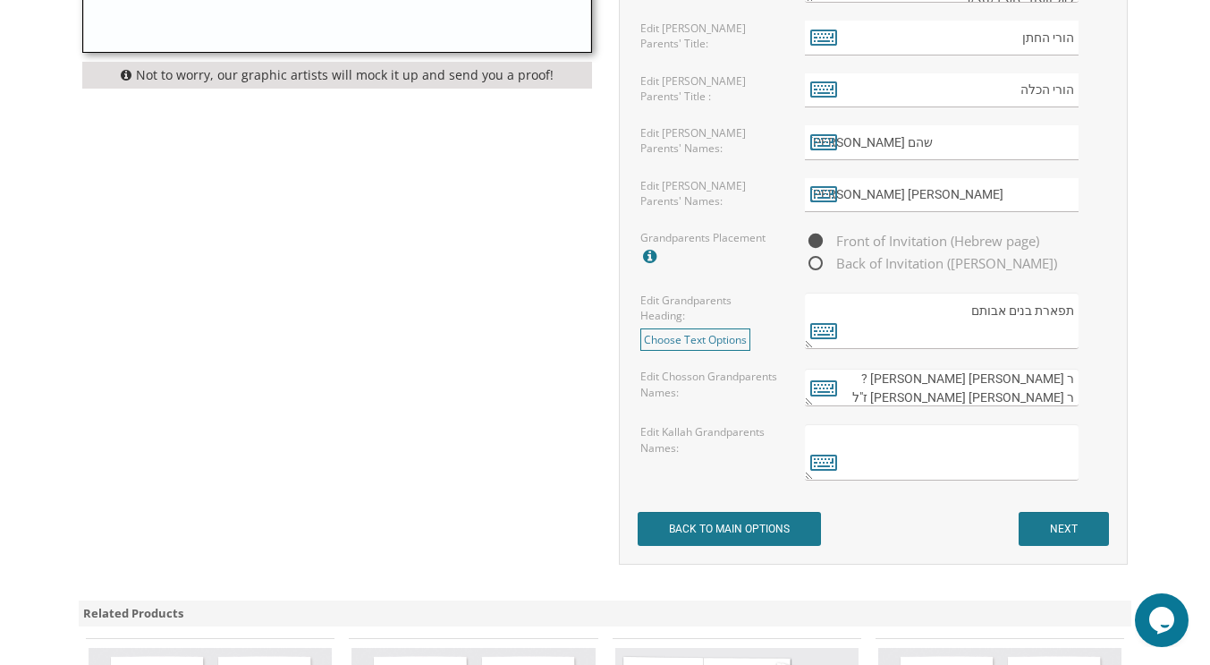
click at [888, 394] on textarea "ר [PERSON_NAME]" at bounding box center [942, 388] width 275 height 38
type textarea "ר [PERSON_NAME] [PERSON_NAME] ? ר [PERSON_NAME] [PERSON_NAME] ז"ל ?"
click at [986, 465] on textarea at bounding box center [942, 452] width 275 height 56
click at [818, 464] on icon at bounding box center [823, 461] width 27 height 25
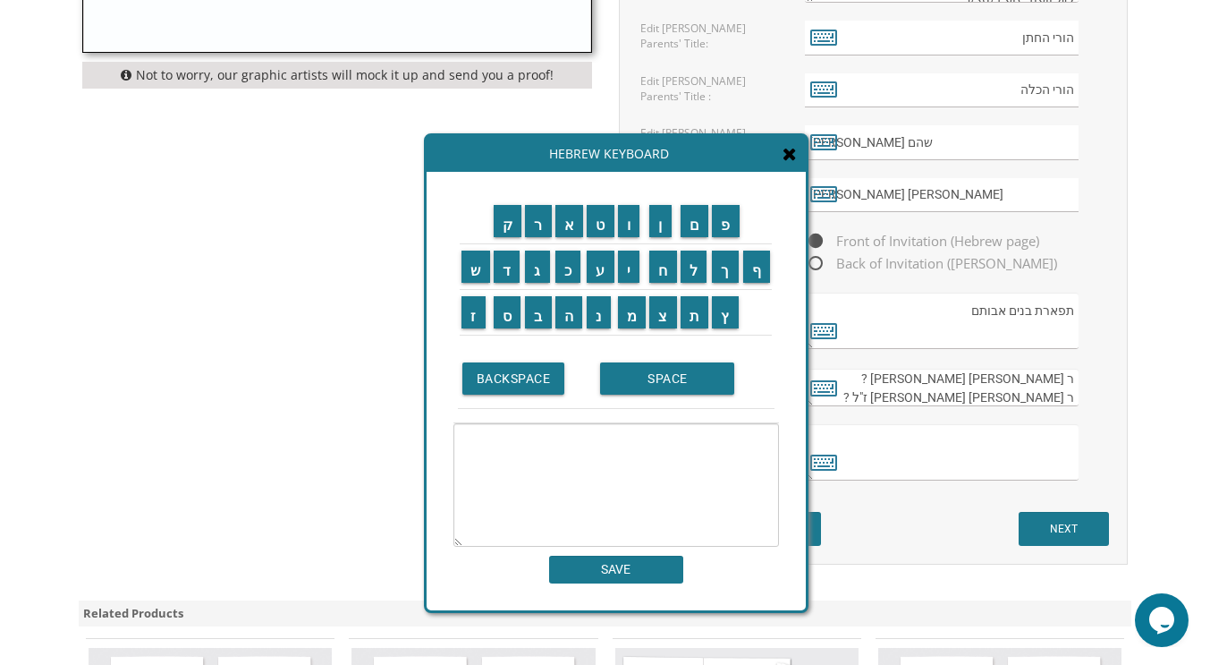
click at [1067, 459] on textarea at bounding box center [942, 452] width 275 height 56
click at [717, 460] on textarea at bounding box center [616, 484] width 326 height 123
click at [530, 224] on input "ר" at bounding box center [538, 221] width 27 height 32
click at [500, 271] on input "ד" at bounding box center [507, 266] width 27 height 32
click at [629, 215] on input "ו" at bounding box center [629, 221] width 22 height 32
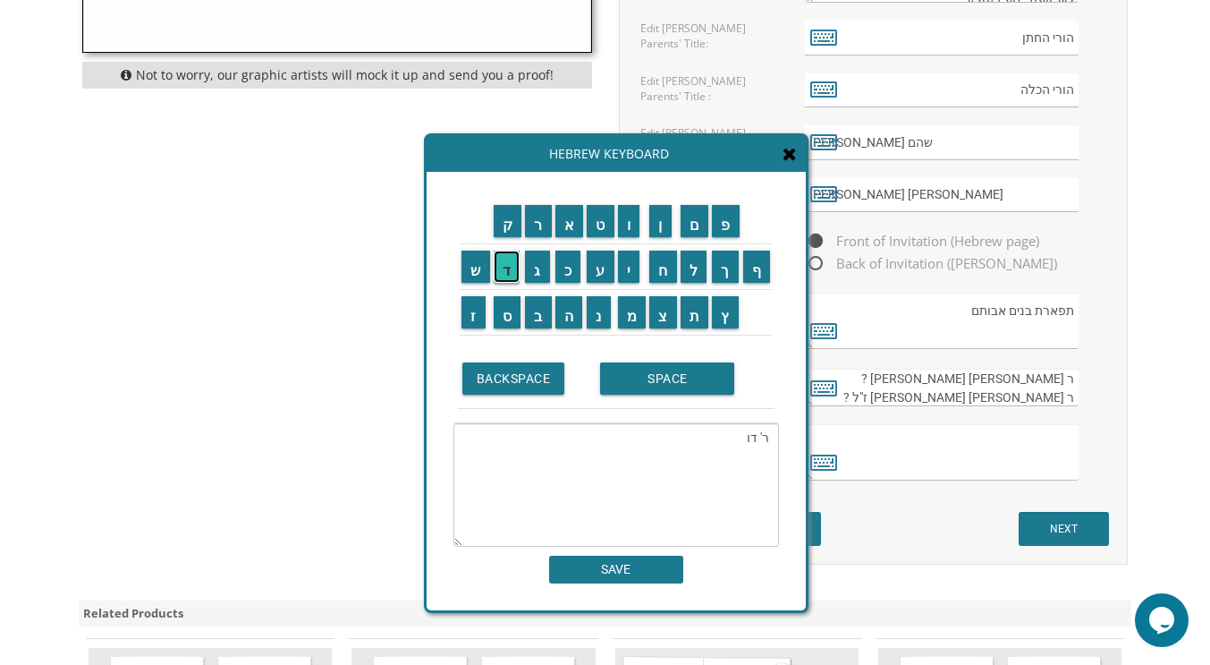
click at [494, 273] on input "ד" at bounding box center [507, 266] width 27 height 32
click at [468, 305] on input "ז" at bounding box center [474, 312] width 24 height 32
click at [692, 267] on input "ל" at bounding box center [694, 266] width 27 height 32
click at [633, 223] on input "ו" at bounding box center [629, 221] width 22 height 32
click at [631, 311] on input "מ" at bounding box center [632, 312] width 29 height 32
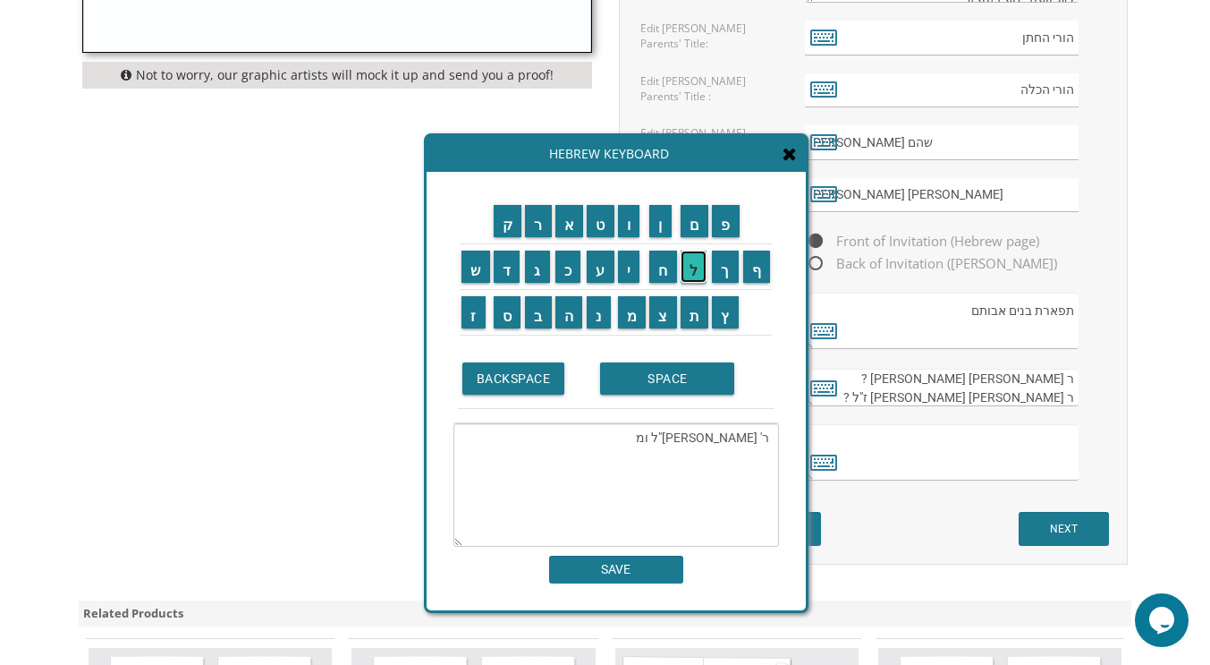
click at [699, 267] on input "ל" at bounding box center [694, 266] width 27 height 32
click at [562, 254] on input "כ" at bounding box center [568, 266] width 26 height 32
click at [571, 309] on input "ה" at bounding box center [569, 312] width 28 height 32
click at [621, 261] on input "י" at bounding box center [629, 266] width 22 height 32
click at [565, 312] on input "ה" at bounding box center [569, 312] width 28 height 32
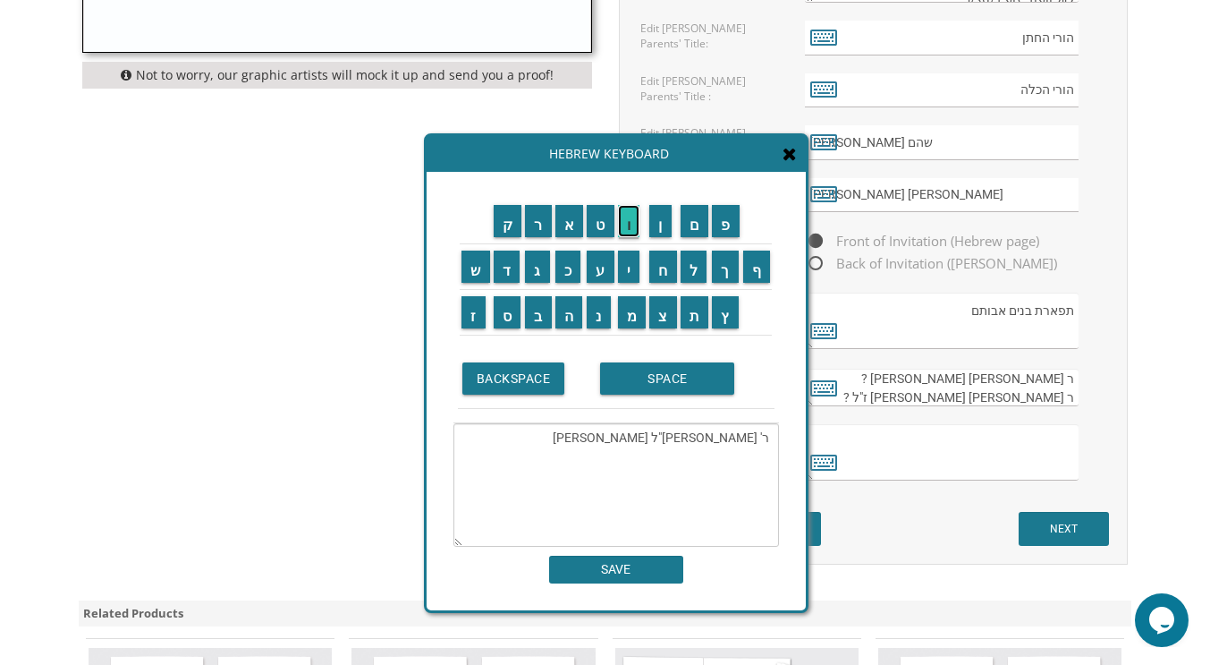
click at [626, 227] on input "ו" at bounding box center [629, 221] width 22 height 32
click at [507, 267] on input "ד" at bounding box center [507, 266] width 27 height 32
click at [631, 258] on input "י" at bounding box center [629, 266] width 22 height 32
click at [701, 316] on input "ת" at bounding box center [695, 312] width 29 height 32
click at [581, 225] on input "א" at bounding box center [569, 221] width 29 height 32
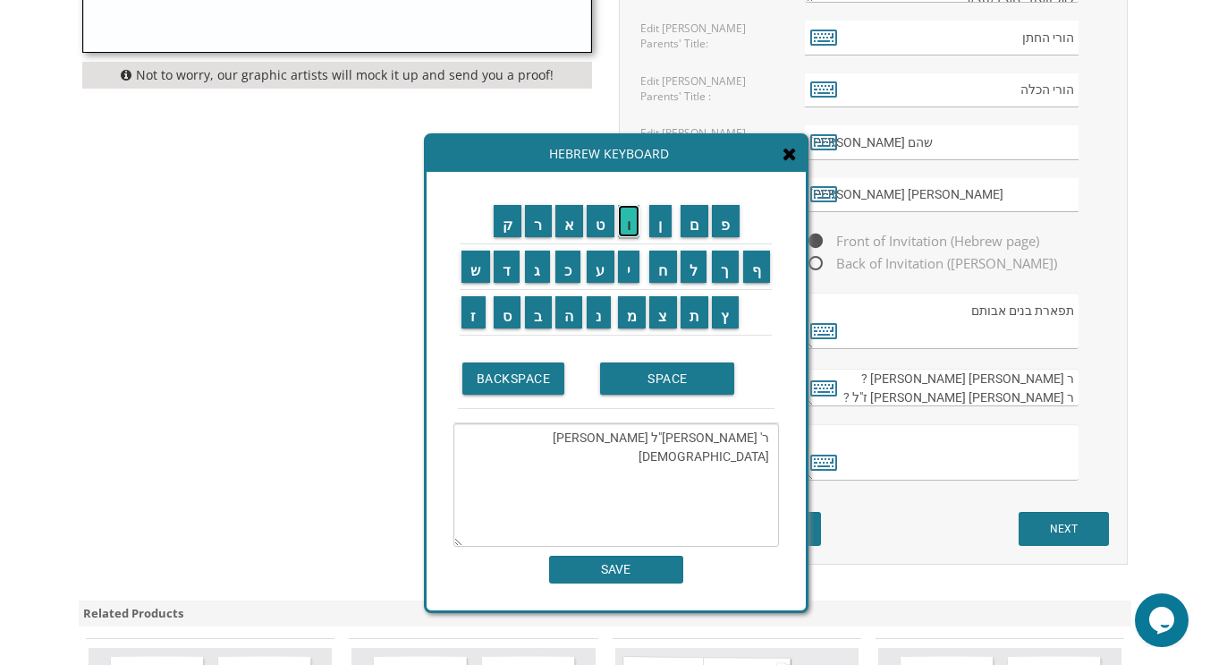
click at [627, 215] on input "ו" at bounding box center [629, 221] width 22 height 32
click at [631, 246] on td "י" at bounding box center [632, 266] width 32 height 46
click at [631, 267] on input "י" at bounding box center [629, 266] width 22 height 32
click at [601, 271] on input "ע" at bounding box center [601, 266] width 28 height 32
click at [543, 226] on input "ר" at bounding box center [538, 221] width 27 height 32
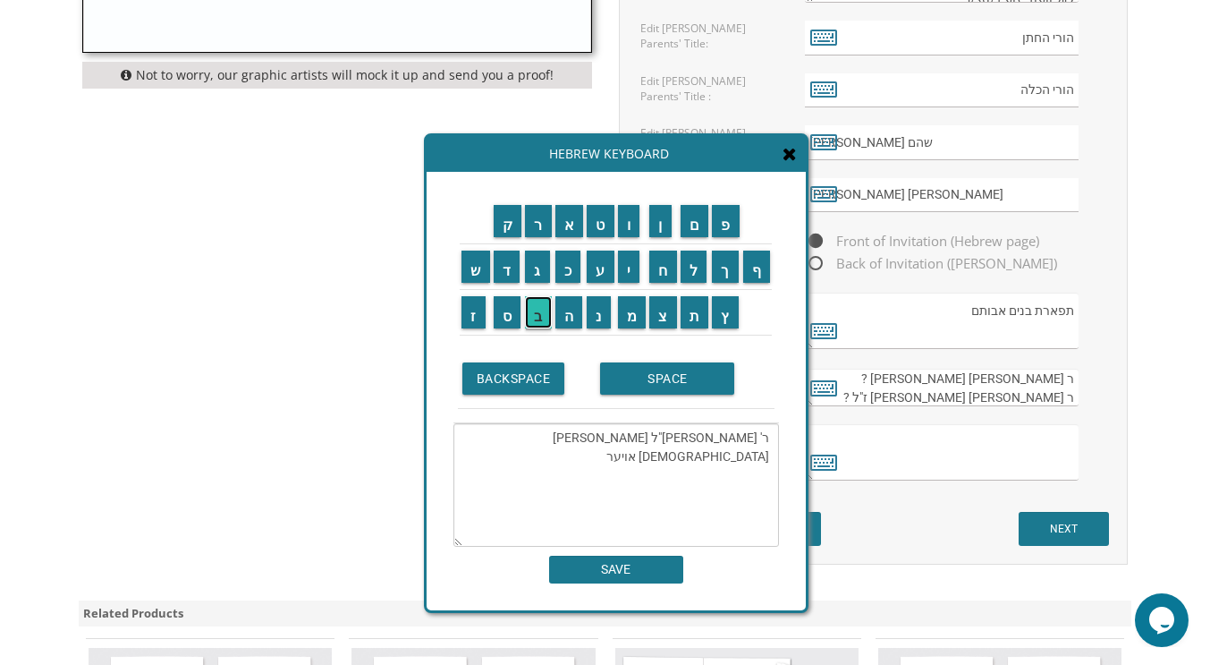
click at [546, 312] on input "ב" at bounding box center [538, 312] width 27 height 32
click at [568, 217] on input "א" at bounding box center [569, 221] width 29 height 32
click at [729, 268] on input "ך" at bounding box center [725, 266] width 27 height 32
click at [536, 226] on input "ר" at bounding box center [538, 221] width 27 height 32
click at [630, 266] on input "י" at bounding box center [629, 266] width 22 height 32
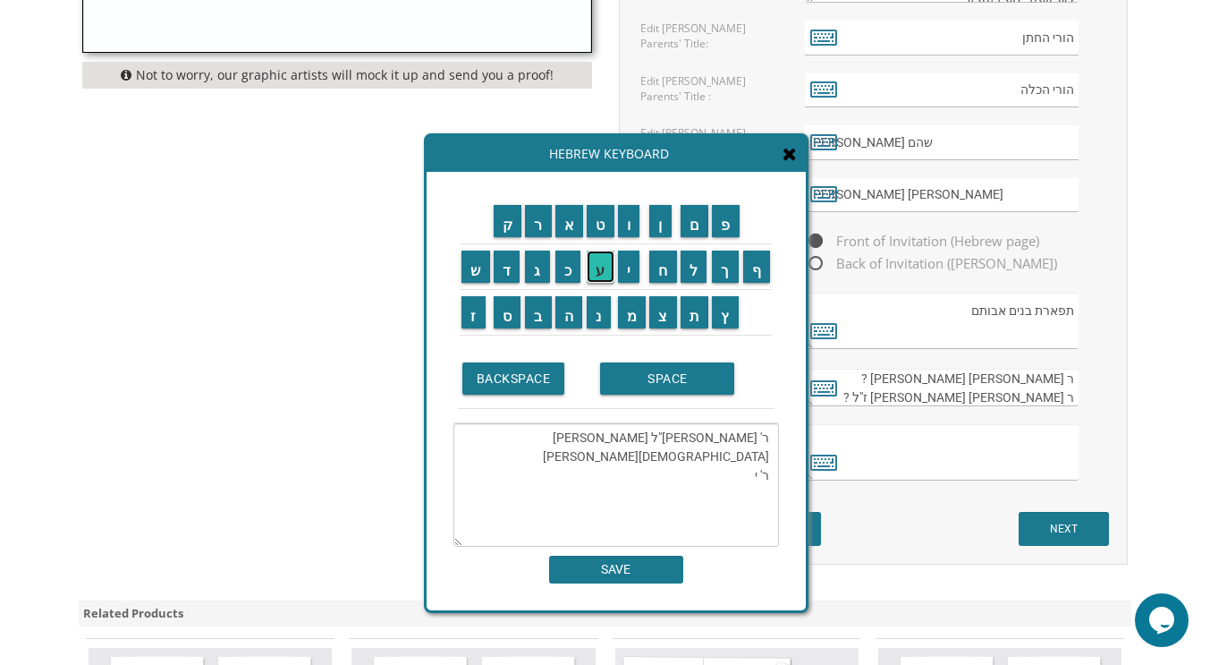
click at [602, 266] on input "ע" at bounding box center [601, 266] width 28 height 32
click at [501, 230] on input "ק" at bounding box center [508, 221] width 29 height 32
click at [538, 309] on input "ב" at bounding box center [538, 312] width 27 height 32
click at [659, 302] on input "צ" at bounding box center [663, 312] width 28 height 32
click at [538, 309] on input "ב" at bounding box center [538, 312] width 27 height 32
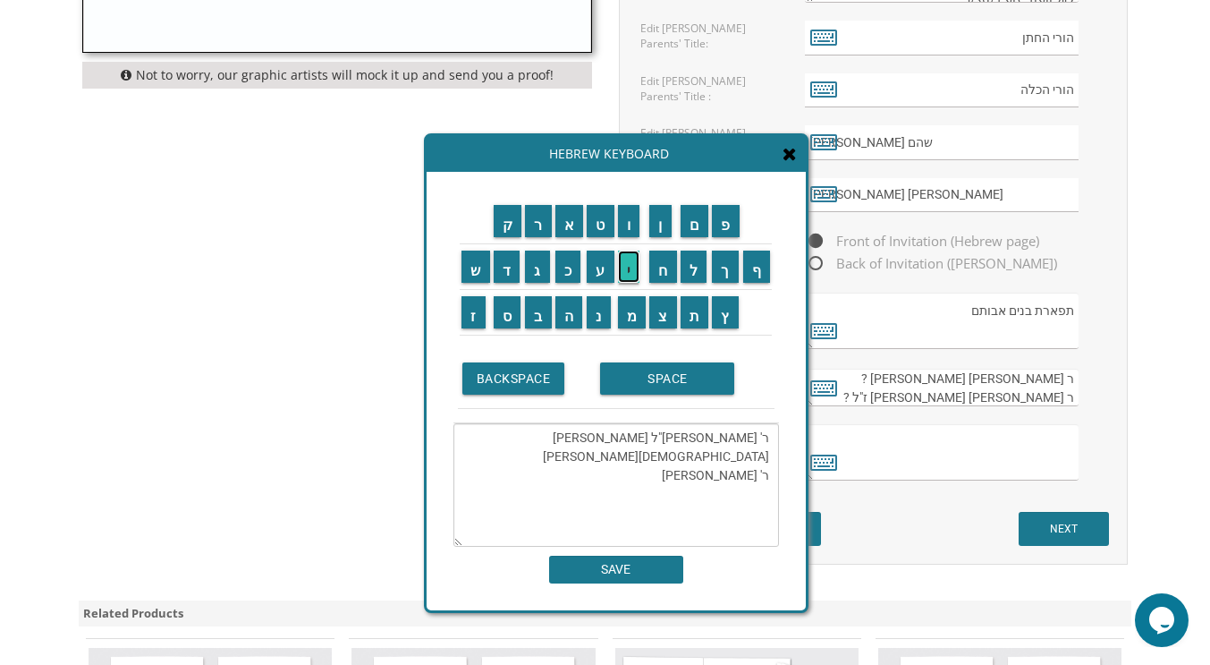
click at [627, 262] on input "י" at bounding box center [629, 266] width 22 height 32
click at [631, 222] on input "ו" at bounding box center [629, 221] width 22 height 32
click at [535, 225] on input "ר" at bounding box center [538, 221] width 27 height 32
click at [668, 275] on input "ח" at bounding box center [663, 266] width 28 height 32
click at [700, 270] on input "ל" at bounding box center [694, 266] width 27 height 32
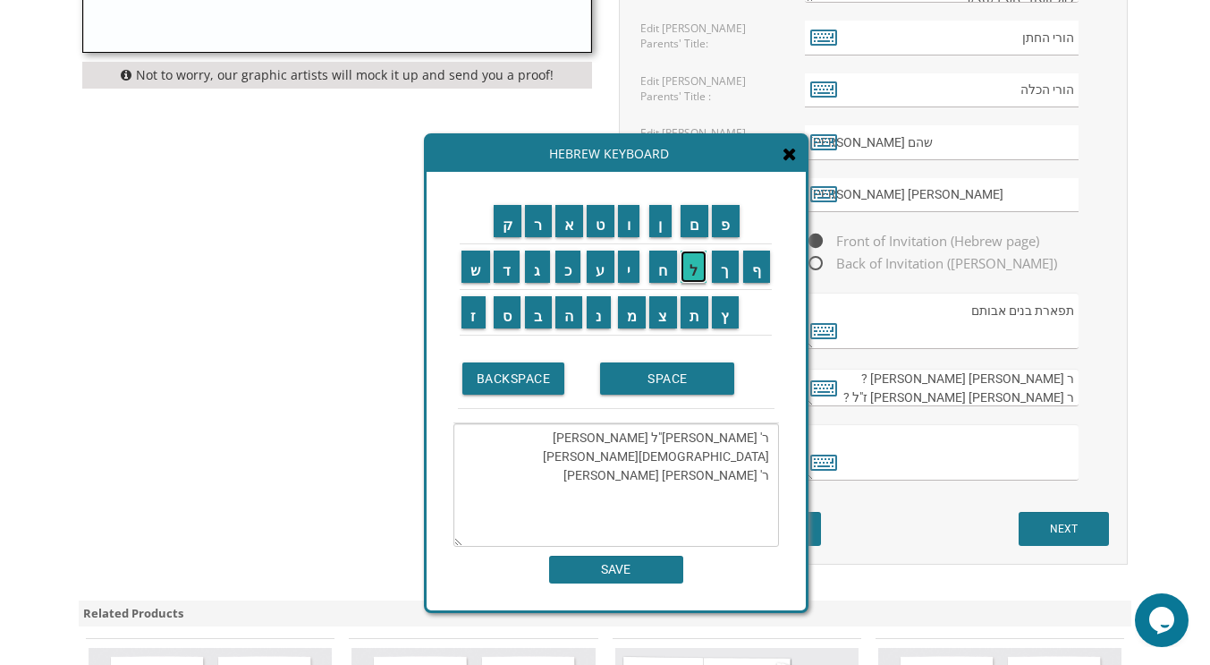
click at [693, 258] on input "ל" at bounding box center [694, 266] width 27 height 32
click at [623, 266] on input "י" at bounding box center [629, 266] width 22 height 32
click at [537, 318] on input "ב" at bounding box center [538, 312] width 27 height 32
click at [530, 226] on input "ר" at bounding box center [538, 221] width 27 height 32
click at [631, 309] on input "מ" at bounding box center [632, 312] width 29 height 32
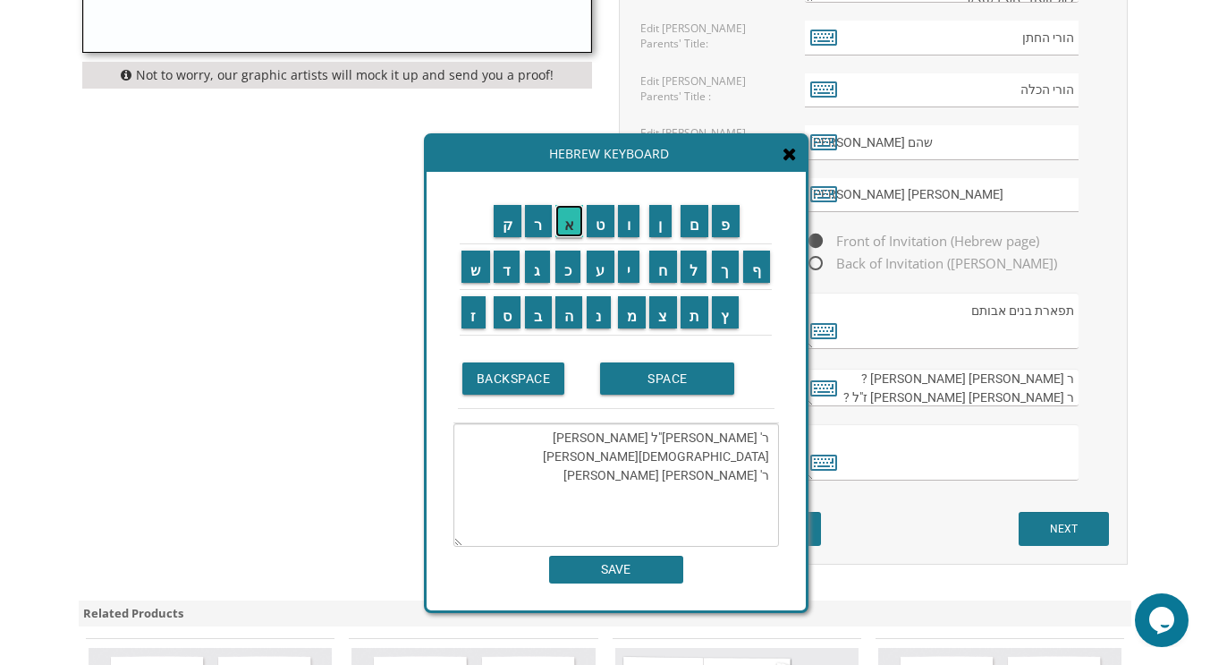
click at [575, 232] on input "א" at bounding box center [569, 221] width 29 height 32
click at [660, 230] on input "ן" at bounding box center [660, 221] width 22 height 32
click at [742, 490] on textarea "ר' [PERSON_NAME]"ל [PERSON_NAME] [DEMOGRAPHIC_DATA][PERSON_NAME] ר' [PERSON_NAM…" at bounding box center [616, 484] width 326 height 123
click at [761, 524] on textarea "ר' [PERSON_NAME]"ל [PERSON_NAME] [DEMOGRAPHIC_DATA][PERSON_NAME] ר' [PERSON_NAM…" at bounding box center [616, 484] width 326 height 123
type textarea "ר' [PERSON_NAME]"ל [PERSON_NAME] [DEMOGRAPHIC_DATA][PERSON_NAME] ר' [PERSON_NAM…"
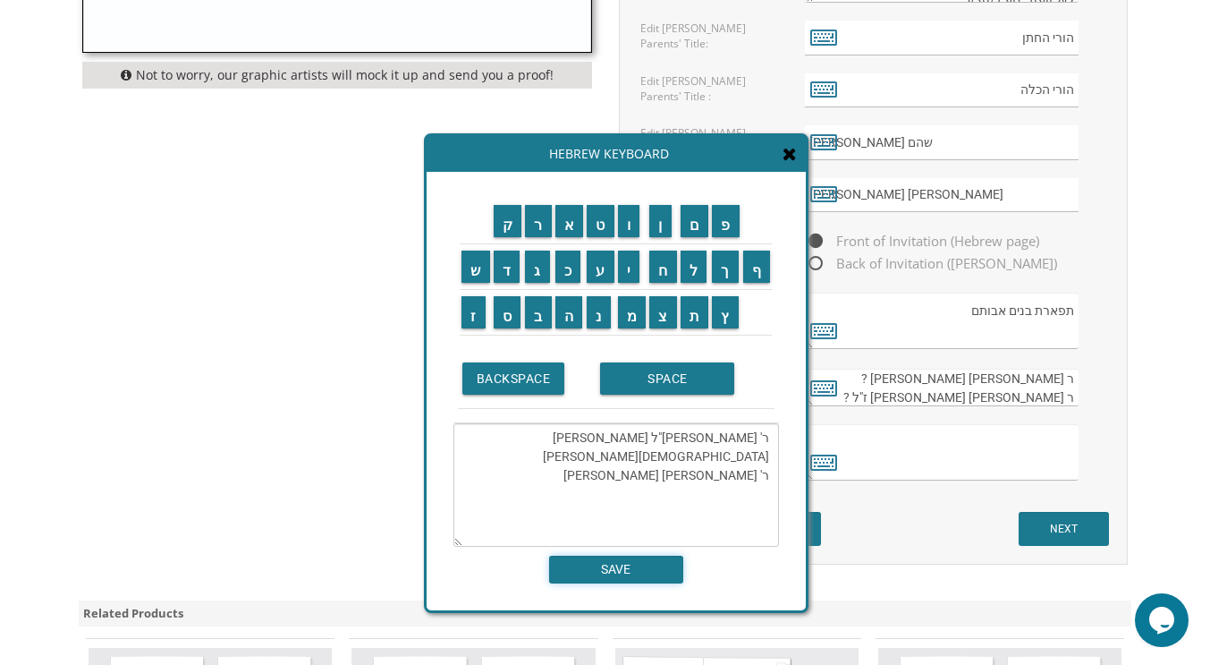
click at [615, 558] on input "SAVE" at bounding box center [616, 569] width 134 height 28
type textarea "ר' [PERSON_NAME]"ל [PERSON_NAME] [DEMOGRAPHIC_DATA][PERSON_NAME] ר' [PERSON_NAM…"
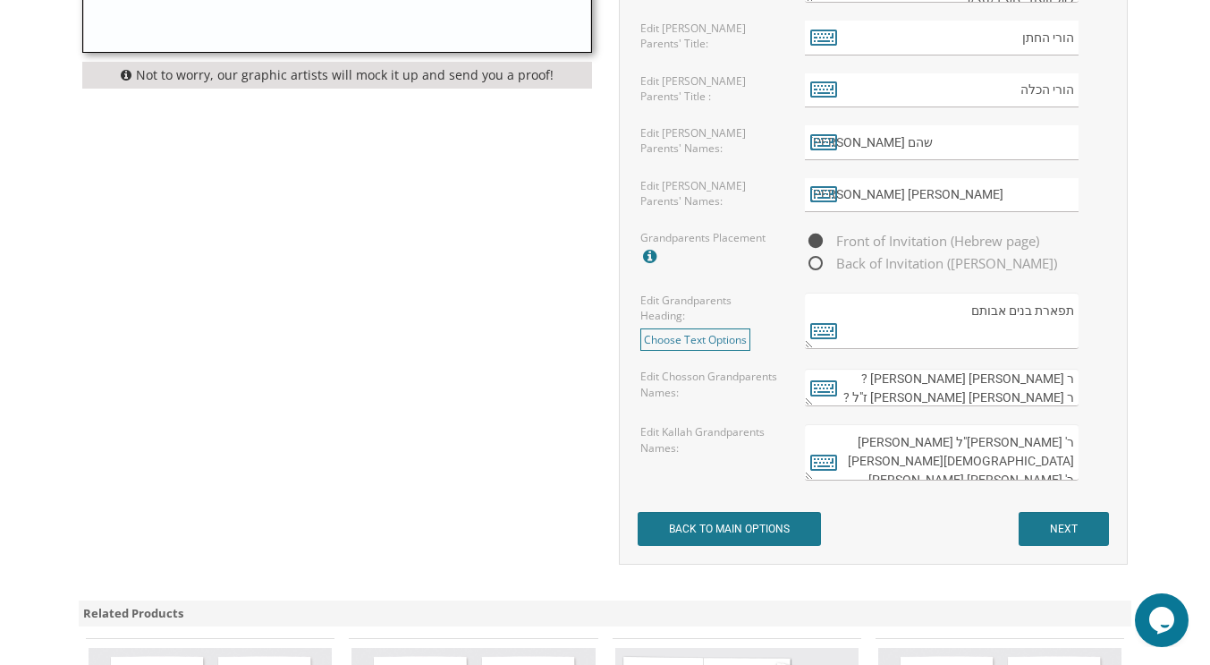
click at [1065, 395] on textarea "ר [PERSON_NAME]" at bounding box center [942, 388] width 275 height 38
click at [1068, 377] on textarea "ר [PERSON_NAME]" at bounding box center [942, 388] width 275 height 38
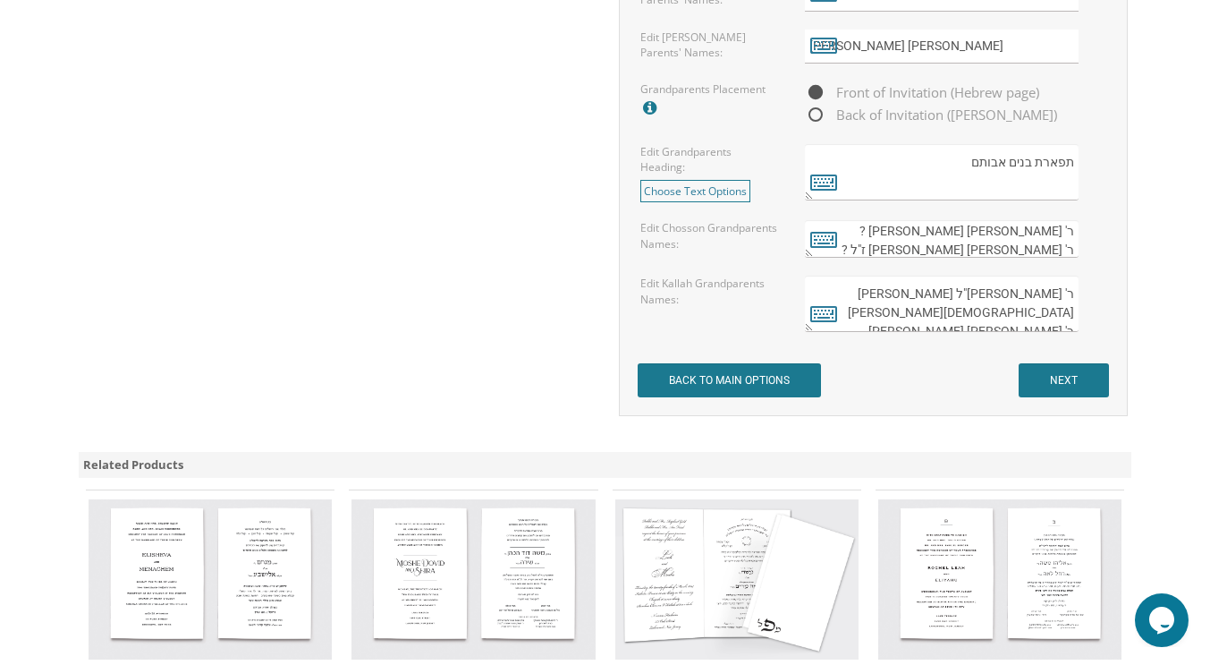
scroll to position [1513, 0]
type textarea "ר' [PERSON_NAME] [PERSON_NAME] ? ר' [PERSON_NAME] [PERSON_NAME] ז"ל ?"
click at [1066, 378] on input "NEXT" at bounding box center [1064, 379] width 90 height 34
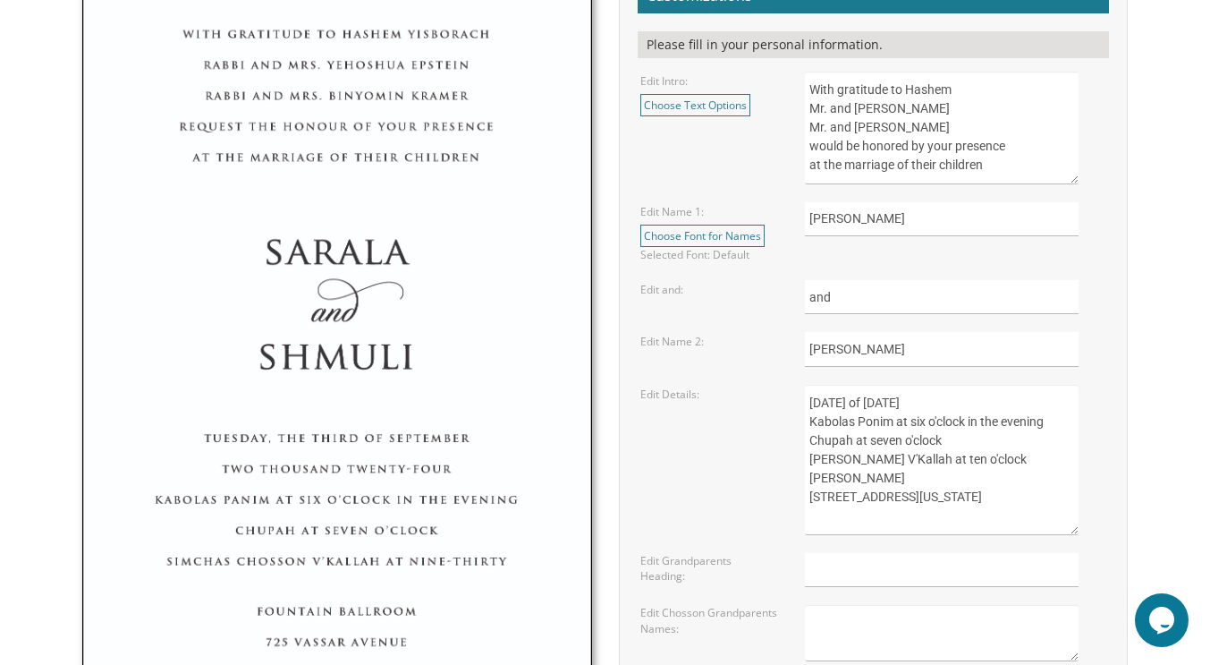
scroll to position [667, 0]
click at [913, 110] on textarea "With gratitude to Hashem Mr. and Mrs. Yossi Schwartz Mr. and Mrs. Yaakov Friedm…" at bounding box center [942, 128] width 275 height 113
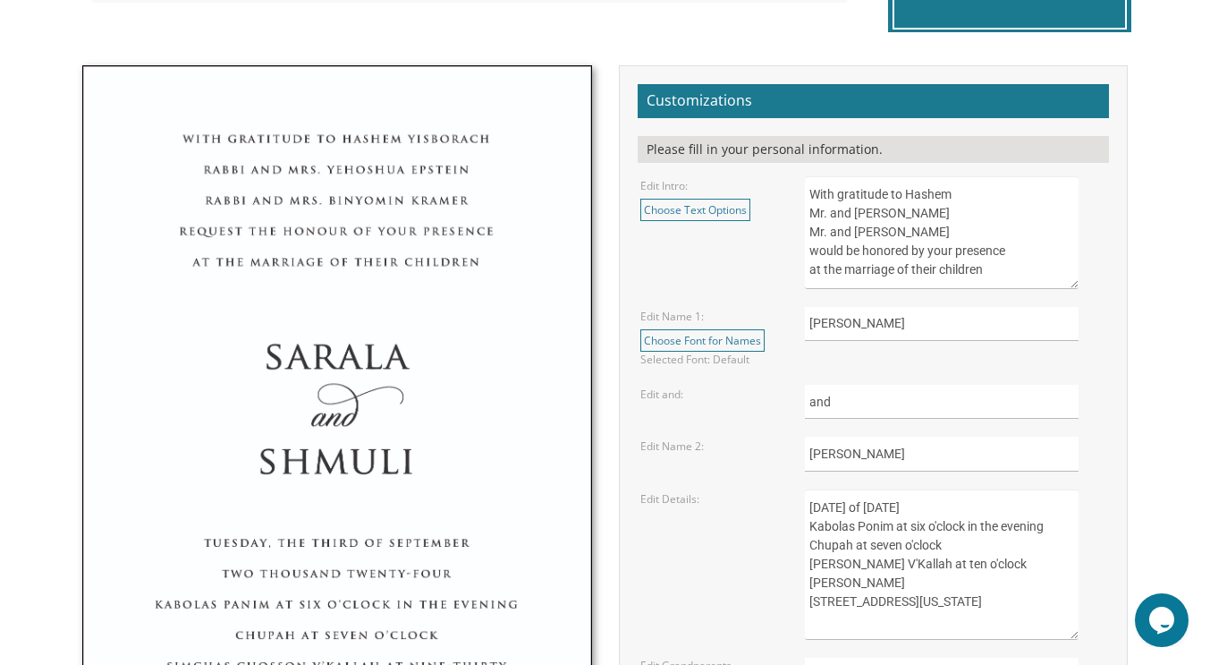
scroll to position [561, 0]
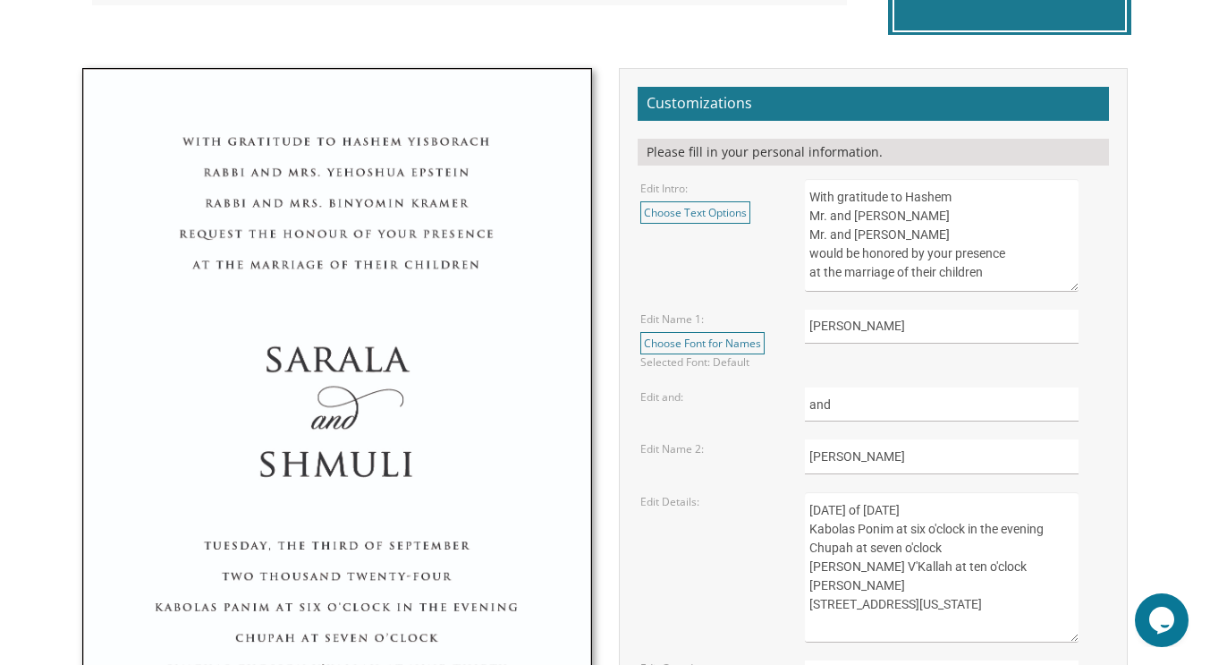
drag, startPoint x: 881, startPoint y: 214, endPoint x: 971, endPoint y: 208, distance: 90.6
click at [971, 208] on textarea "With gratitude to Hashem Mr. and Mrs. Yossi Schwartz Mr. and Mrs. Yaakov Friedm…" at bounding box center [942, 235] width 275 height 113
click at [987, 233] on textarea "With gratitude to Hashem Mr. and Mrs. Yossi Schwartz Mr. and Mrs. Yaakov Friedm…" at bounding box center [942, 235] width 275 height 113
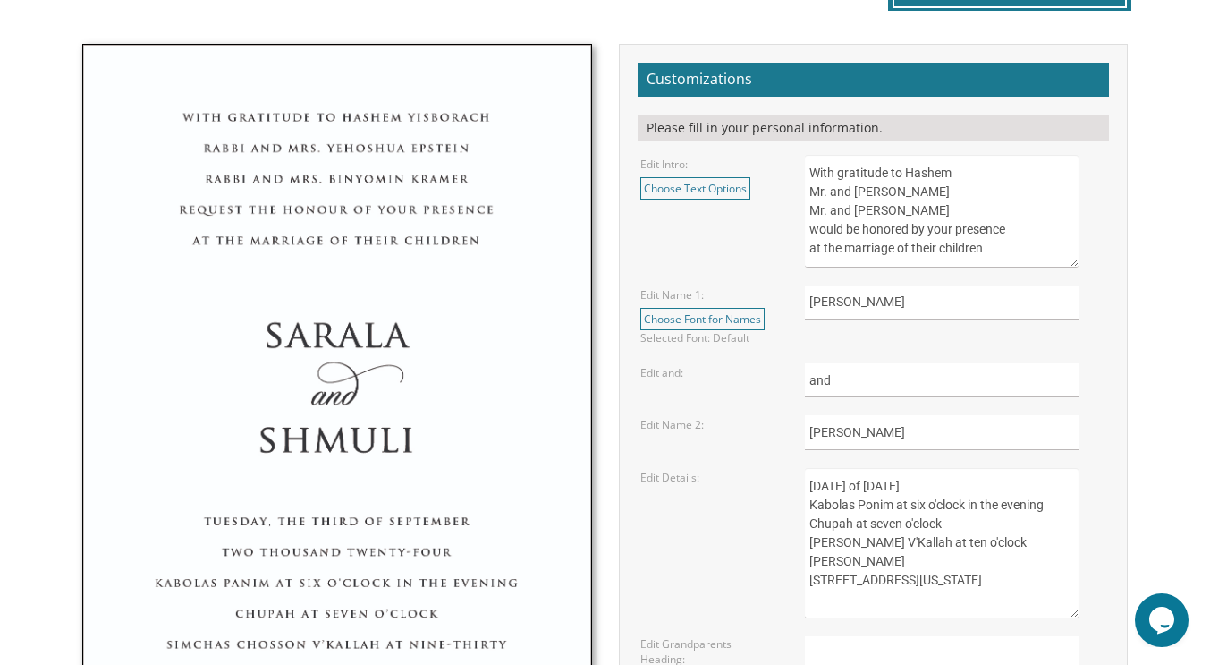
scroll to position [584, 0]
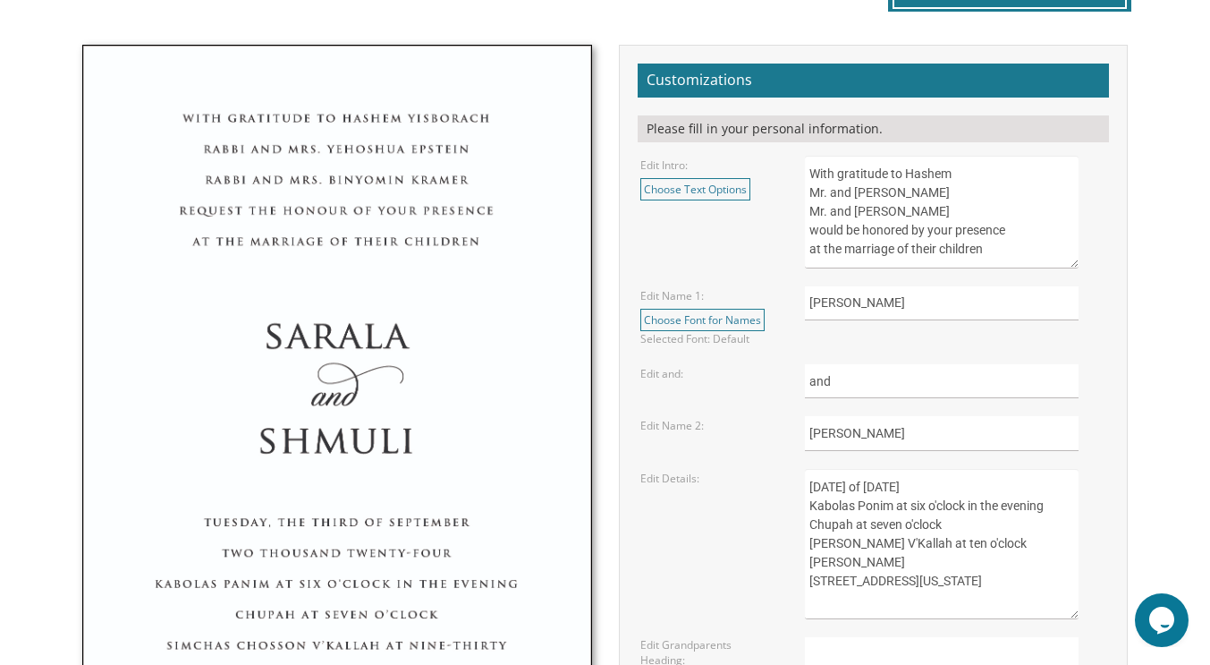
click at [975, 176] on textarea "With gratitude to Hashem Mr. and Mrs. Yossi Schwartz Mr. and Mrs. Yaakov Friedm…" at bounding box center [942, 212] width 275 height 113
click at [1027, 216] on textarea "With gratitude to Hashem Mr. and Mrs. Yossi Schwartz Mr. and Mrs. Yaakov Friedm…" at bounding box center [942, 212] width 275 height 113
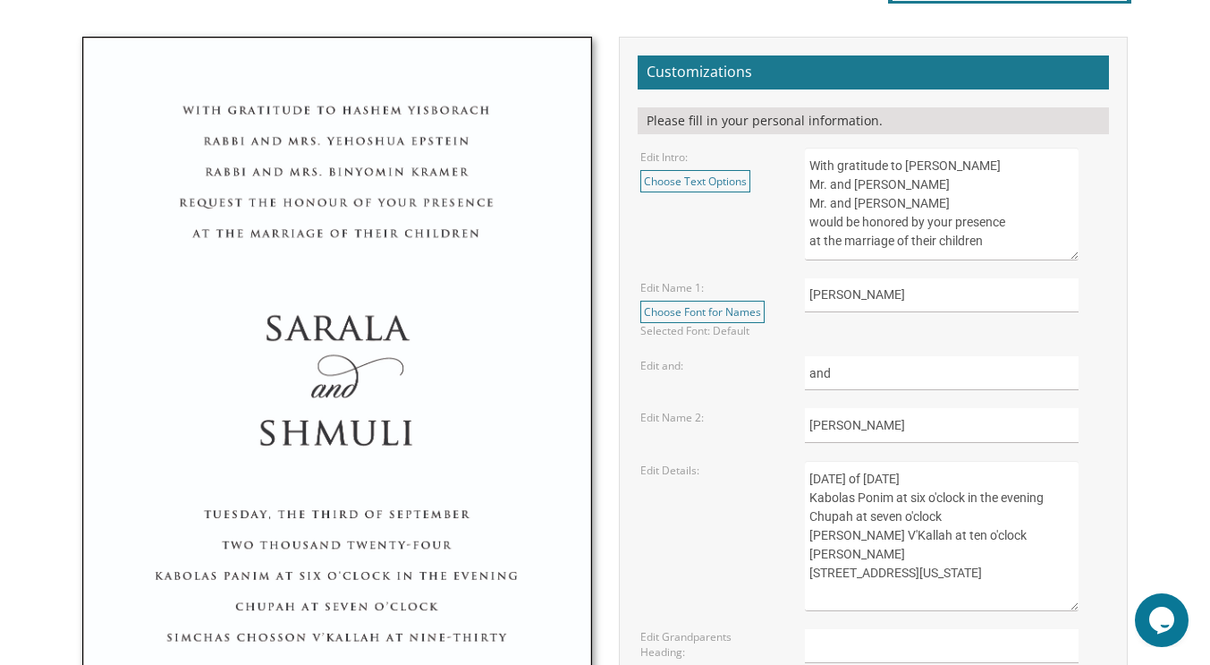
scroll to position [593, 0]
click at [841, 164] on textarea "With gratitude to Hashem Mr. and Mrs. Yossi Schwartz Mr. and Mrs. Yaakov Friedm…" at bounding box center [942, 203] width 275 height 113
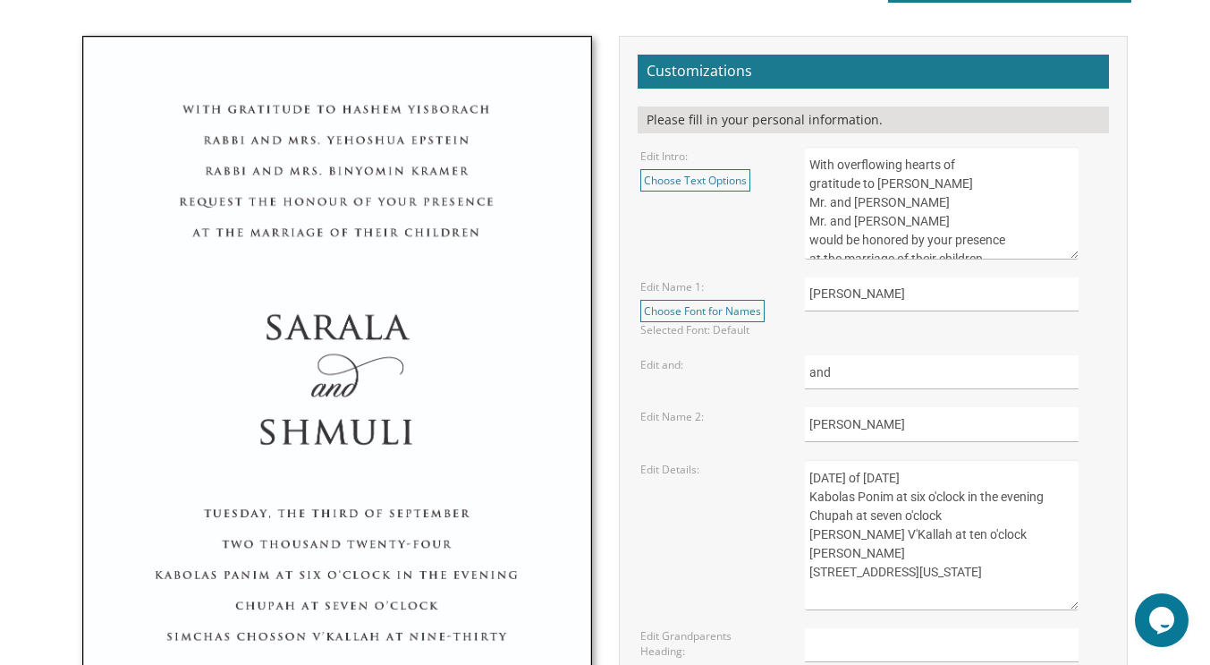
drag, startPoint x: 839, startPoint y: 165, endPoint x: 955, endPoint y: 158, distance: 116.4
click at [955, 158] on textarea "With gratitude to Hashem Mr. and Mrs. Yossi Schwartz Mr. and Mrs. Yaakov Friedm…" at bounding box center [942, 203] width 275 height 113
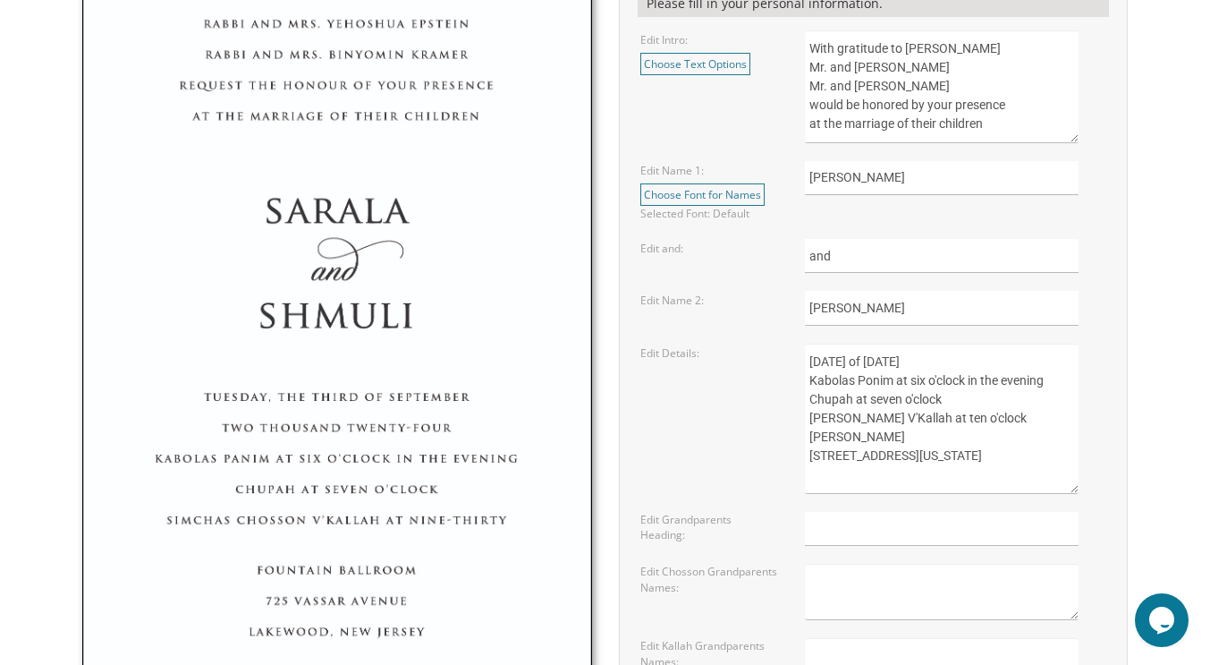
scroll to position [710, 0]
type textarea "With gratitude to Hashem Yisborach Mr. and Mrs. Binyomin Auerbach Mr. and Mrs. …"
click at [708, 186] on link "Choose Font for Names" at bounding box center [702, 193] width 124 height 22
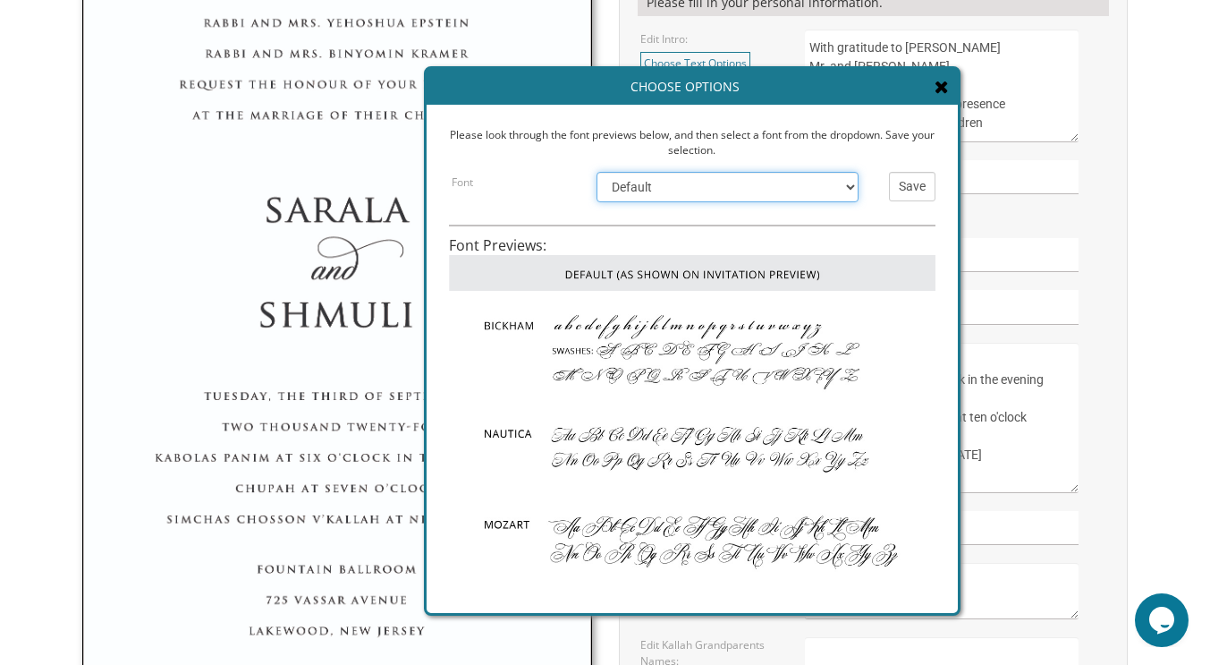
click at [767, 188] on select "Default Bickham Nautica Mozart Flemish Chopin Burgues Empire" at bounding box center [728, 187] width 262 height 30
click at [597, 172] on select "Default Bickham Nautica Mozart Flemish Chopin Burgues Empire" at bounding box center [728, 187] width 262 height 30
click at [902, 181] on input "Save" at bounding box center [912, 187] width 47 height 30
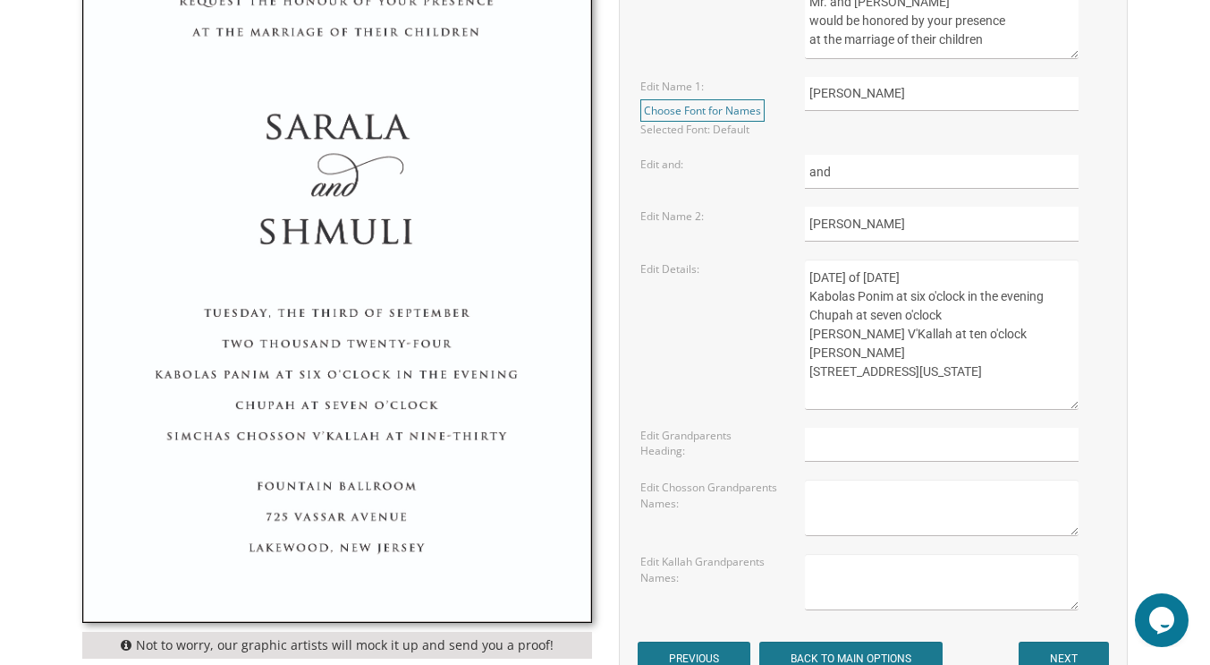
scroll to position [798, 0]
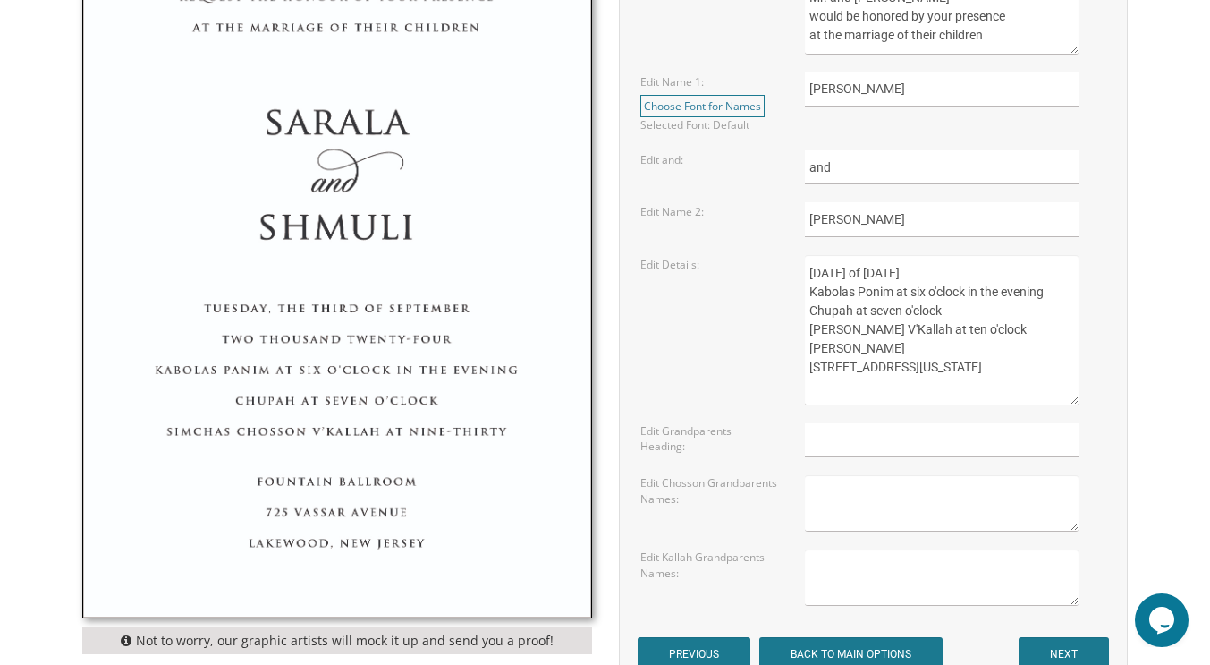
click at [1000, 275] on textarea "Sunday, the second of December, 2025 Kabolas Ponim at six o'clock in the evenin…" at bounding box center [942, 330] width 275 height 150
click at [1039, 275] on textarea "Sunday, the second of December, 2025 Kabolas Ponim at six o'clock in the evenin…" at bounding box center [942, 330] width 275 height 150
click at [978, 314] on textarea "Sunday, the second of December, 2025 Kabolas Ponim at six o'clock in the evenin…" at bounding box center [942, 330] width 275 height 150
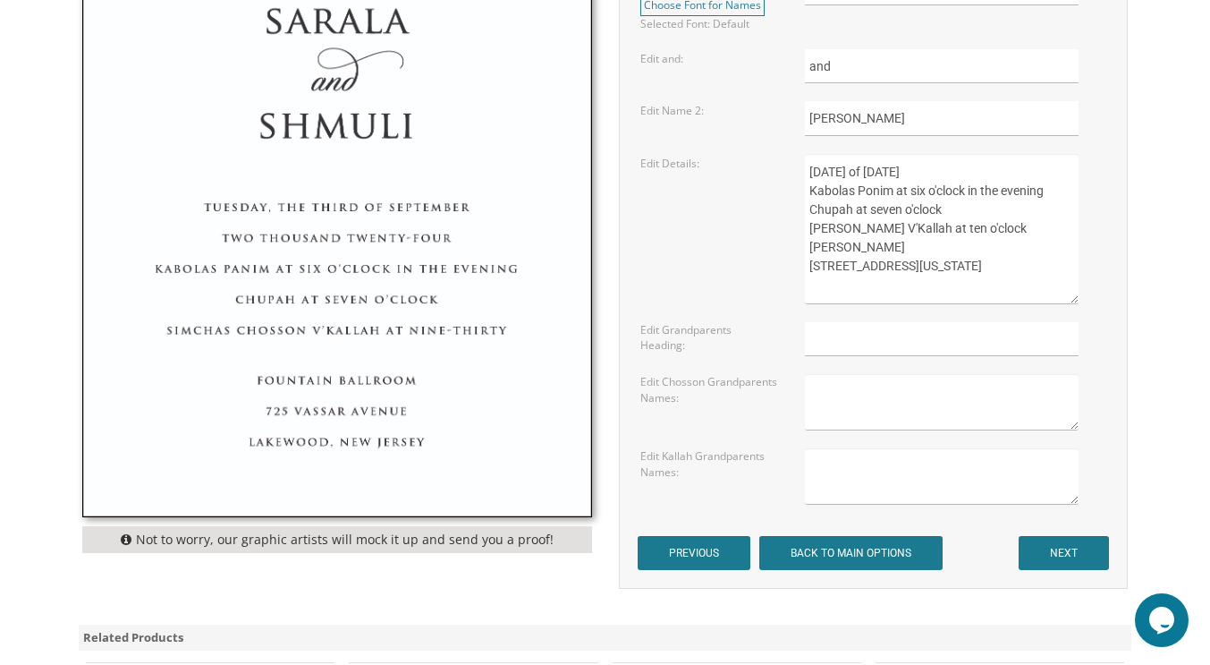
scroll to position [909, 0]
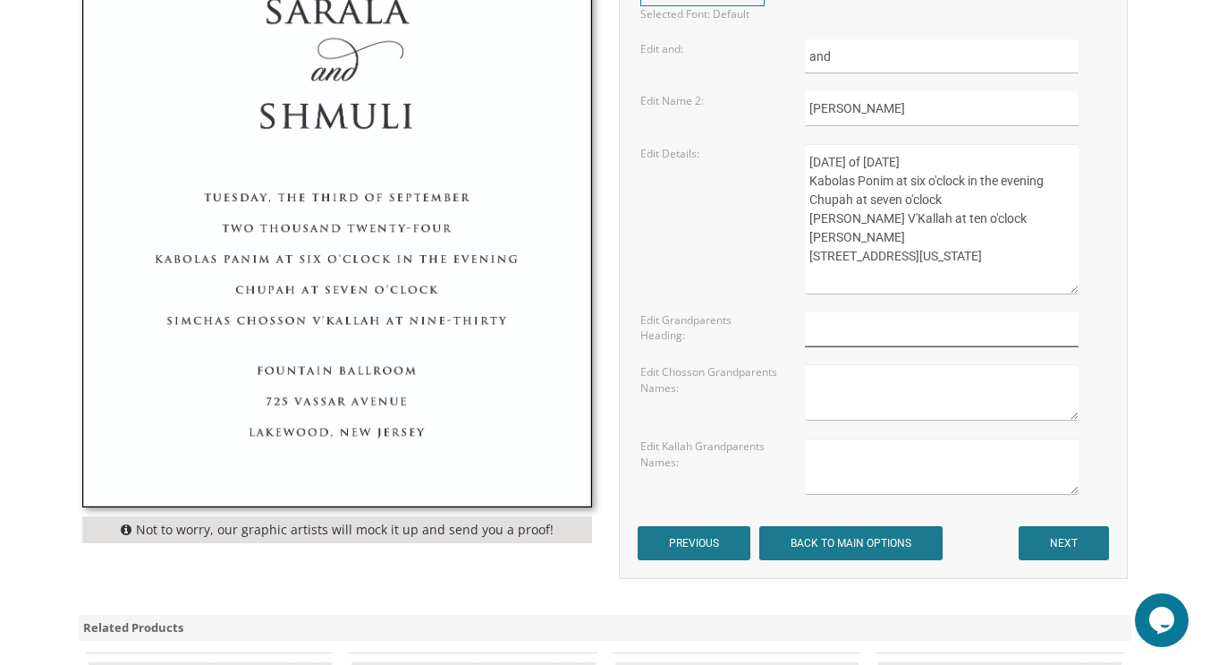
click at [975, 325] on input "text" at bounding box center [942, 329] width 274 height 35
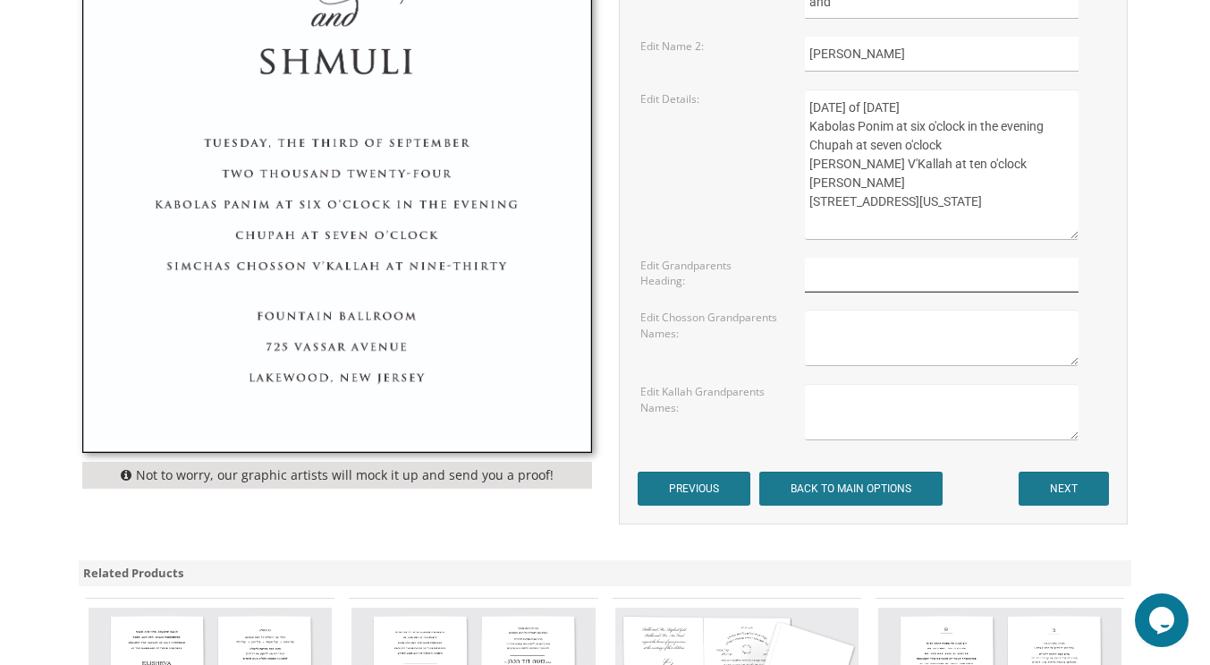
scroll to position [964, 0]
click at [1052, 487] on input "NEXT" at bounding box center [1064, 487] width 90 height 34
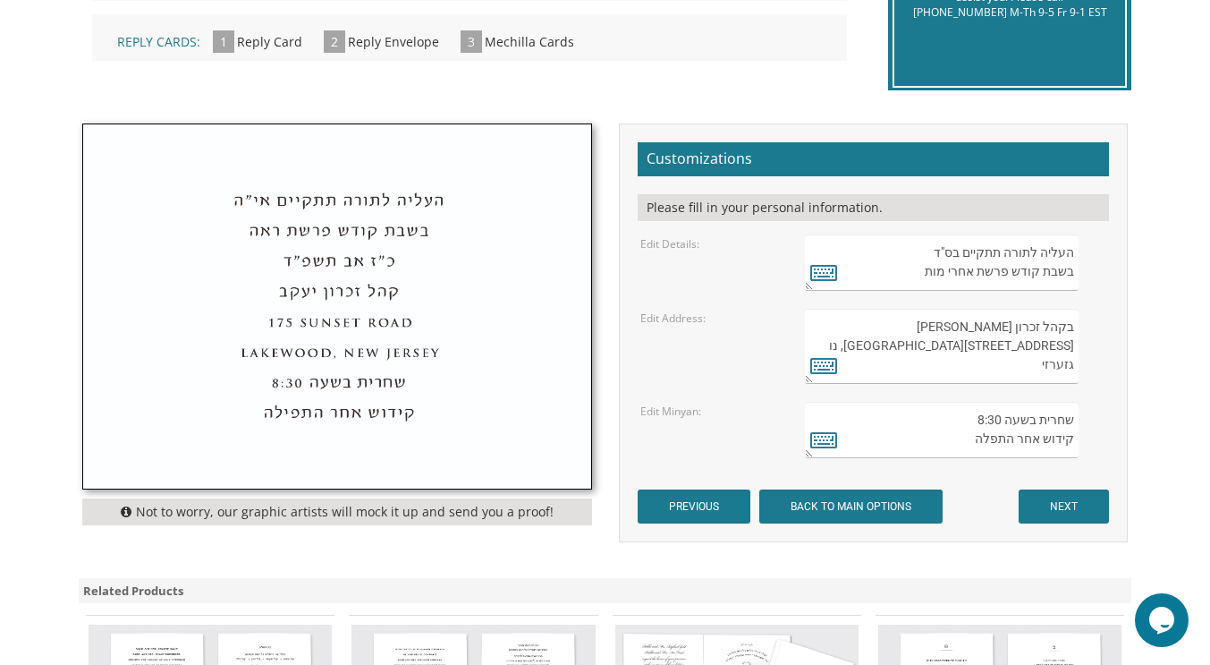
scroll to position [504, 0]
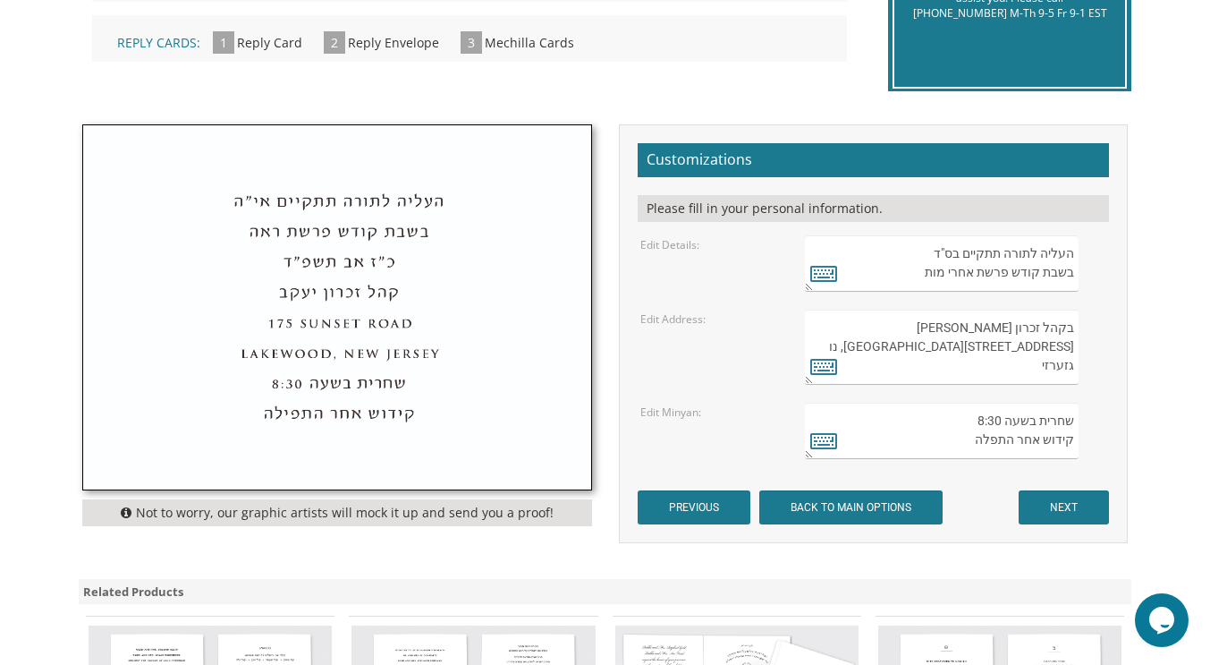
drag, startPoint x: 919, startPoint y: 270, endPoint x: 968, endPoint y: 266, distance: 48.5
click at [968, 266] on textarea "העליה לתורה תתקיים בס"ד בשבת קודש פרשת אחרי מות" at bounding box center [942, 263] width 275 height 56
type textarea "העליה לתורה תתקיים בס"ד בשבת קודש פרשת"
click at [817, 273] on icon at bounding box center [823, 272] width 27 height 25
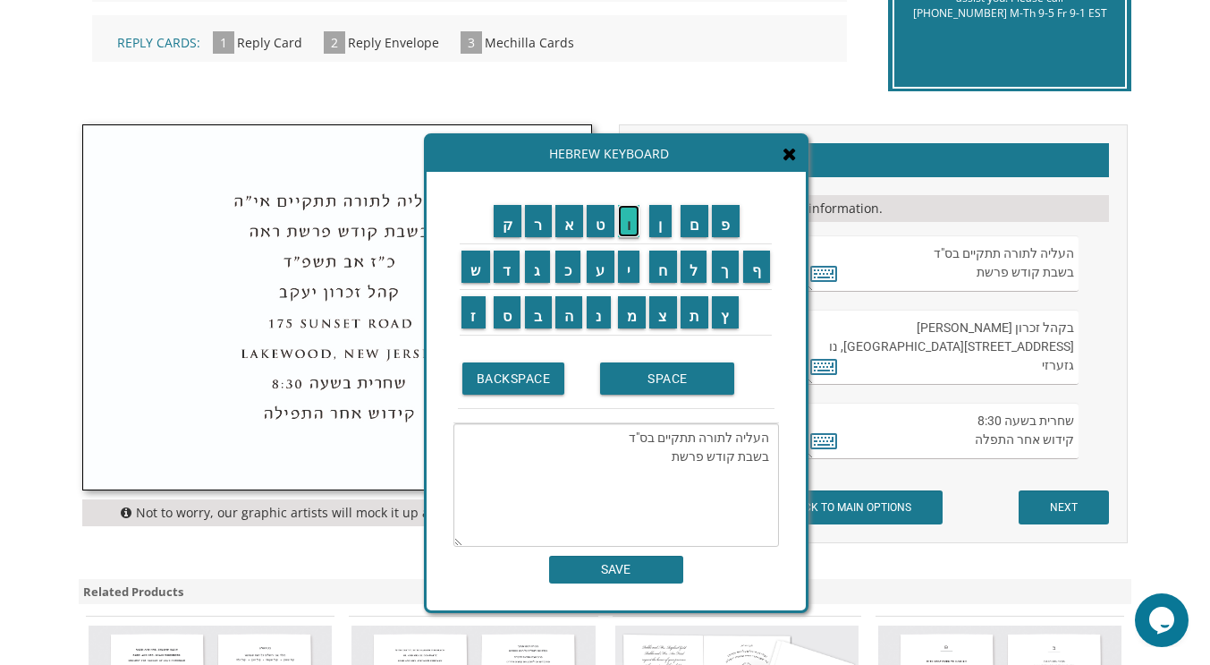
click at [629, 225] on input "ו" at bounding box center [629, 221] width 22 height 32
click at [630, 258] on input "י" at bounding box center [629, 266] width 22 height 32
click at [476, 274] on input "ש" at bounding box center [476, 266] width 29 height 32
click at [692, 265] on input "ל" at bounding box center [694, 266] width 27 height 32
click at [666, 268] on input "ח" at bounding box center [663, 266] width 28 height 32
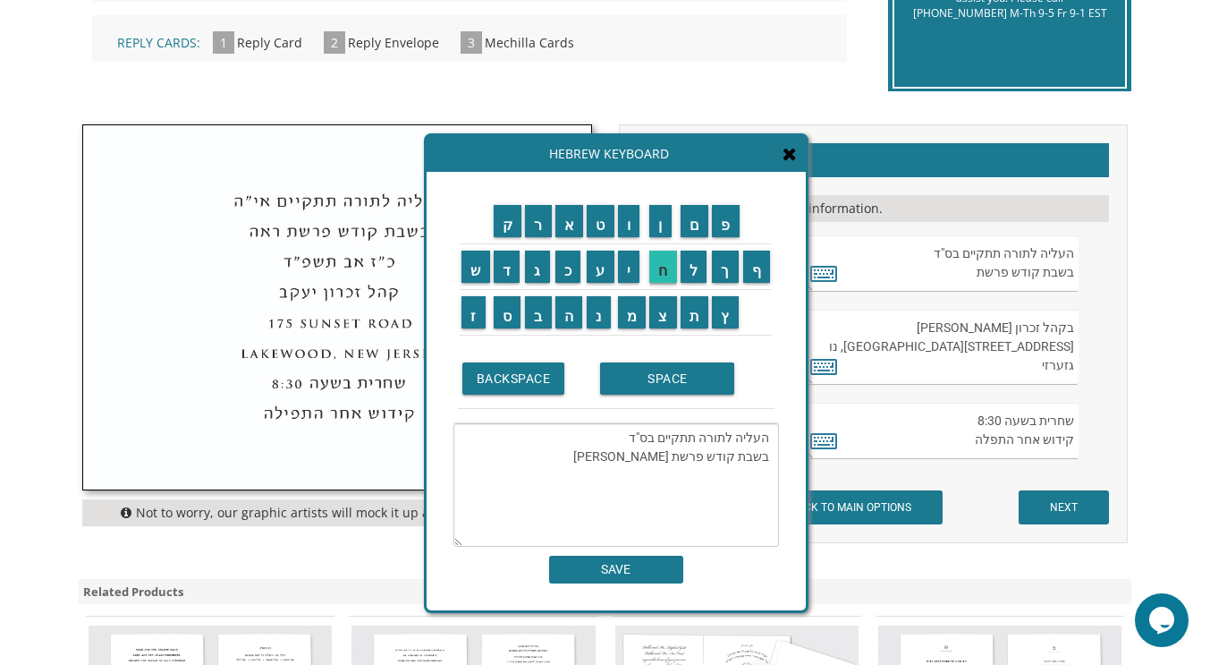
type textarea "העליה לתורה תתקיים בס"ד בשבת קודש פרשת וישלח"
click at [920, 321] on textarea "בקהל זכרון שניאור 282 Oak Knoll Road לייקוואוד, נו גזערזי" at bounding box center [942, 346] width 275 height 75
click at [657, 577] on input "SAVE" at bounding box center [616, 569] width 134 height 28
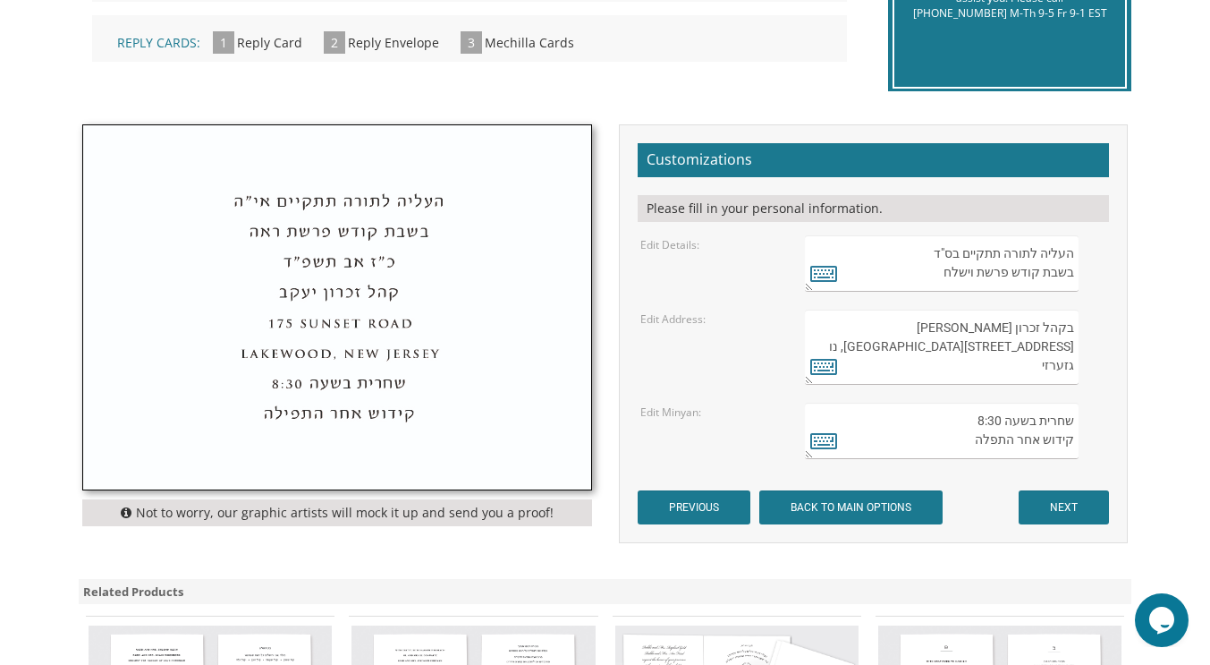
click at [942, 328] on textarea "בקהל זכרון שניאור 282 Oak Knoll Road לייקוואוד, נו גזערזי" at bounding box center [942, 346] width 275 height 75
click at [914, 251] on textarea "העליה לתורה תתקיים בס"ד בשבת קודש פרשת אחרי מות" at bounding box center [942, 263] width 275 height 56
type textarea "העליה לתורה תתקיים בשבת קודש פרשת וישלח"
click at [821, 267] on icon at bounding box center [823, 272] width 27 height 25
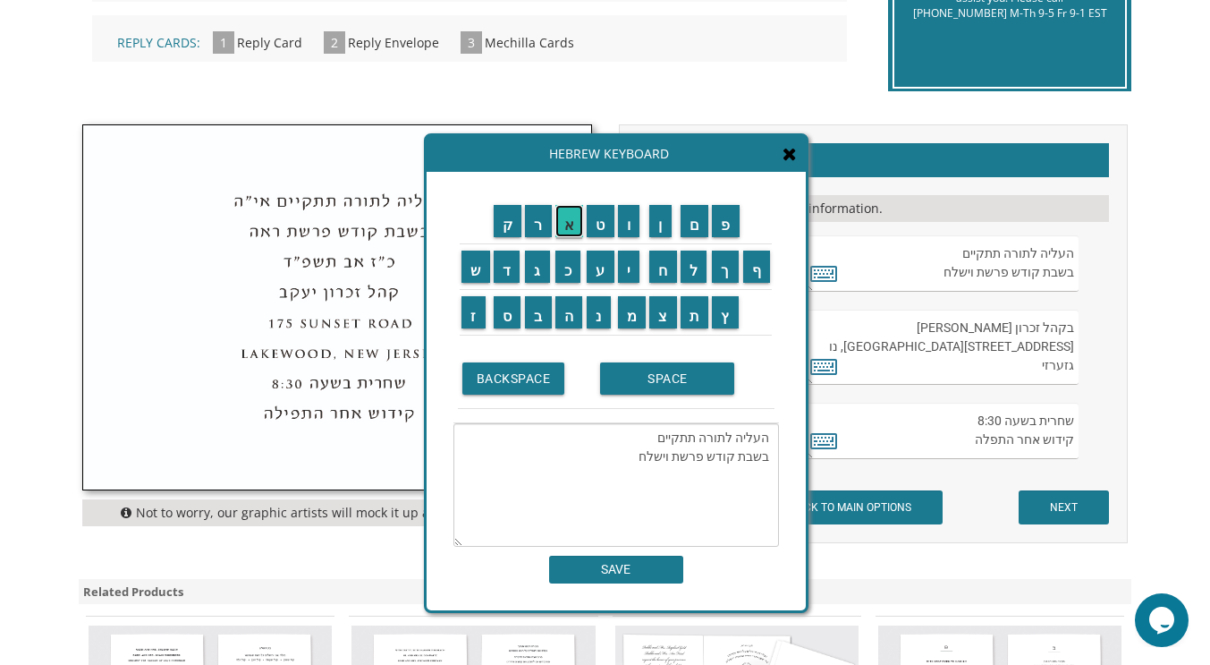
click at [571, 219] on input "א" at bounding box center [569, 221] width 29 height 32
click at [645, 439] on textarea "העליה לתורה תתקיים בשבת קודש פרשת וישלח" at bounding box center [616, 484] width 326 height 123
click at [562, 216] on input "א" at bounding box center [569, 221] width 29 height 32
click at [634, 271] on input "י" at bounding box center [629, 266] width 22 height 32
click at [563, 309] on input "ה" at bounding box center [569, 312] width 28 height 32
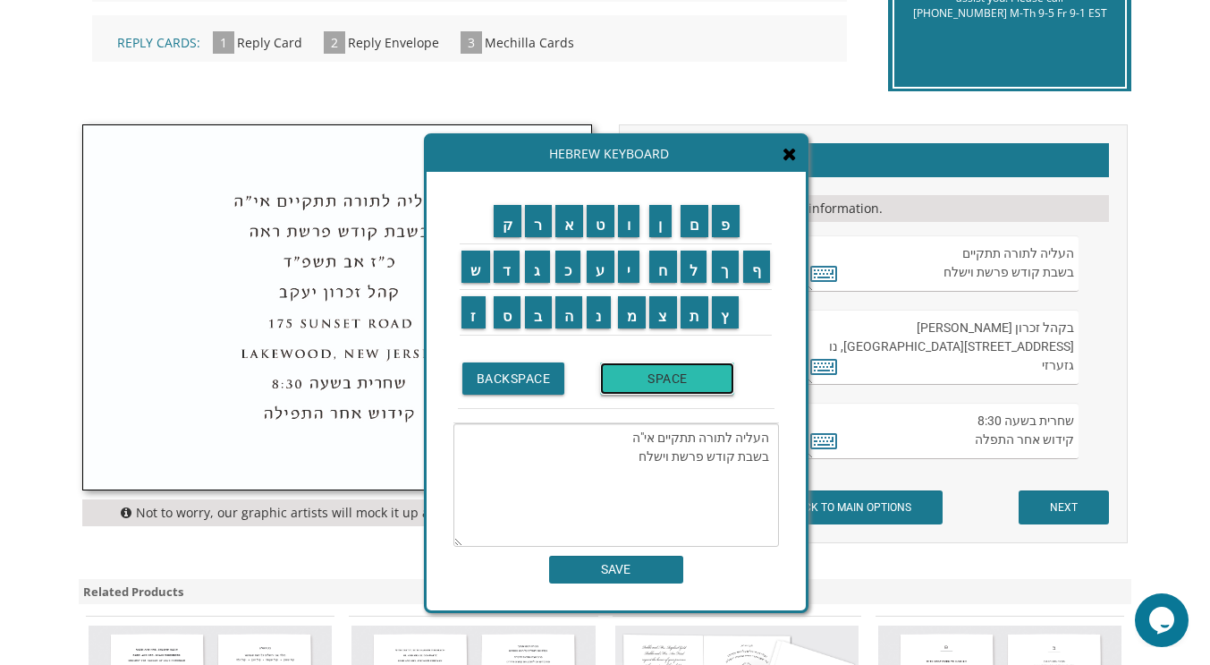
click at [667, 386] on input "SPACE" at bounding box center [667, 378] width 134 height 32
type textarea "העליה לתורה תתקיים אי"ה בשבת קודש פרשת וישלח"
click at [586, 566] on input "SAVE" at bounding box center [616, 569] width 134 height 28
type textarea "העליה לתורה תתקיים אי"ה בשבת קודש פרשת וישלח"
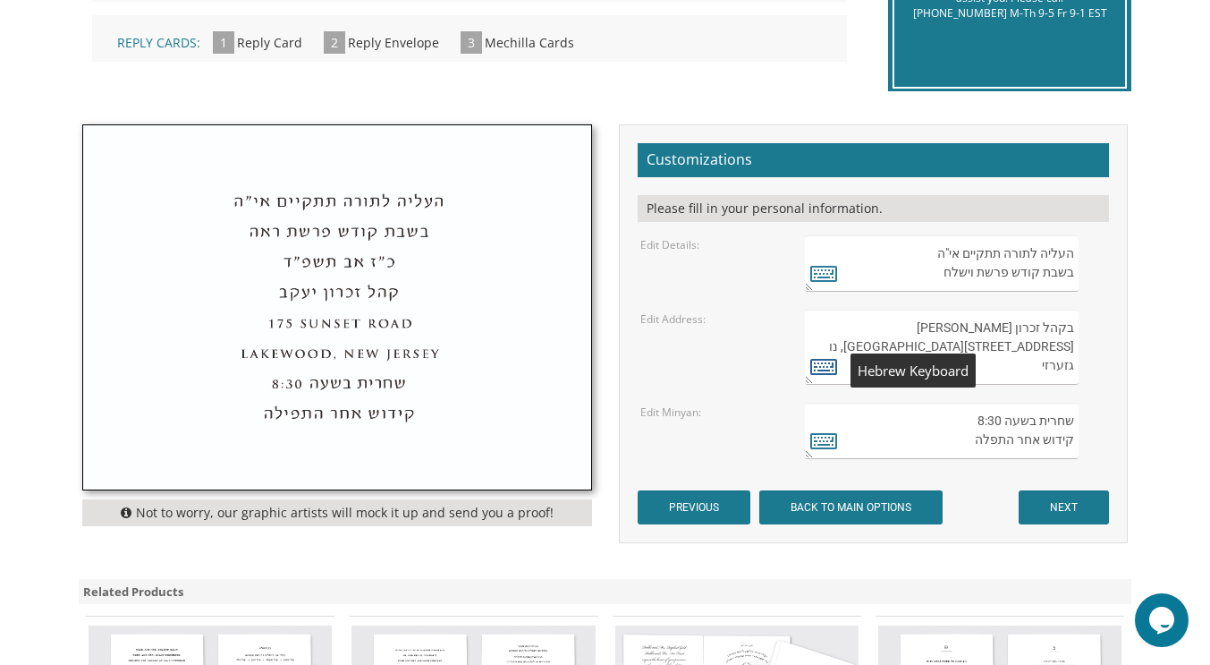
click at [828, 374] on icon at bounding box center [823, 365] width 27 height 25
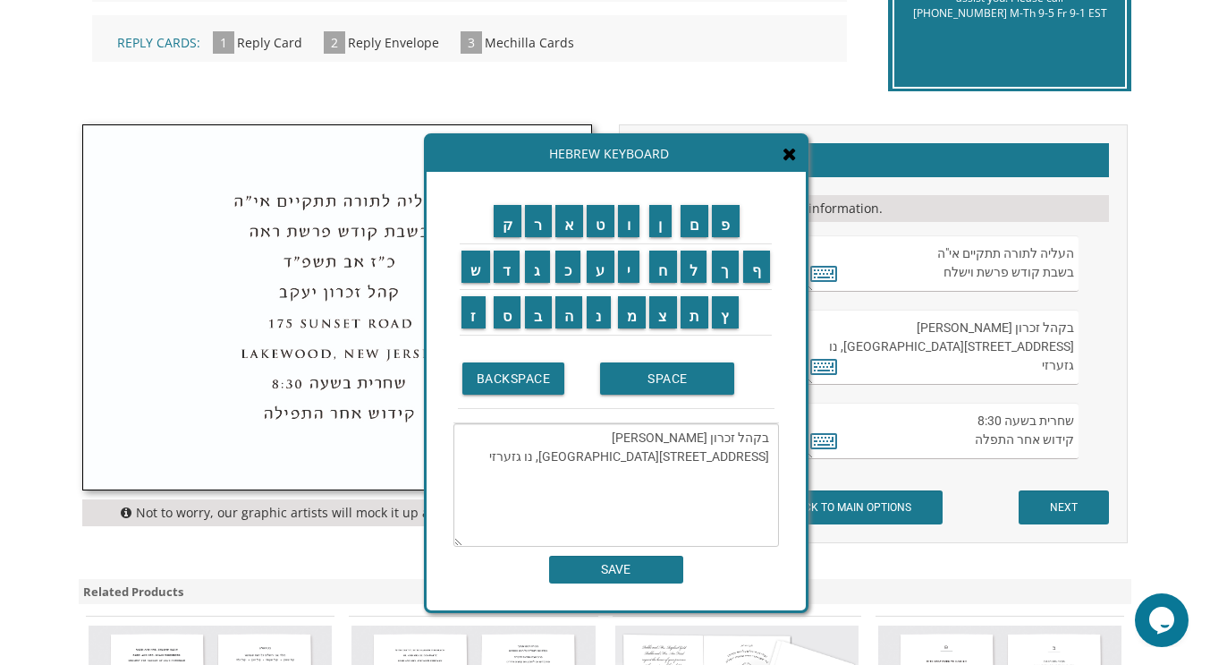
click at [684, 437] on textarea "בקהל זכרון שניאור 282 Oak Knoll Road לייקוואוד, נו גזערזי" at bounding box center [616, 484] width 326 height 123
drag, startPoint x: 703, startPoint y: 436, endPoint x: 657, endPoint y: 435, distance: 45.7
click at [657, 435] on textarea "בקהל זכרון שניאור 282 Oak Knoll Road לייקוואוד, נו גזערזי" at bounding box center [616, 484] width 326 height 123
click at [729, 219] on input "פ" at bounding box center [726, 221] width 28 height 32
click at [597, 312] on input "נ" at bounding box center [599, 312] width 24 height 32
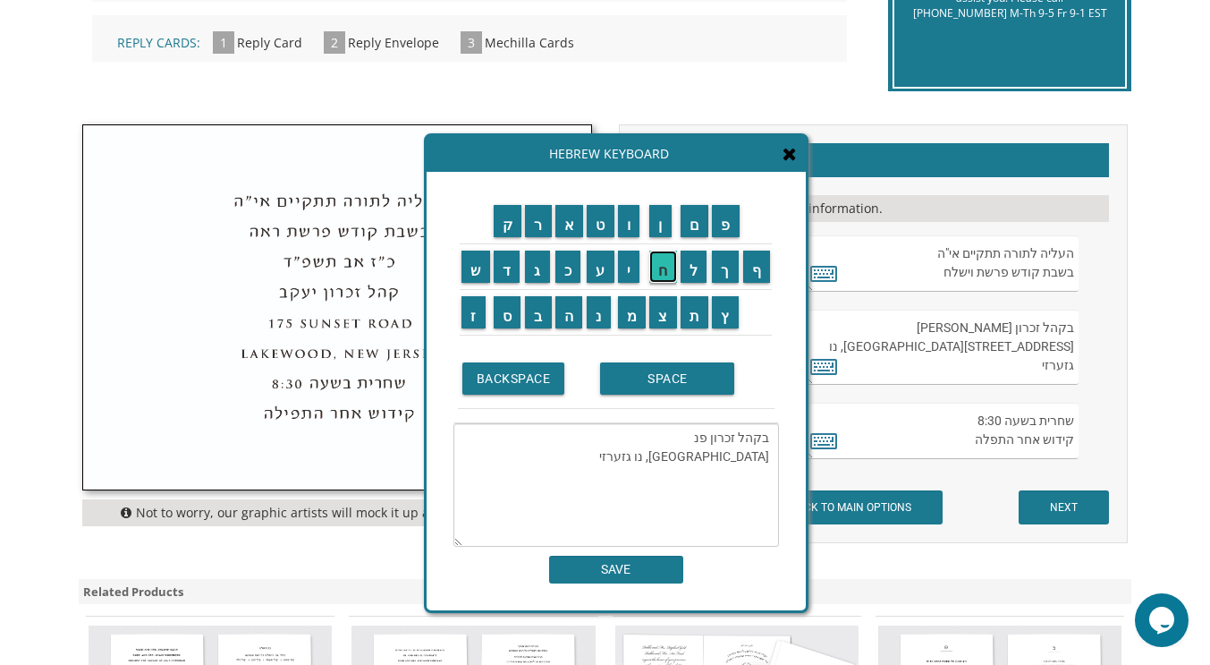
click at [666, 261] on input "ח" at bounding box center [663, 266] width 28 height 32
click at [496, 315] on input "ס" at bounding box center [508, 312] width 28 height 32
click at [716, 454] on textarea "בקהל זכרון פנחס 282 Oak Knoll Road לייקוואוד, נו גזערזי" at bounding box center [616, 484] width 326 height 123
drag, startPoint x: 766, startPoint y: 454, endPoint x: 654, endPoint y: 453, distance: 111.8
click at [654, 453] on textarea "בקהל זכרון פנחס 282 Oak Knoll Road לייקוואוד, נו גזערזי" at bounding box center [616, 484] width 326 height 123
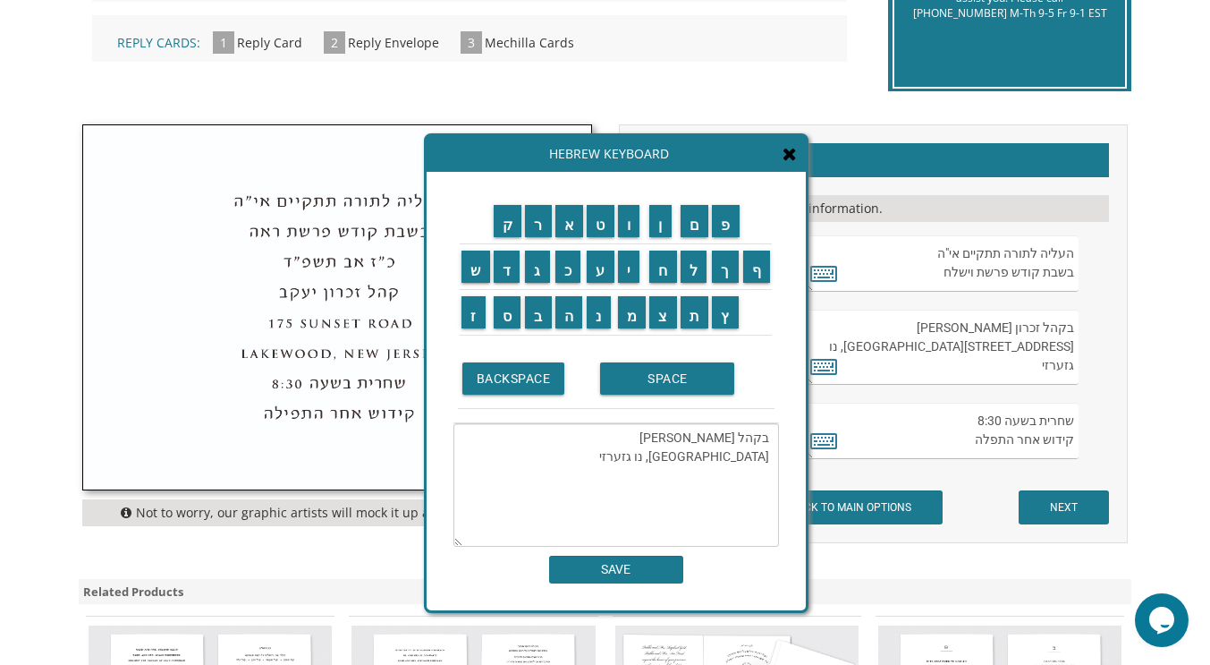
type textarea "בקהל זכרון פנחס 145 Flintlock Drive לייקוואוד, נו גזערזי"
click at [640, 565] on input "SAVE" at bounding box center [616, 569] width 134 height 28
type textarea "בקהל זכרון פנחס 145 Flintlock Drive לייקוואוד, נו גזערזי"
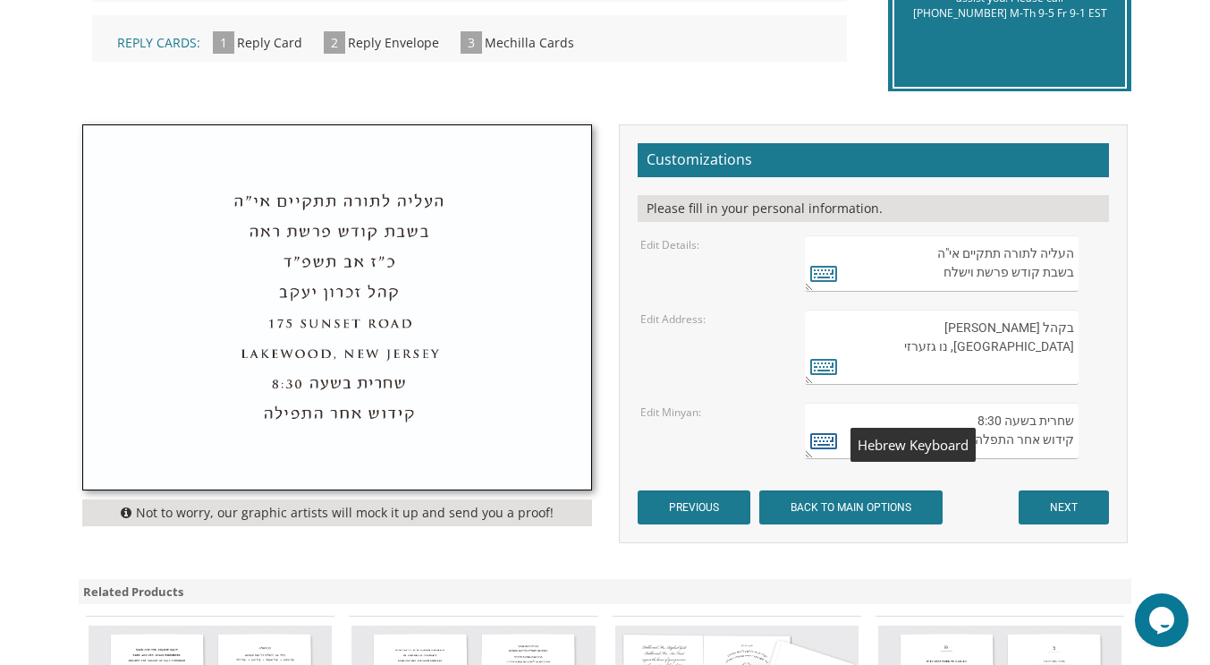
click at [835, 438] on icon at bounding box center [823, 440] width 27 height 25
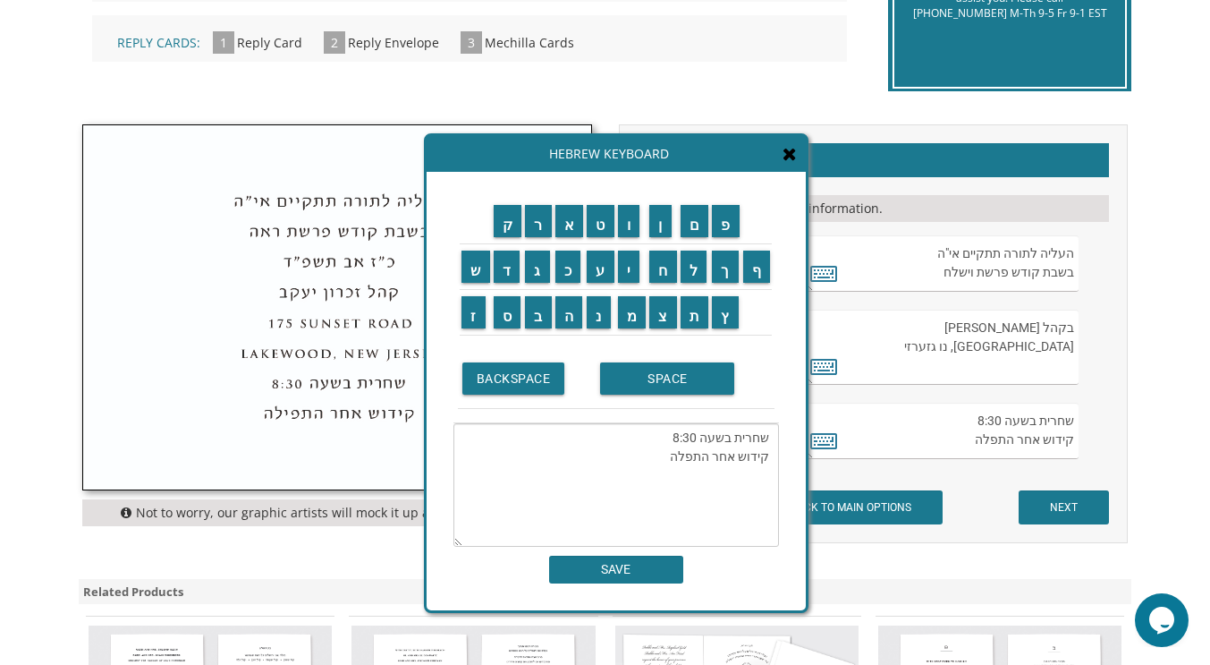
click at [767, 439] on textarea "שחרית בשעה 8:30 קידוש אחר התפלה" at bounding box center [616, 484] width 326 height 123
click at [467, 311] on input "ז" at bounding box center [474, 312] width 24 height 32
click at [631, 312] on input "מ" at bounding box center [632, 312] width 29 height 32
click at [665, 225] on input "ן" at bounding box center [660, 221] width 22 height 32
click at [697, 317] on input "ת" at bounding box center [695, 312] width 29 height 32
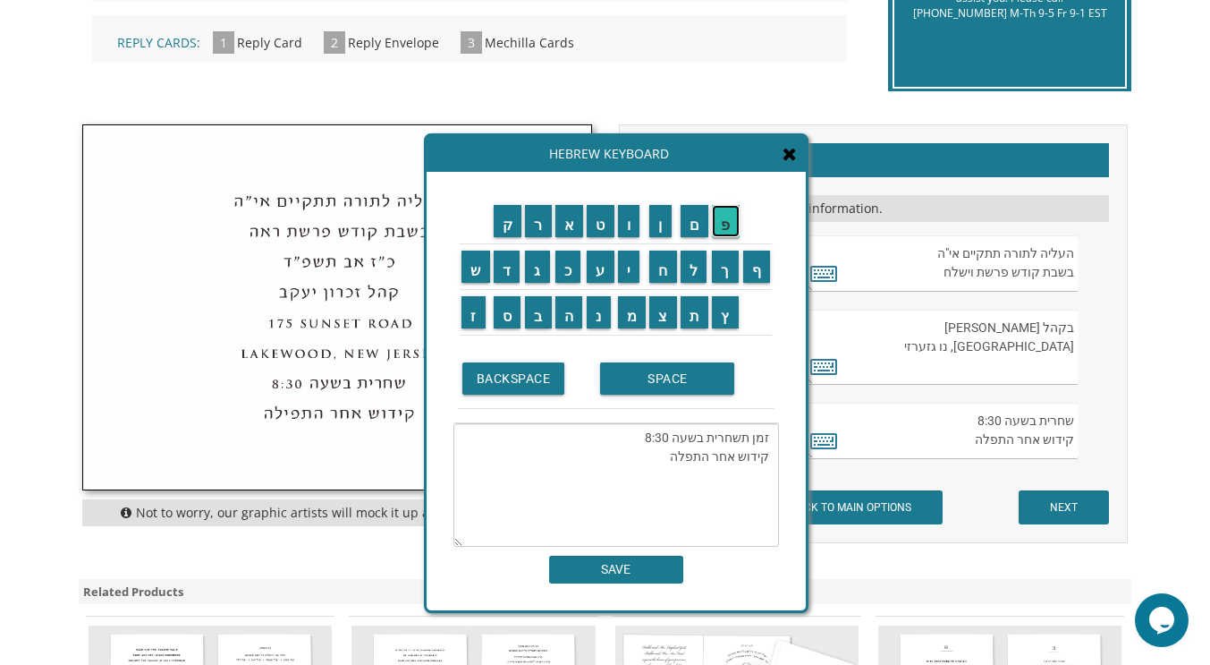
click at [714, 218] on input "פ" at bounding box center [726, 221] width 28 height 32
click at [632, 266] on input "י" at bounding box center [629, 266] width 22 height 32
click at [691, 262] on input "ל" at bounding box center [694, 266] width 27 height 32
click at [691, 311] on input "ת" at bounding box center [695, 312] width 29 height 32
click at [624, 436] on textarea "זמן תפילת שחרית בשעה 8:30 קידוש אחר התפלה" at bounding box center [616, 484] width 326 height 123
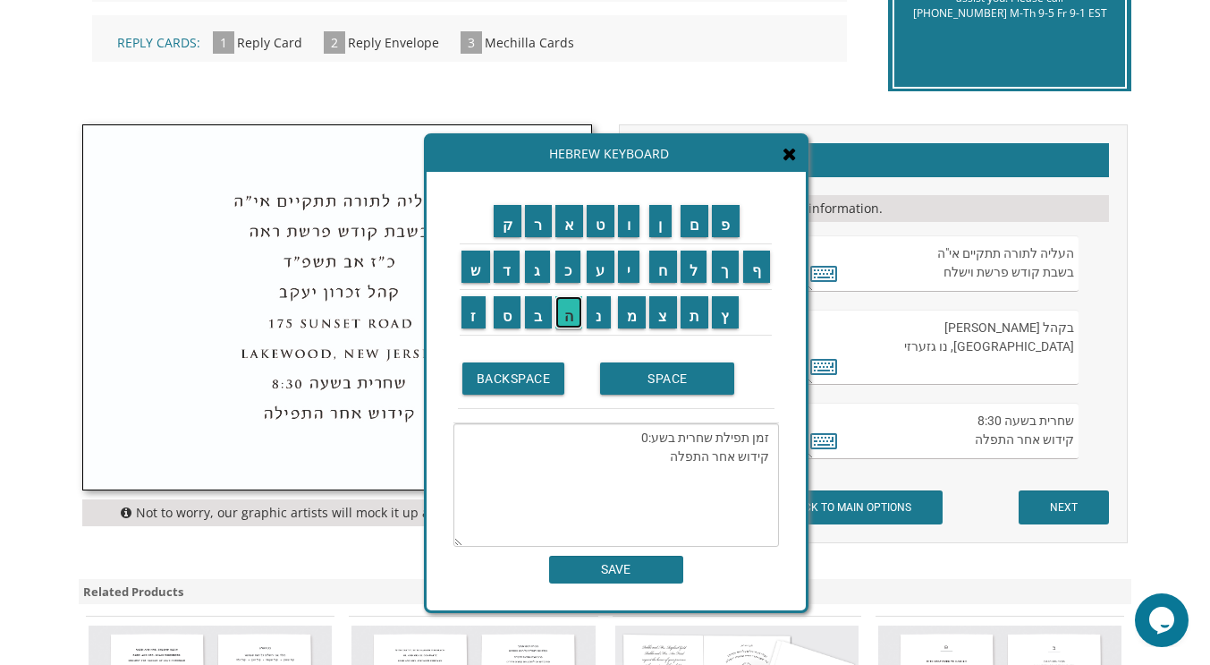
click at [568, 305] on input "ה" at bounding box center [569, 312] width 28 height 32
click at [623, 436] on textarea "זמן תפילת שחרית בשעה :0 קידוש אחר התפלה" at bounding box center [616, 484] width 326 height 123
type textarea "זמן תפילת שחרית בשעה 8:15 קידוש אחר התפלה"
click at [600, 572] on input "SAVE" at bounding box center [616, 569] width 134 height 28
type textarea "זמן תפילת שחרית בשעה 8:15 קידוש אחר התפלה"
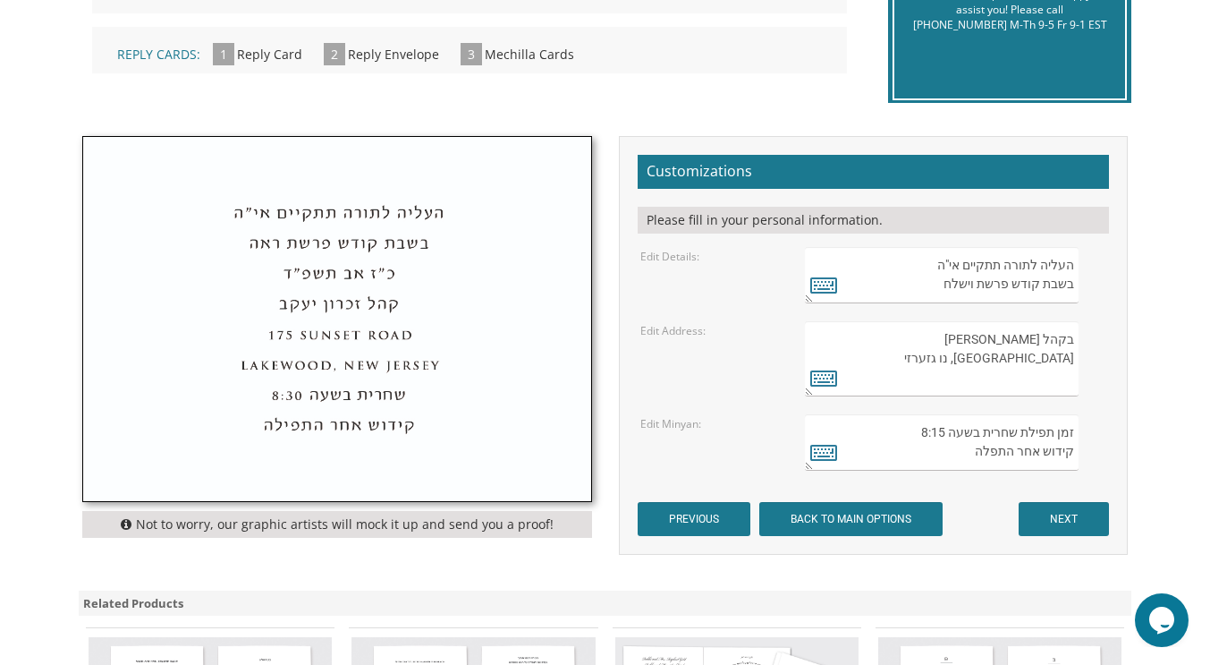
scroll to position [492, 0]
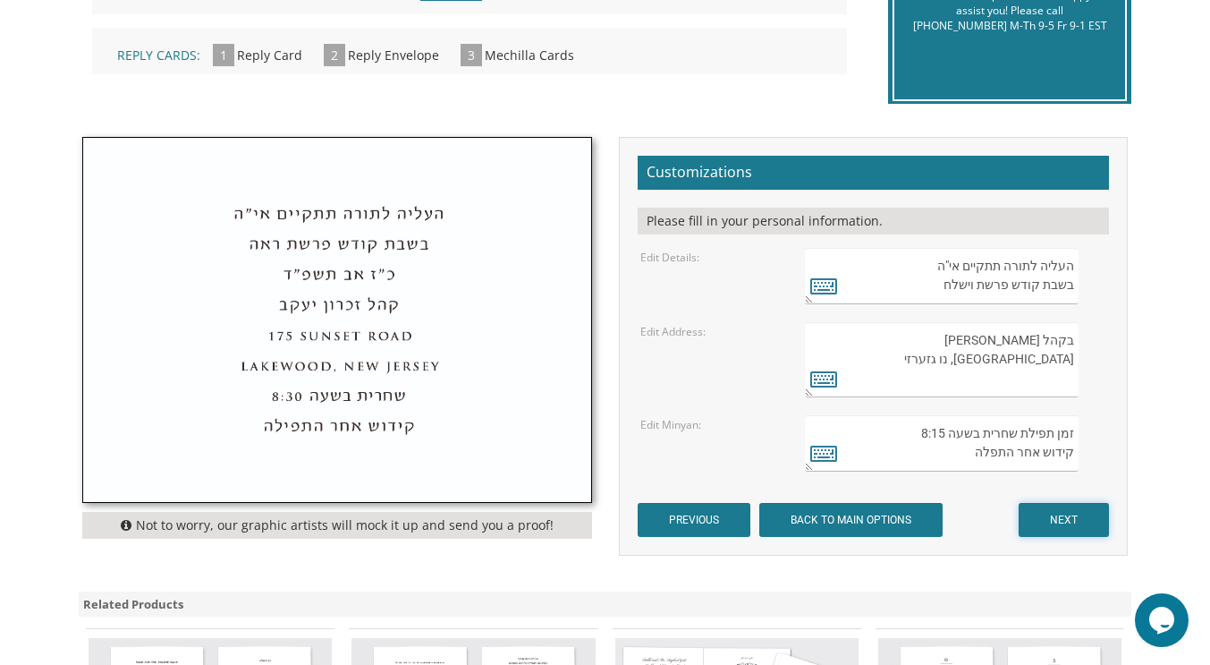
click at [1061, 510] on input "NEXT" at bounding box center [1064, 520] width 90 height 34
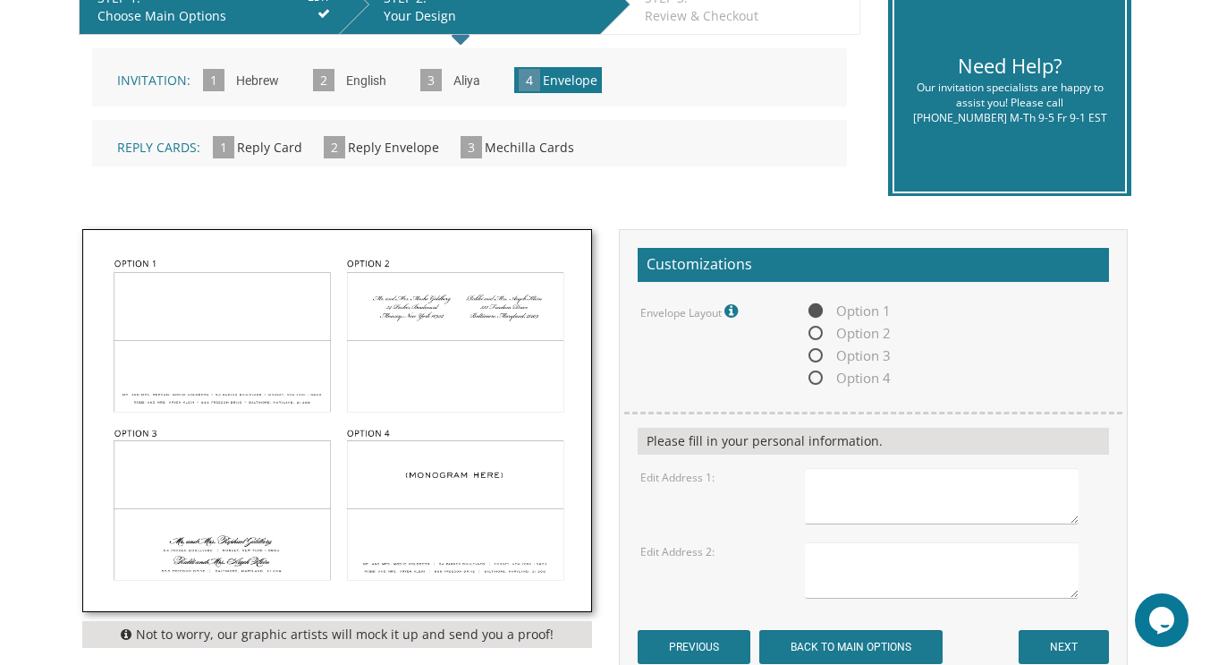
scroll to position [407, 0]
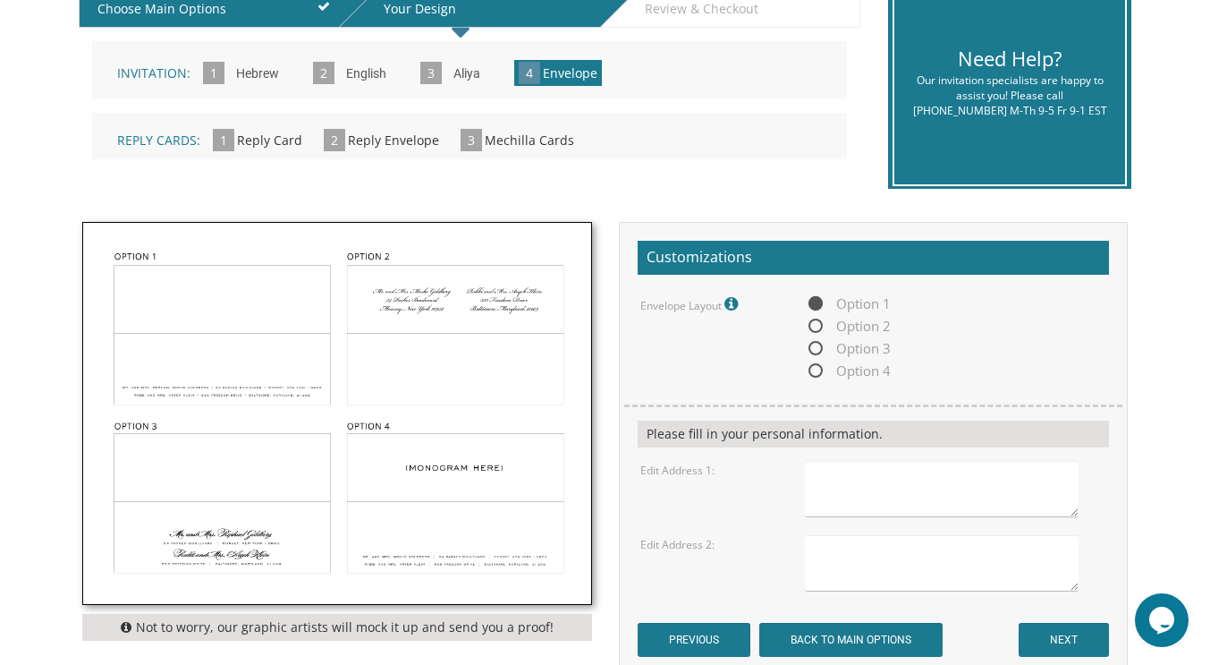
click at [215, 533] on img at bounding box center [337, 413] width 508 height 381
click at [816, 323] on span "Option 2" at bounding box center [848, 326] width 86 height 22
click at [816, 323] on input "Option 2" at bounding box center [811, 327] width 12 height 12
radio input "true"
click at [164, 535] on img at bounding box center [337, 413] width 508 height 381
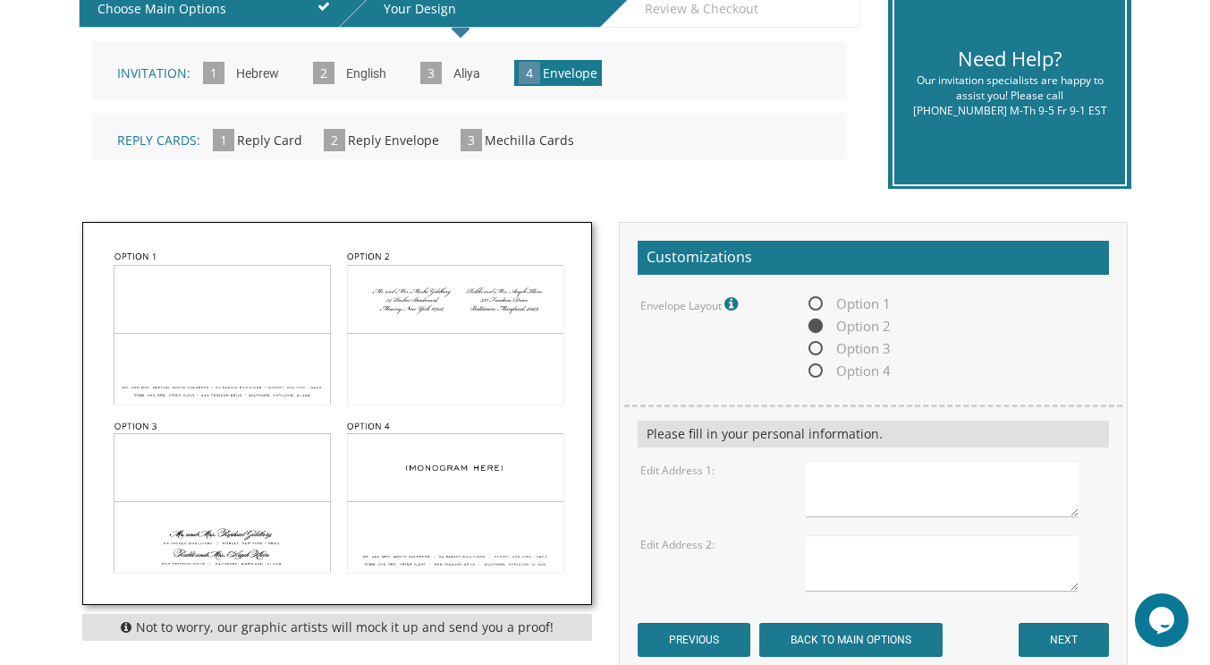
click at [169, 315] on img at bounding box center [337, 413] width 508 height 381
click at [417, 314] on img at bounding box center [337, 413] width 508 height 381
click at [166, 308] on img at bounding box center [337, 413] width 508 height 381
click at [379, 520] on img at bounding box center [337, 413] width 508 height 381
click at [843, 377] on span "Option 4" at bounding box center [848, 371] width 86 height 22
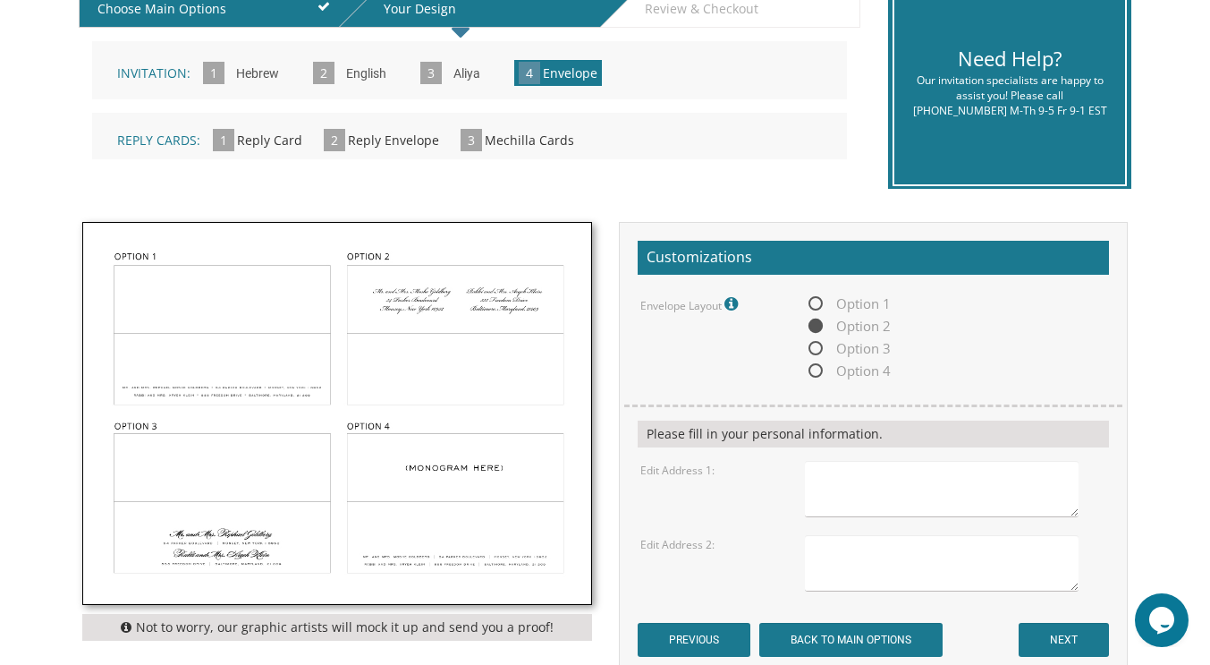
click at [817, 377] on input "Option 4" at bounding box center [811, 372] width 12 height 12
radio input "true"
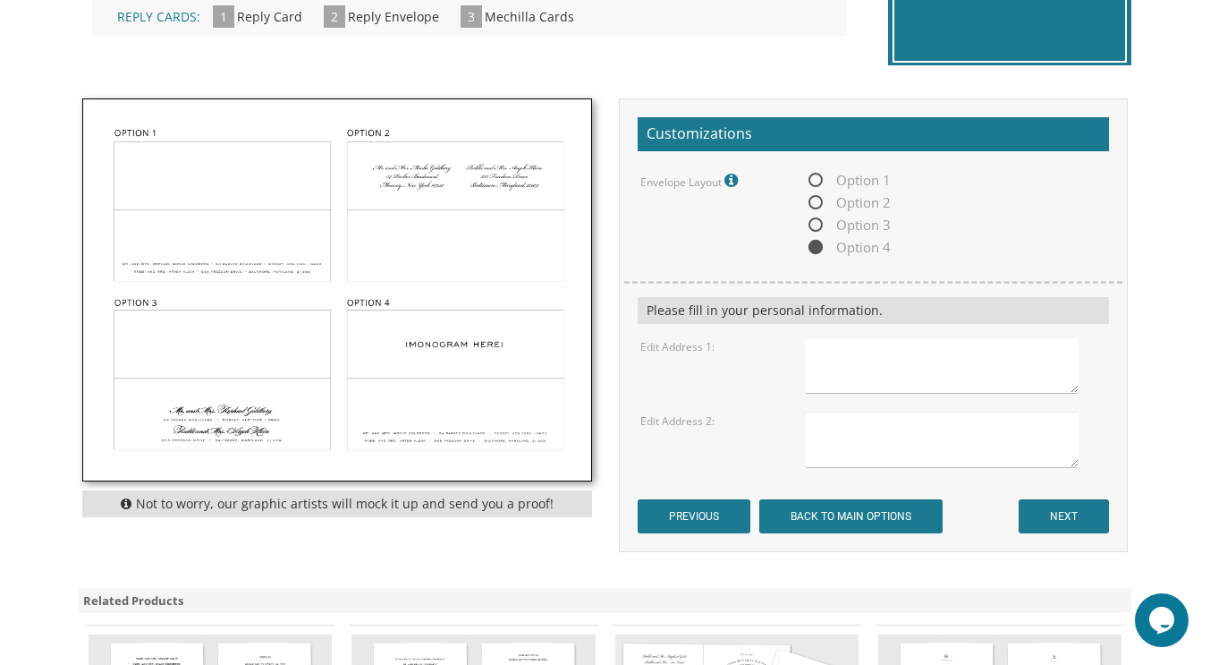
scroll to position [558, 0]
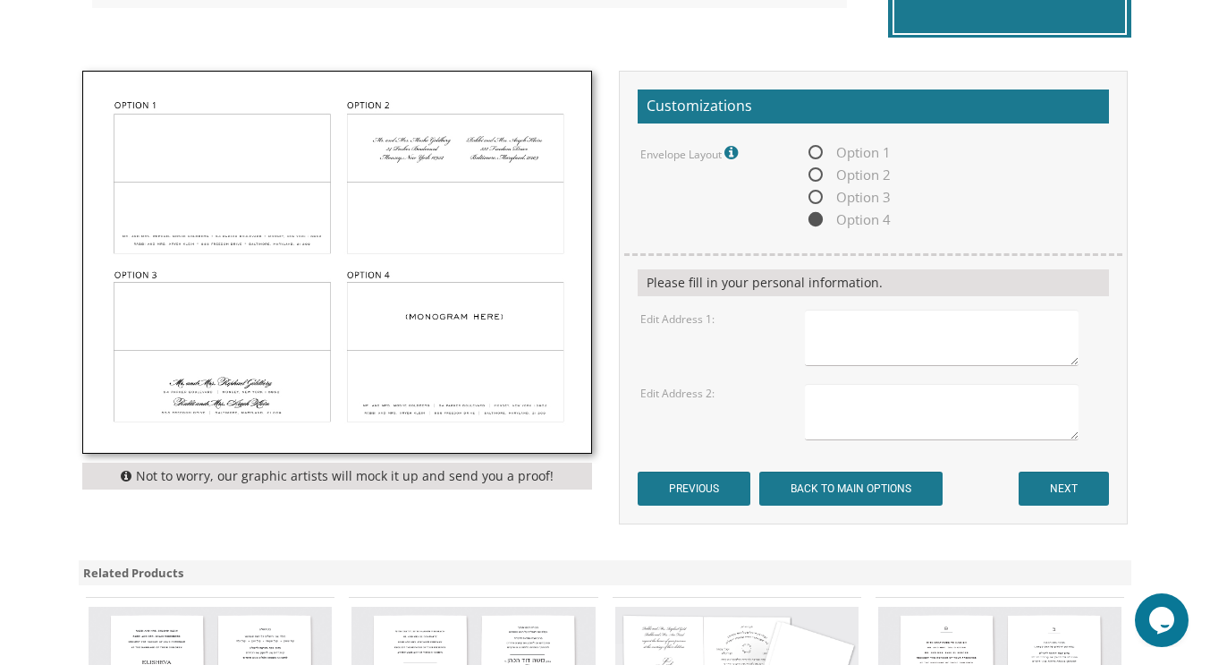
click at [864, 326] on textarea at bounding box center [942, 337] width 275 height 56
click at [412, 442] on img at bounding box center [337, 262] width 508 height 381
click at [215, 234] on img at bounding box center [337, 262] width 508 height 381
click at [842, 350] on textarea "[STREET_ADDRESS]" at bounding box center [942, 337] width 275 height 56
click at [909, 334] on textarea "[STREET_ADDRESS]" at bounding box center [942, 337] width 275 height 56
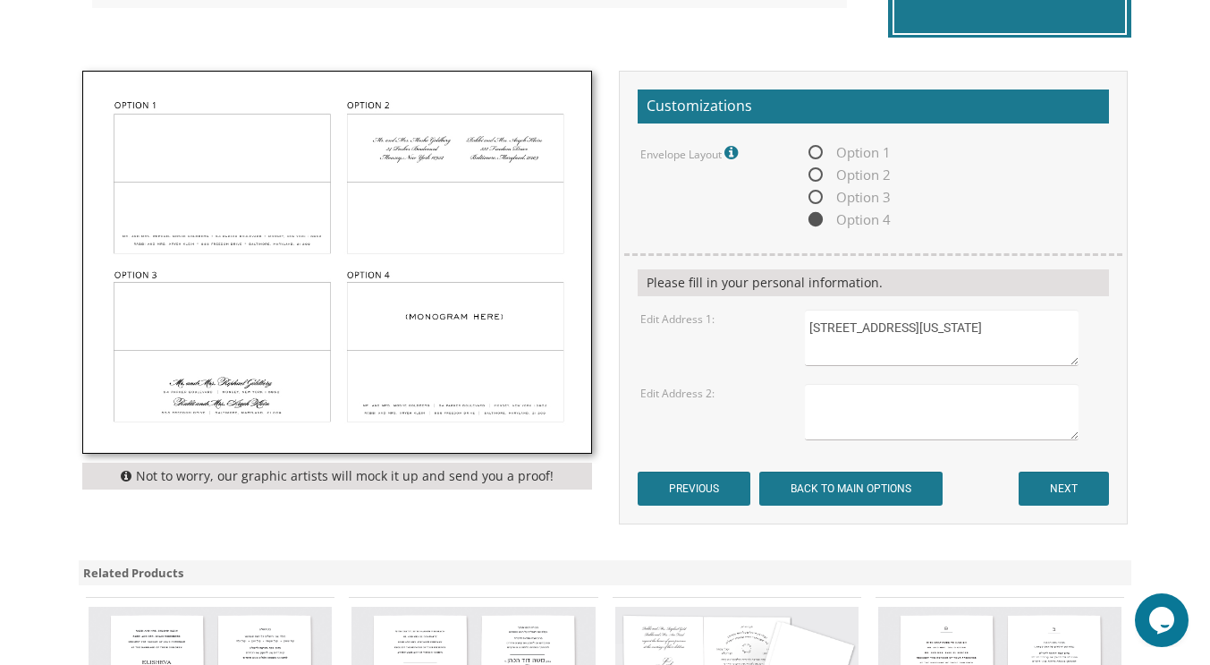
type textarea "[STREET_ADDRESS][US_STATE]"
click at [845, 391] on textarea at bounding box center [942, 412] width 275 height 56
click at [909, 397] on textarea "[STREET_ADDRESS][US_STATE]" at bounding box center [942, 412] width 275 height 56
click at [1021, 404] on textarea "[STREET_ADDRESS][US_STATE]" at bounding box center [942, 412] width 275 height 56
click at [1013, 417] on textarea "[STREET_ADDRESS][US_STATE]" at bounding box center [942, 412] width 275 height 56
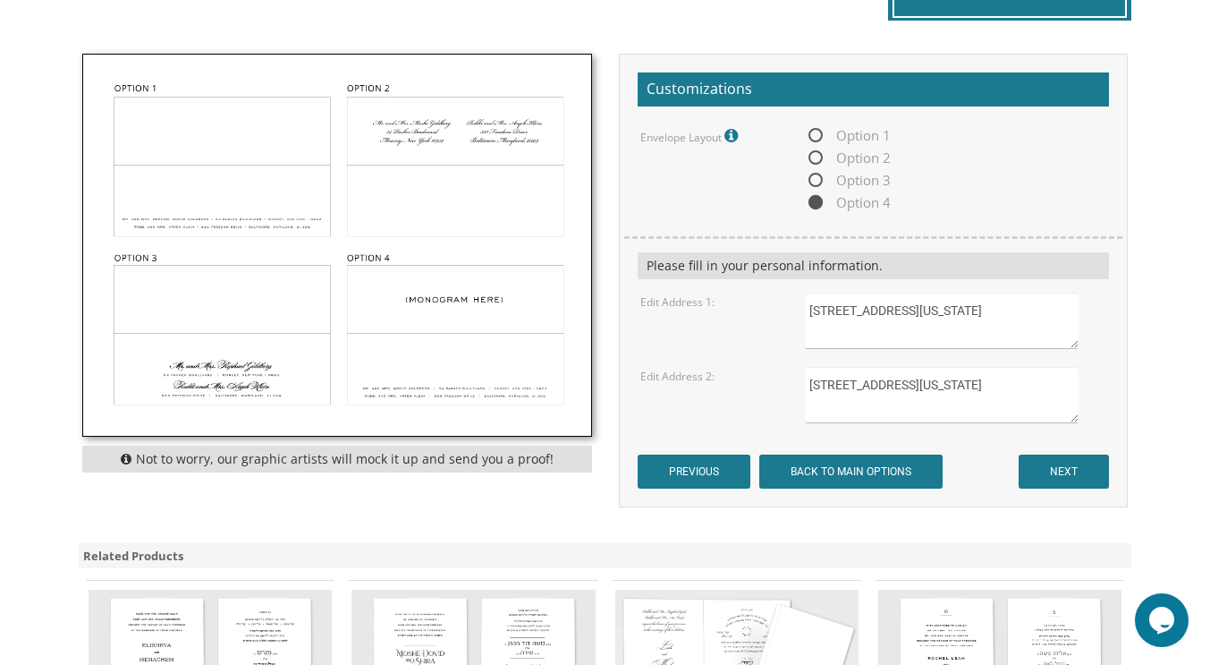
scroll to position [579, 0]
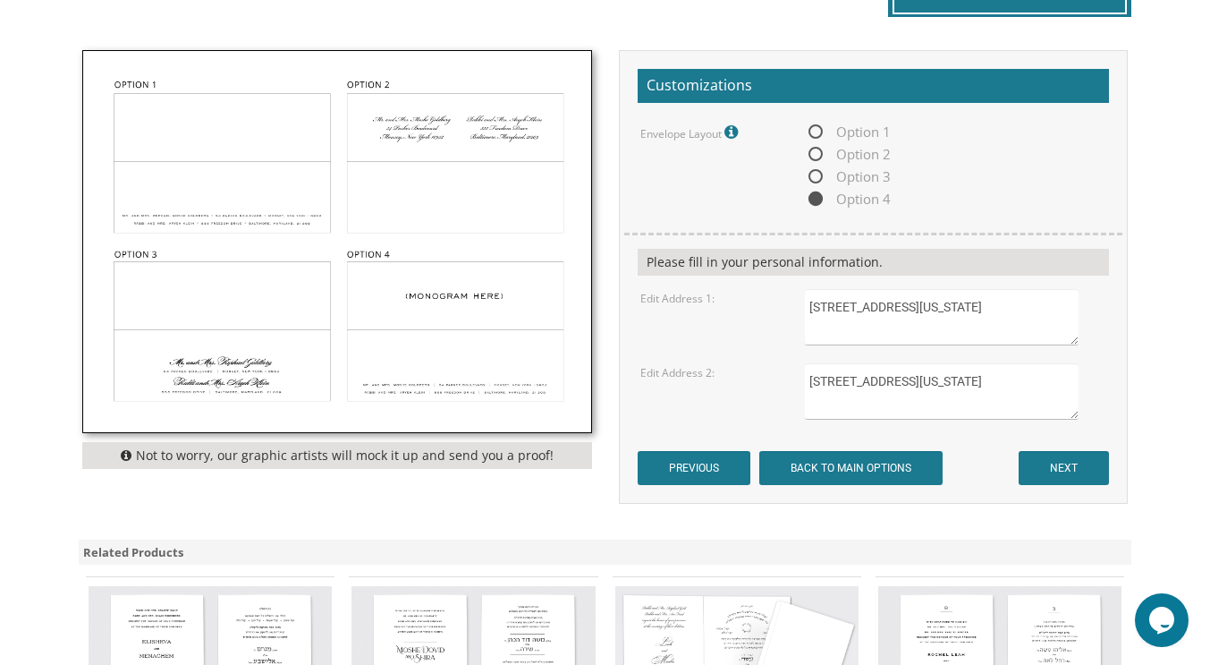
type textarea "[STREET_ADDRESS][US_STATE]"
click at [1068, 463] on input "NEXT" at bounding box center [1064, 468] width 90 height 34
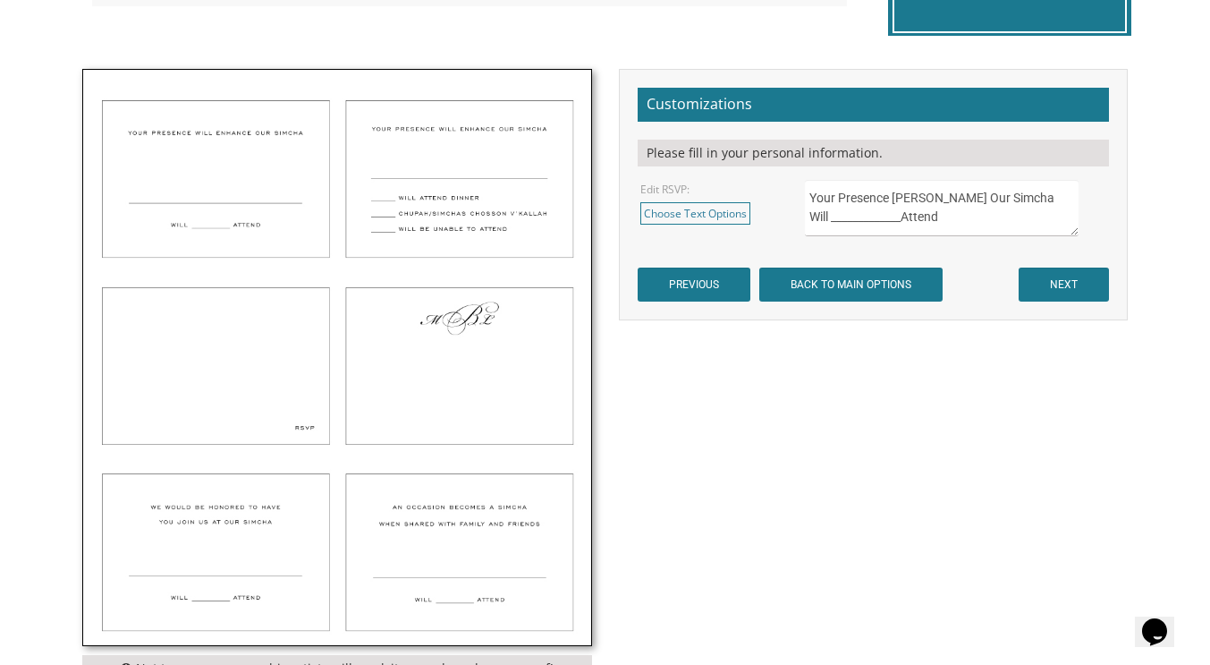
scroll to position [561, 0]
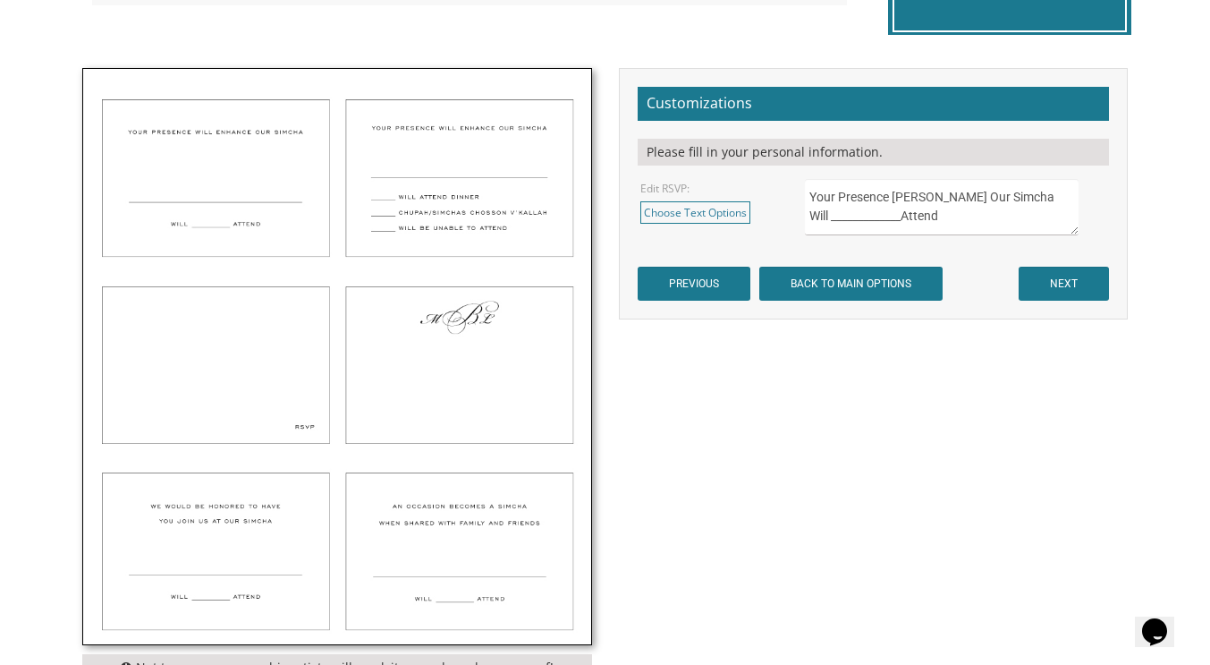
click at [436, 353] on img at bounding box center [337, 356] width 508 height 575
click at [414, 411] on img at bounding box center [337, 356] width 508 height 575
click at [426, 391] on img at bounding box center [337, 356] width 508 height 575
click at [435, 380] on img at bounding box center [337, 356] width 508 height 575
click at [434, 363] on img at bounding box center [337, 356] width 508 height 575
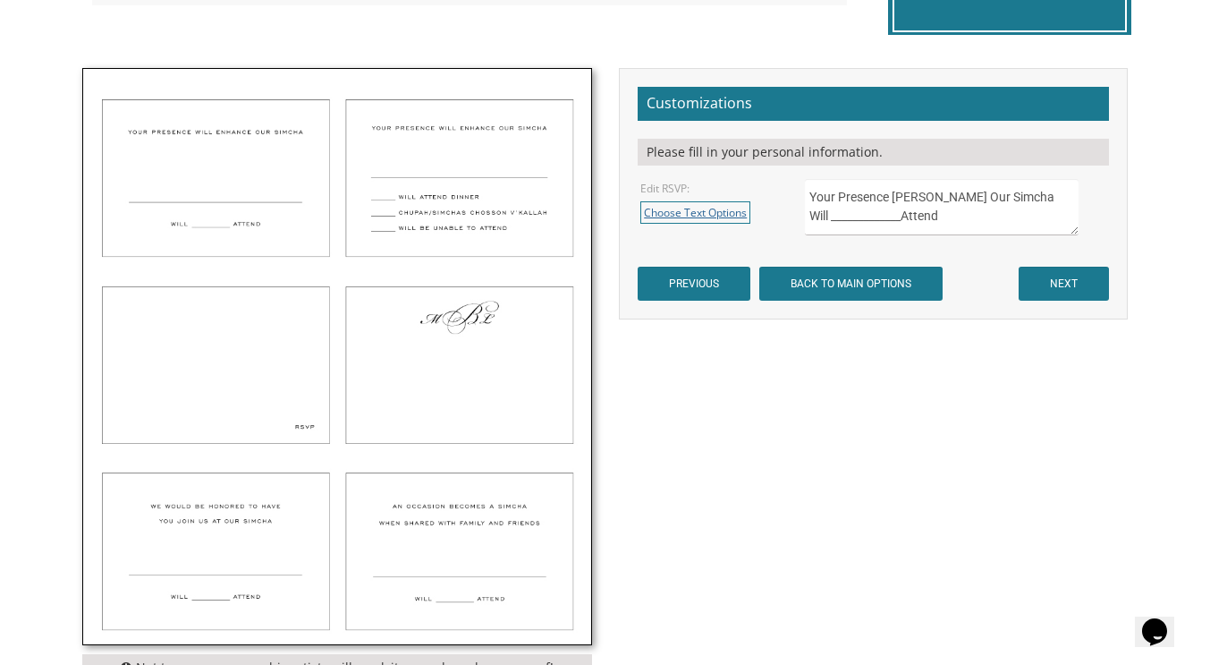
click at [708, 211] on link "Choose Text Options" at bounding box center [695, 212] width 110 height 22
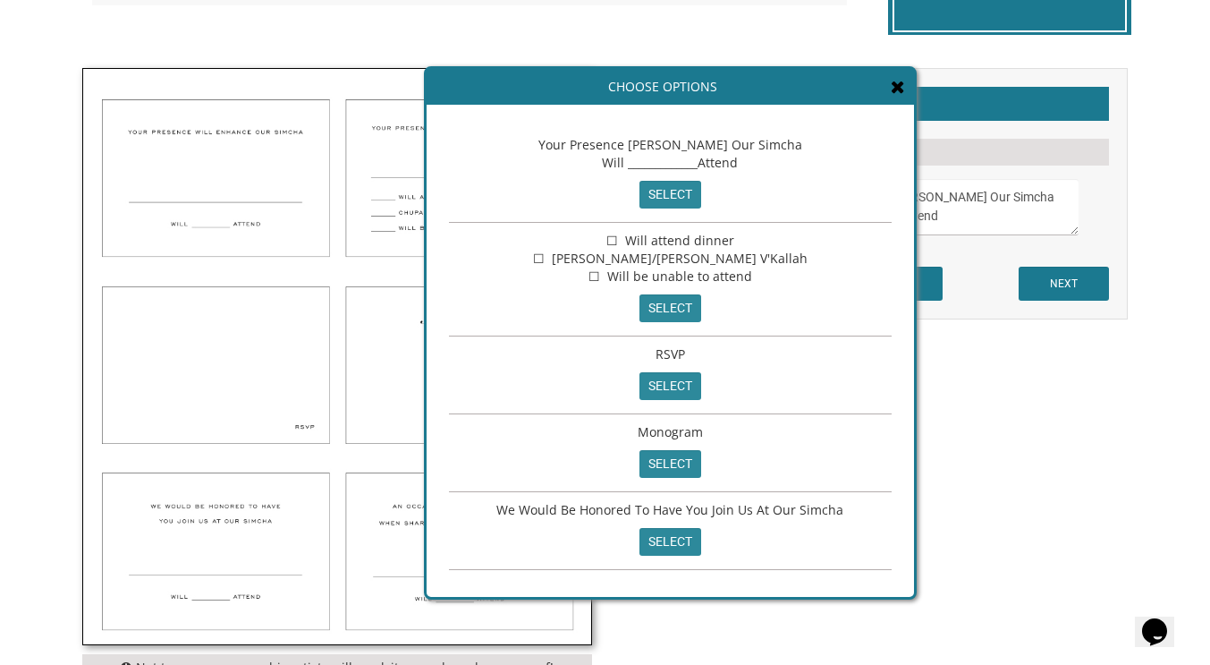
scroll to position [73, 0]
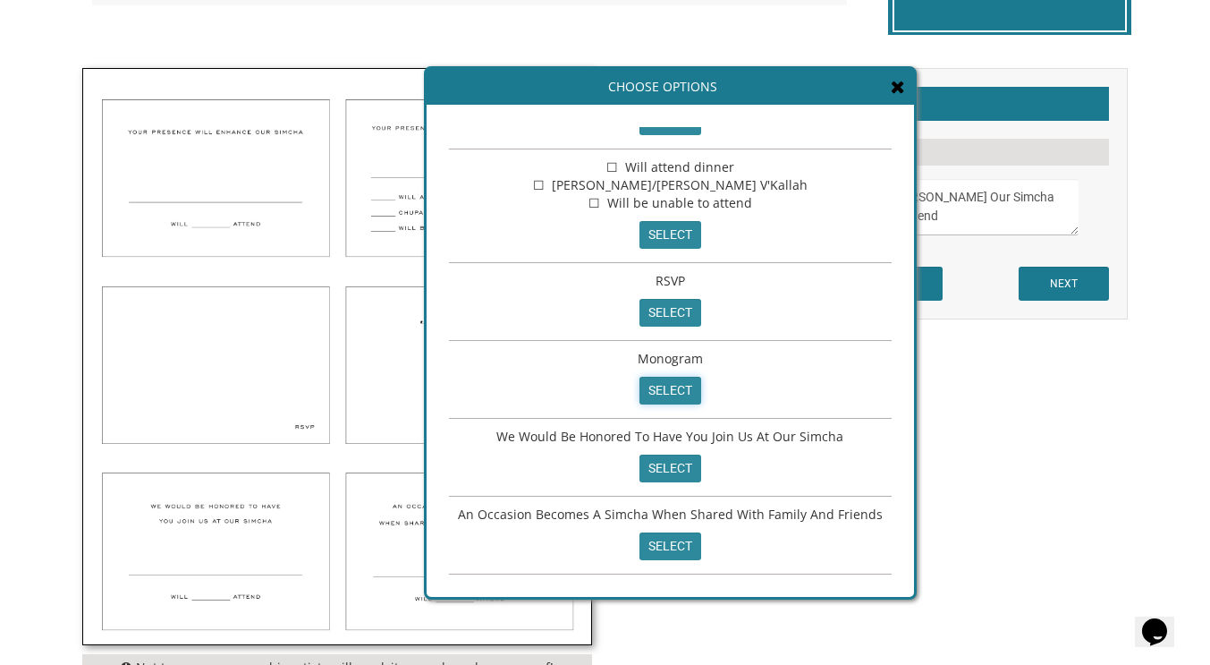
click at [650, 382] on input "select" at bounding box center [671, 391] width 62 height 28
type textarea "Monogram"
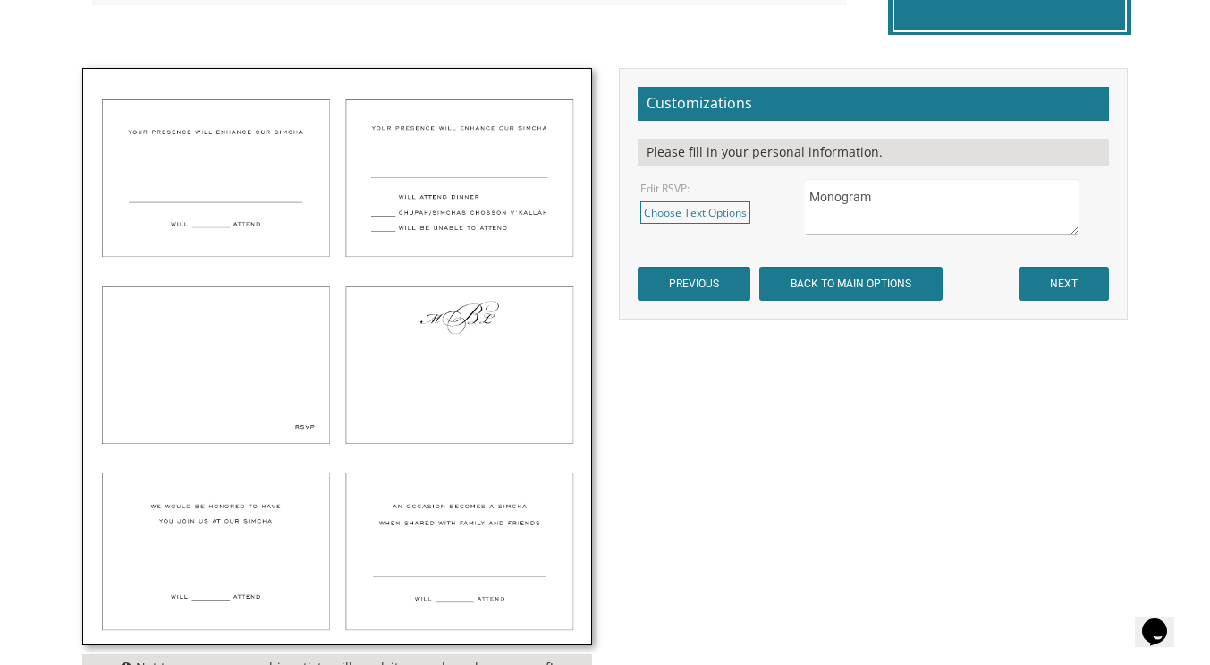
click at [865, 194] on textarea "Your Presence [PERSON_NAME] Our Simcha Will _____________Attend" at bounding box center [942, 207] width 275 height 56
type textarea "S"
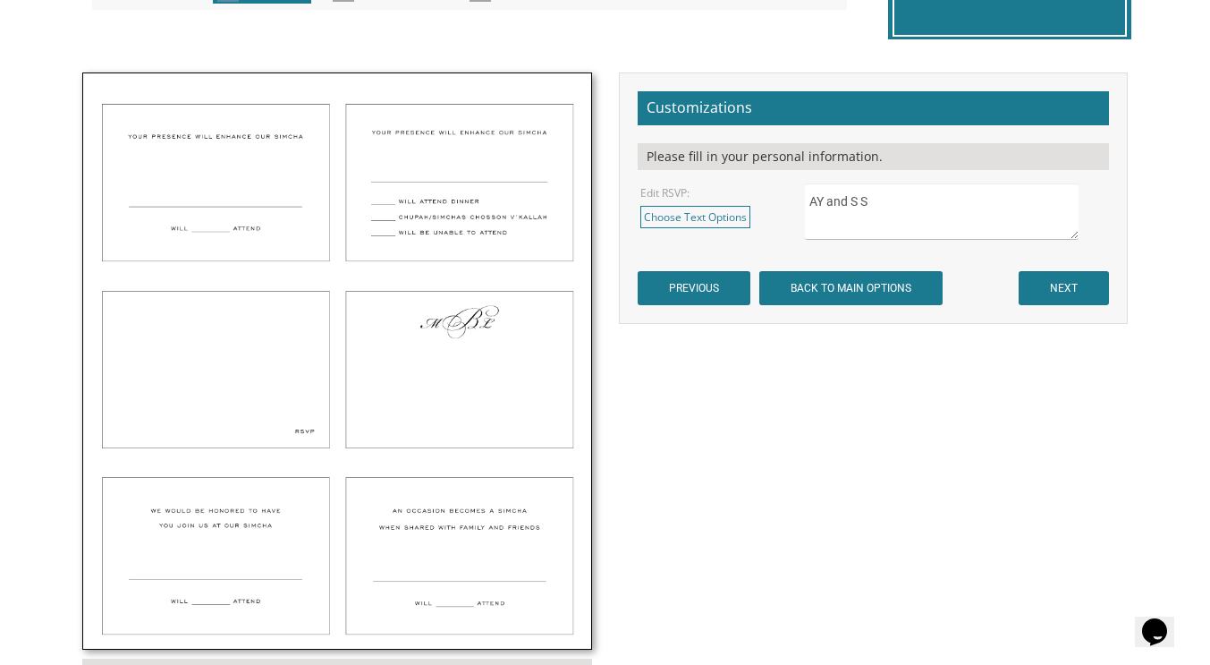
scroll to position [555, 0]
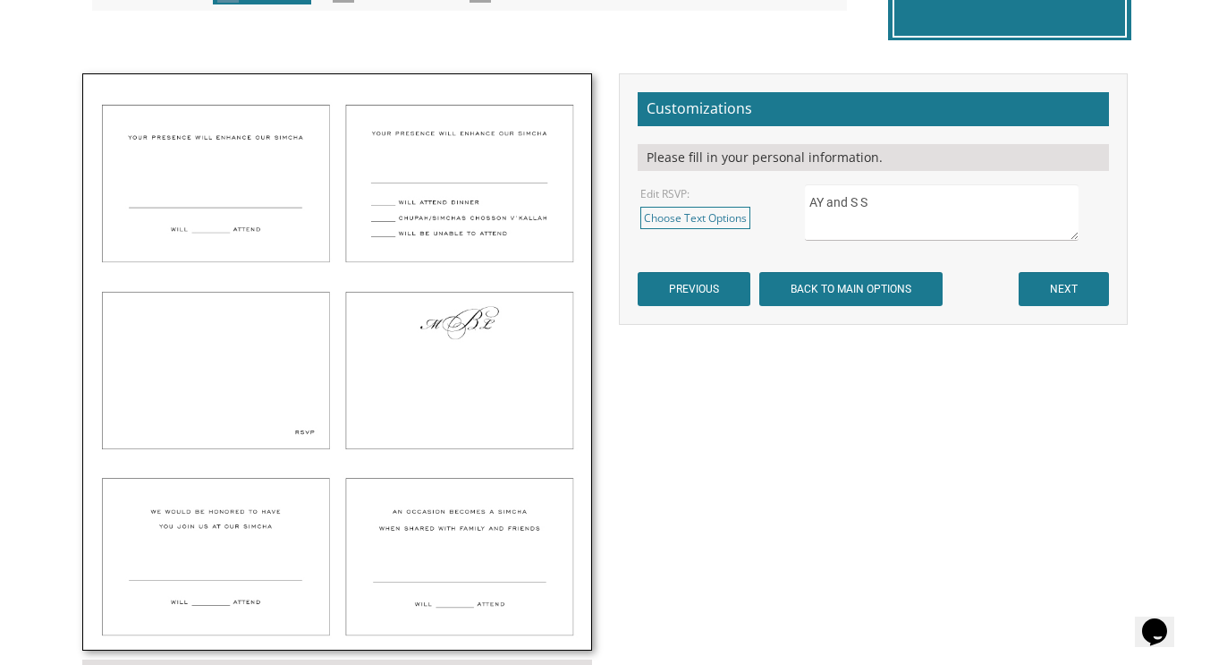
type textarea "AY and S S"
click at [1047, 281] on input "NEXT" at bounding box center [1064, 289] width 90 height 34
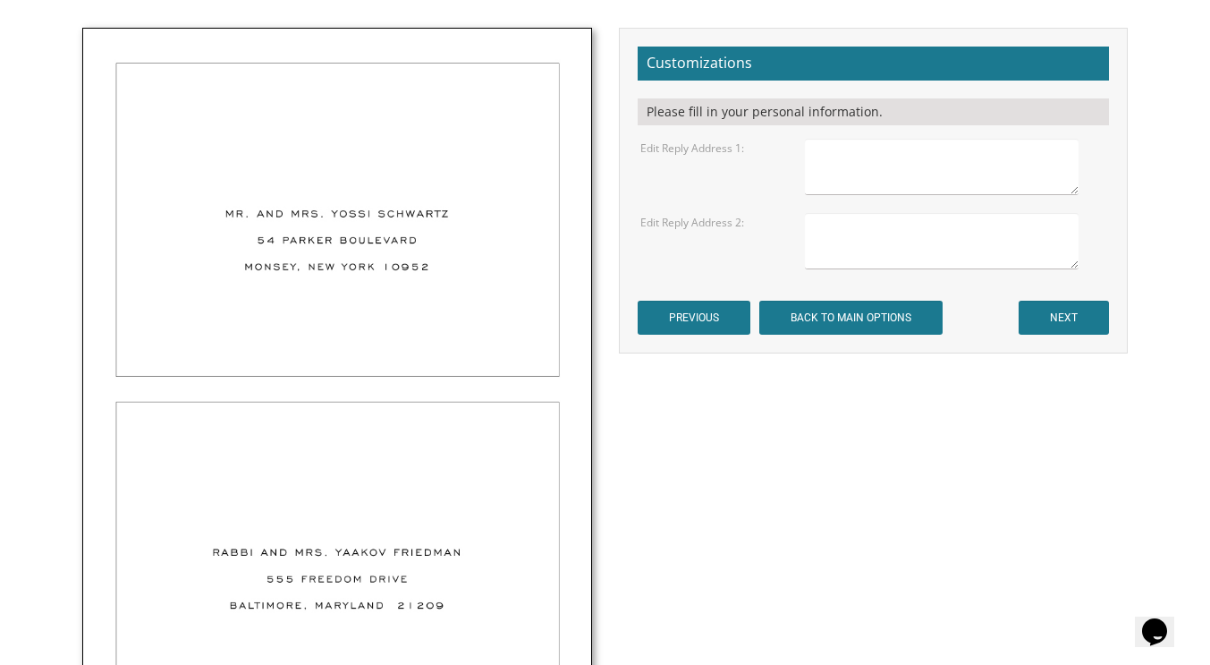
scroll to position [611, 0]
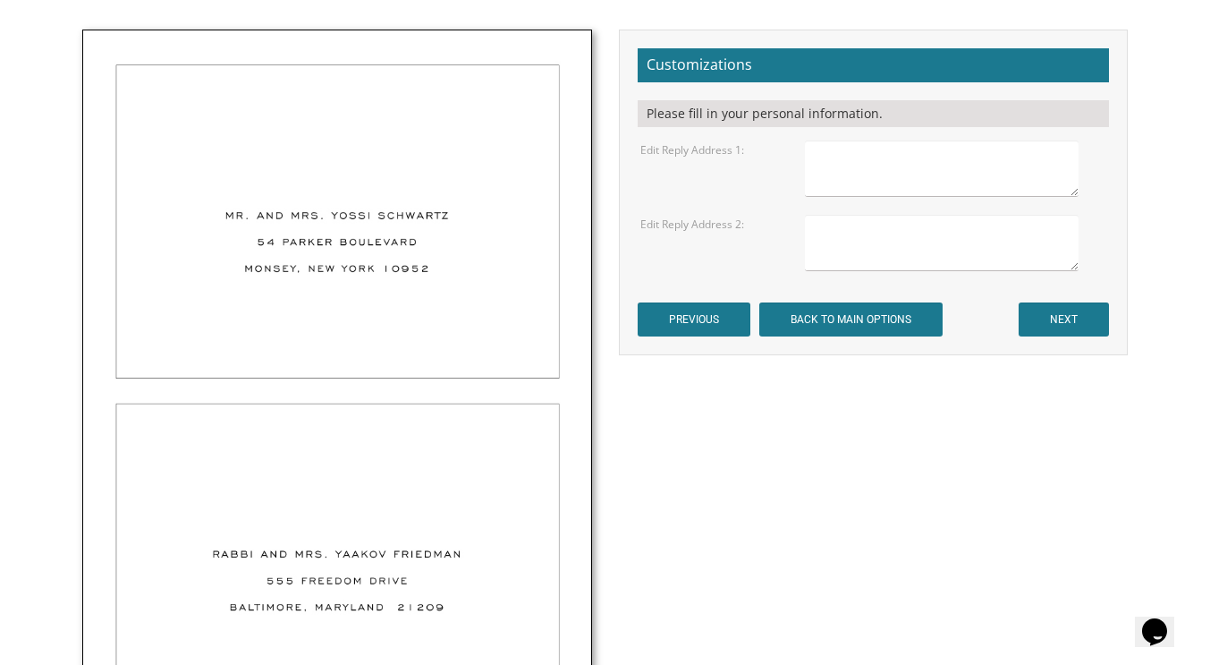
click at [859, 157] on textarea at bounding box center [942, 168] width 275 height 56
drag, startPoint x: 806, startPoint y: 144, endPoint x: 1046, endPoint y: 191, distance: 244.4
click at [1046, 191] on textarea "Mr. and [PERSON_NAME] [STREET_ADDRESS][US_STATE]" at bounding box center [942, 168] width 275 height 56
type textarea "Mr. and [PERSON_NAME] [STREET_ADDRESS][US_STATE]"
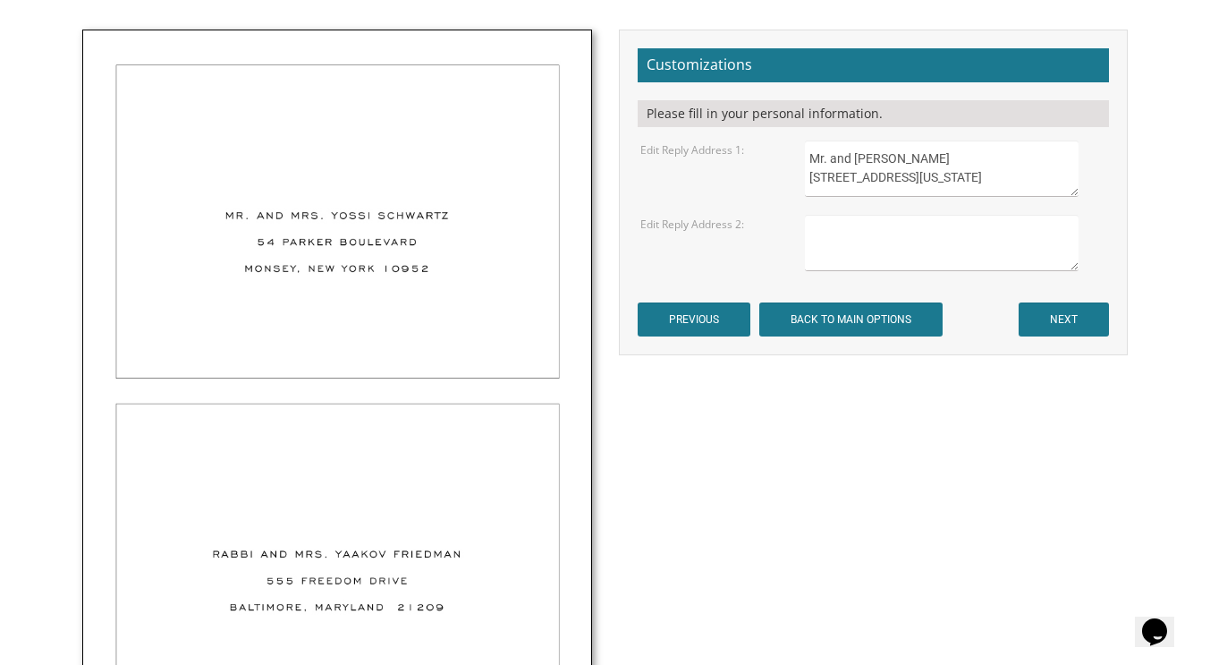
click at [848, 245] on textarea at bounding box center [942, 243] width 275 height 56
paste textarea "Mr. and [PERSON_NAME] [STREET_ADDRESS][US_STATE]"
drag, startPoint x: 882, startPoint y: 223, endPoint x: 978, endPoint y: 225, distance: 95.7
click at [978, 225] on textarea "Mr. and [PERSON_NAME] [STREET_ADDRESS][US_STATE]" at bounding box center [942, 243] width 275 height 56
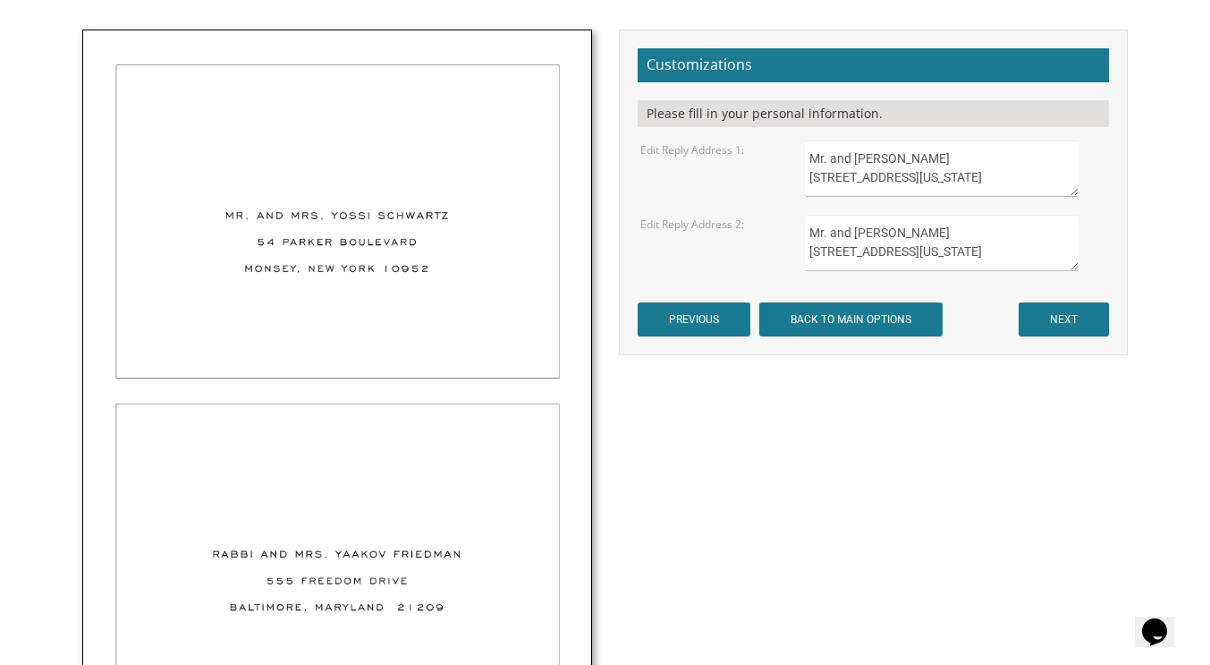
click at [871, 249] on textarea "Mr. and [PERSON_NAME] [STREET_ADDRESS][US_STATE]" at bounding box center [942, 243] width 275 height 56
type textarea "Mr. and [PERSON_NAME] [STREET_ADDRESS][PERSON_NAME][US_STATE]"
click at [1056, 304] on input "NEXT" at bounding box center [1064, 319] width 90 height 34
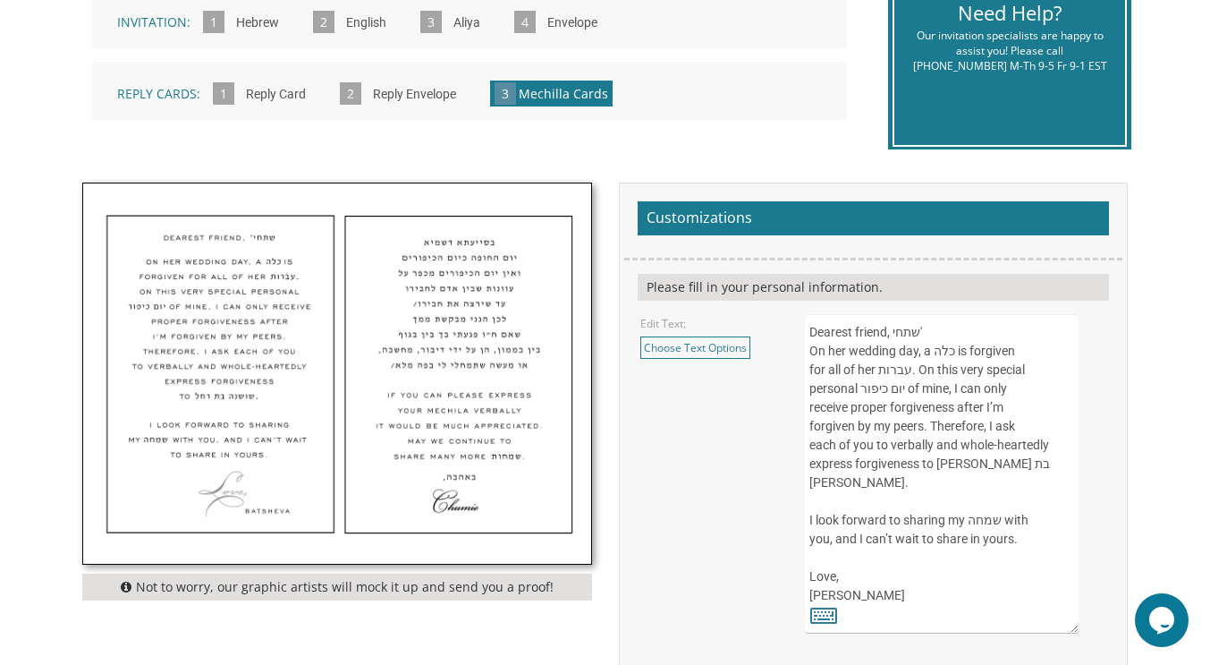
scroll to position [462, 0]
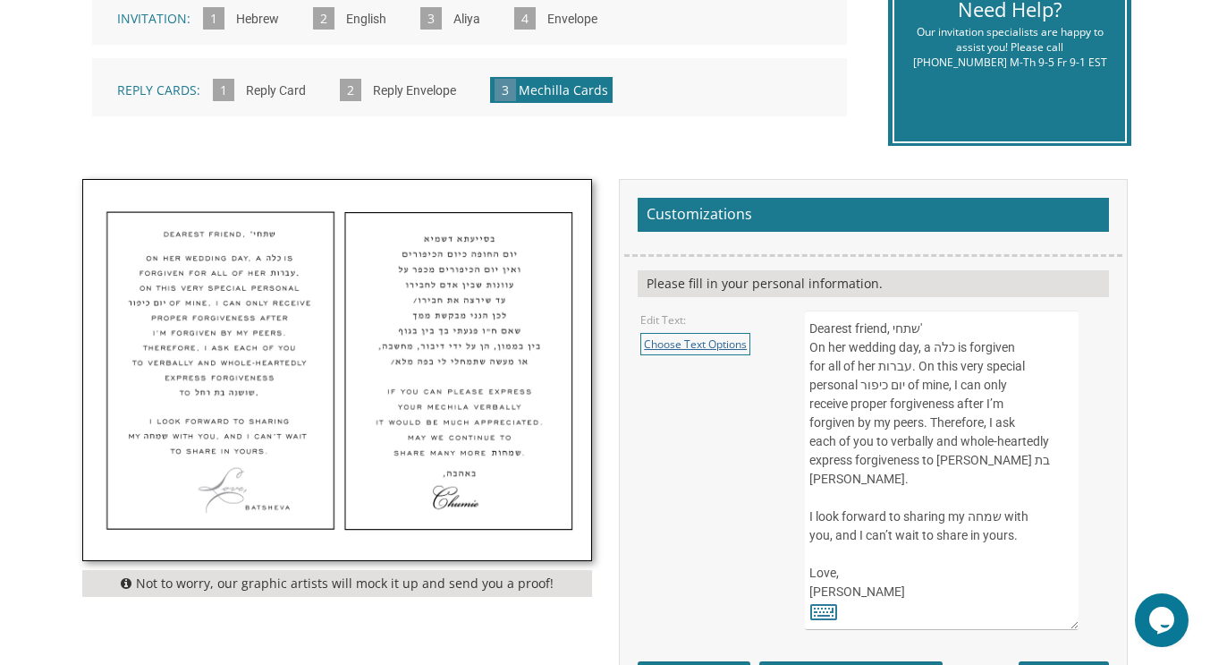
click at [652, 343] on link "Choose Text Options" at bounding box center [695, 344] width 110 height 22
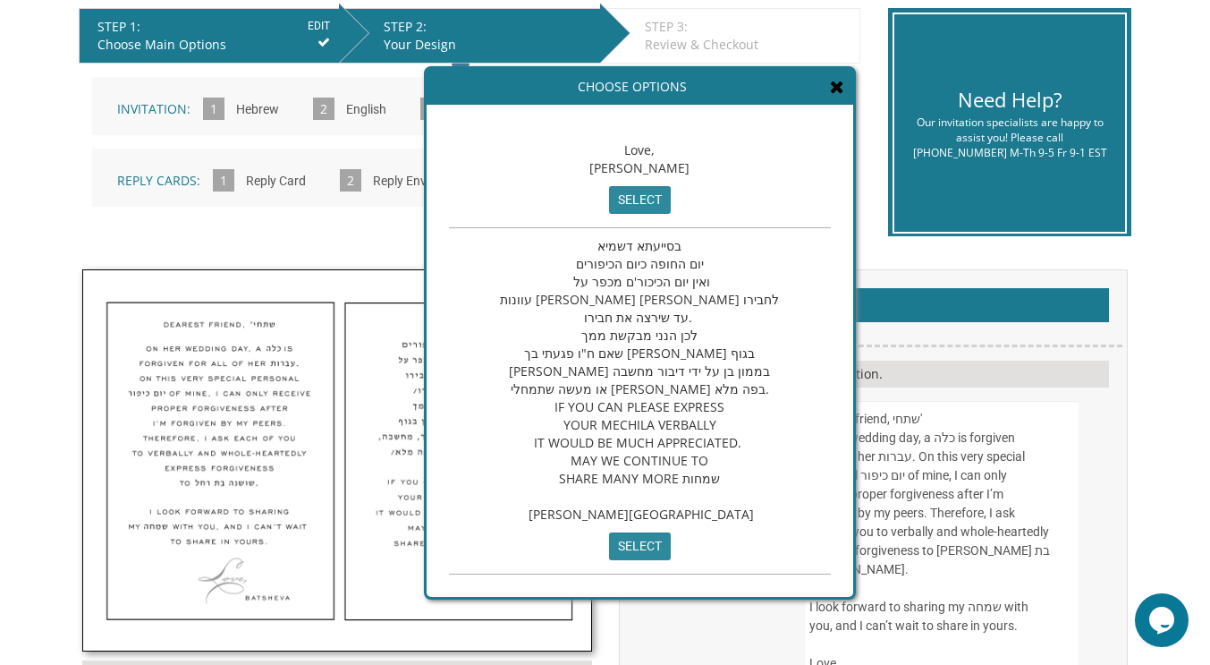
scroll to position [248, 0]
click at [526, 256] on span "בסייעתא דשמיא יום החופה כיום הכיפורים ואין יום הכיכור'ם מכפר על עוונות [PERSON_…" at bounding box center [639, 379] width 279 height 285
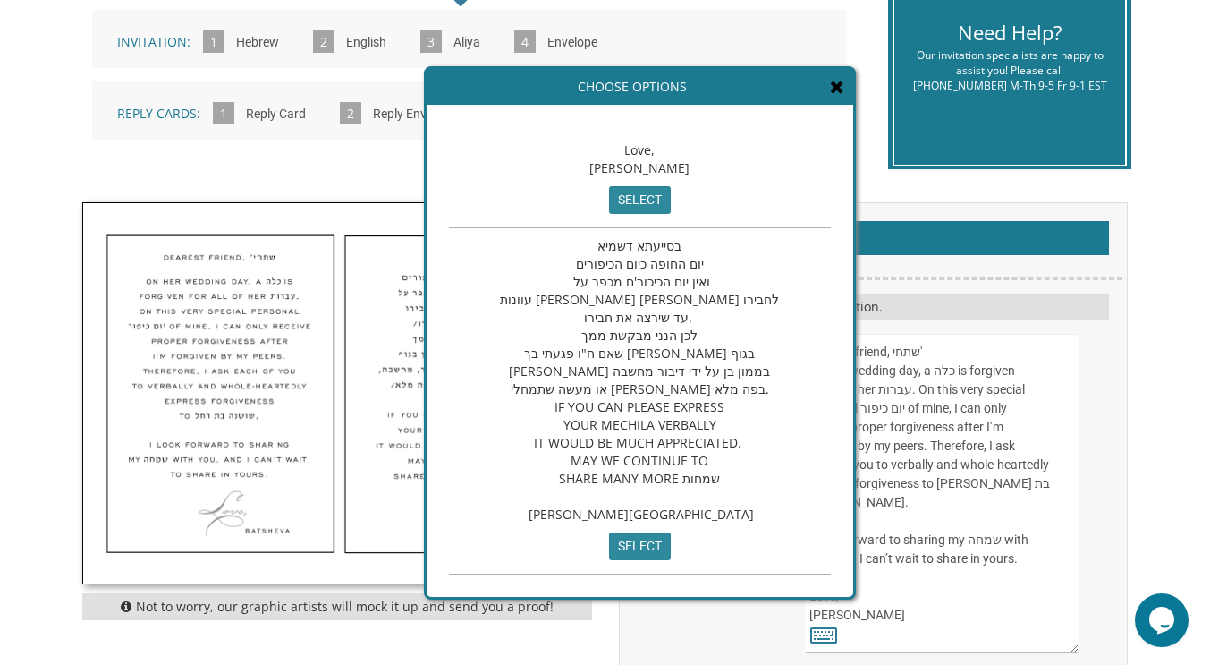
scroll to position [445, 0]
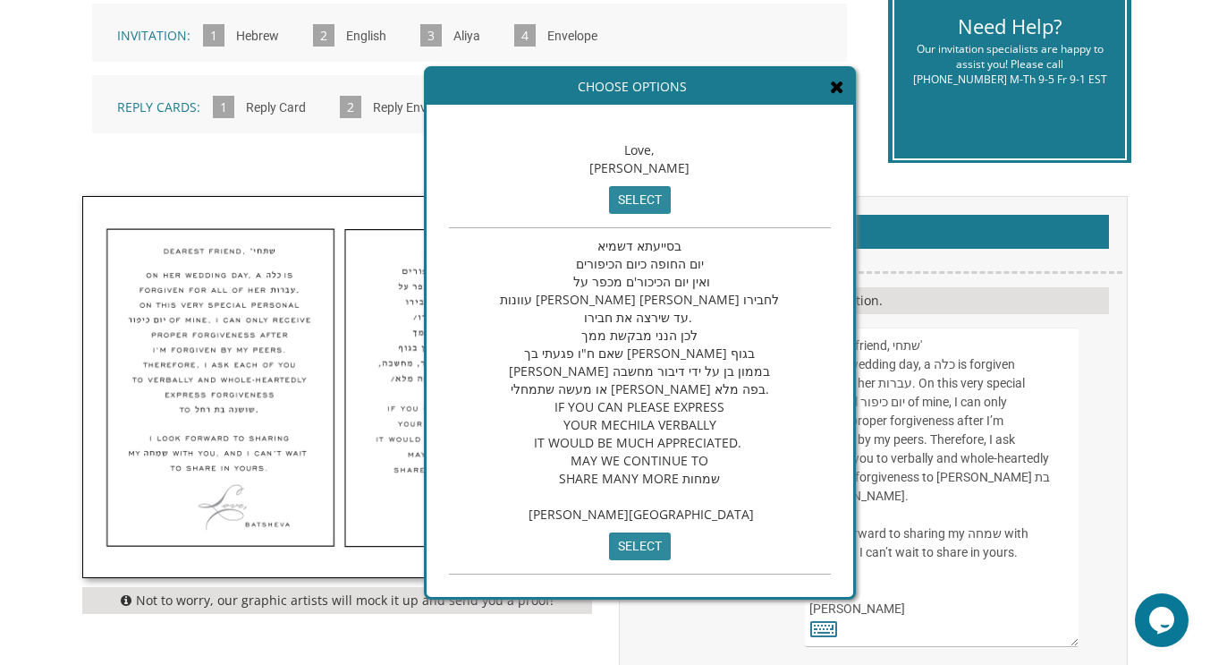
click at [803, 457] on div "Dearest friend, שתחי' On her wedding day, a כלה is forgiven for all of her עברו…" at bounding box center [956, 486] width 328 height 319
click at [810, 348] on textarea "Dearest friend, שתחי' On her wedding day, a כלה is forgiven for all of her עברו…" at bounding box center [942, 486] width 275 height 319
click at [830, 86] on icon at bounding box center [837, 87] width 14 height 18
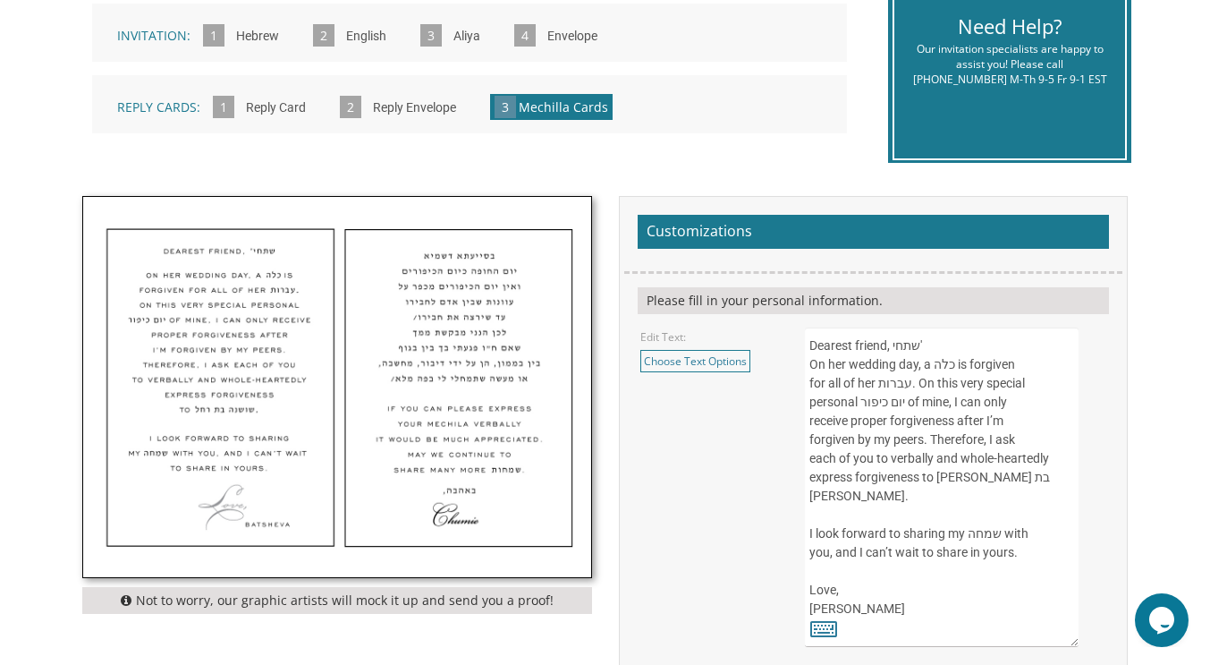
drag, startPoint x: 810, startPoint y: 343, endPoint x: 908, endPoint y: 594, distance: 268.8
click at [908, 594] on textarea "Dearest friend, שתחי' On her wedding day, a כלה is forgiven for all of her עברו…" at bounding box center [942, 486] width 275 height 319
click at [699, 360] on link "Choose Text Options" at bounding box center [695, 361] width 110 height 22
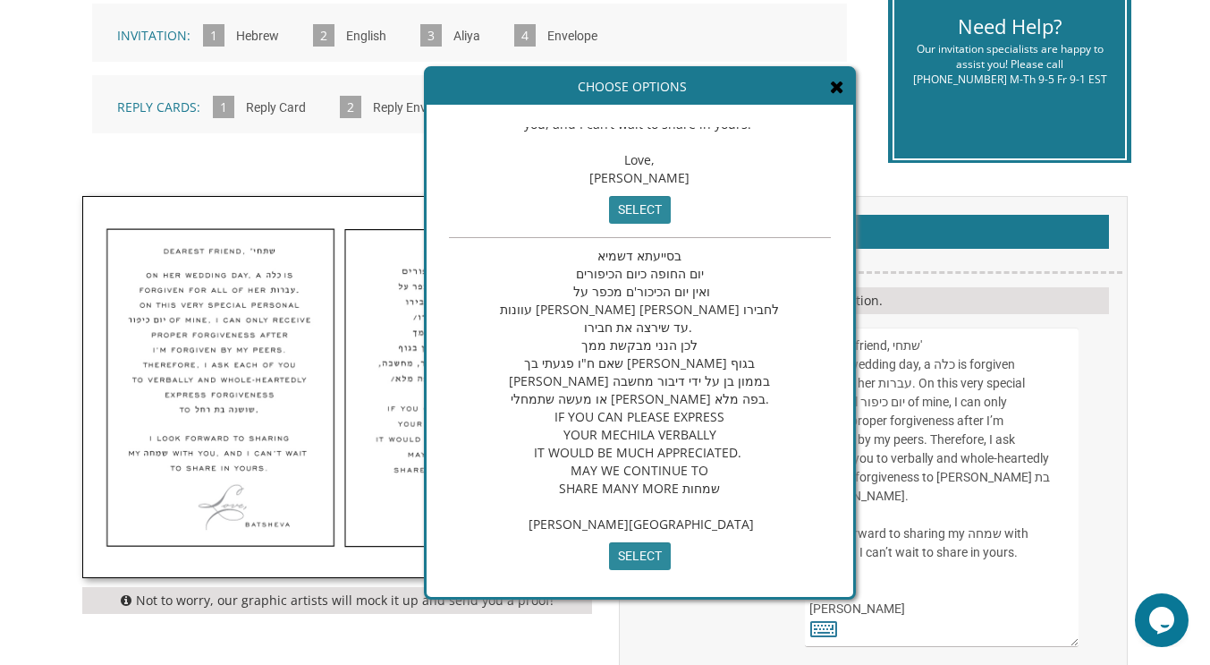
scroll to position [263, 0]
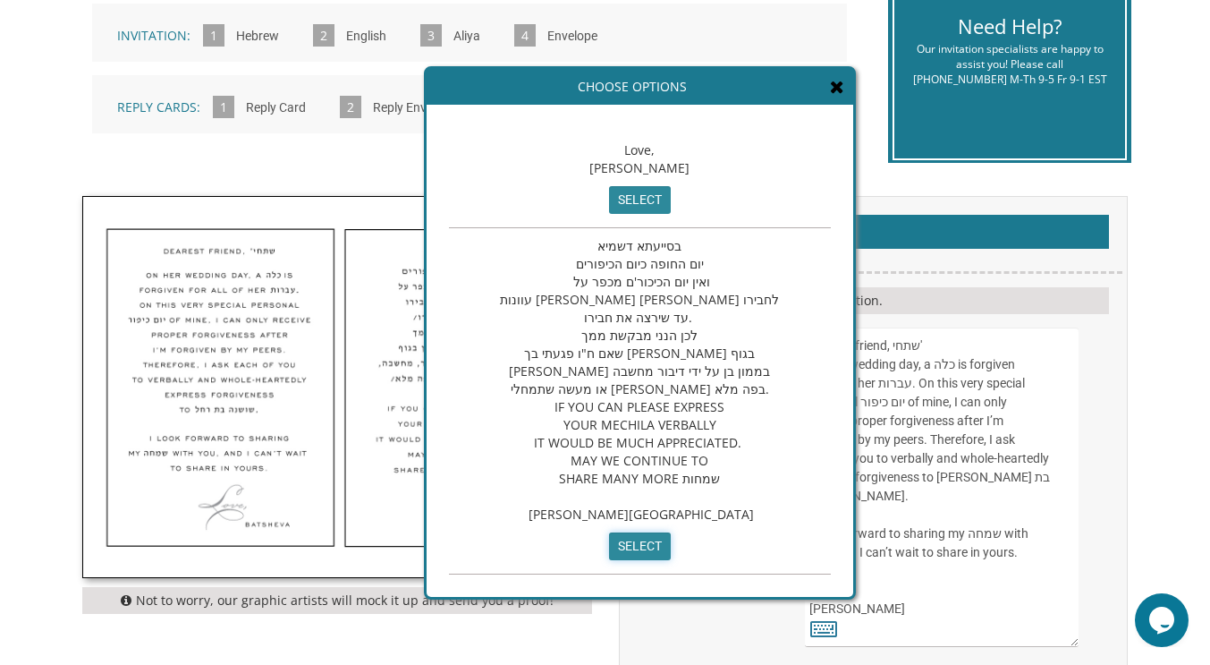
click at [609, 552] on input "select" at bounding box center [640, 546] width 62 height 28
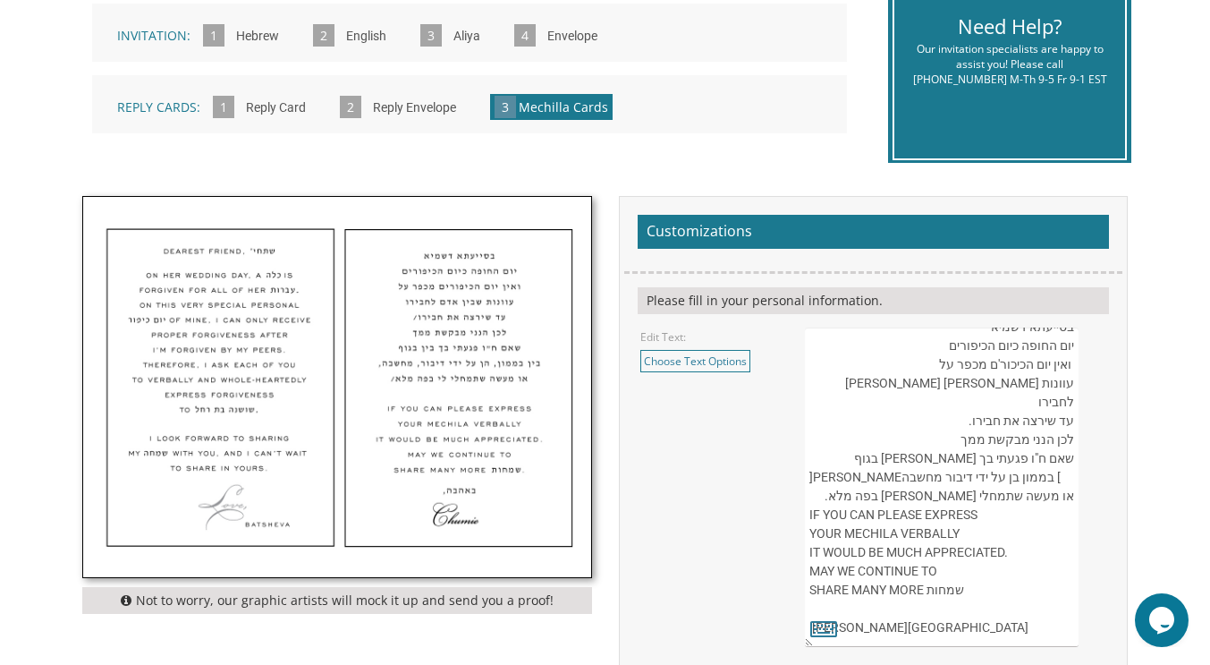
scroll to position [487, 0]
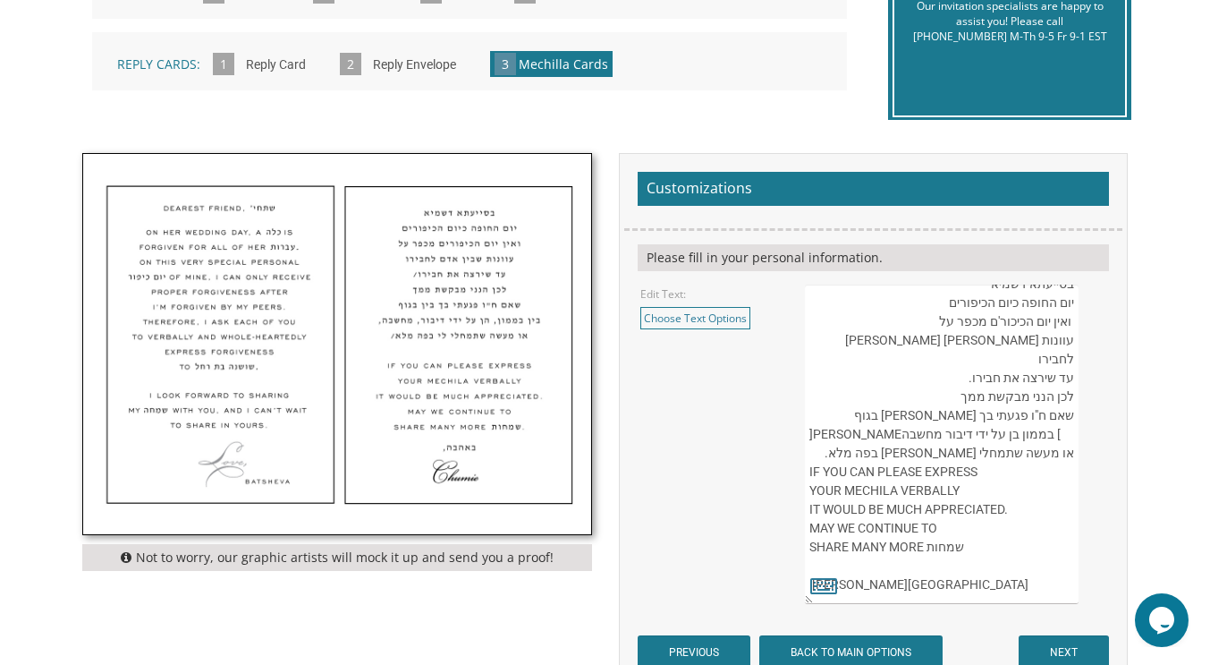
drag, startPoint x: 821, startPoint y: 415, endPoint x: 998, endPoint y: 502, distance: 197.2
click at [998, 502] on textarea "Dearest friend, שתחי' On her wedding day, a כלה is forgiven for all of her עברו…" at bounding box center [942, 443] width 275 height 319
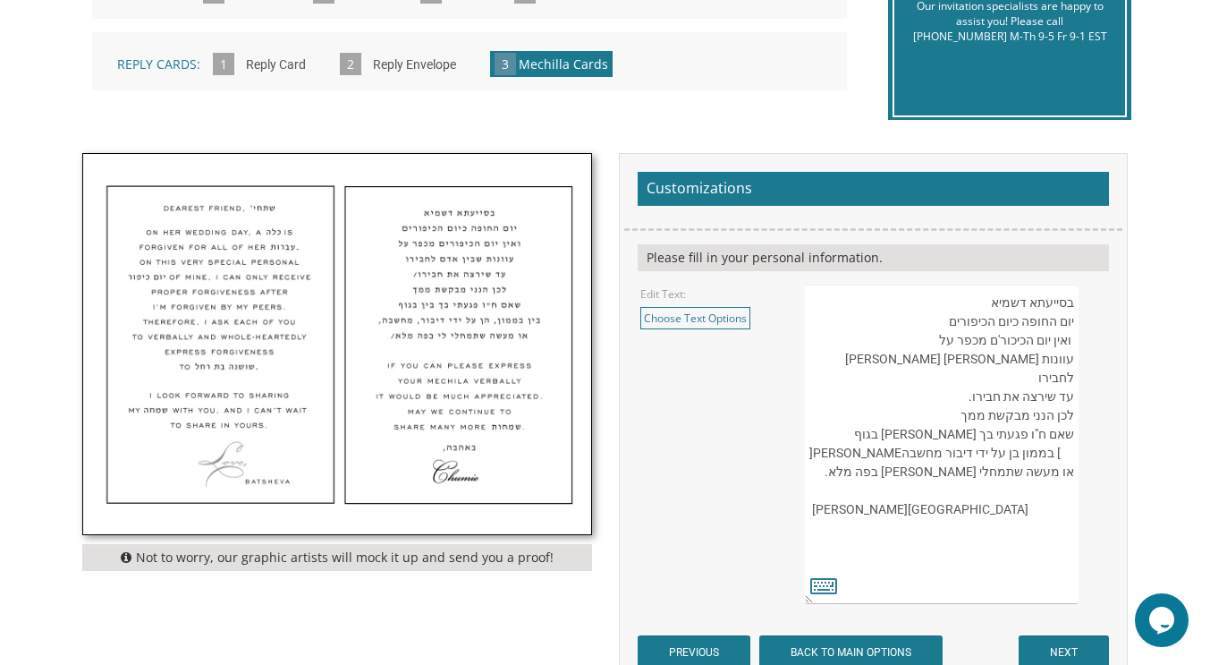
scroll to position [0, 0]
paste textarea "Dearest friend, שתחי' On her wedding day, a כלה is forgiven for all of her עברו…"
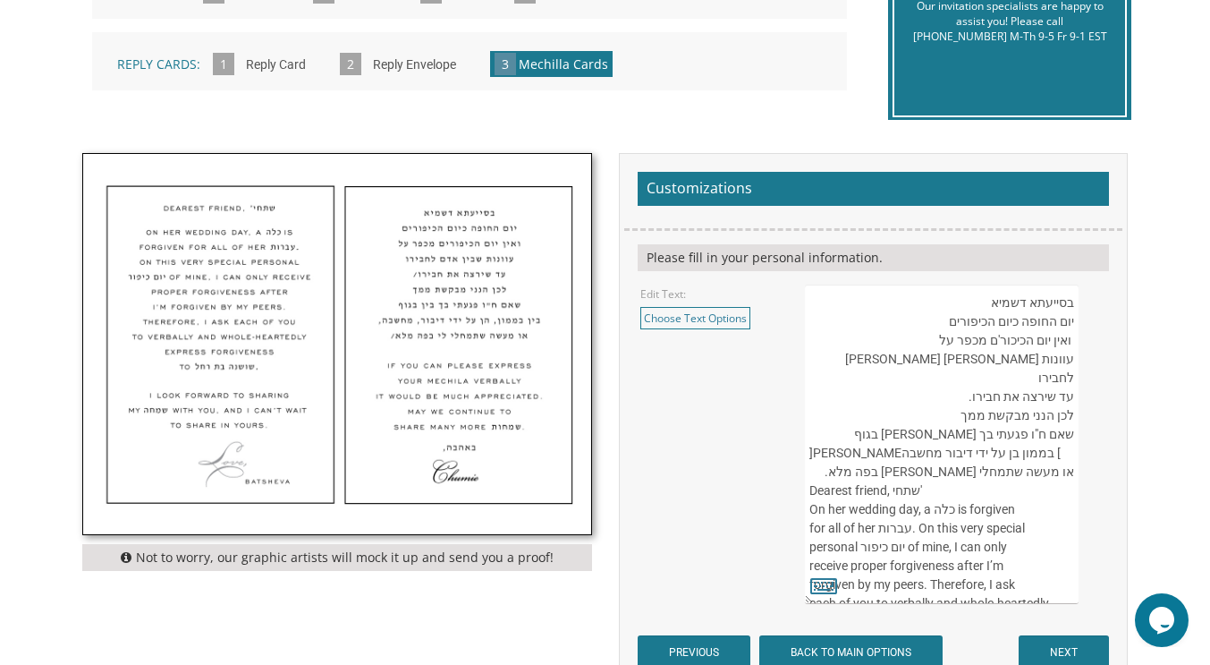
click at [1072, 397] on textarea "Dearest friend, שתחי' On her wedding day, a כלה is forgiven for all of her עברו…" at bounding box center [942, 443] width 275 height 319
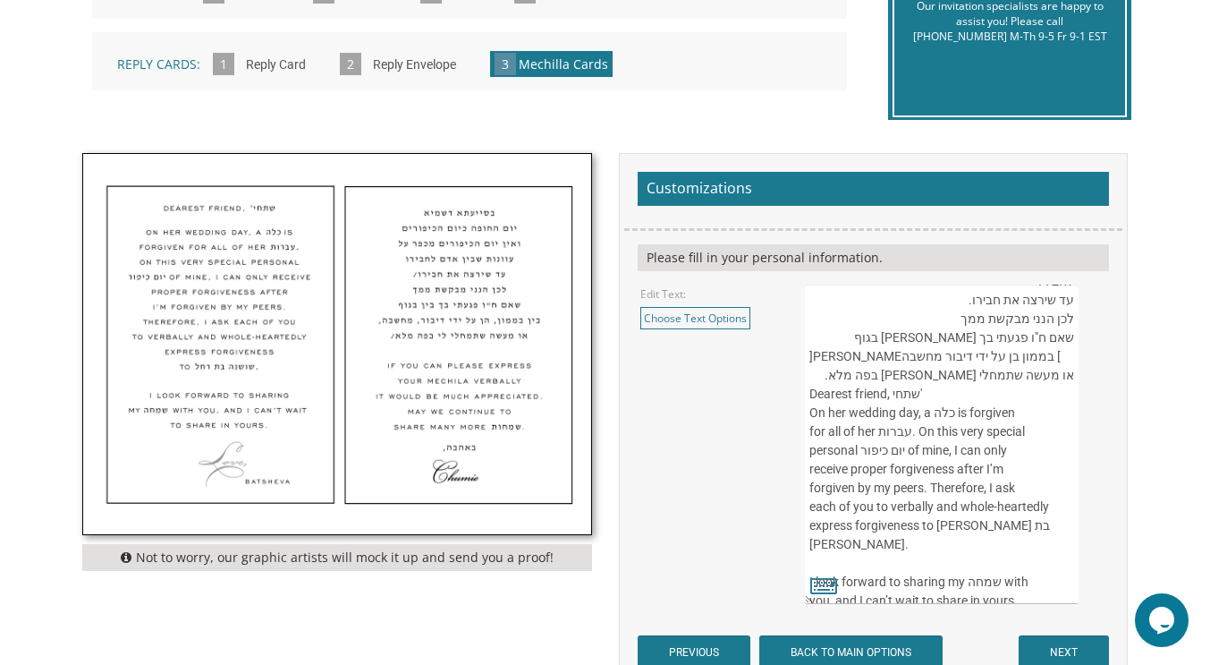
scroll to position [96, 0]
drag, startPoint x: 820, startPoint y: 392, endPoint x: 930, endPoint y: 415, distance: 112.4
click at [930, 415] on textarea "Dearest friend, שתחי' On her wedding day, a כלה is forgiven for all of her עברו…" at bounding box center [942, 443] width 275 height 319
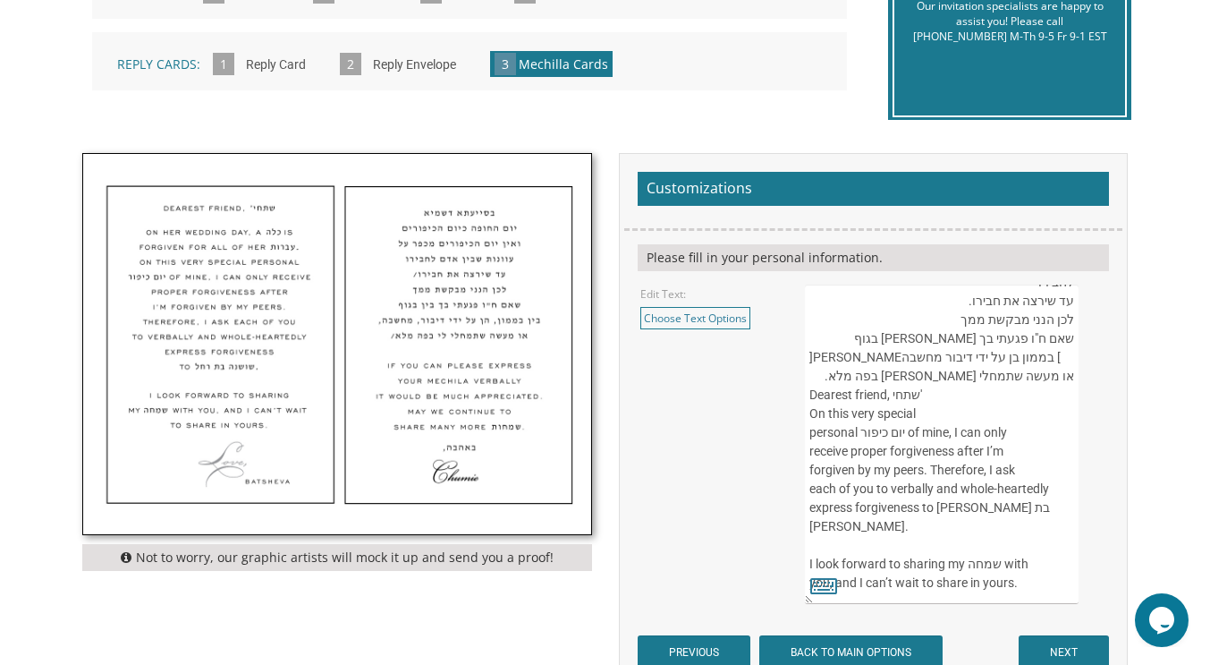
click at [818, 412] on textarea "Dearest friend, שתחי' On her wedding day, a כלה is forgiven for all of her עברו…" at bounding box center [942, 443] width 275 height 319
click at [962, 410] on textarea "Dearest friend, שתחי' On her wedding day, a כלה is forgiven for all of her עברו…" at bounding box center [942, 443] width 275 height 319
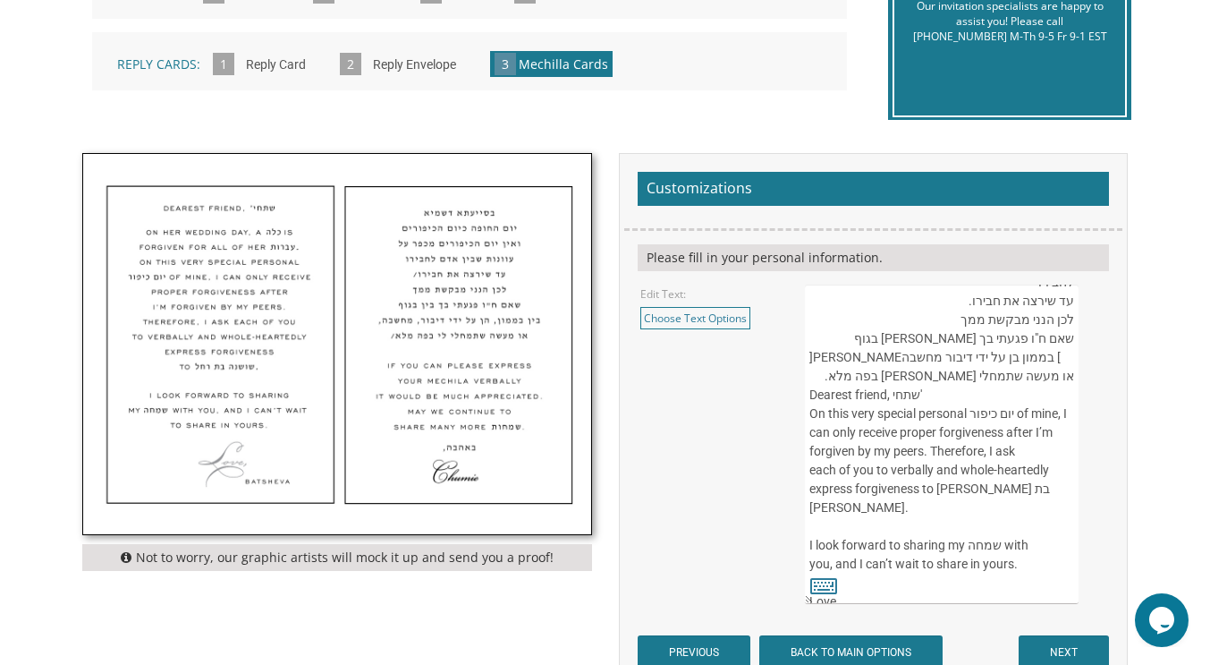
click at [819, 448] on textarea "Dearest friend, שתחי' On her wedding day, a כלה is forgiven for all of her עברו…" at bounding box center [942, 443] width 275 height 319
click at [820, 469] on textarea "Dearest friend, שתחי' On her wedding day, a כלה is forgiven for all of her עברו…" at bounding box center [942, 443] width 275 height 319
click at [822, 489] on textarea "Dearest friend, שתחי' On her wedding day, a כלה is forgiven for all of her עברו…" at bounding box center [942, 443] width 275 height 319
drag, startPoint x: 843, startPoint y: 488, endPoint x: 819, endPoint y: 487, distance: 24.2
click at [819, 487] on textarea "Dearest friend, שתחי' On her wedding day, a כלה is forgiven for all of her עברו…" at bounding box center [942, 443] width 275 height 319
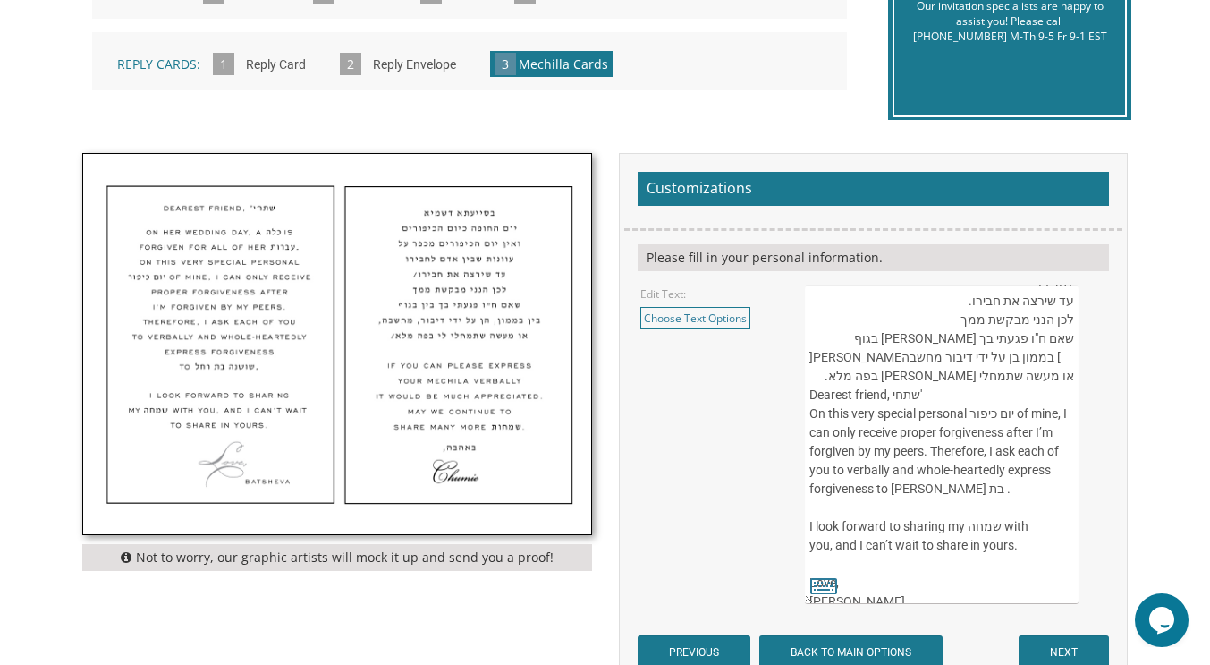
click at [886, 451] on textarea "Dearest friend, שתחי' On her wedding day, a כלה is forgiven for all of her עברו…" at bounding box center [942, 443] width 275 height 319
drag, startPoint x: 861, startPoint y: 451, endPoint x: 823, endPoint y: 449, distance: 38.5
click at [823, 449] on textarea "Dearest friend, שתחי' On her wedding day, a כלה is forgiven for all of her עברו…" at bounding box center [942, 443] width 275 height 319
drag, startPoint x: 919, startPoint y: 449, endPoint x: 932, endPoint y: 452, distance: 13.7
click at [932, 452] on textarea "Dearest friend, שתחי' On her wedding day, a כלה is forgiven for all of her עברו…" at bounding box center [942, 443] width 275 height 319
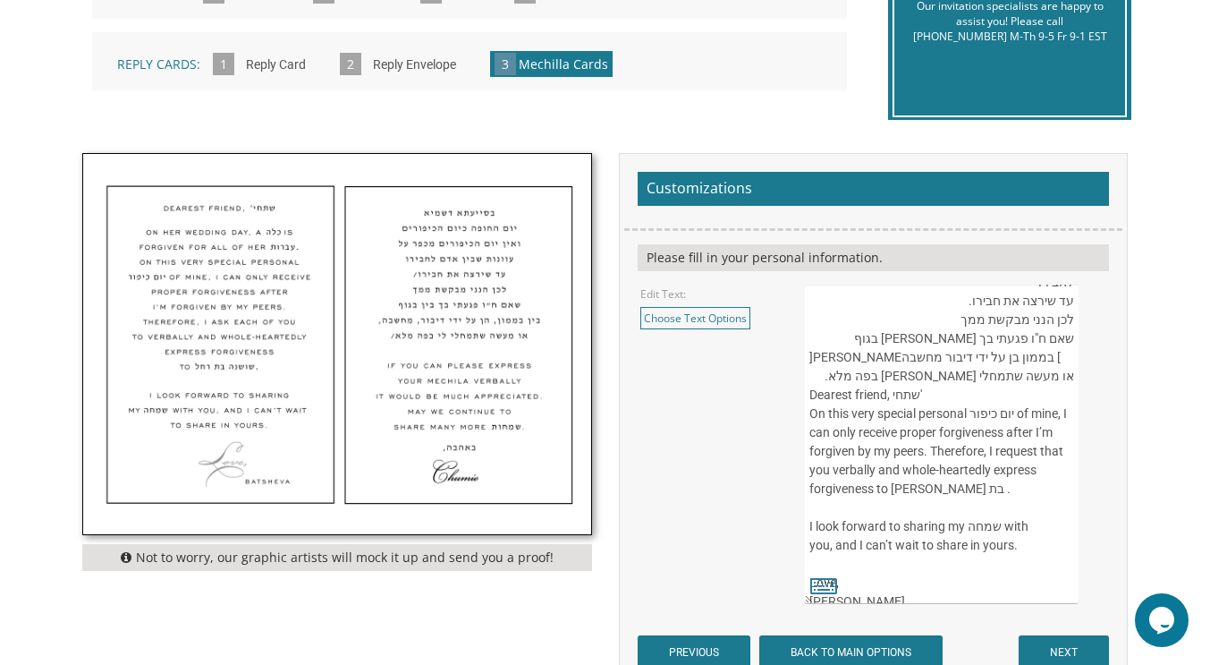
click at [1004, 470] on textarea "Dearest friend, שתחי' On her wedding day, a כלה is forgiven for all of her עברו…" at bounding box center [942, 443] width 275 height 319
type textarea "בסייעתא דשמיא יום החופה כיום הכיפורים ואין יום הכיכור'ם מכפר על עוונות [PERSON_…"
click at [818, 580] on icon at bounding box center [823, 584] width 27 height 25
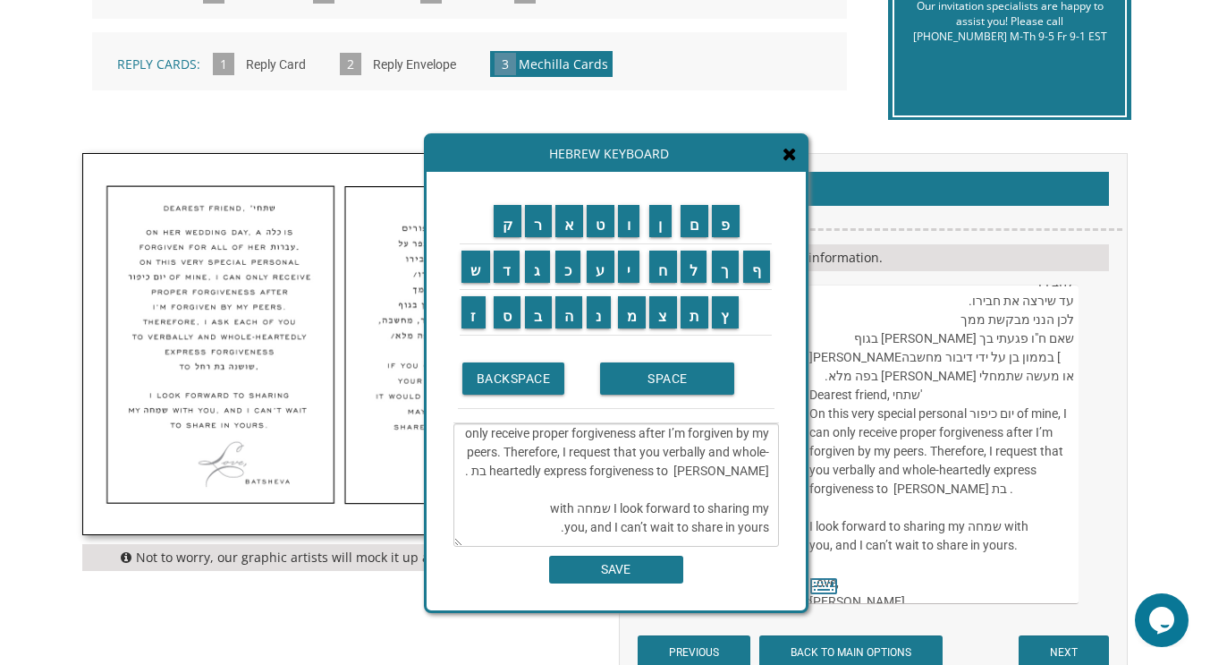
scroll to position [210, 0]
click at [490, 479] on textarea "בסייעתא דשמיא יום החופה כיום הכיפורים ואין יום הכיכור'ם מכפר על עוונות [PERSON_…" at bounding box center [616, 484] width 326 height 123
click at [667, 262] on input "ח" at bounding box center [663, 266] width 28 height 32
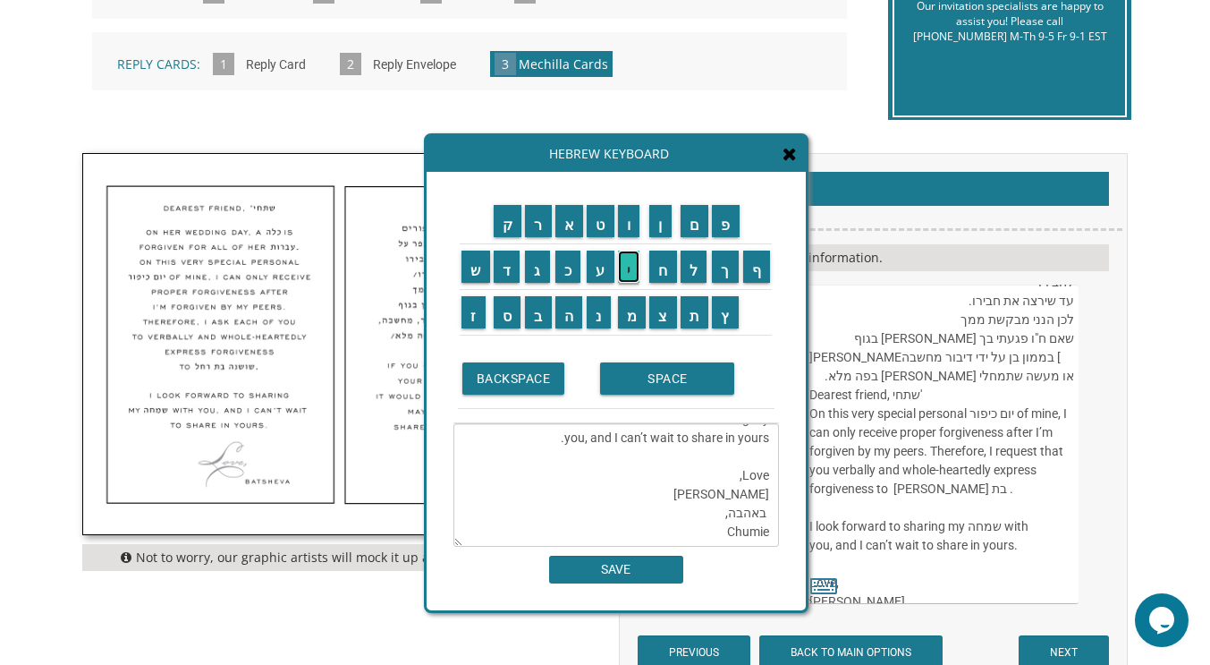
click at [631, 267] on input "י" at bounding box center [629, 266] width 22 height 32
click at [571, 307] on input "ה" at bounding box center [569, 312] width 28 height 32
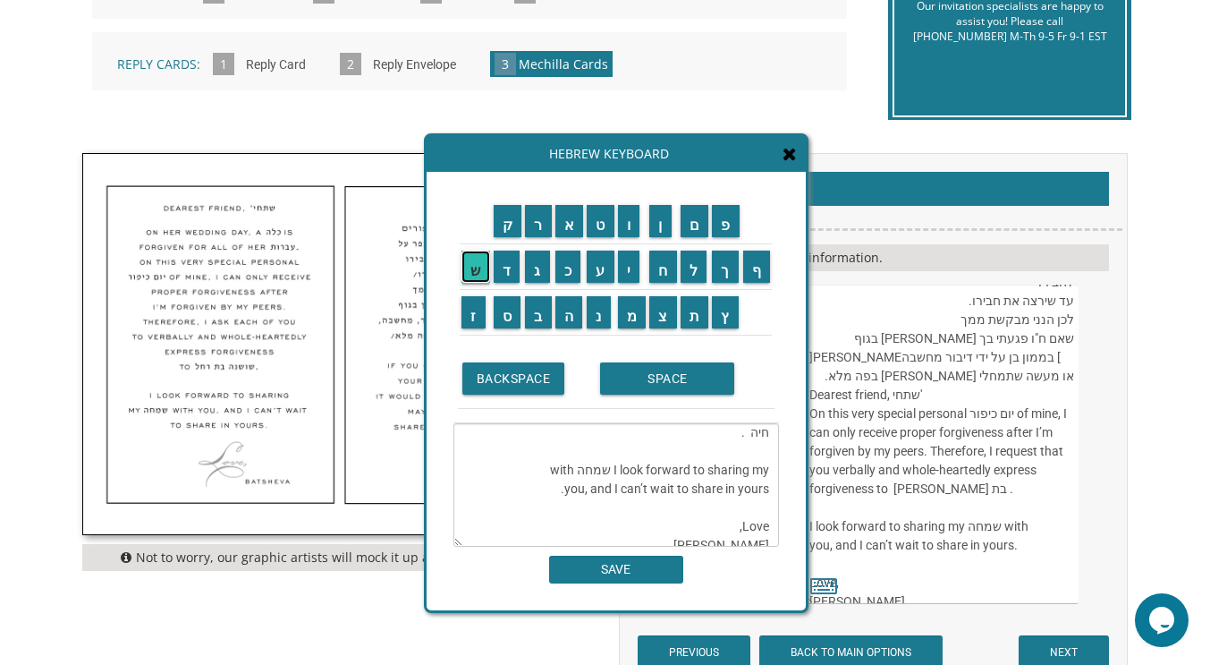
click at [476, 270] on input "ש" at bounding box center [476, 266] width 29 height 32
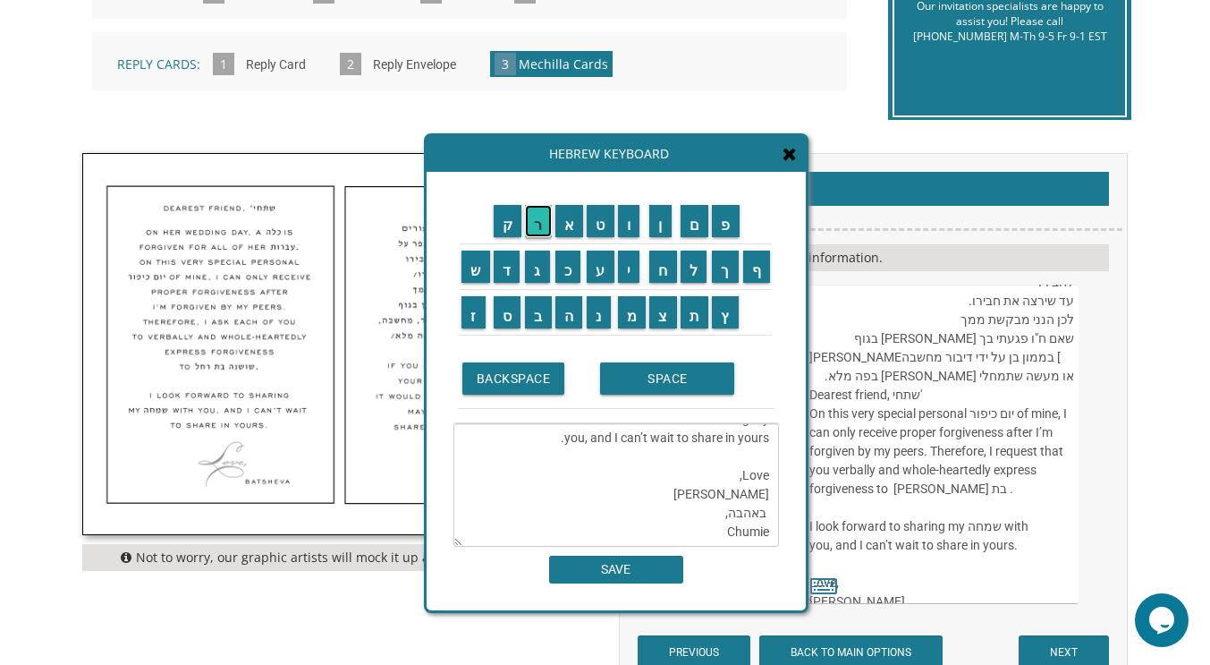
click at [536, 222] on input "ר" at bounding box center [538, 221] width 27 height 32
click at [568, 307] on input "ה" at bounding box center [569, 312] width 28 height 32
type textarea "בסייעתא דשמיא יום החופה כיום הכיפורים ואין יום הכיכור'ם מכפר על עוונות [PERSON_…"
click at [609, 572] on input "SAVE" at bounding box center [616, 569] width 134 height 28
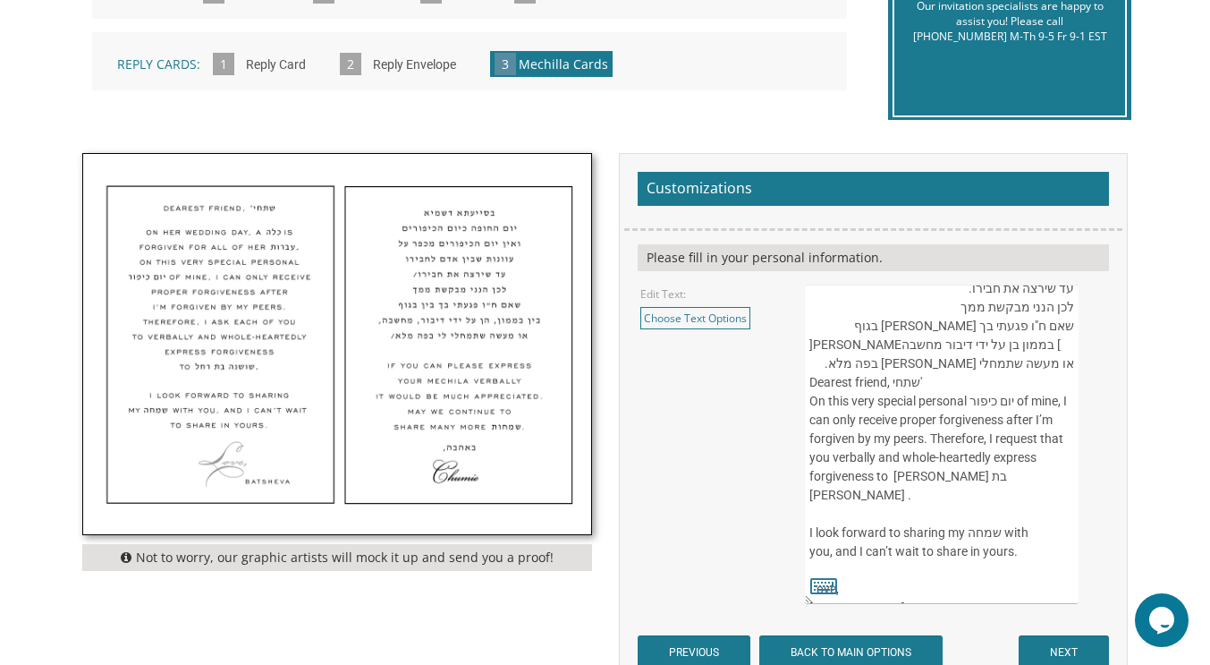
scroll to position [105, 0]
click at [819, 462] on textarea "Dearest friend, שתחי' On her wedding day, a כלה is forgiven for all of her עברו…" at bounding box center [942, 443] width 275 height 319
click at [873, 480] on textarea "Dearest friend, שתחי' On her wedding day, a כלה is forgiven for all of her עברו…" at bounding box center [942, 443] width 275 height 319
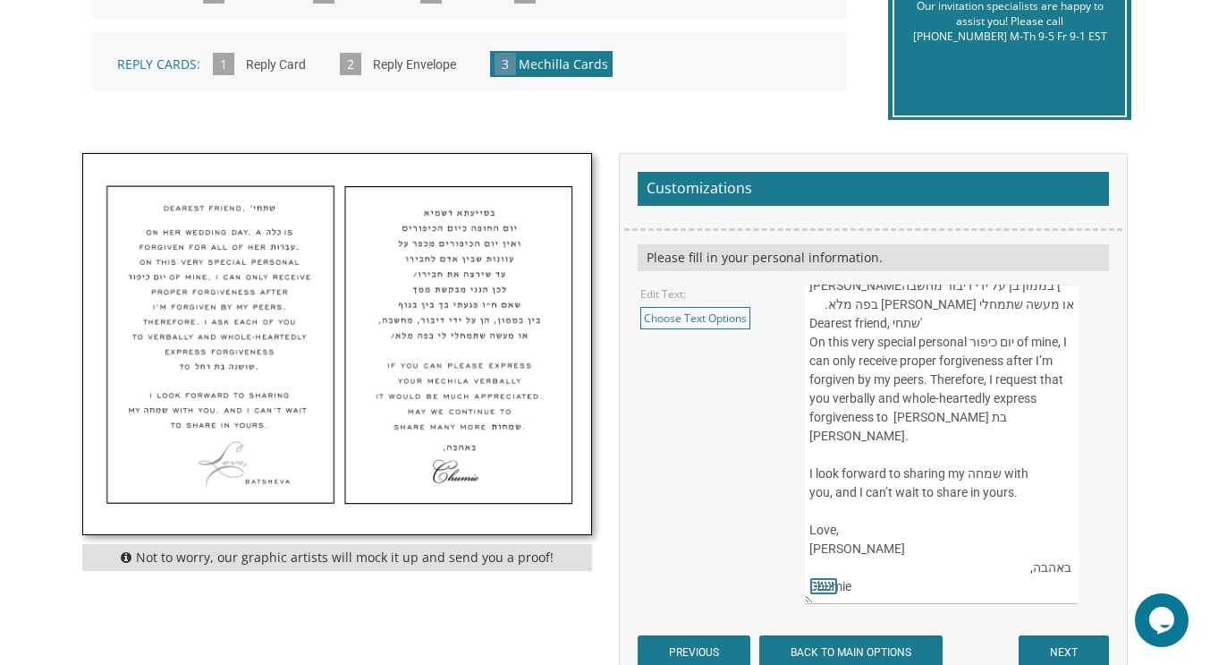
scroll to position [188, 0]
drag, startPoint x: 871, startPoint y: 504, endPoint x: 818, endPoint y: 475, distance: 60.5
click at [818, 475] on textarea "Dearest friend, שתחי' On her wedding day, a כלה is forgiven for all of her עברו…" at bounding box center [942, 443] width 275 height 319
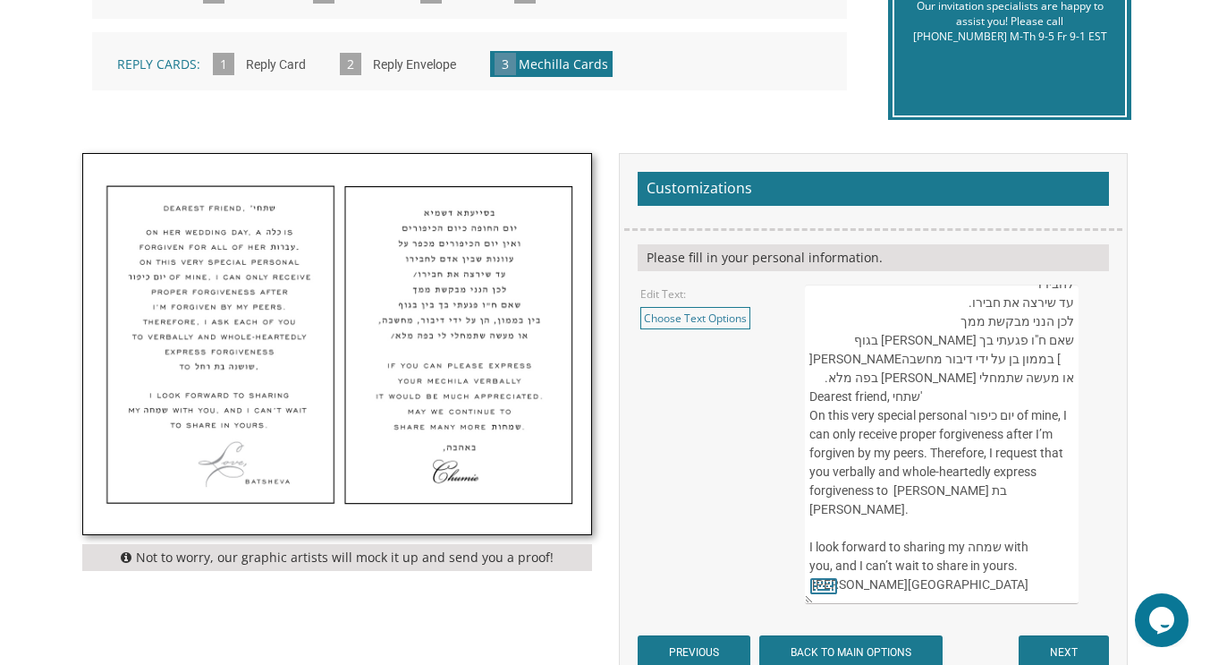
scroll to position [131, 0]
click at [818, 475] on textarea "Dearest friend, שתחי' On her wedding day, a כלה is forgiven for all of her עברו…" at bounding box center [942, 443] width 275 height 319
click at [1012, 532] on textarea "Dearest friend, שתחי' On her wedding day, a כלה is forgiven for all of her עברו…" at bounding box center [942, 443] width 275 height 319
click at [1027, 504] on textarea "Dearest friend, שתחי' On her wedding day, a כלה is forgiven for all of her עברו…" at bounding box center [942, 443] width 275 height 319
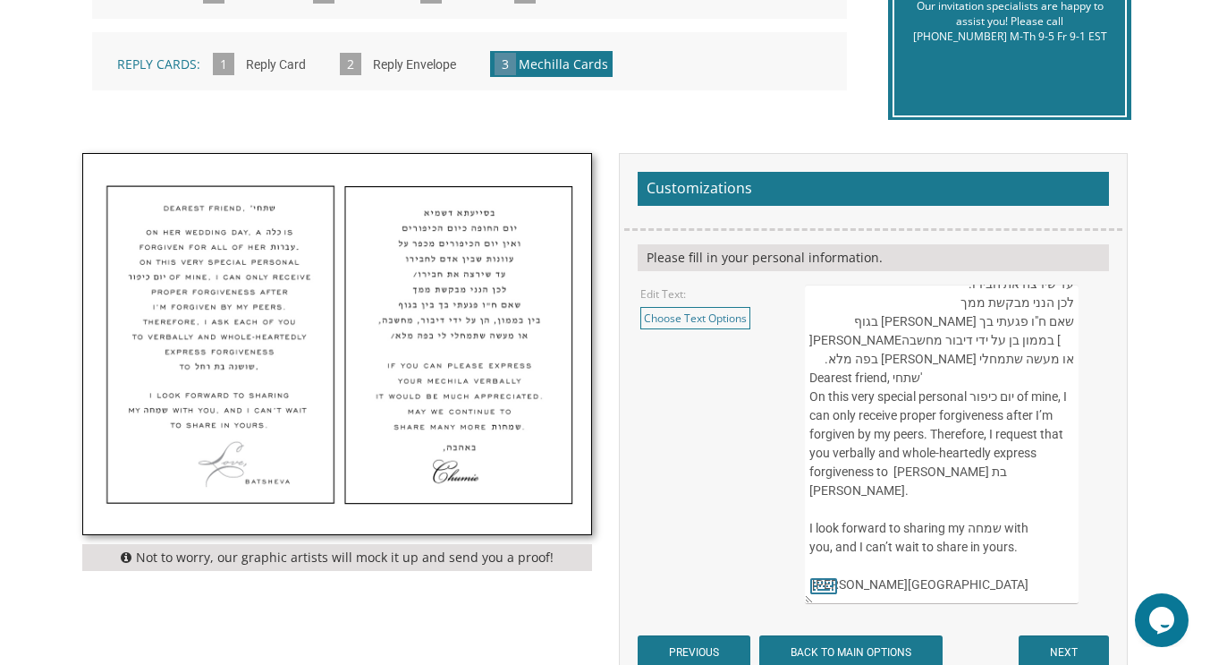
scroll to position [150, 0]
click at [834, 550] on textarea "Dearest friend, שתחי' On her wedding day, a כלה is forgiven for all of her עברו…" at bounding box center [942, 443] width 275 height 319
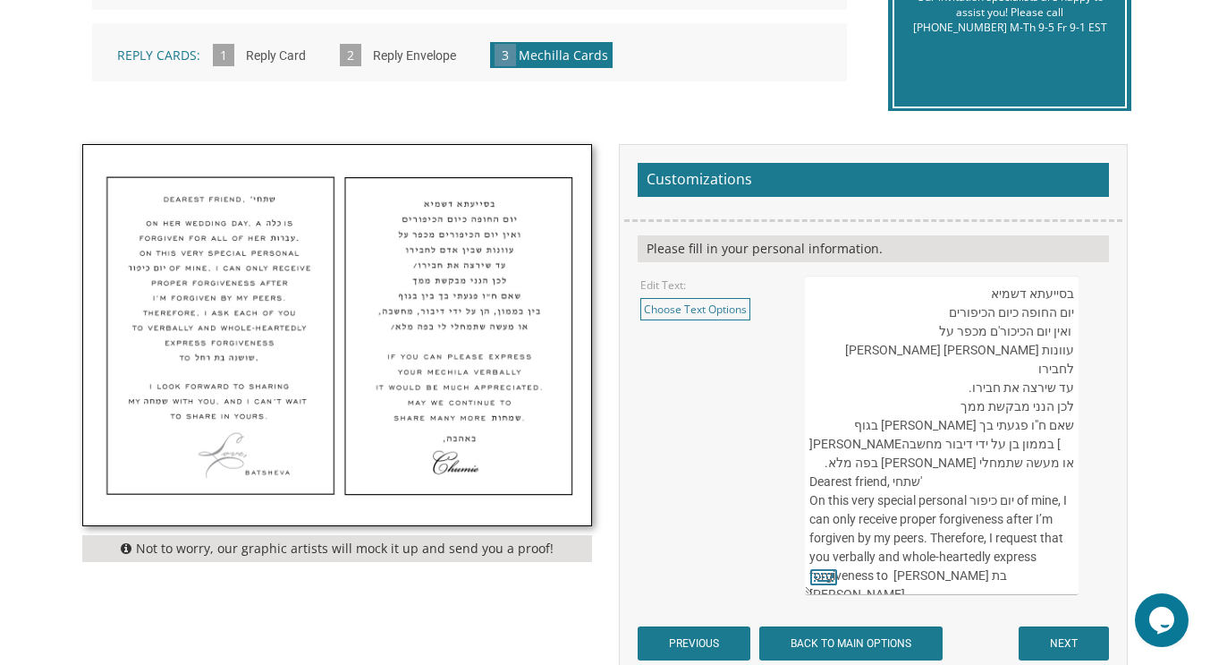
scroll to position [489, 0]
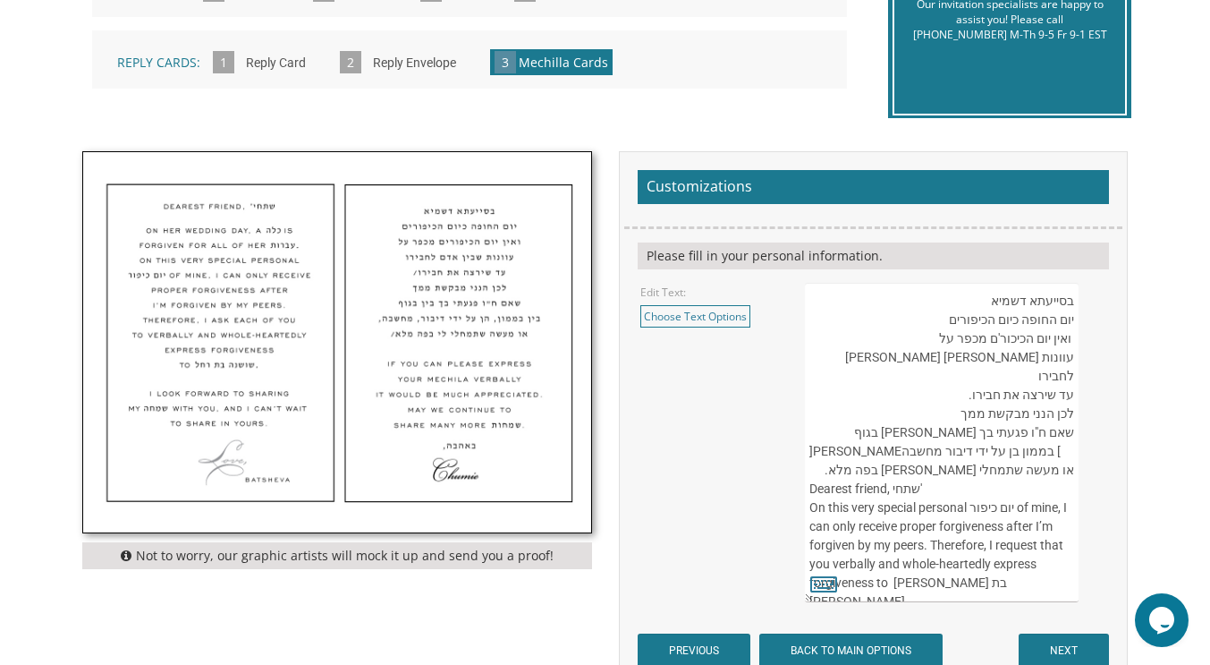
click at [1001, 303] on textarea "Dearest friend, שתחי' On her wedding day, a כלה is forgiven for all of her עברו…" at bounding box center [942, 442] width 275 height 319
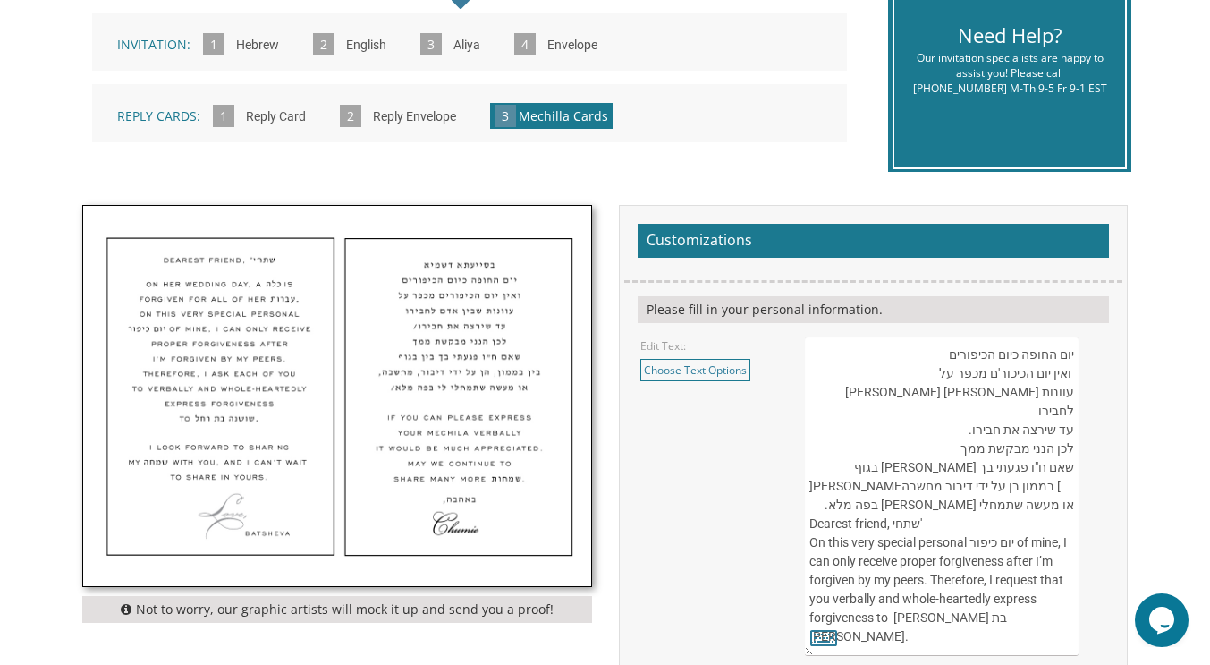
scroll to position [434, 0]
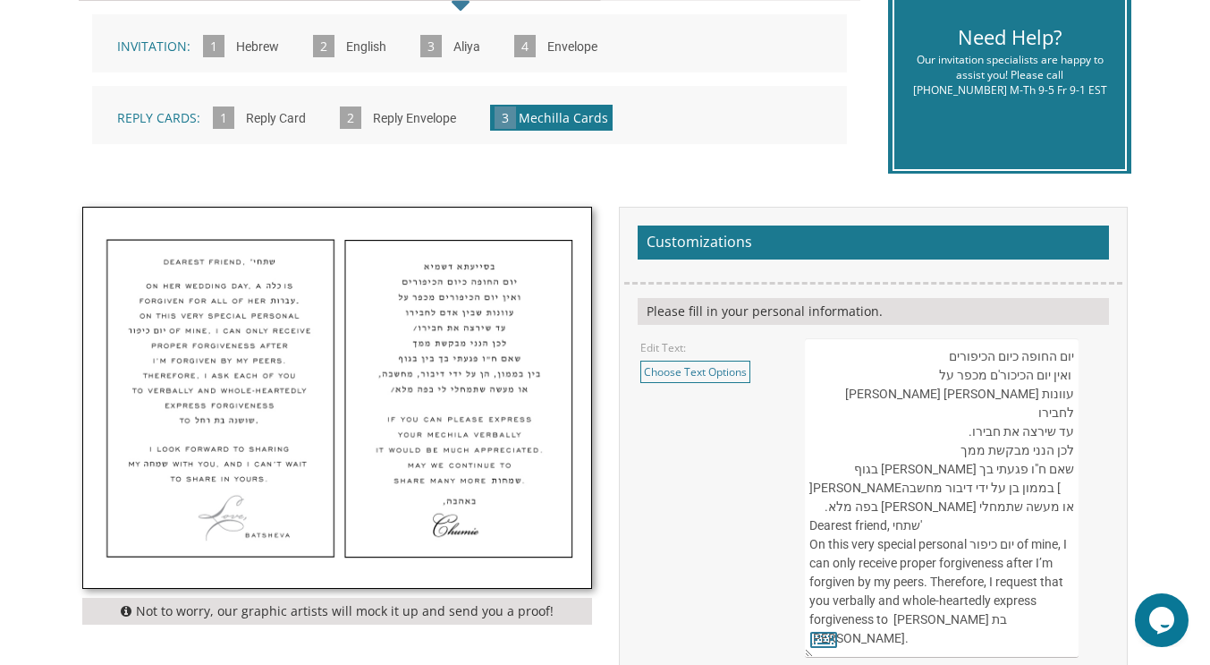
click at [1071, 375] on textarea "Dearest friend, שתחי' On her wedding day, a כלה is forgiven for all of her עברו…" at bounding box center [942, 497] width 275 height 319
click at [1072, 431] on textarea "Dearest friend, שתחי' On her wedding day, a כלה is forgiven for all of her עברו…" at bounding box center [942, 497] width 275 height 319
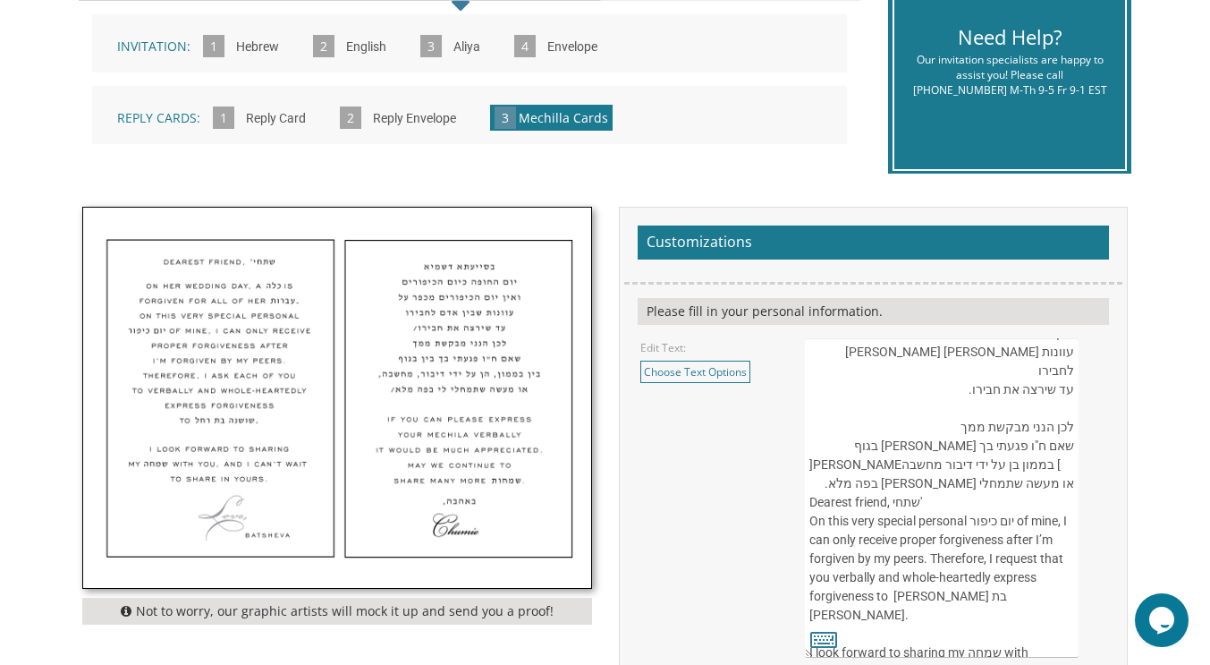
scroll to position [49, 0]
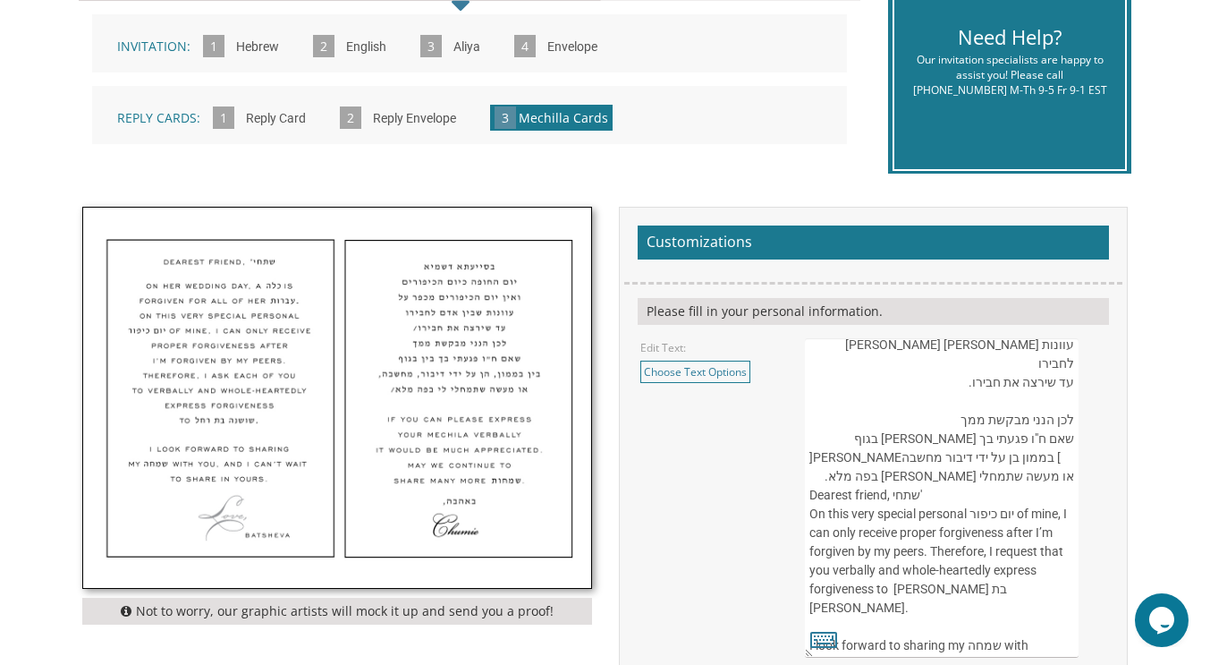
click at [822, 473] on textarea "Dearest friend, שתחי' On her wedding day, a כלה is forgiven for all of her עברו…" at bounding box center [942, 497] width 275 height 319
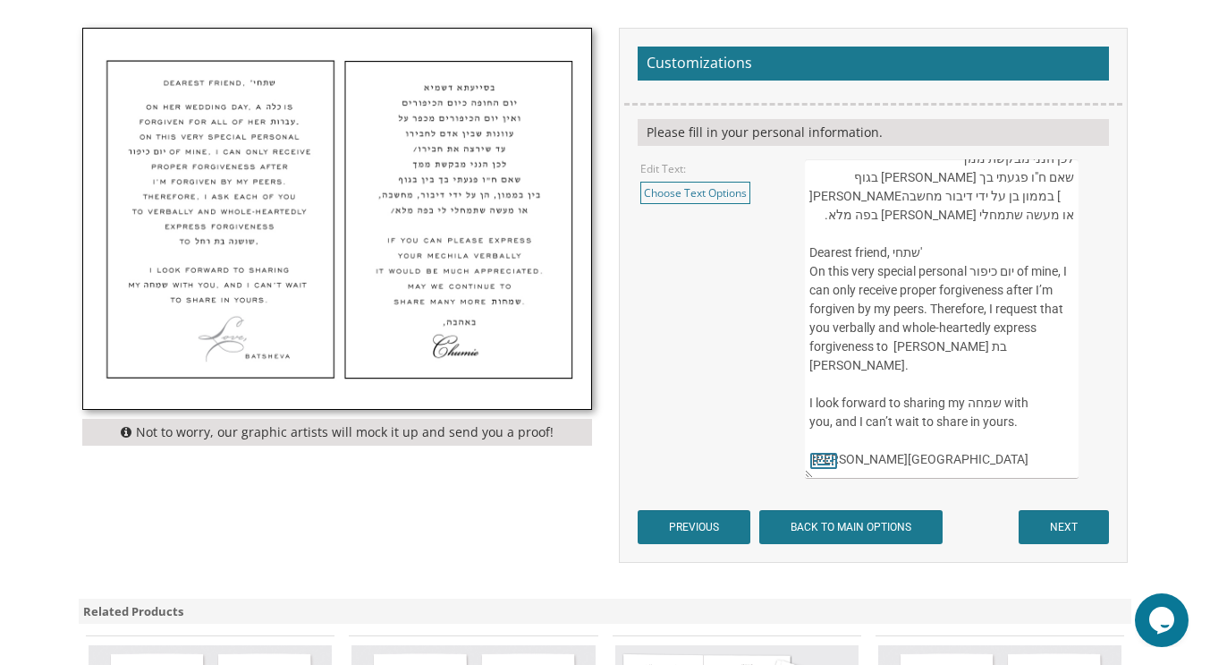
scroll to position [612, 0]
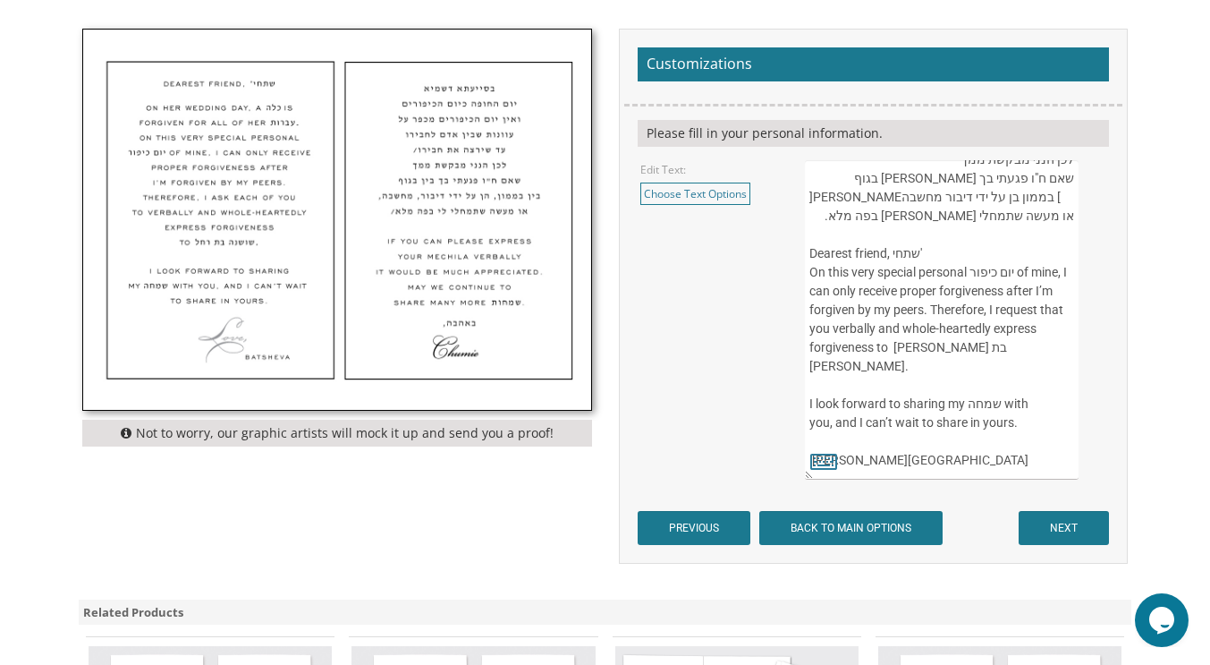
type textarea "יום החופה כיום הכיפורים ואין יום הכיכור'ם מכפר על עוונות [PERSON_NAME] [PERSON_…"
click at [1072, 522] on input "NEXT" at bounding box center [1064, 528] width 90 height 34
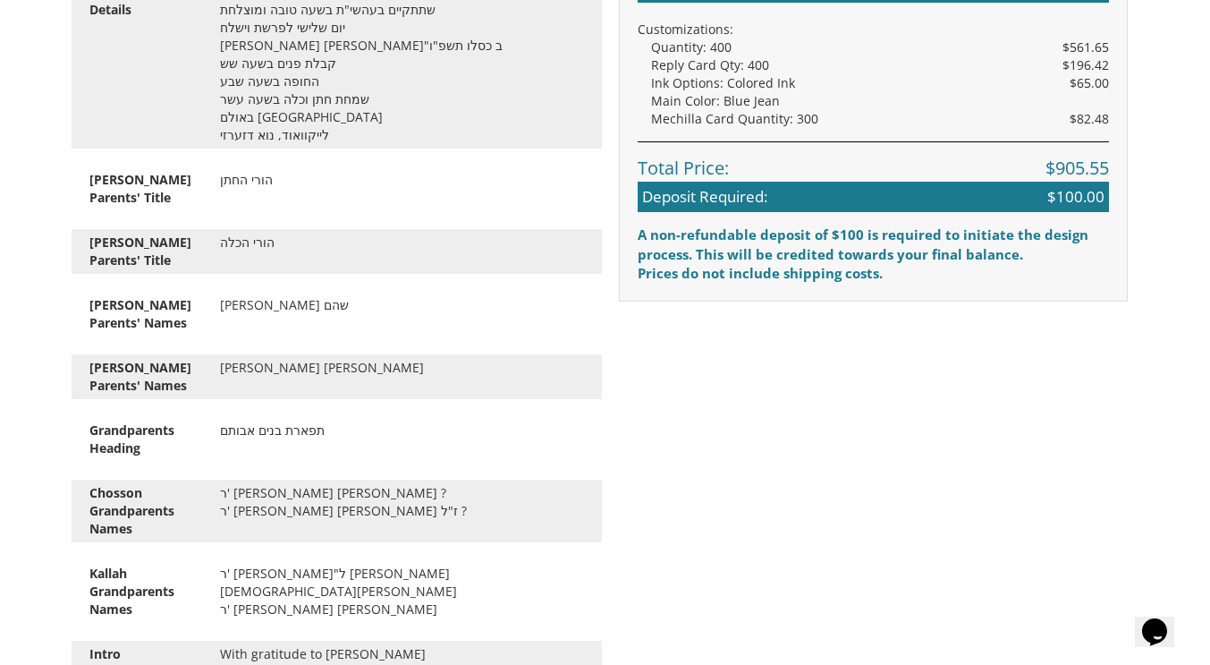
scroll to position [926, 0]
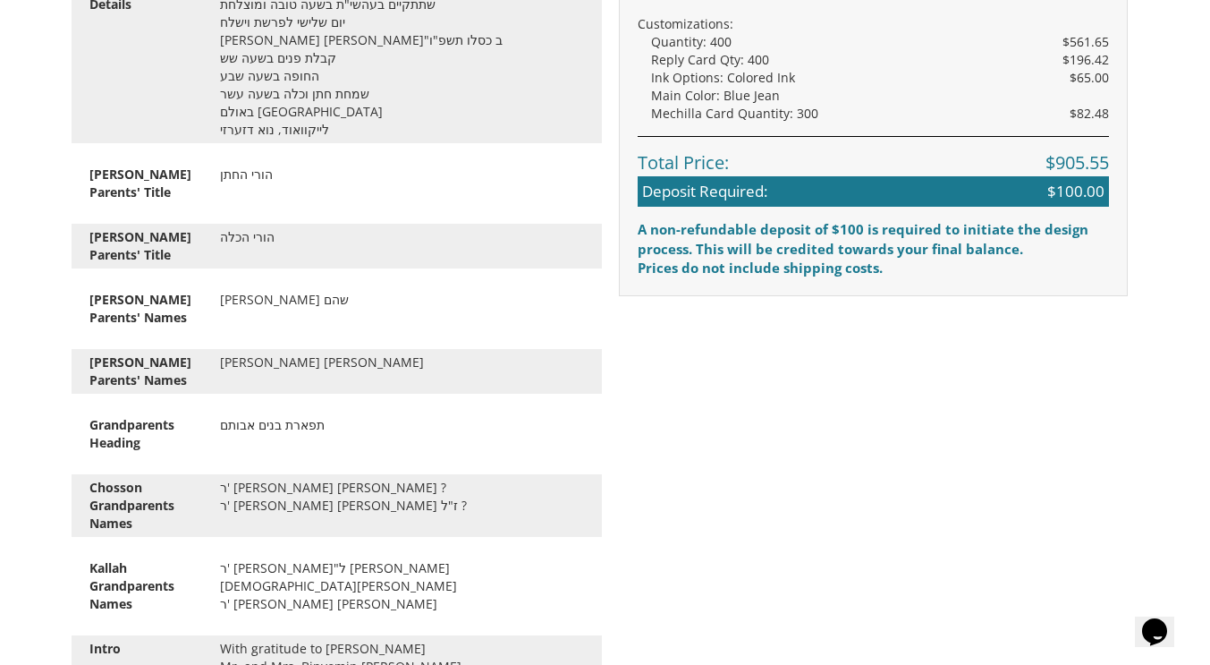
click at [399, 486] on div "ר' שלמה הלוי קאפאלאוויטש ורעיתו ? ר' פנחס מרדכי שהם ורעיתו ז"ל ?" at bounding box center [402, 497] width 391 height 36
click at [374, 504] on div "ר' שלמה הלוי קאפאלאוויטש ורעיתו ? ר' פנחס מרדכי שהם ורעיתו ז"ל ?" at bounding box center [402, 497] width 391 height 36
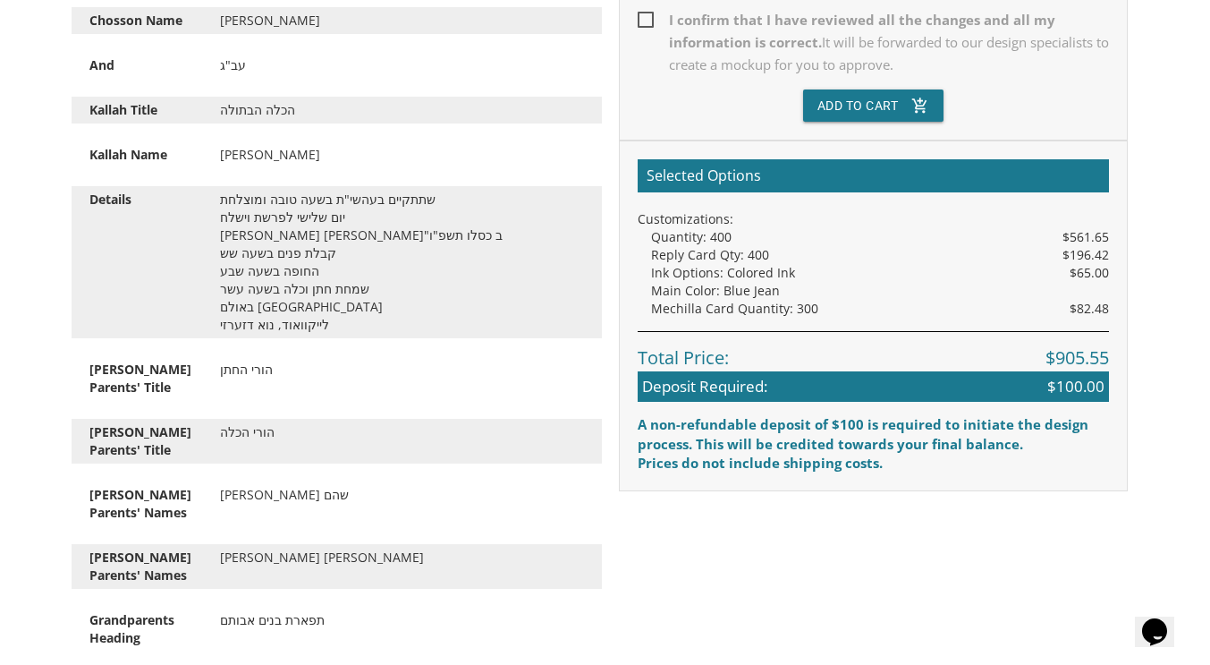
scroll to position [693, 0]
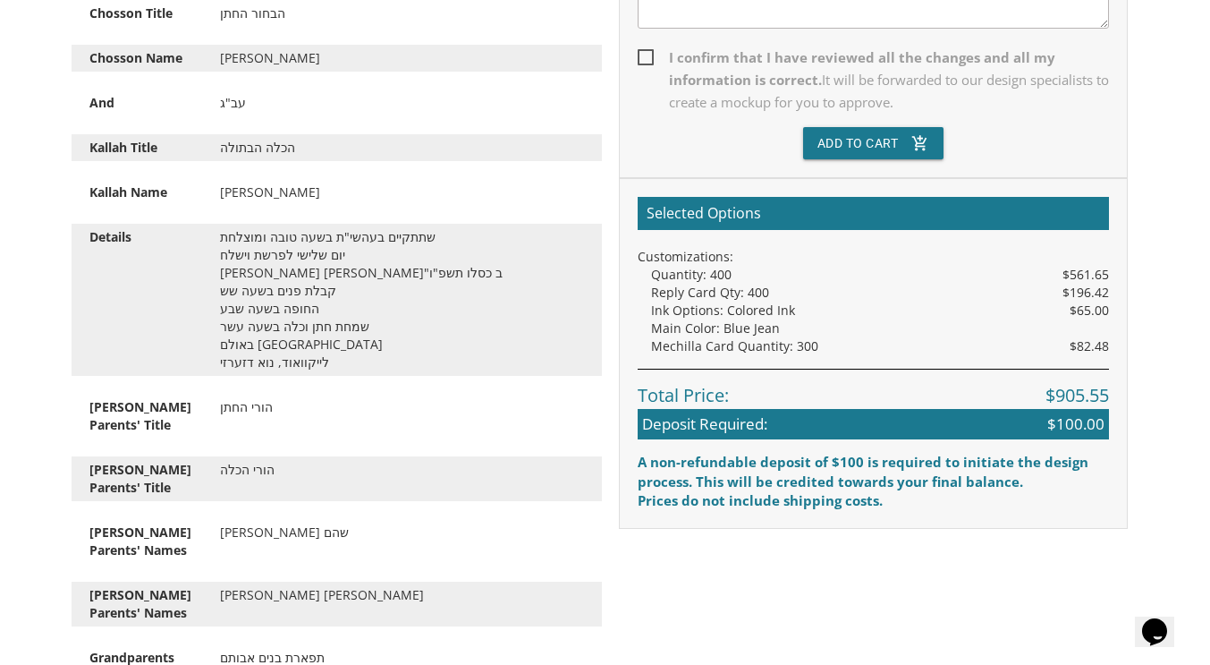
click at [318, 407] on div "הורי החתן" at bounding box center [402, 407] width 391 height 18
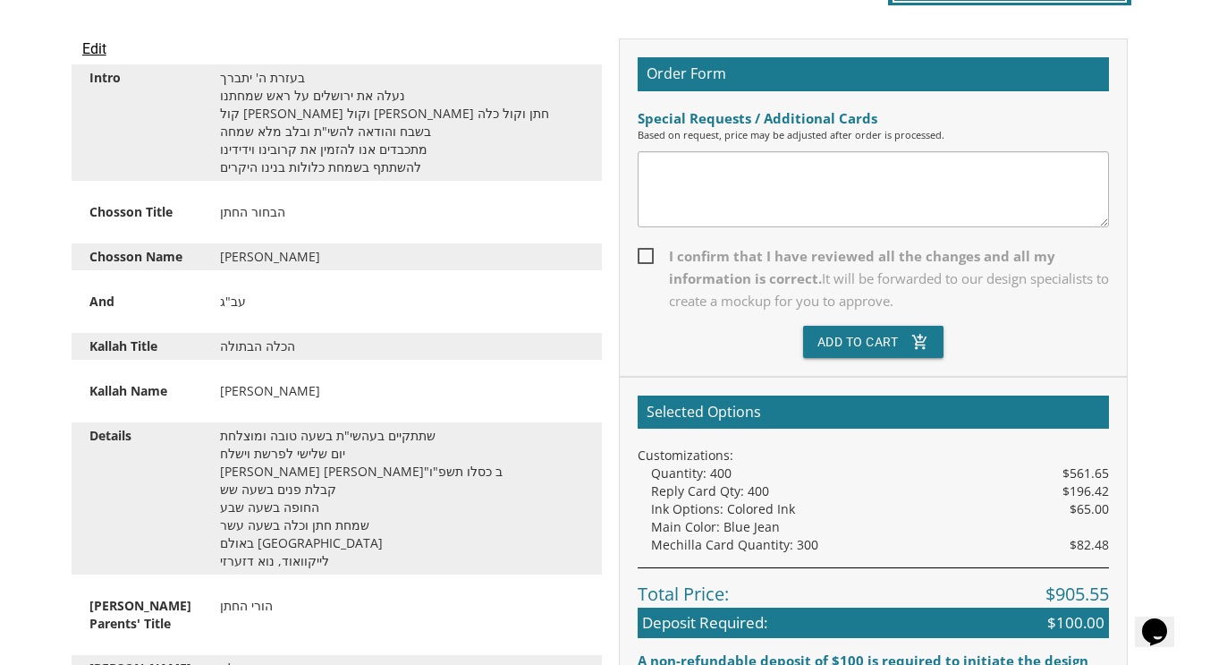
scroll to position [494, 0]
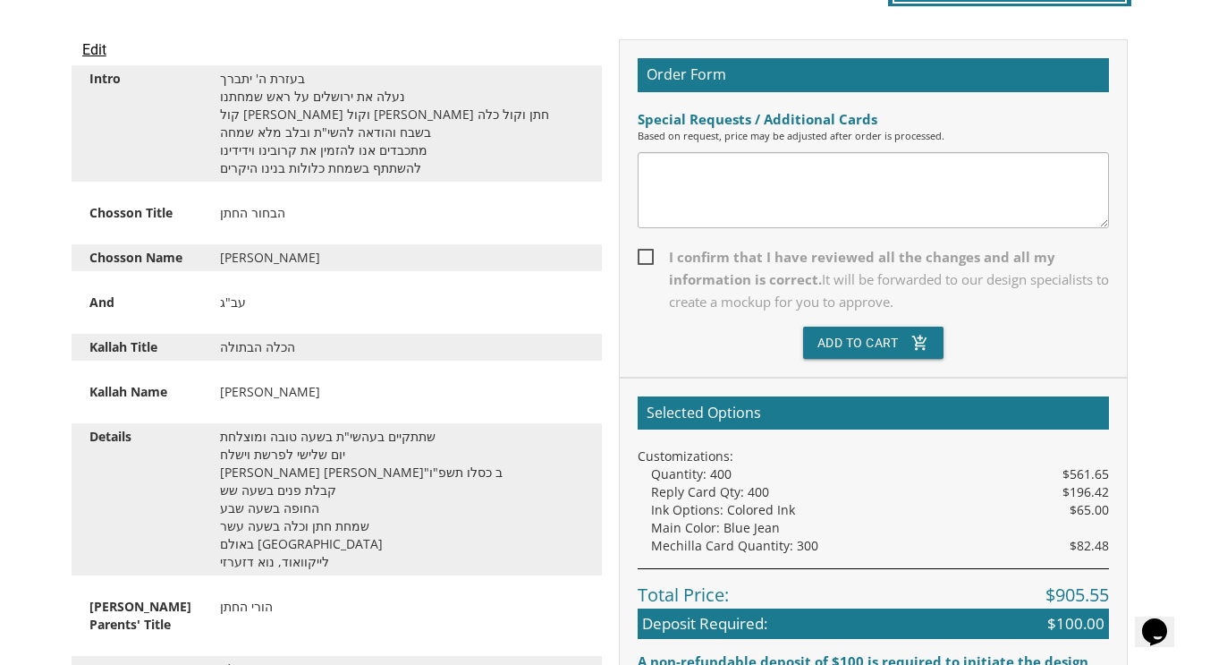
click at [692, 178] on textarea at bounding box center [874, 190] width 472 height 76
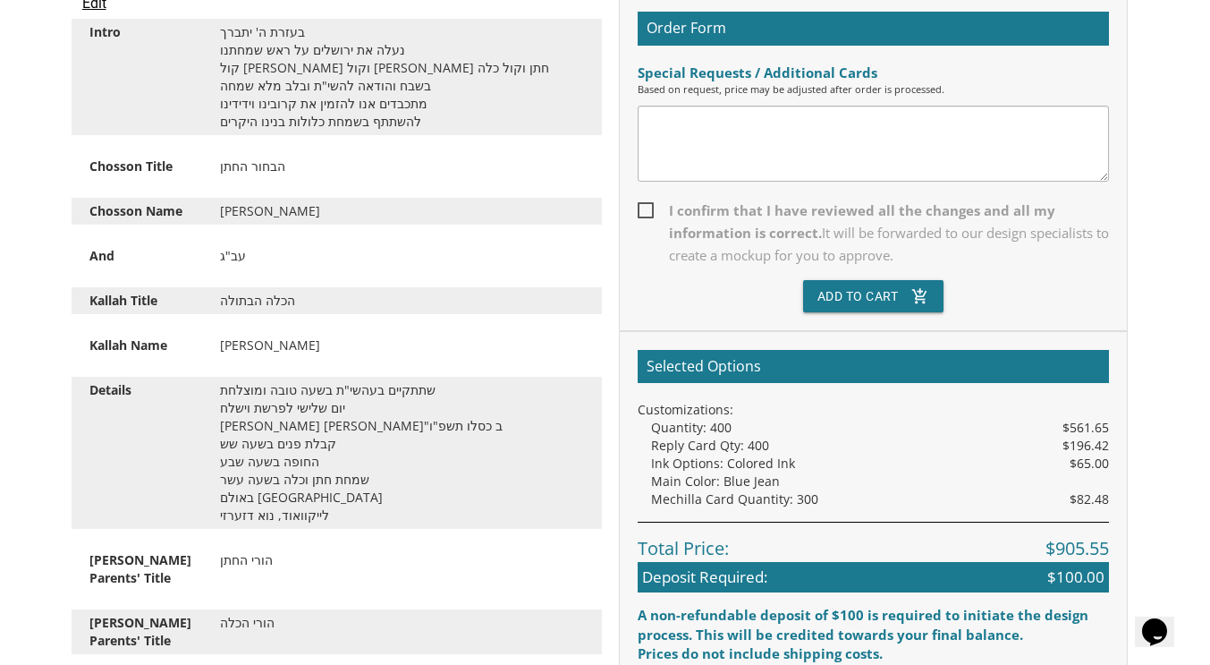
scroll to position [541, 0]
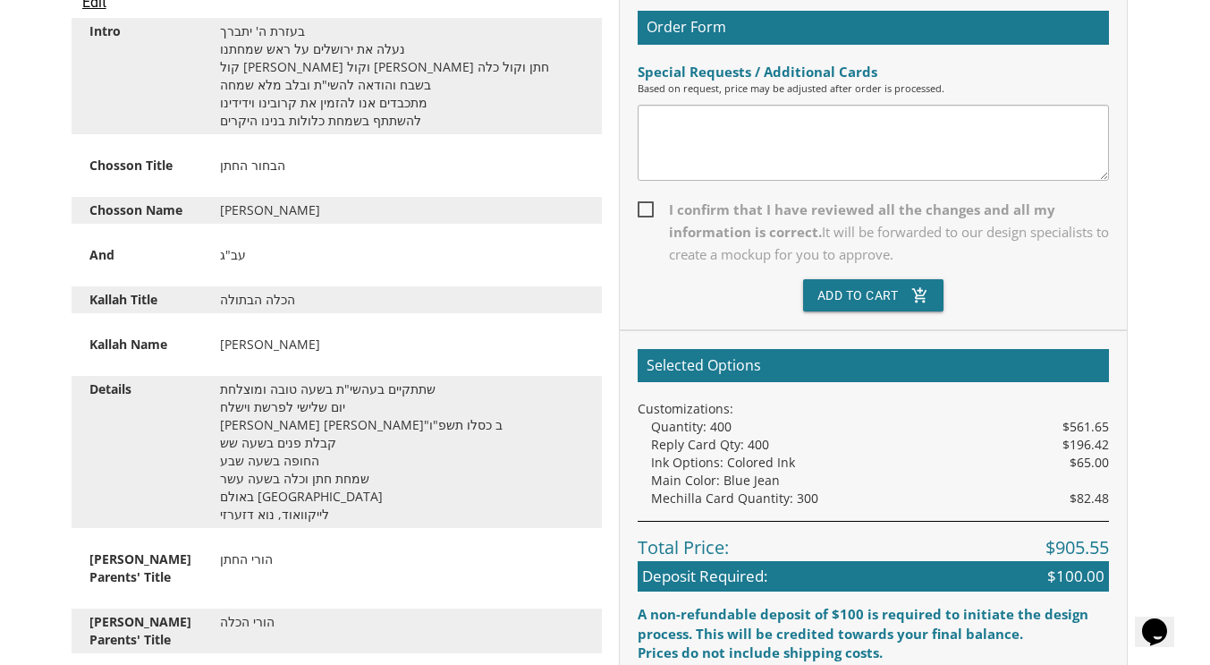
click at [642, 205] on span "I confirm that I have reviewed all the changes and all my information is correc…" at bounding box center [874, 232] width 472 height 67
click at [642, 205] on input "I confirm that I have reviewed all the changes and all my information is correc…" at bounding box center [644, 208] width 12 height 12
checkbox input "true"
click at [891, 296] on button "Add To Cart add_shopping_cart" at bounding box center [873, 295] width 141 height 32
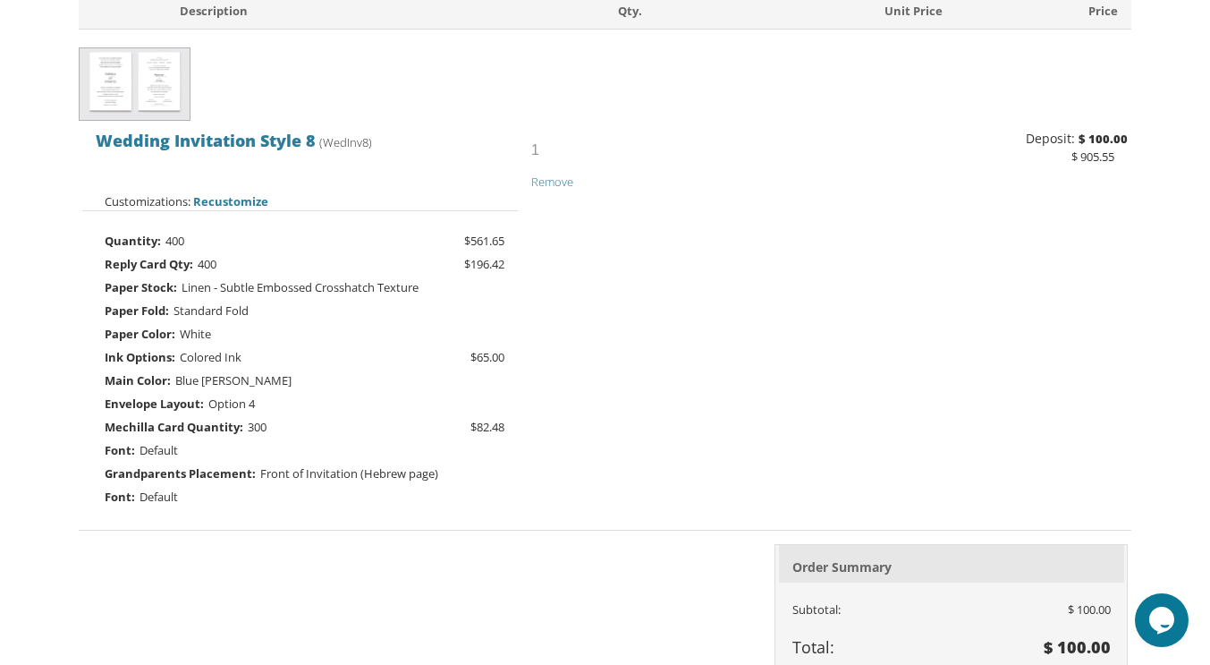
scroll to position [420, 0]
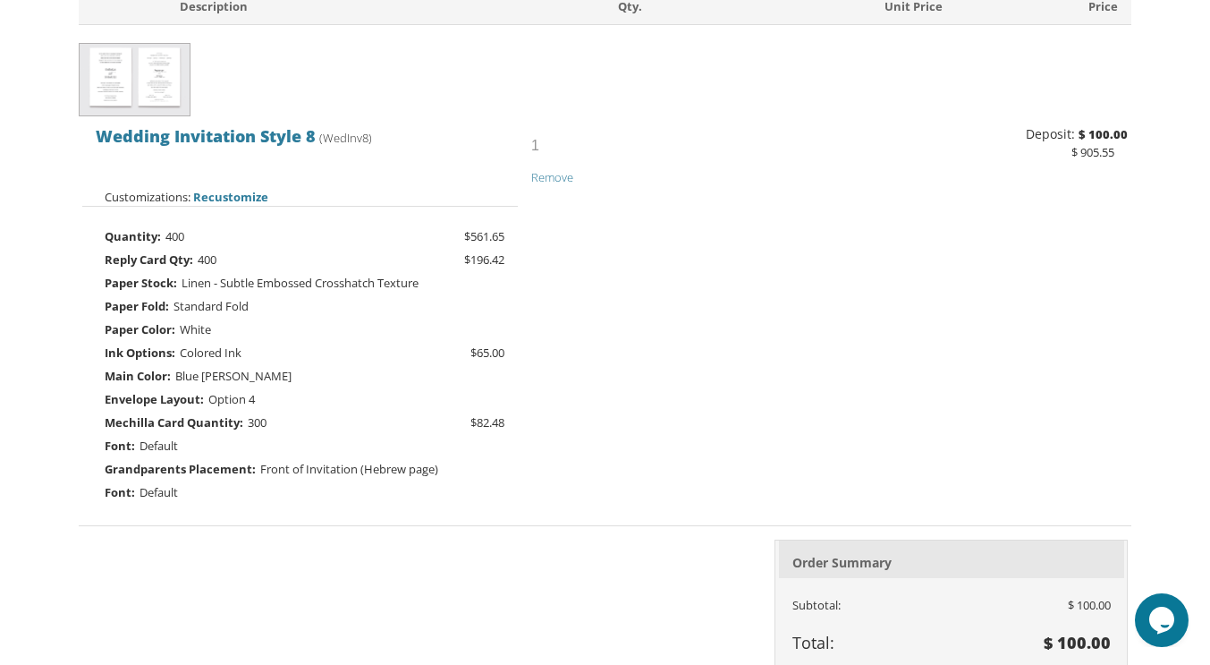
click at [208, 307] on span "Standard Fold" at bounding box center [211, 306] width 75 height 16
click at [201, 326] on span "White" at bounding box center [195, 329] width 31 height 16
click at [223, 193] on span "Recustomize" at bounding box center [230, 197] width 75 height 16
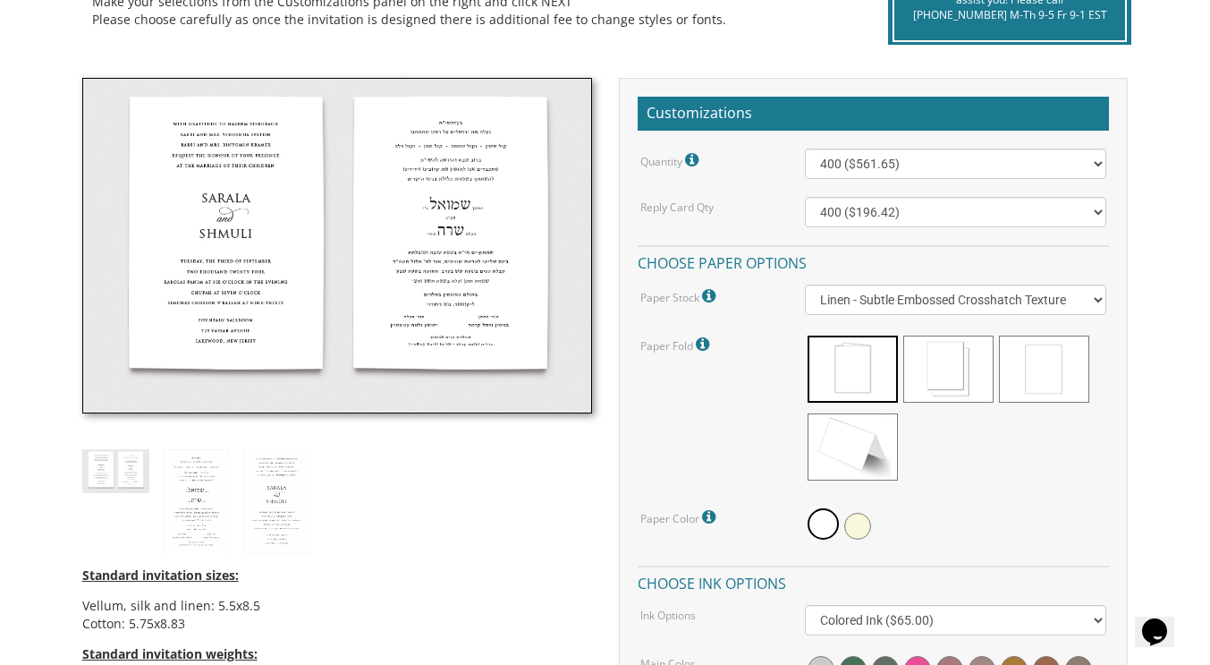
scroll to position [454, 0]
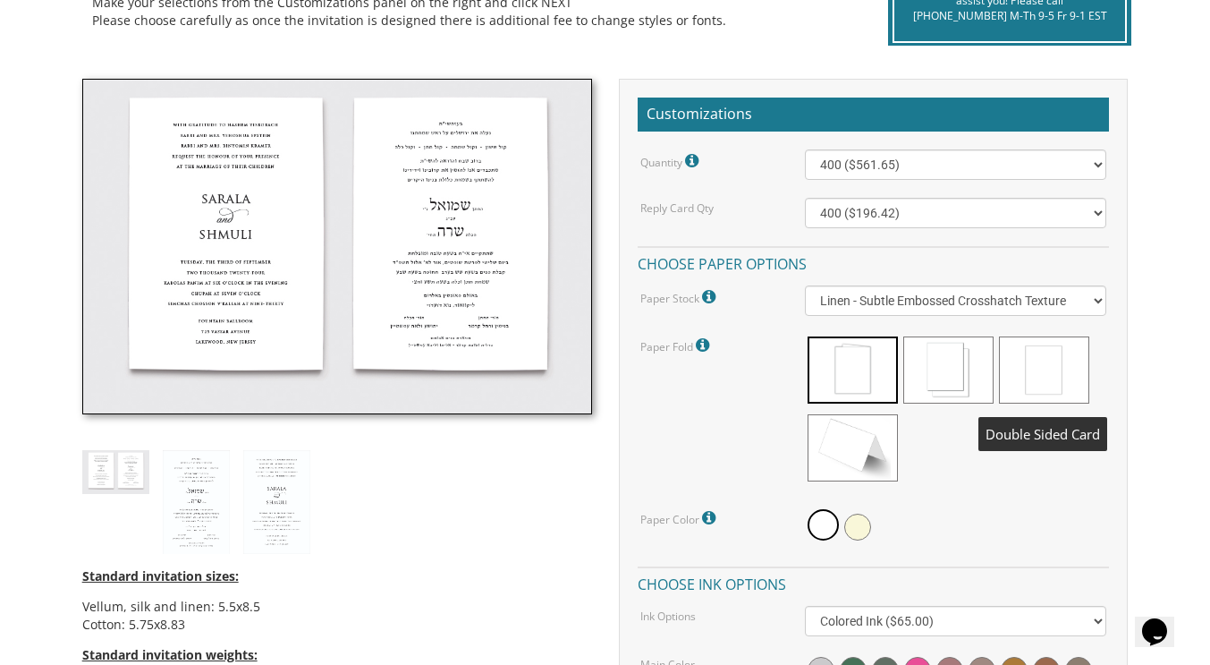
click at [1043, 376] on span at bounding box center [1044, 369] width 90 height 67
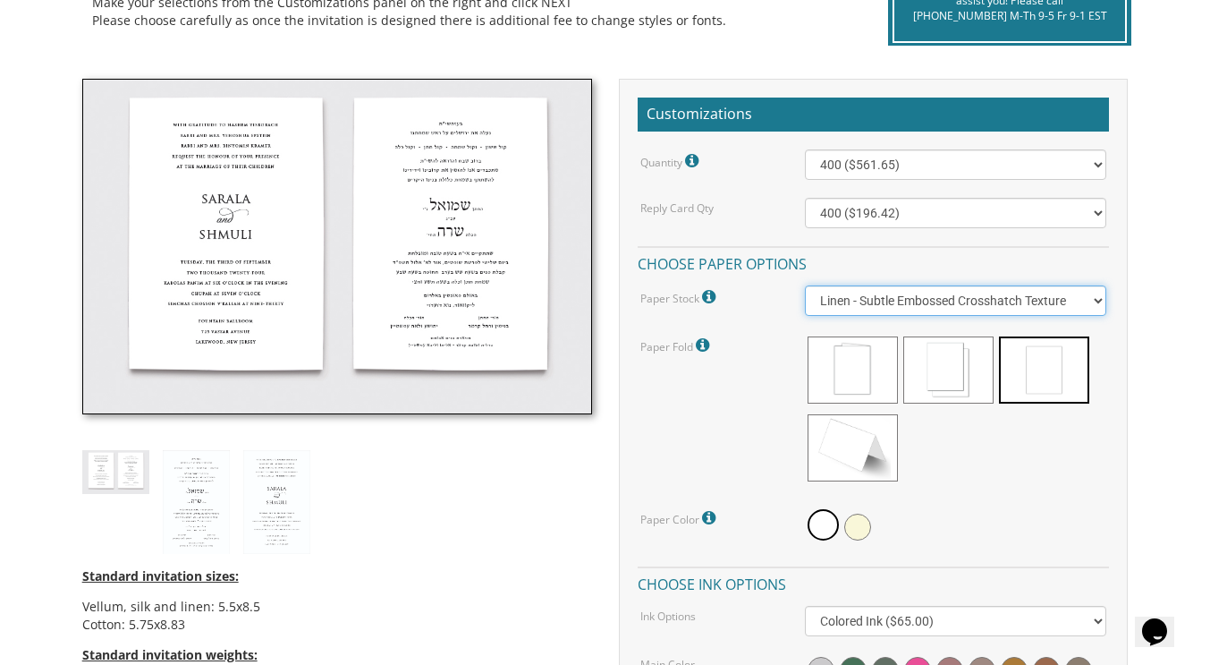
click at [922, 303] on select "Vellum - Smooth Finish Linen - Subtle Embossed Crosshatch Texture Silk - Soft, …" at bounding box center [955, 300] width 301 height 30
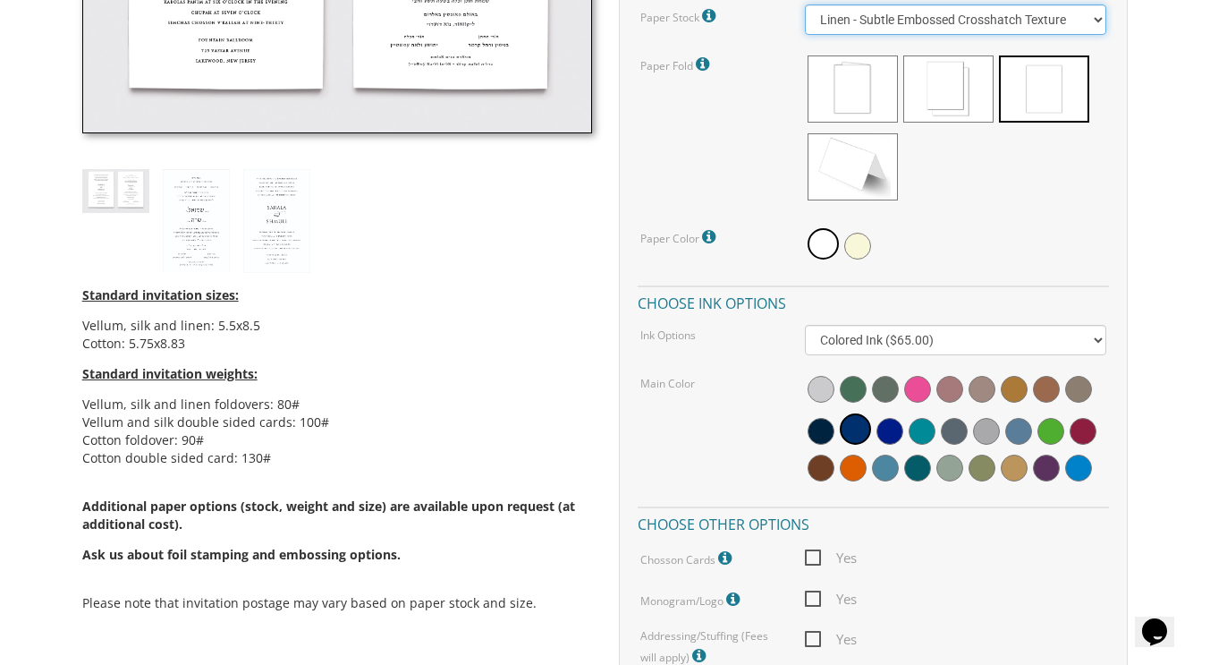
scroll to position [776, 0]
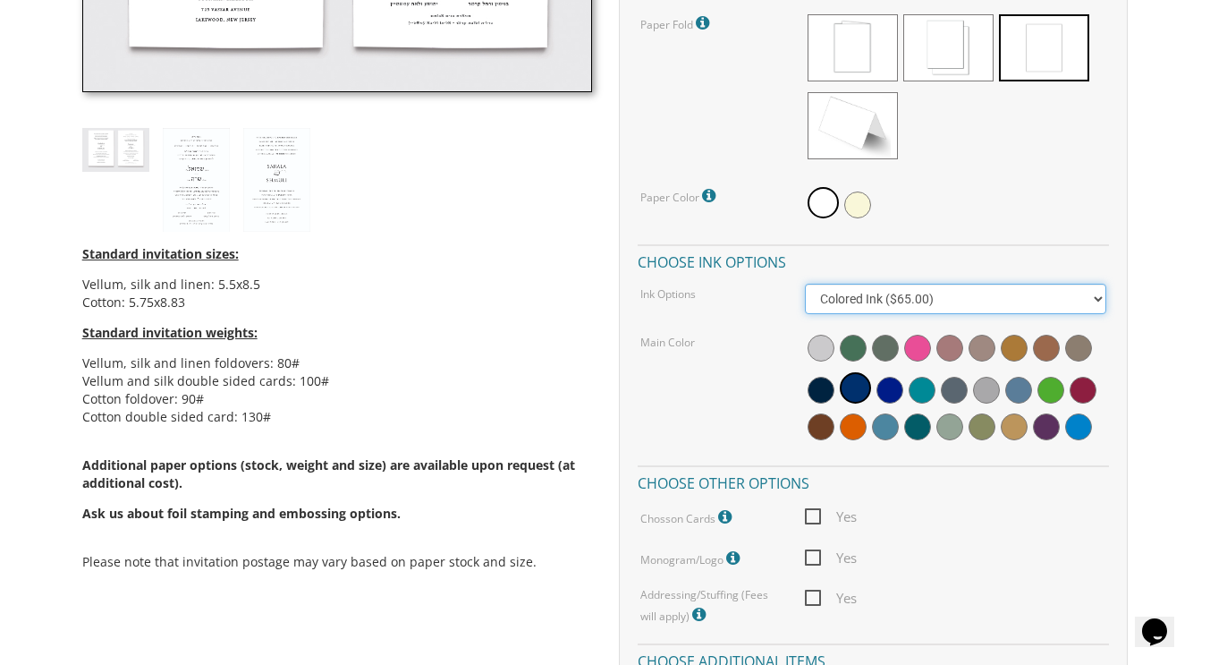
click at [843, 299] on select "Black Colored Ink ($65.00) Black + One Color ($211.00) Two Colors ($265.00)" at bounding box center [955, 299] width 301 height 30
select select "Black"
click at [805, 284] on select "Black Colored Ink ($65.00) Black + One Color ($211.00) Two Colors ($265.00)" at bounding box center [955, 299] width 301 height 30
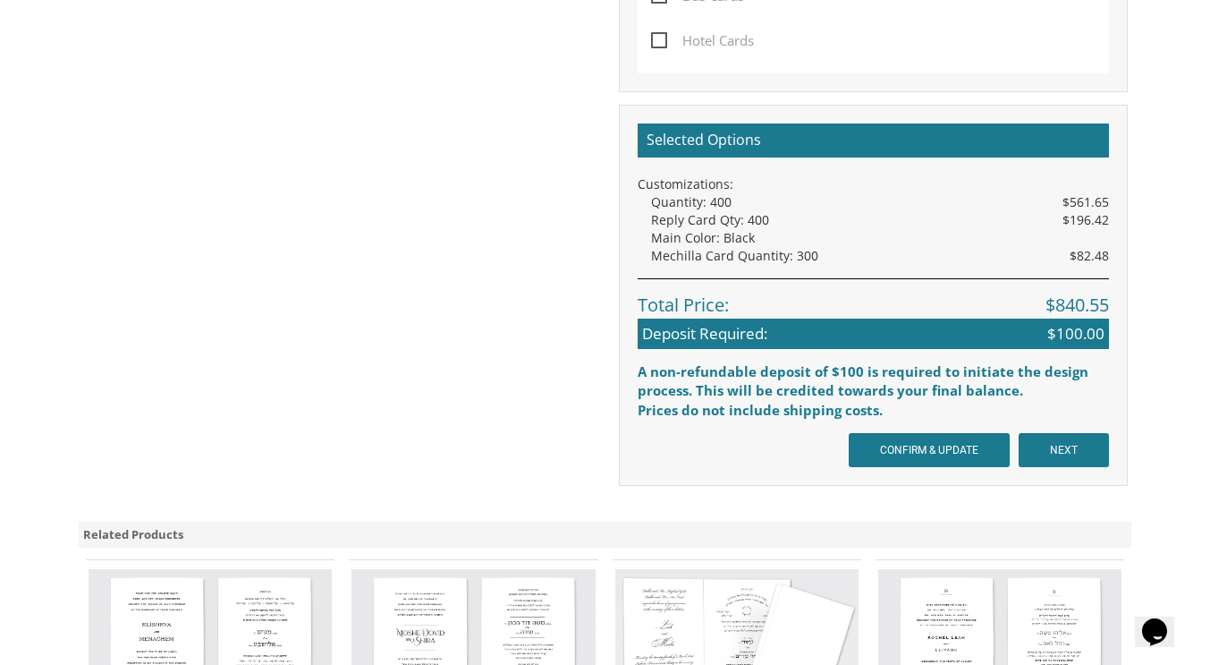
scroll to position [1496, 0]
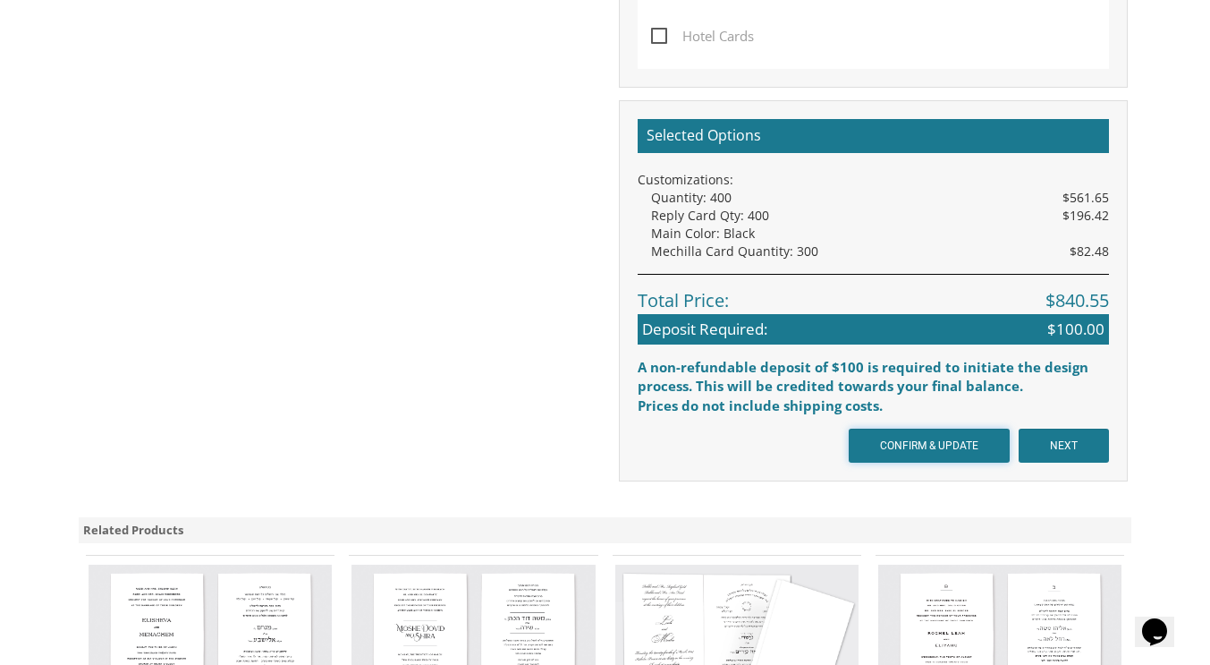
click at [934, 439] on input "CONFIRM & UPDATE" at bounding box center [929, 445] width 161 height 34
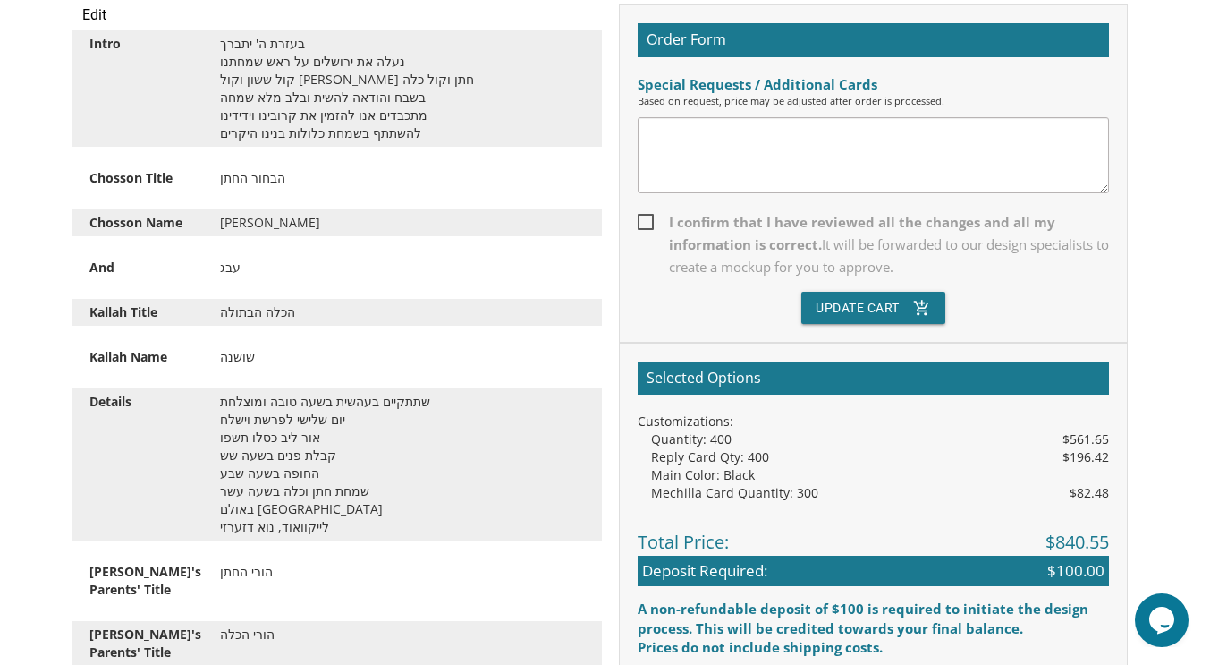
scroll to position [530, 0]
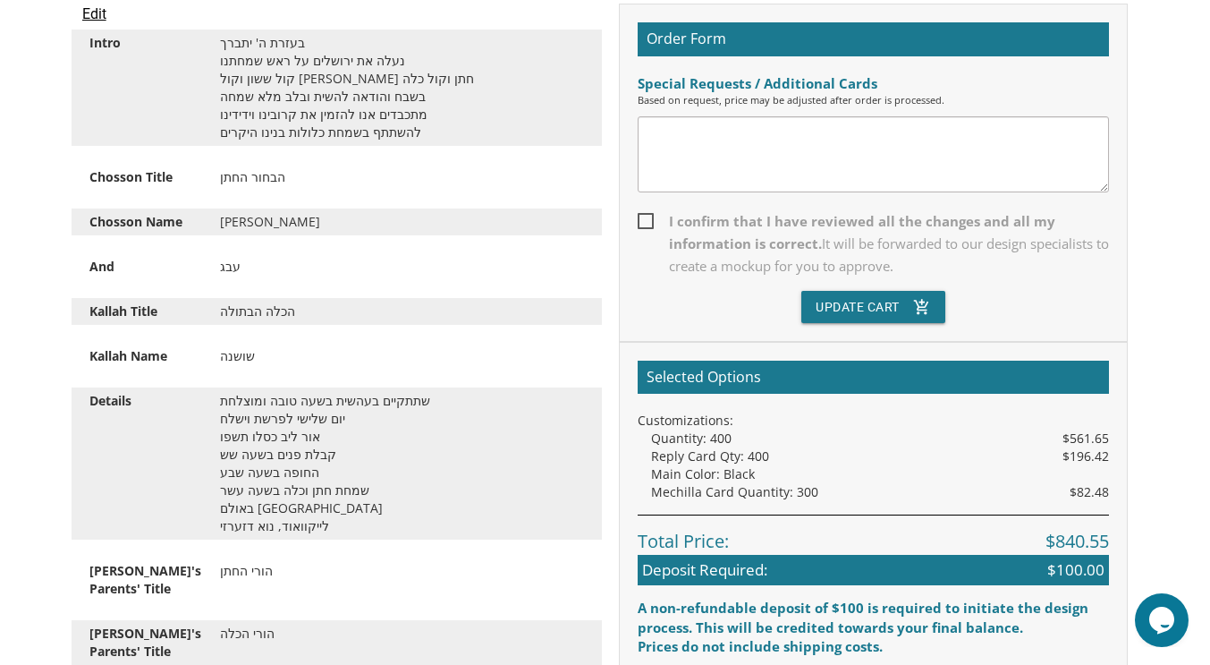
click at [644, 217] on span "I confirm that I have reviewed all the changes and all my information is correc…" at bounding box center [874, 243] width 472 height 67
click at [644, 217] on input "I confirm that I have reviewed all the changes and all my information is correc…" at bounding box center [644, 220] width 12 height 12
checkbox input "true"
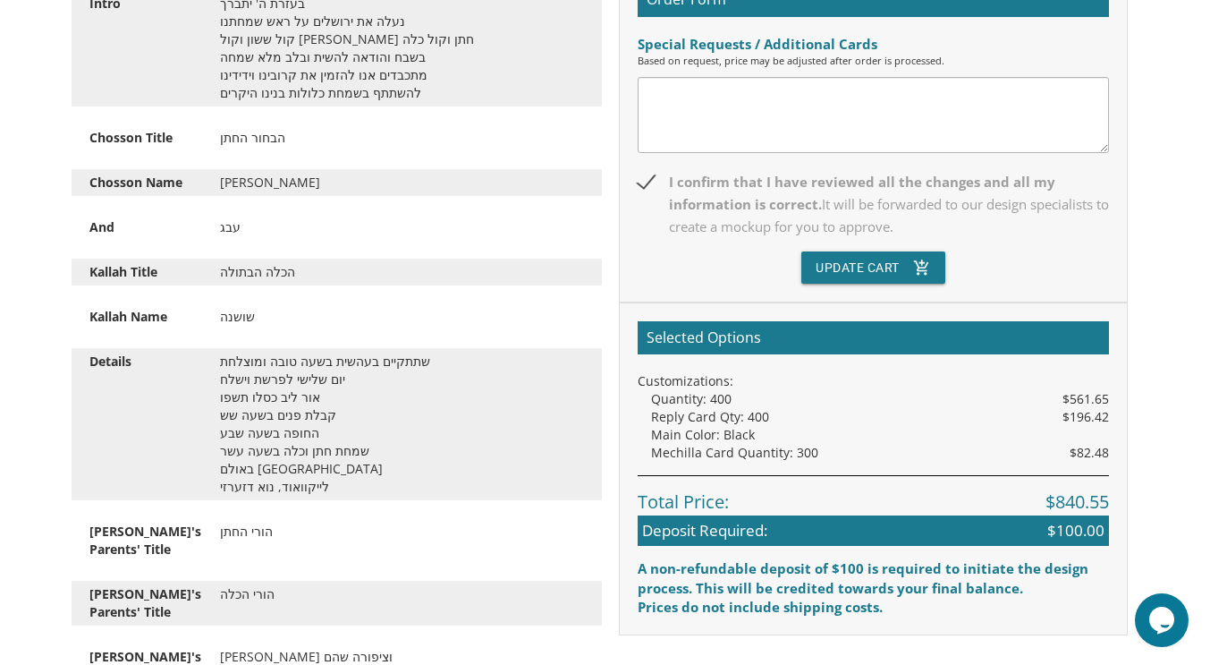
scroll to position [570, 0]
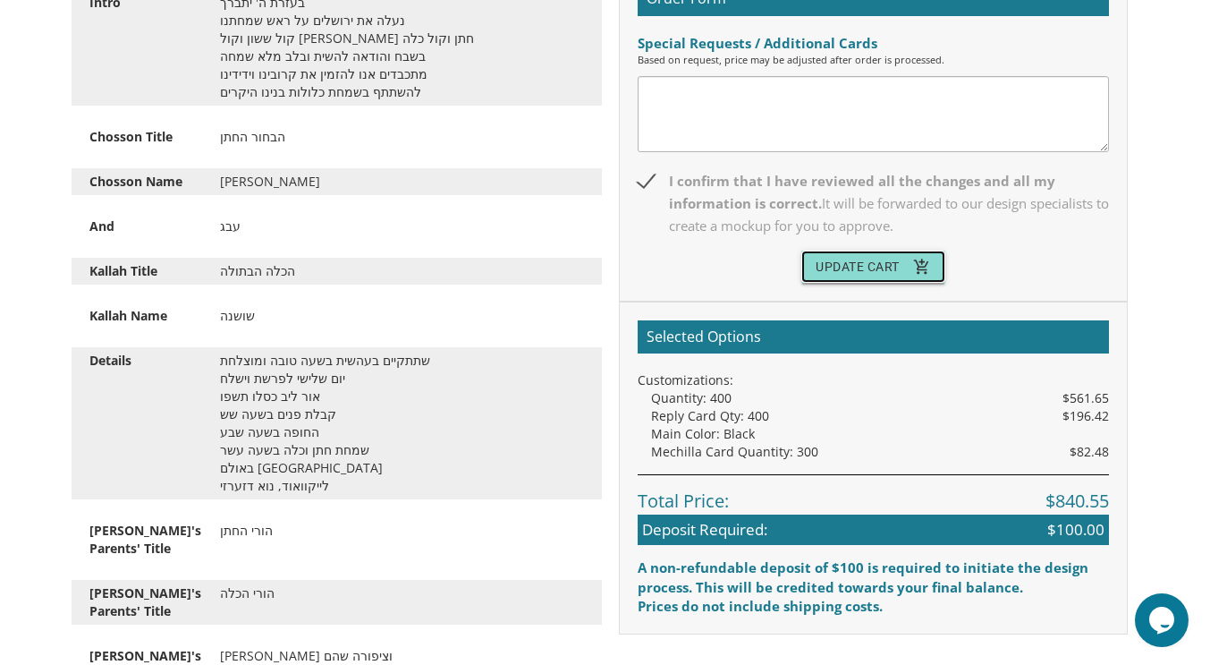
click at [867, 261] on button "Update Cart add_shopping_cart" at bounding box center [873, 266] width 144 height 32
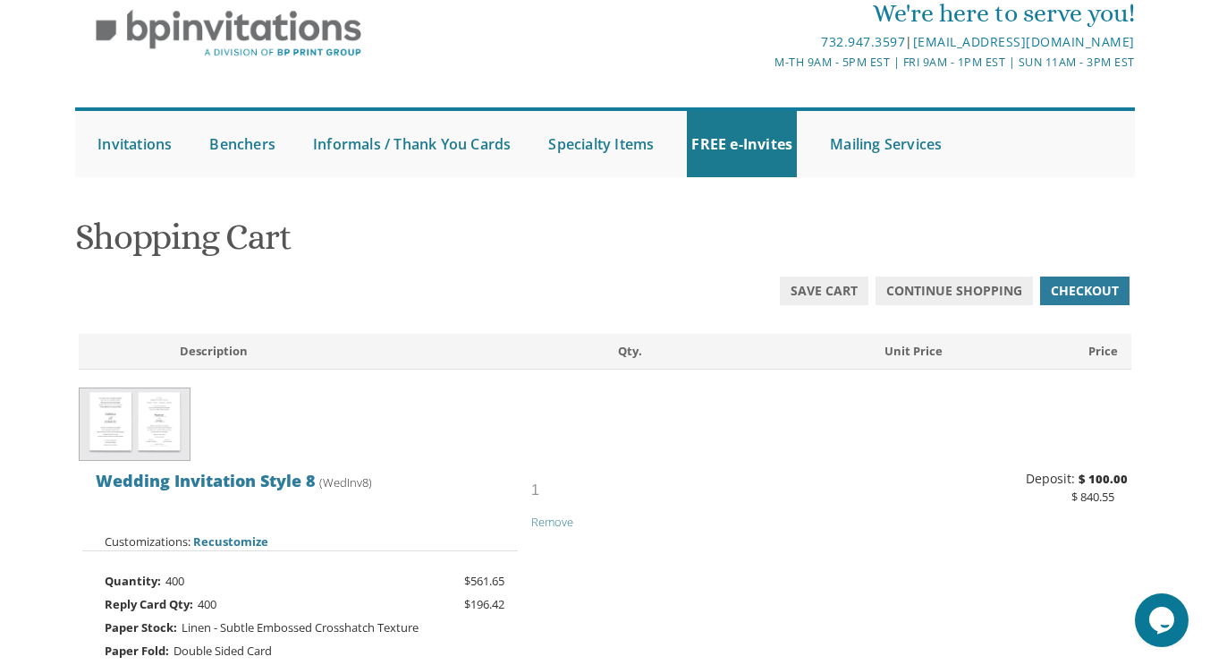
scroll to position [75, 0]
